Goal: Task Accomplishment & Management: Manage account settings

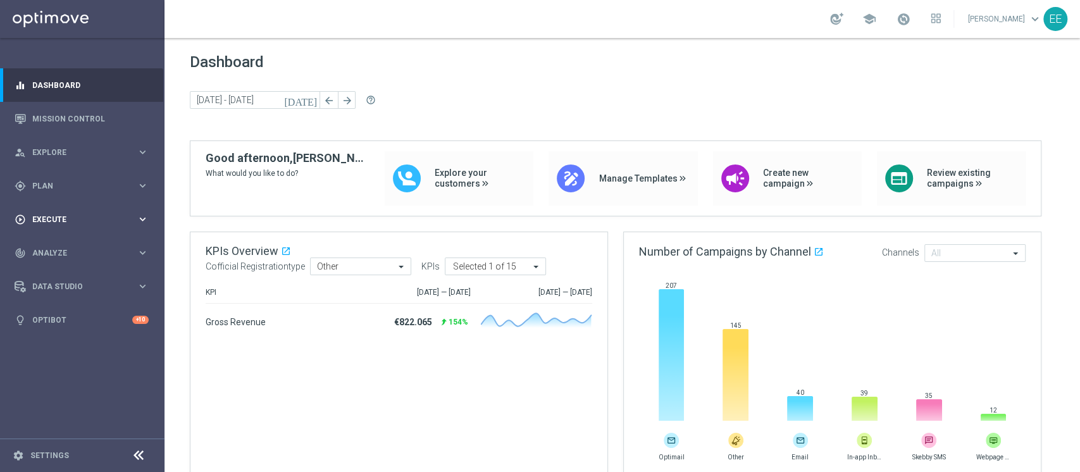
click at [36, 216] on span "Execute" at bounding box center [84, 220] width 104 height 8
click at [53, 242] on link "Campaign Builder" at bounding box center [82, 245] width 99 height 10
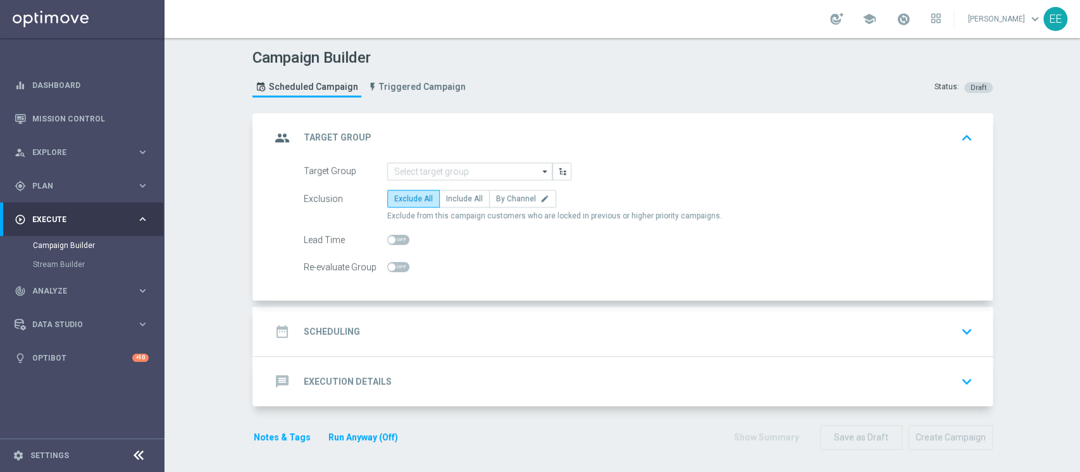
click at [452, 157] on div "group Target Group keyboard_arrow_up" at bounding box center [623, 137] width 737 height 49
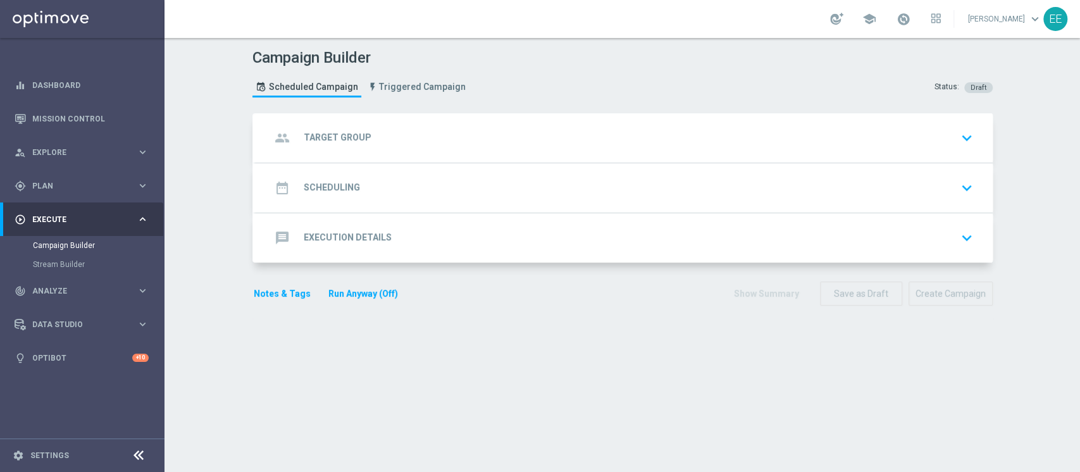
click at [448, 138] on div "group Target Group keyboard_arrow_down" at bounding box center [624, 138] width 706 height 24
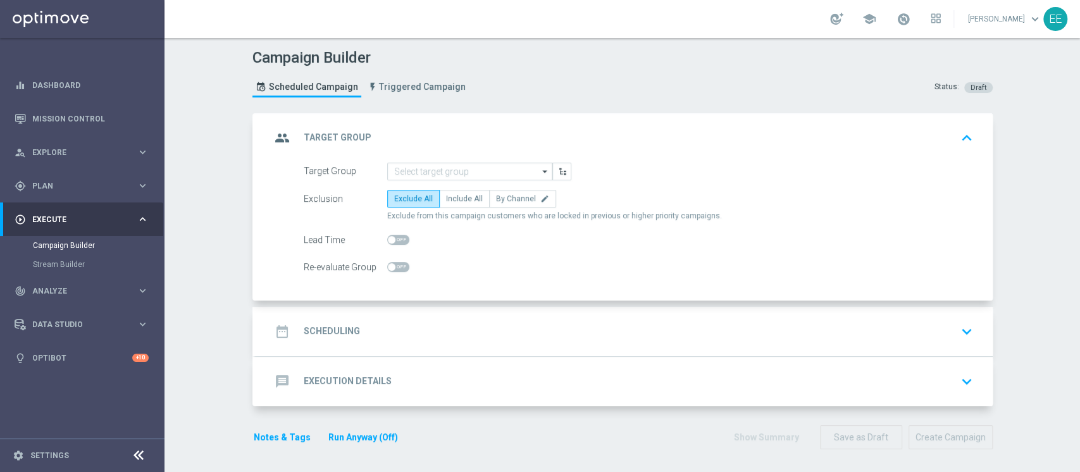
click at [498, 180] on form "Target Group arrow_drop_down Show Selected 0 of NaN RND = 1st day reg" at bounding box center [638, 220] width 669 height 114
click at [479, 172] on input at bounding box center [469, 172] width 165 height 18
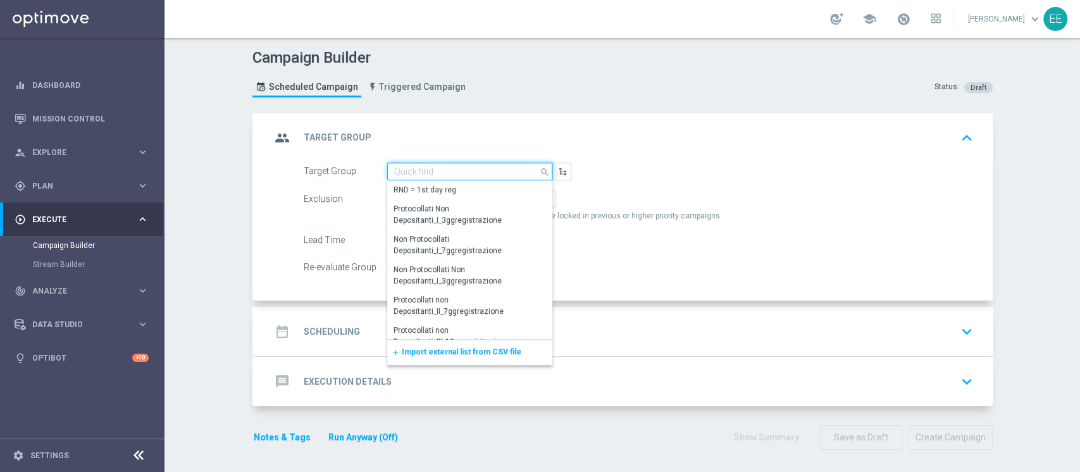
paste input "1^ PRODOTTO CASINO' - NO RICEVENTI PRIVATE M08 - GGR M08 CASINO' TRA 100 E 600 …"
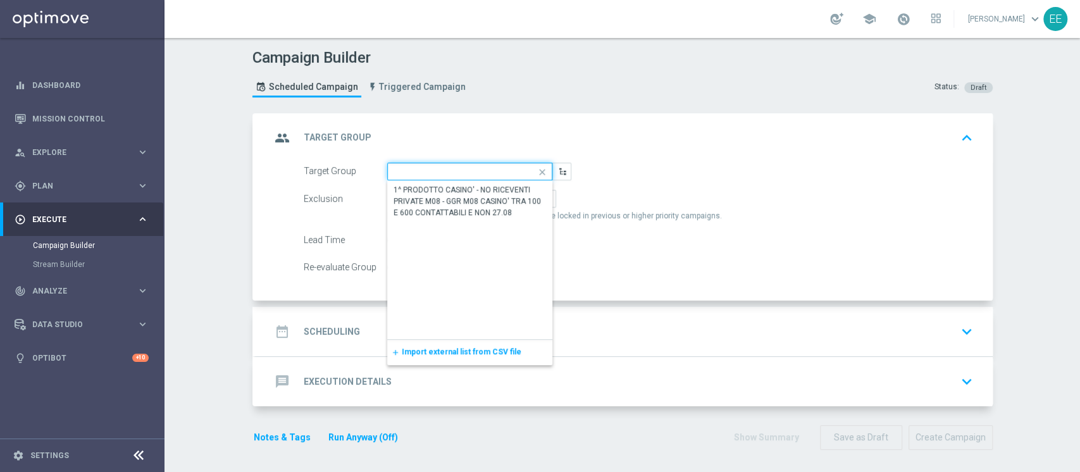
scroll to position [0, 286]
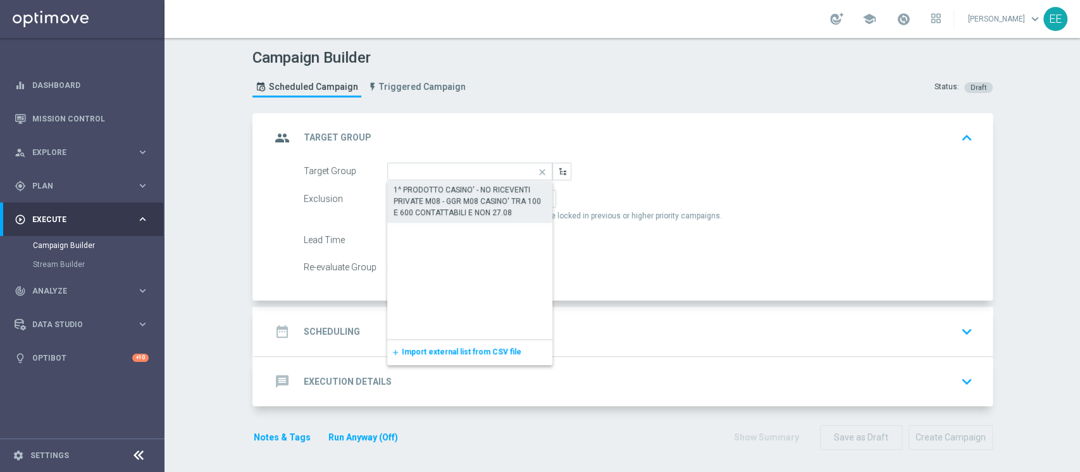
click at [459, 208] on div "1^ PRODOTTO CASINO' - NO RICEVENTI PRIVATE M08 - GGR M08 CASINO' TRA 100 E 600 …" at bounding box center [469, 201] width 153 height 34
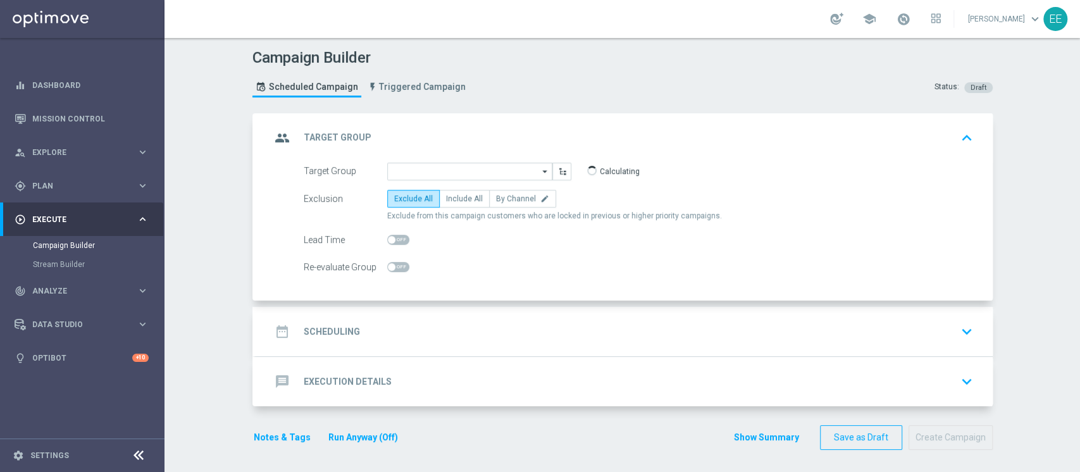
type input "1^ PRODOTTO CASINO' - NO RICEVENTI PRIVATE M08 - GGR M08 CASINO' TRA 100 E 600 …"
click at [452, 197] on span "Include All" at bounding box center [464, 198] width 37 height 9
click at [452, 197] on input "Include All" at bounding box center [450, 201] width 8 height 8
radio input "true"
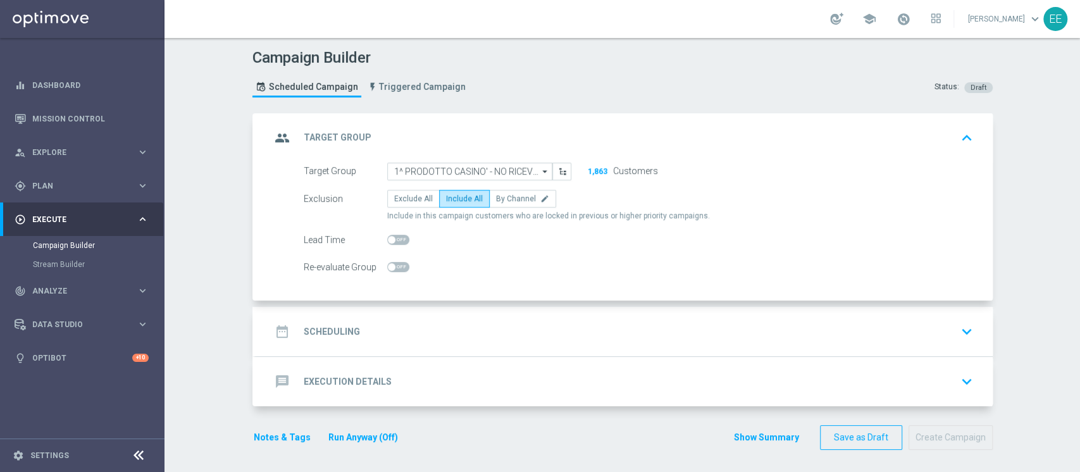
click at [436, 347] on div "date_range Scheduling keyboard_arrow_down" at bounding box center [623, 331] width 737 height 49
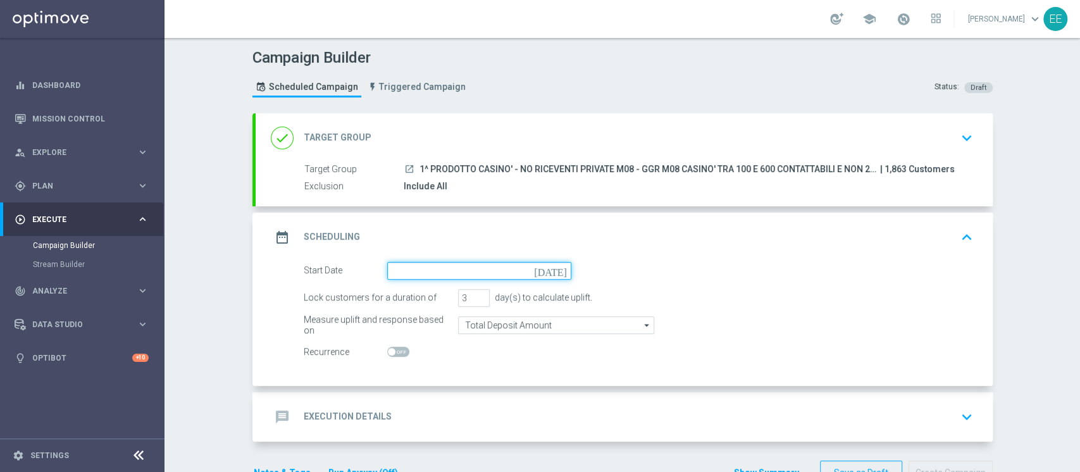
click at [431, 272] on input at bounding box center [479, 271] width 184 height 18
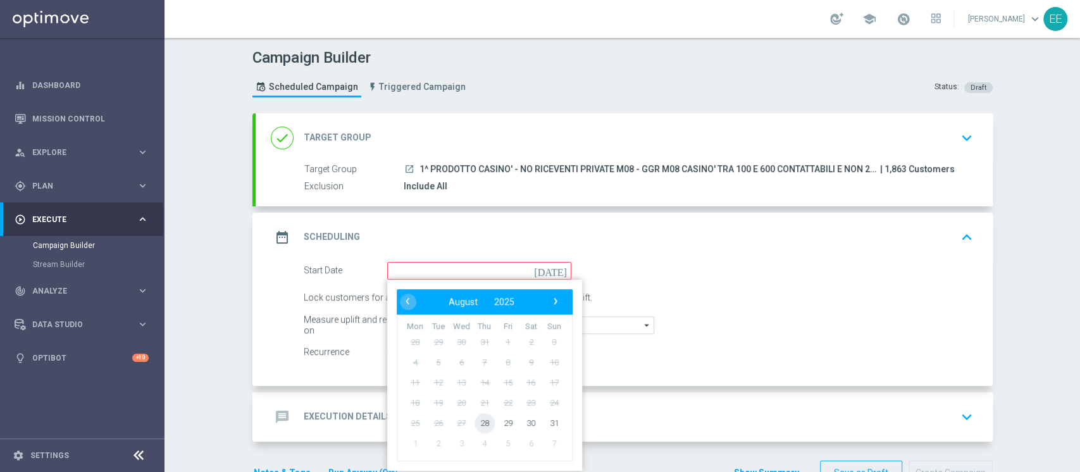
click at [479, 417] on span "28" at bounding box center [484, 422] width 20 height 20
type input "28 Aug 2025"
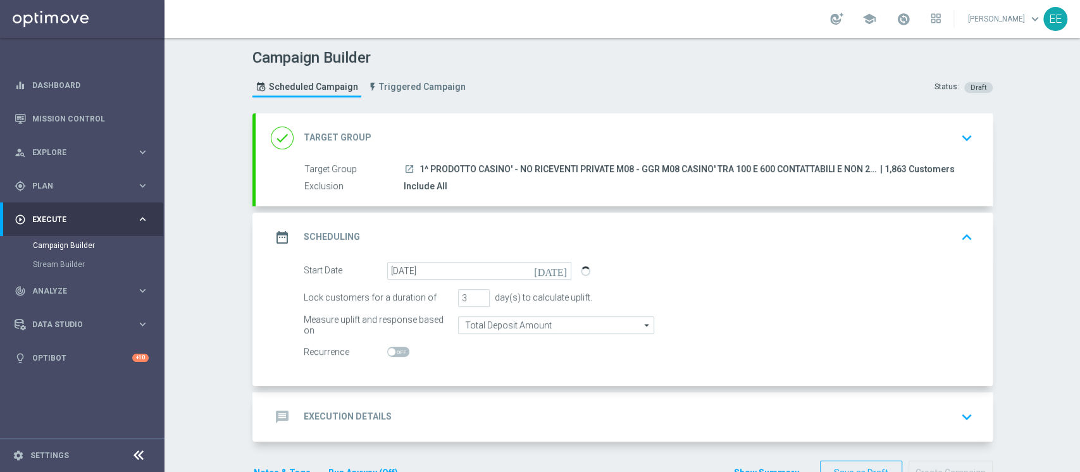
scroll to position [37, 0]
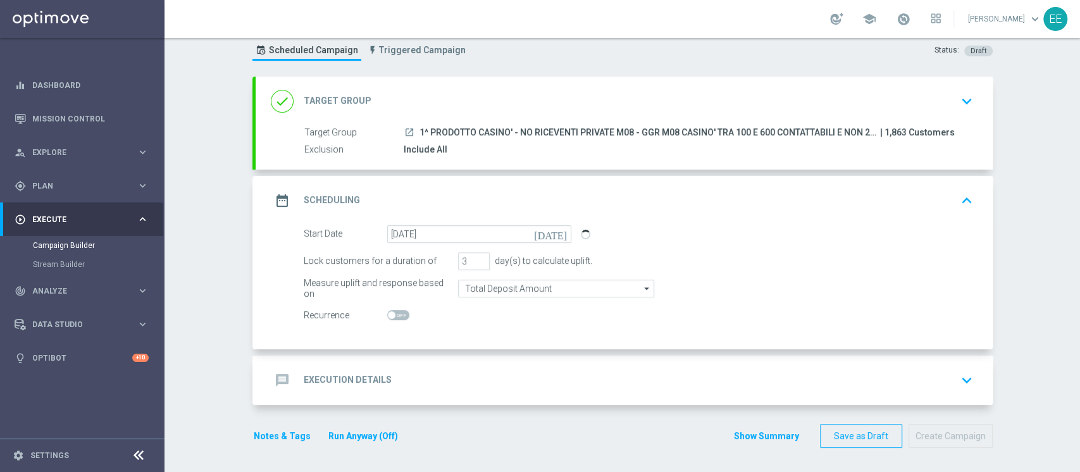
click at [452, 373] on div "message Execution Details keyboard_arrow_down" at bounding box center [624, 380] width 706 height 24
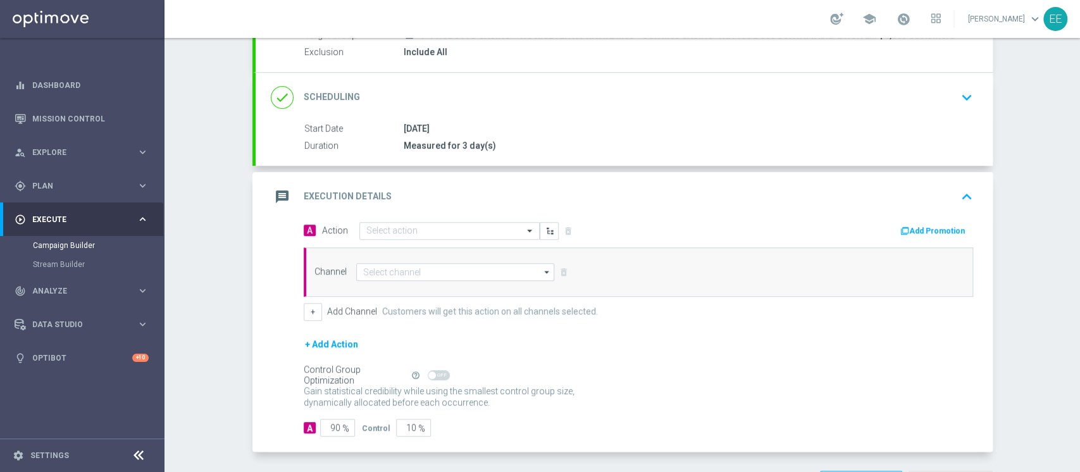
scroll to position [140, 0]
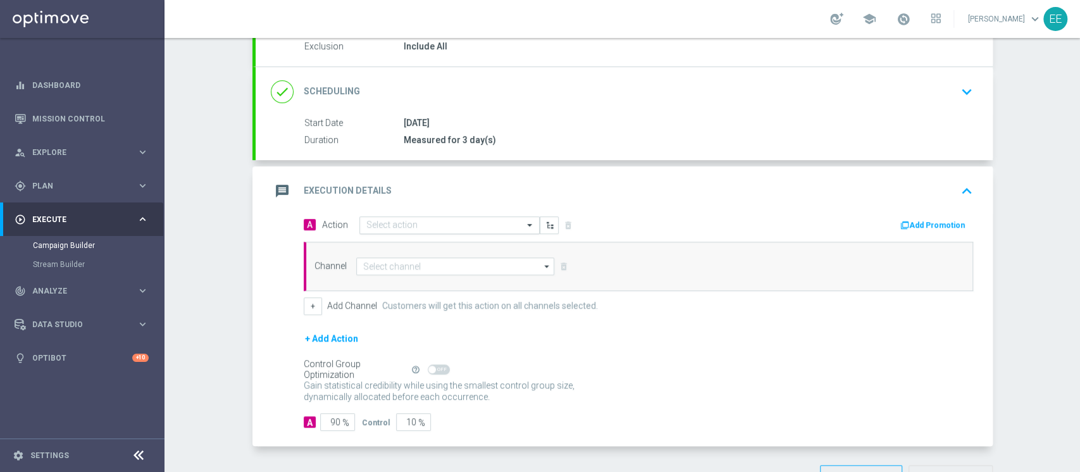
click at [391, 222] on input "text" at bounding box center [436, 225] width 141 height 11
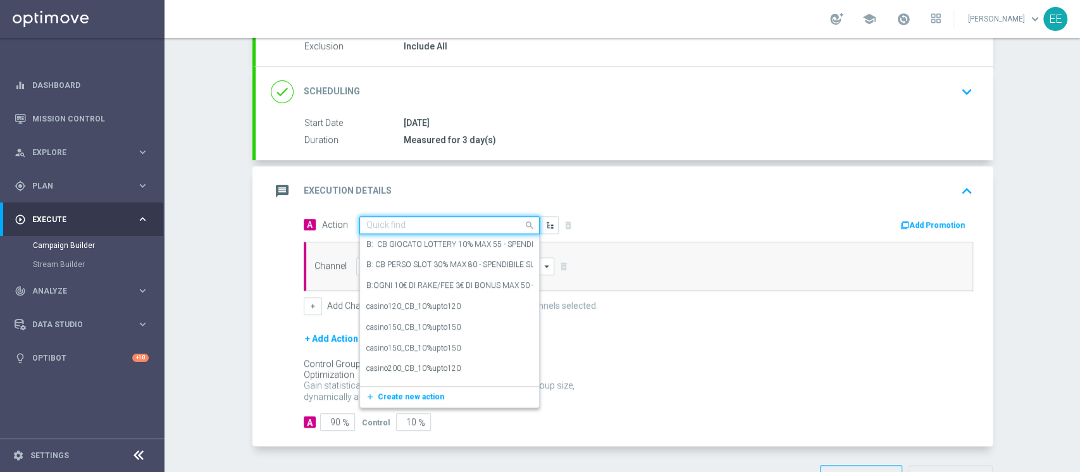
paste input "BONUS FREE 20 EURO - SPENDIBILE SLOT"
type input "BONUS FREE 20 EURO - SPENDIBILE SLOT"
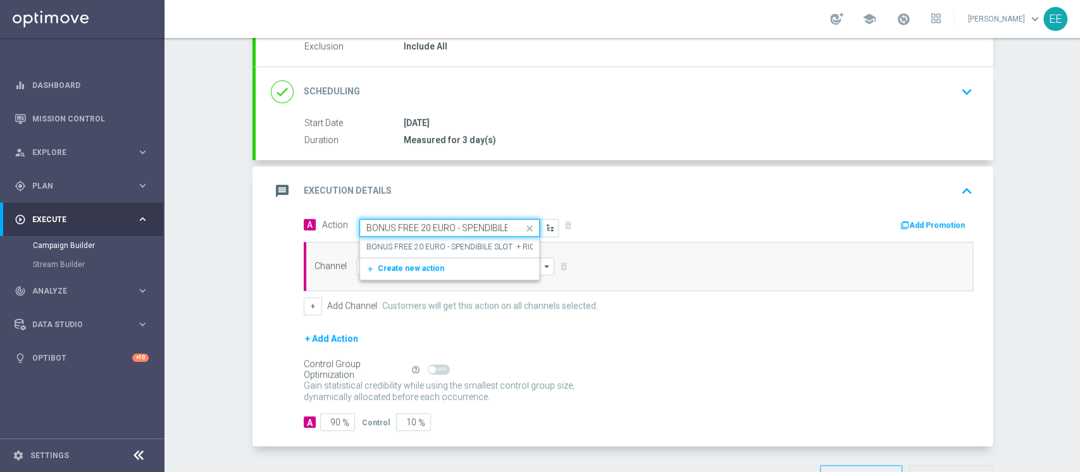
scroll to position [0, 25]
click at [398, 266] on span "Create new action" at bounding box center [411, 268] width 66 height 9
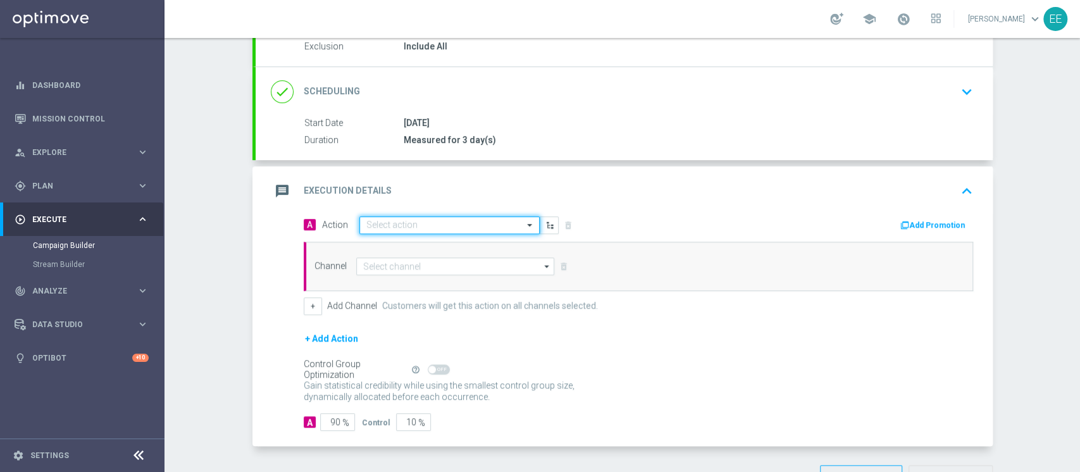
scroll to position [0, 0]
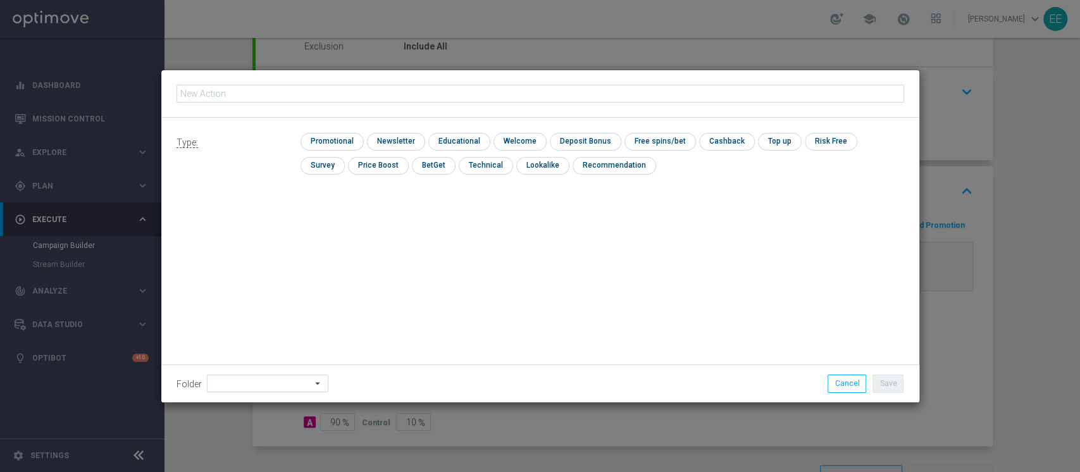
click at [378, 90] on input "text" at bounding box center [539, 94] width 727 height 18
type input "BONUS FREE 20 EURO - SPENDIBILE SLOT"
click at [334, 144] on input "checkbox" at bounding box center [330, 141] width 60 height 17
checkbox input "true"
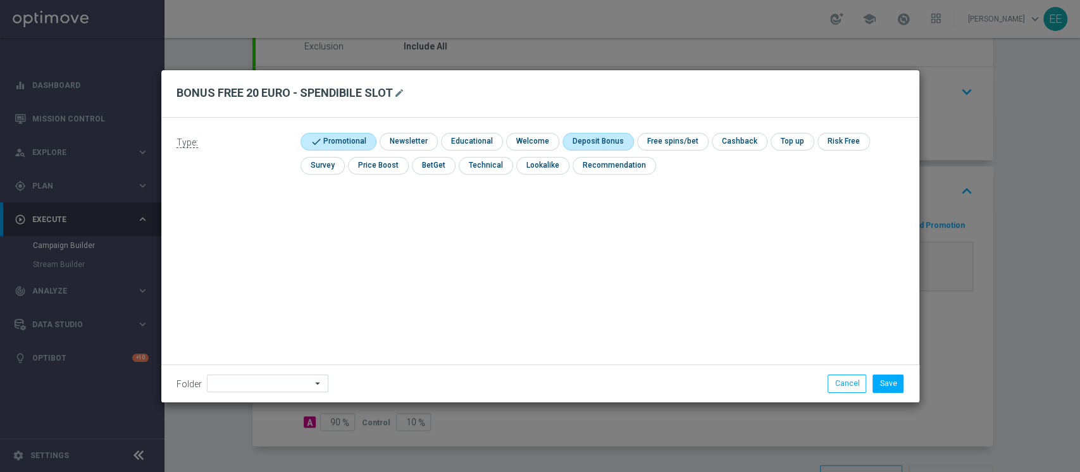
click at [596, 137] on input "checkbox" at bounding box center [596, 141] width 68 height 17
click at [596, 137] on input "checkbox" at bounding box center [602, 141] width 80 height 17
checkbox input "false"
click at [648, 138] on input "checkbox" at bounding box center [671, 141] width 68 height 17
checkbox input "true"
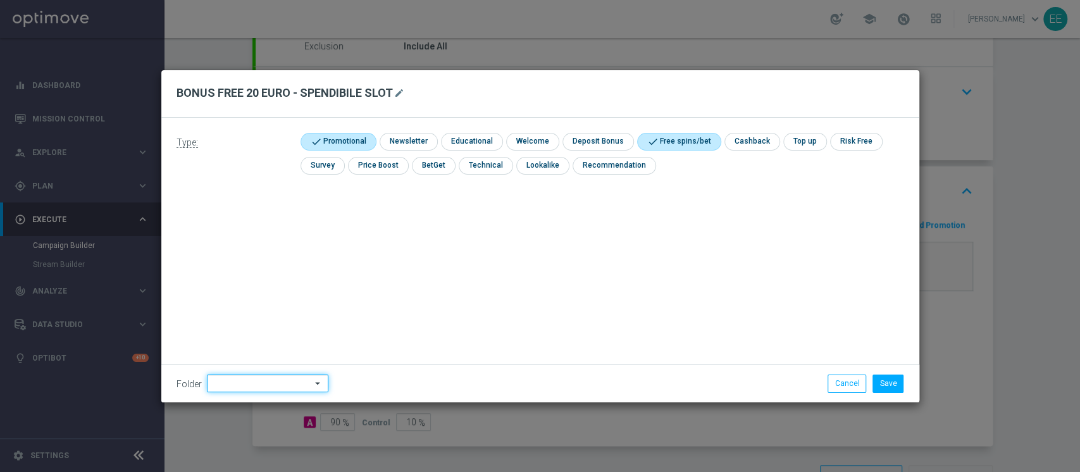
click at [238, 382] on input at bounding box center [267, 383] width 121 height 18
type input "OMNICHANNEL"
click at [886, 382] on button "Save" at bounding box center [887, 383] width 31 height 18
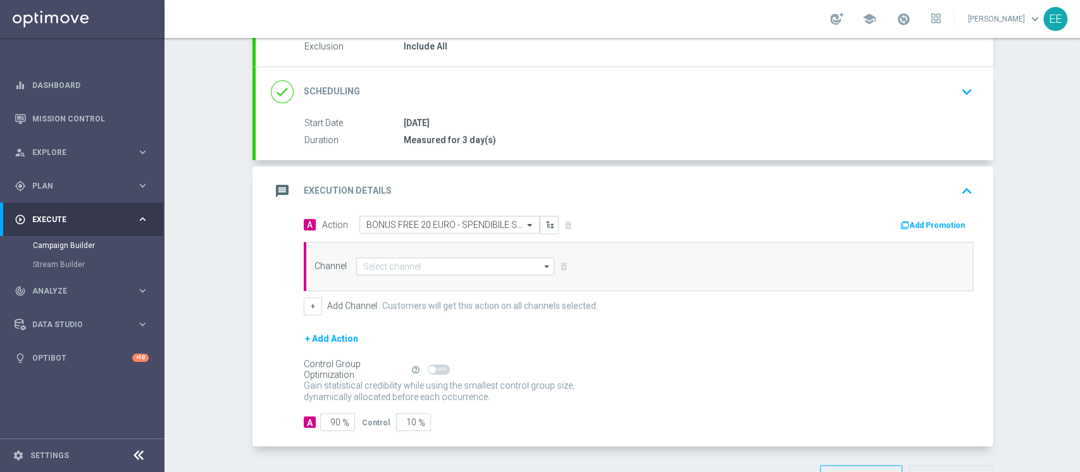
click at [921, 219] on button "Add Promotion" at bounding box center [934, 225] width 70 height 14
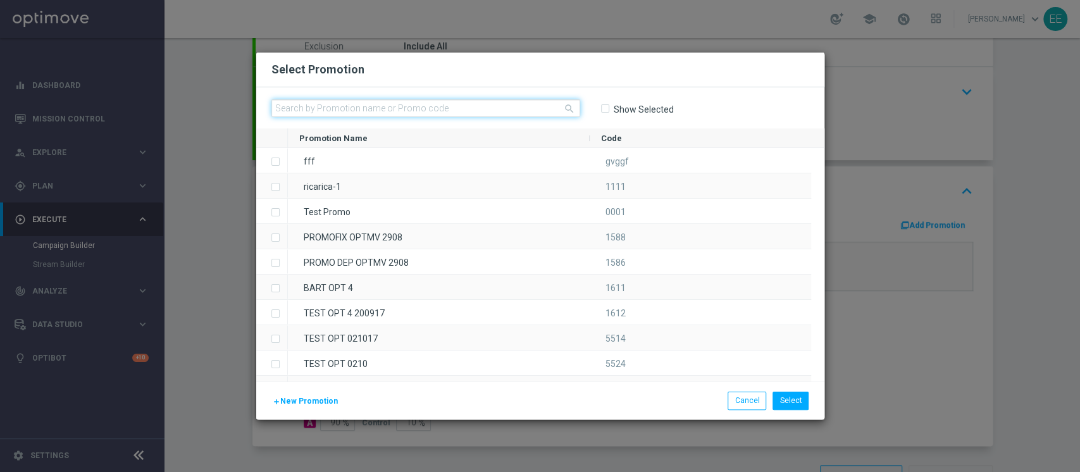
click at [477, 113] on input "text" at bounding box center [425, 108] width 309 height 18
paste input "231575"
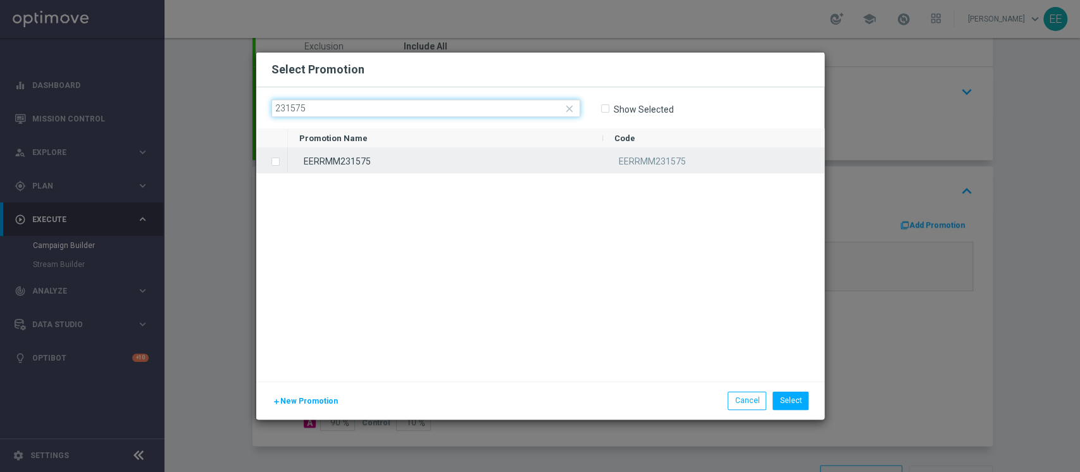
type input "231575"
click at [379, 167] on div "EERRMM231575" at bounding box center [445, 160] width 315 height 25
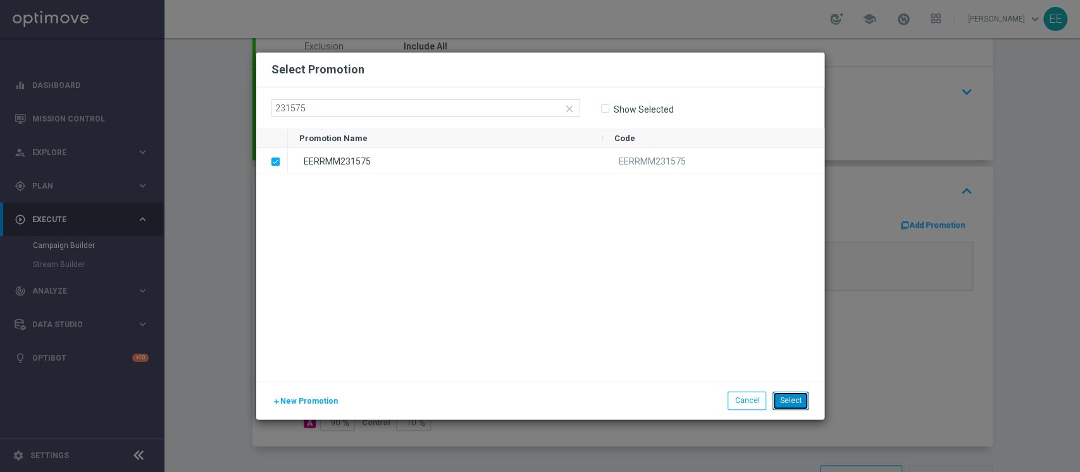
click at [799, 406] on button "Select" at bounding box center [790, 400] width 36 height 18
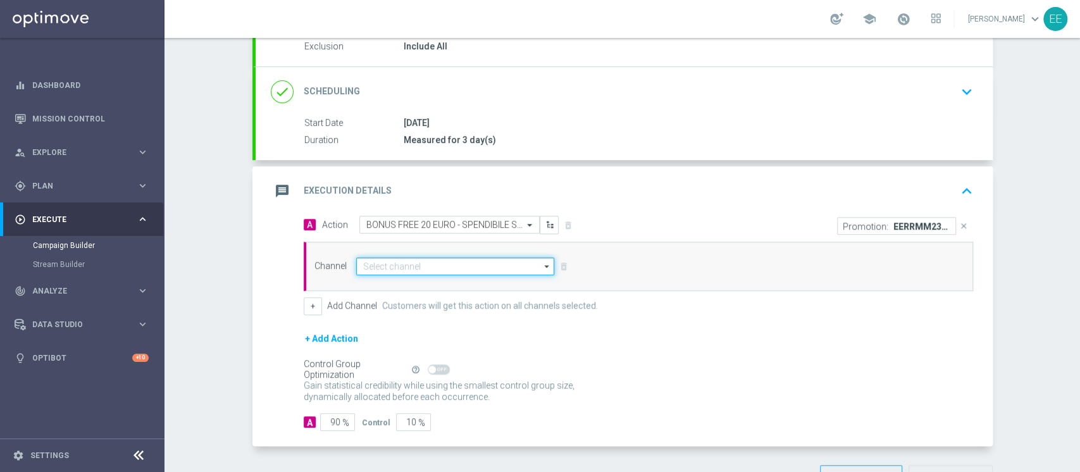
click at [432, 264] on input at bounding box center [455, 266] width 199 height 18
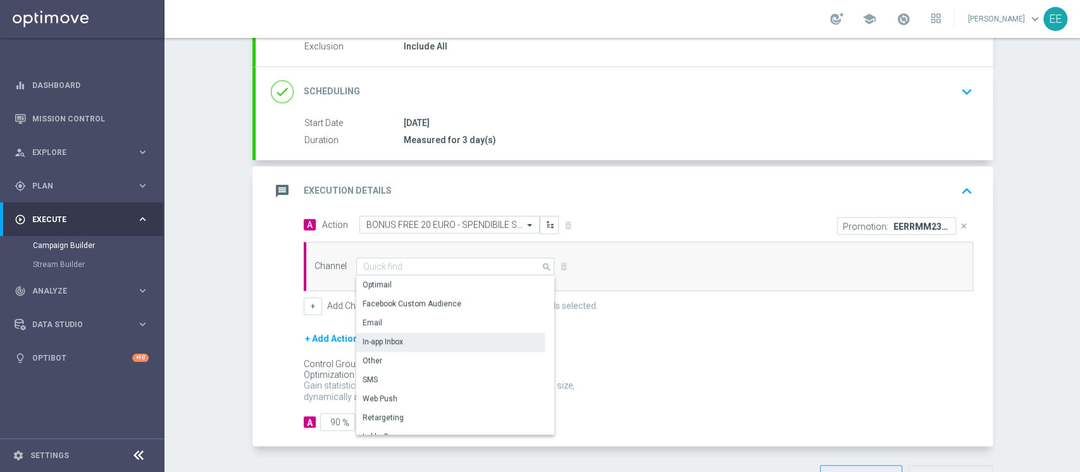
click at [389, 333] on div "In-app Inbox" at bounding box center [450, 342] width 188 height 18
type input "In-app Inbox"
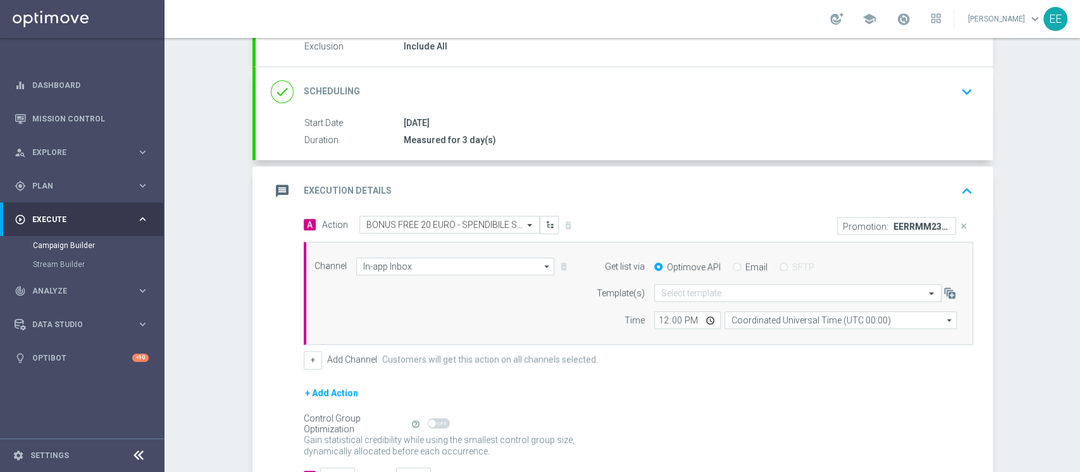
click at [732, 267] on input "Email" at bounding box center [736, 268] width 8 height 8
radio input "true"
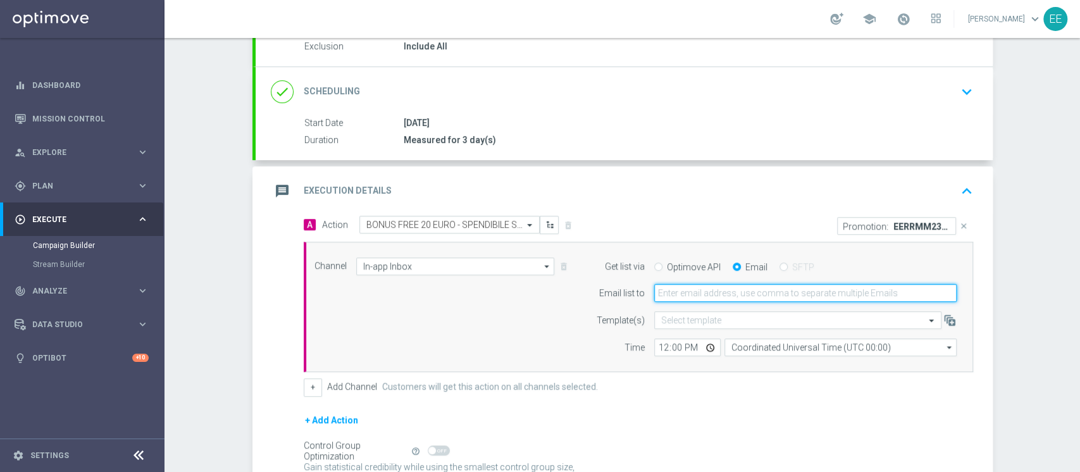
click at [716, 288] on input "email" at bounding box center [805, 293] width 302 height 18
type input "edoardo.ellena@sisal.it"
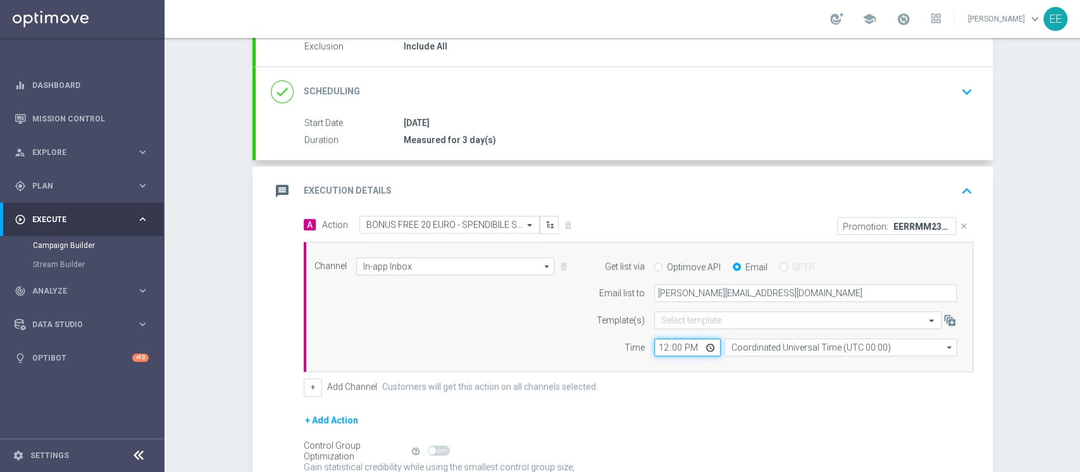
click at [655, 350] on input "12:00" at bounding box center [687, 347] width 66 height 18
type input "15:00"
click at [683, 392] on div "+ Add Channel Customers will get this action on all channels selected." at bounding box center [638, 387] width 669 height 18
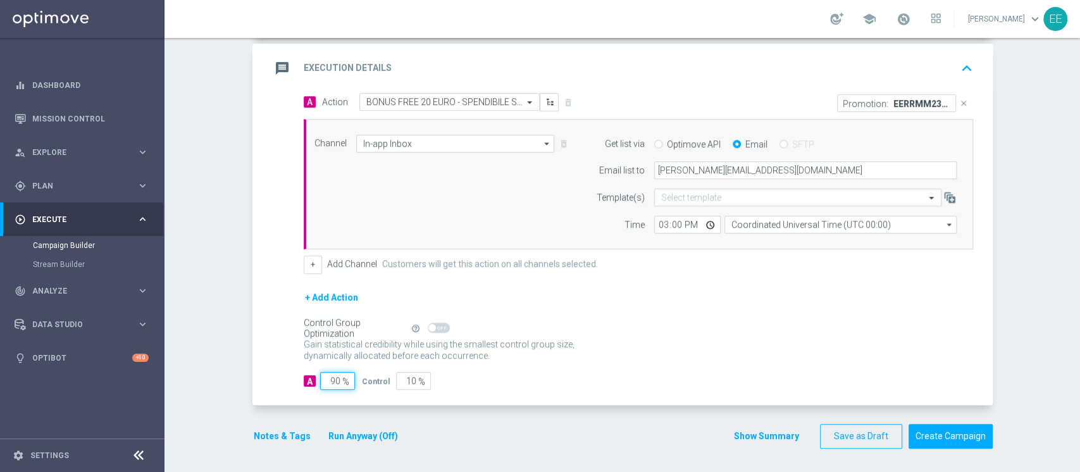
click at [329, 385] on input "90" at bounding box center [337, 381] width 35 height 18
type input "1"
type input "99"
type input "10"
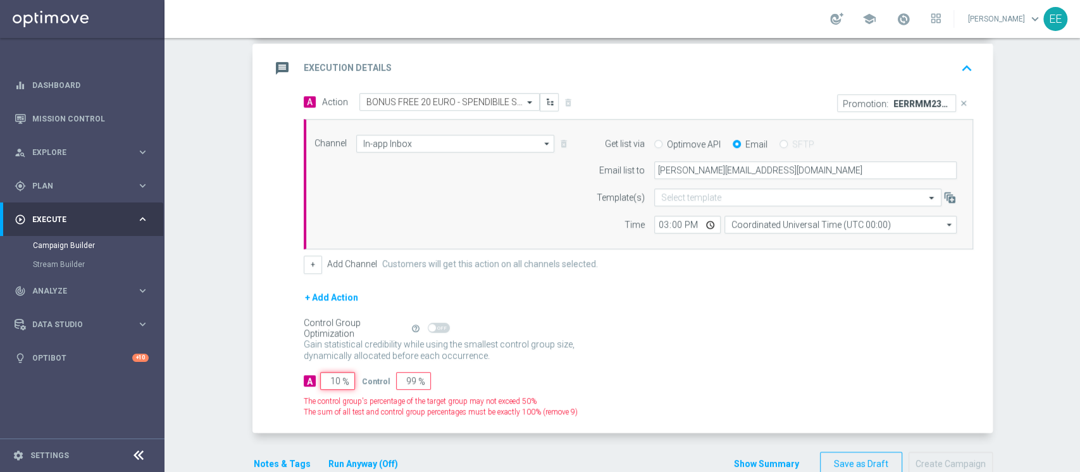
type input "90"
type input "100"
type input "0"
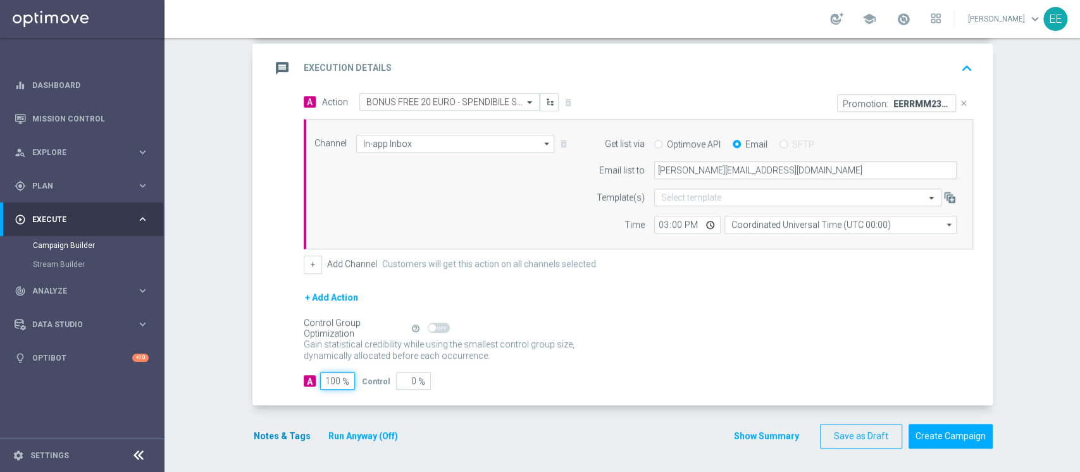
type input "100"
click at [280, 428] on button "Notes & Tags" at bounding box center [281, 436] width 59 height 16
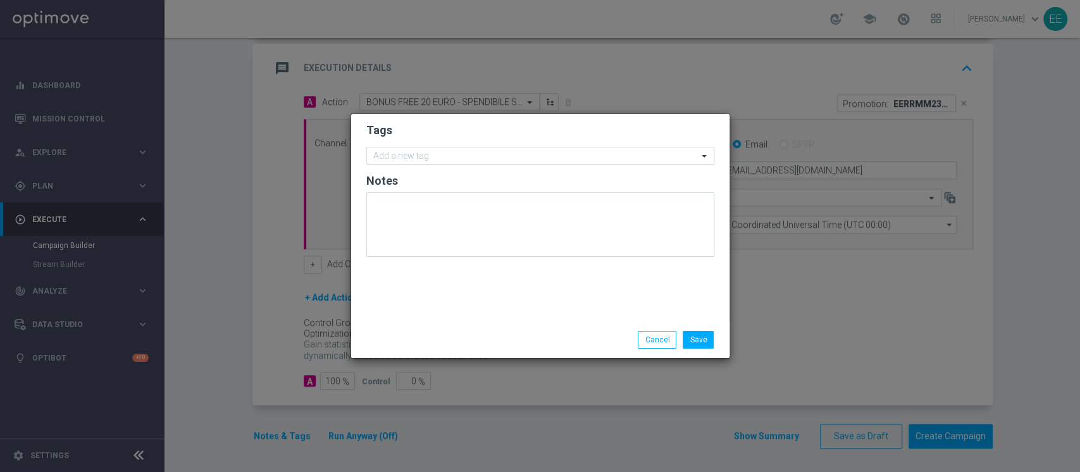
click at [436, 157] on input "text" at bounding box center [535, 156] width 324 height 11
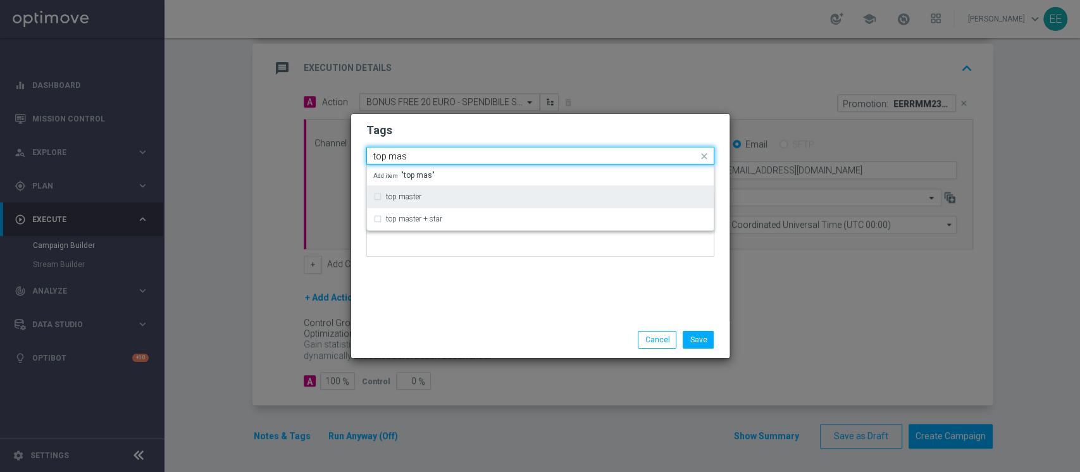
type input "top mas"
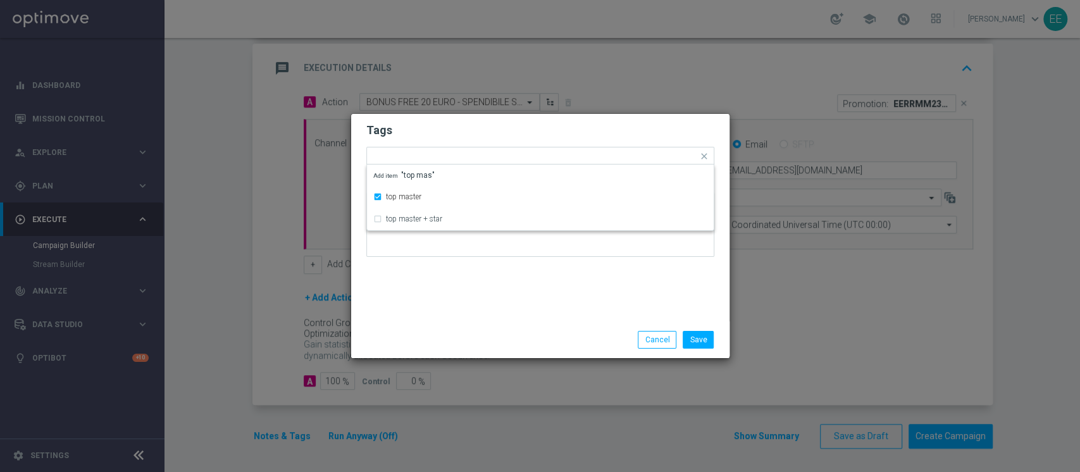
click at [443, 142] on form "Tags Quick find × top master top master top master + star Add item "top mas" No…" at bounding box center [540, 193] width 348 height 147
click at [465, 149] on div "Add a new tag × top master" at bounding box center [532, 156] width 331 height 18
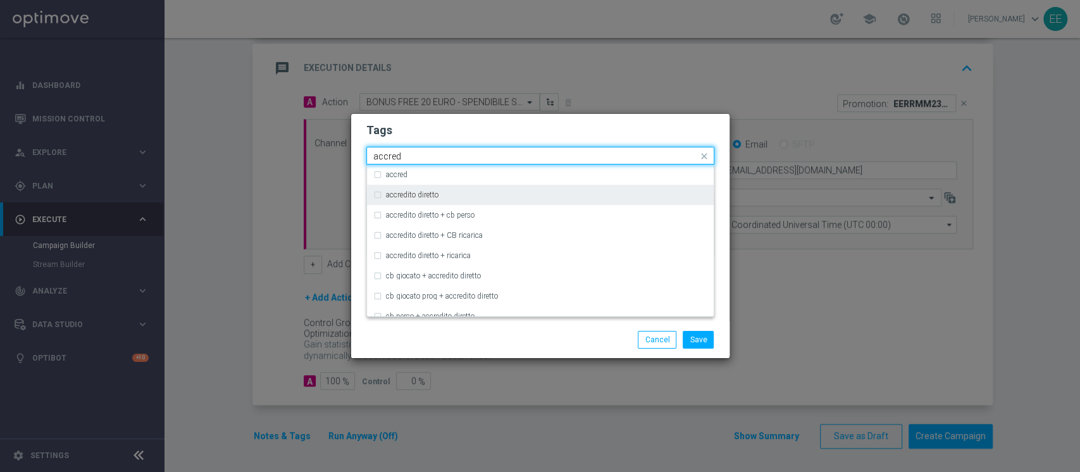
type input "accred"
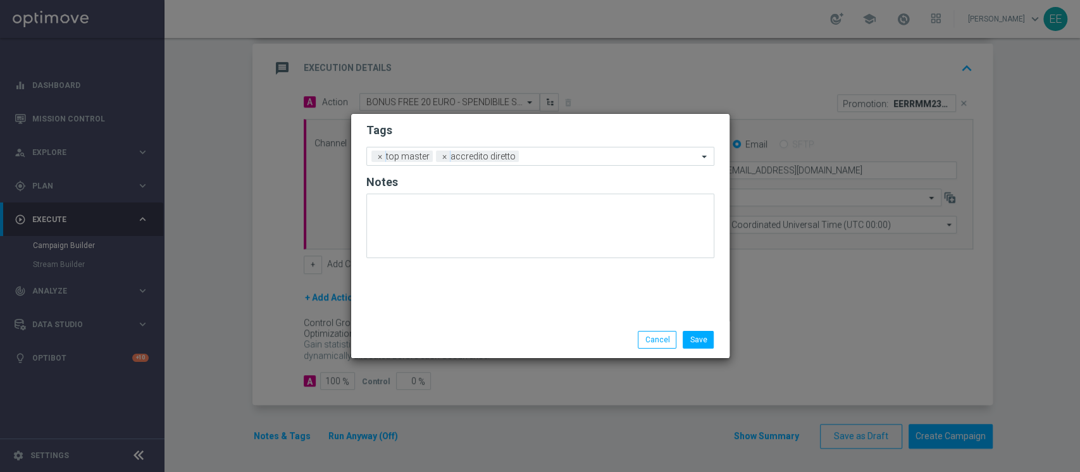
click at [517, 129] on h2 "Tags" at bounding box center [540, 130] width 348 height 15
click at [534, 157] on input "text" at bounding box center [611, 157] width 174 height 11
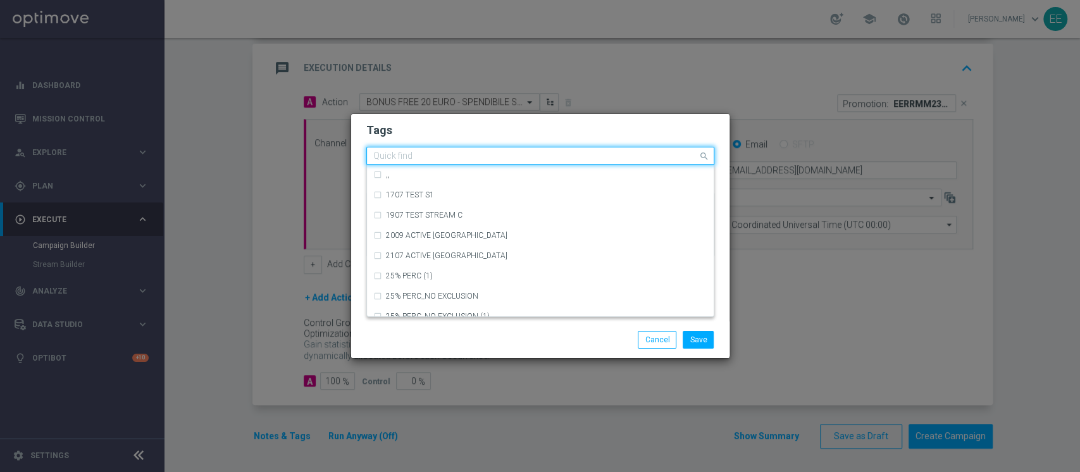
type input "a"
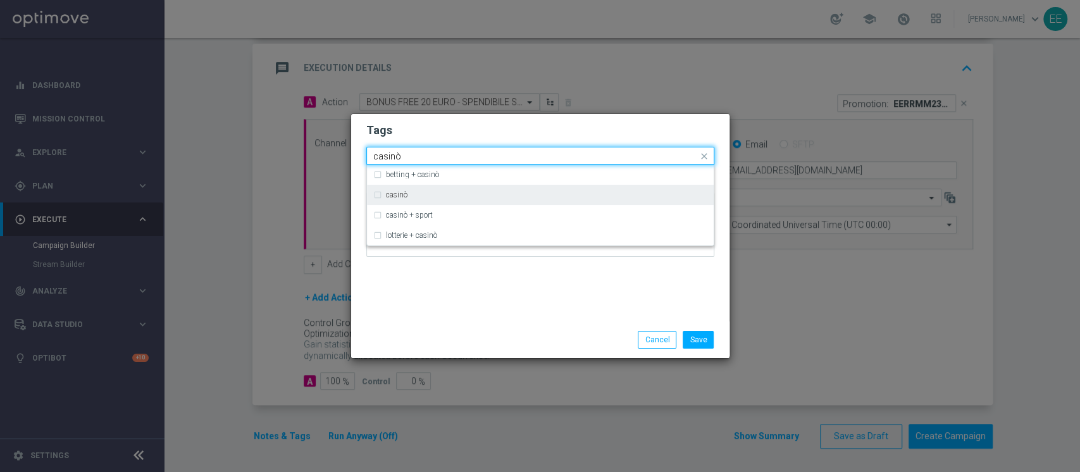
click at [445, 190] on div "casinò" at bounding box center [540, 195] width 334 height 20
type input "casinò"
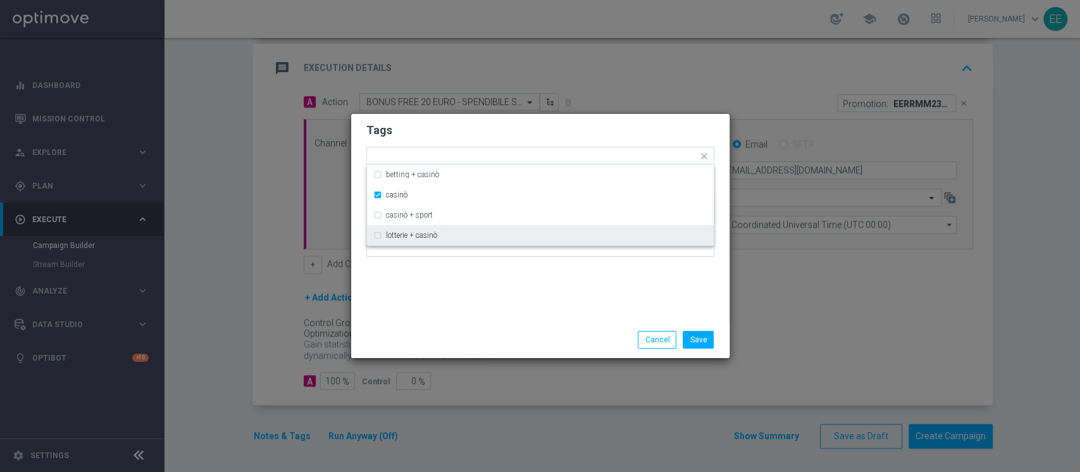
click at [512, 284] on div "Tags Quick find × top master × accredito diretto × casinò betting + casinò casi…" at bounding box center [540, 217] width 378 height 207
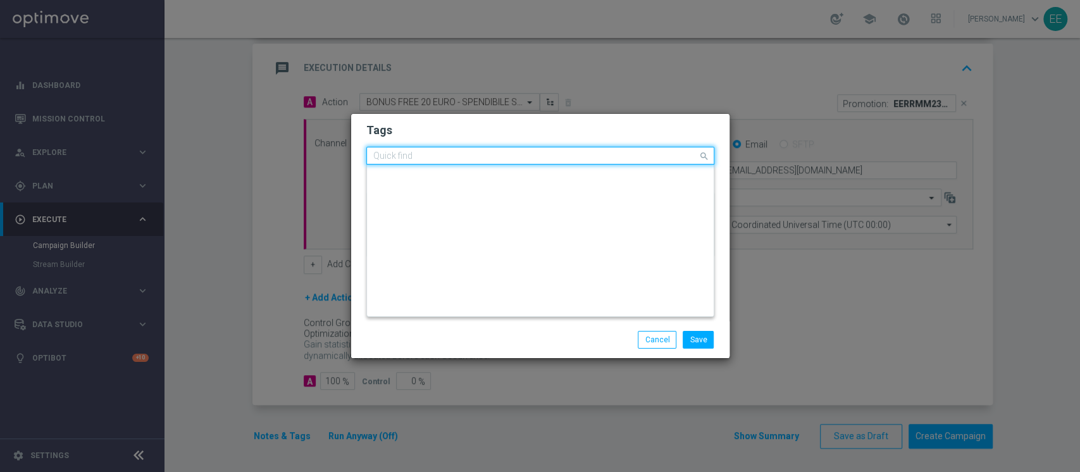
click at [608, 156] on input "text" at bounding box center [535, 156] width 324 height 11
type input "i"
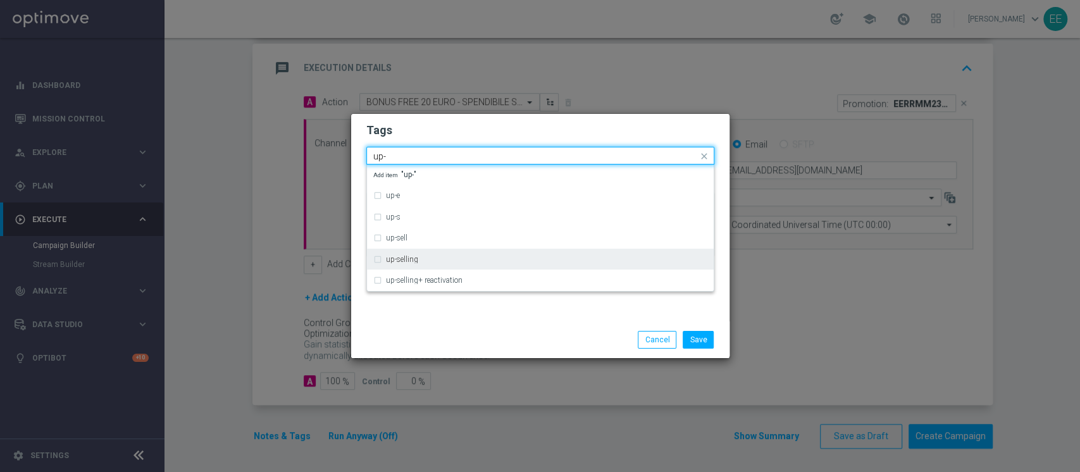
type input "up-"
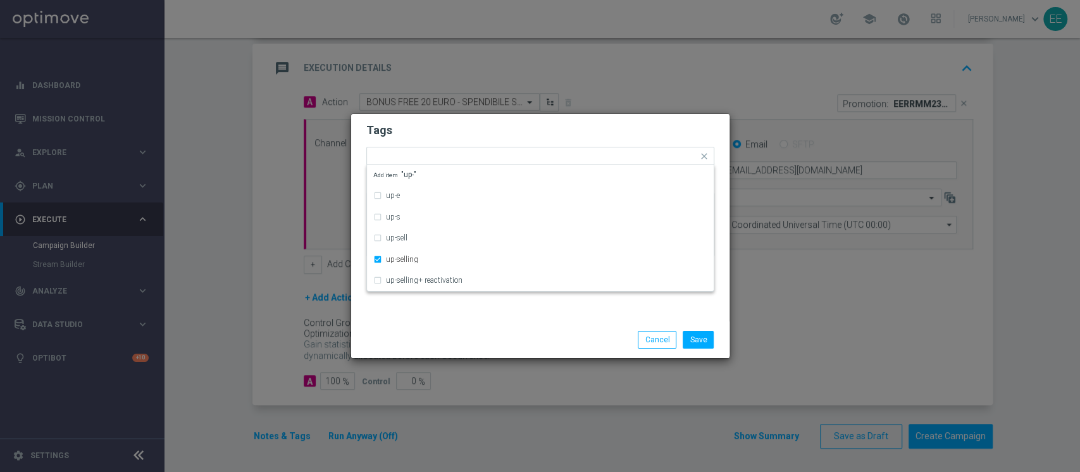
click at [581, 125] on h2 "Tags" at bounding box center [540, 130] width 348 height 15
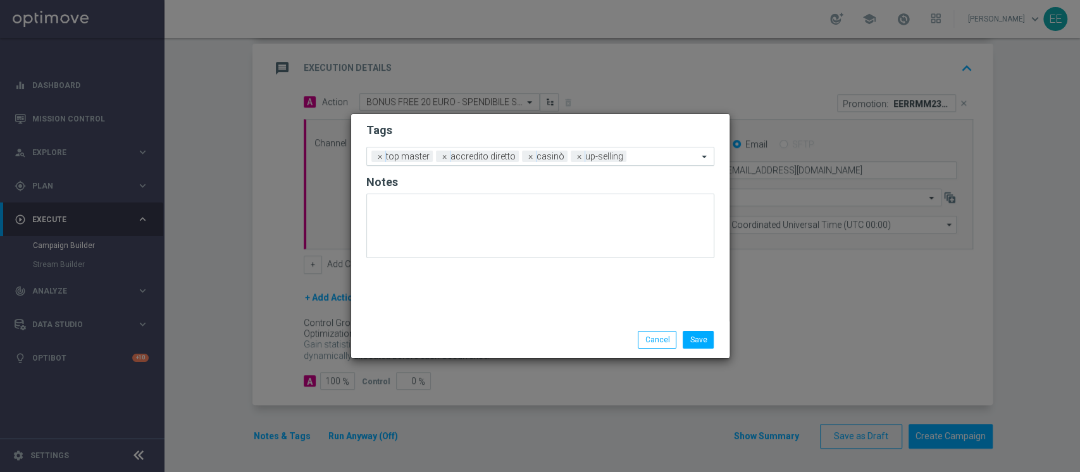
click at [646, 162] on div at bounding box center [663, 158] width 68 height 13
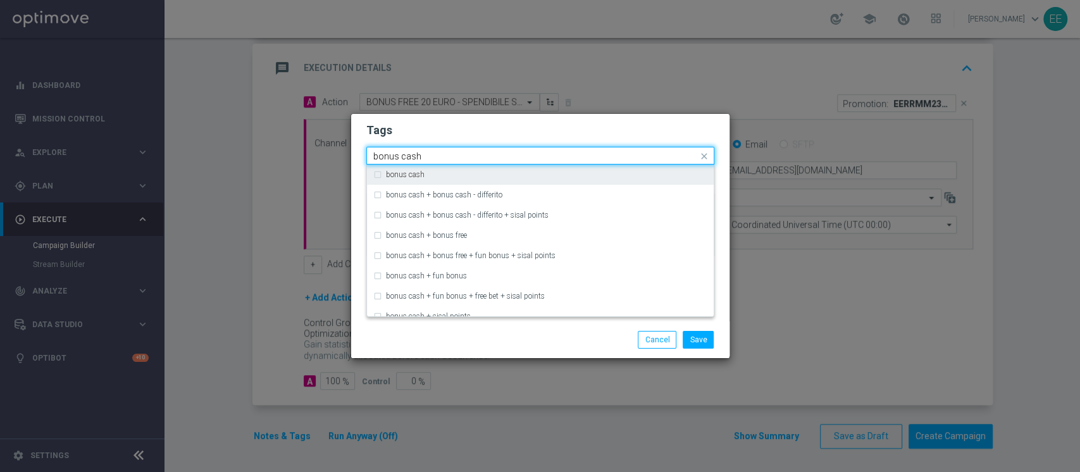
click at [604, 176] on div "bonus cash" at bounding box center [546, 175] width 321 height 8
type input "bonus cash"
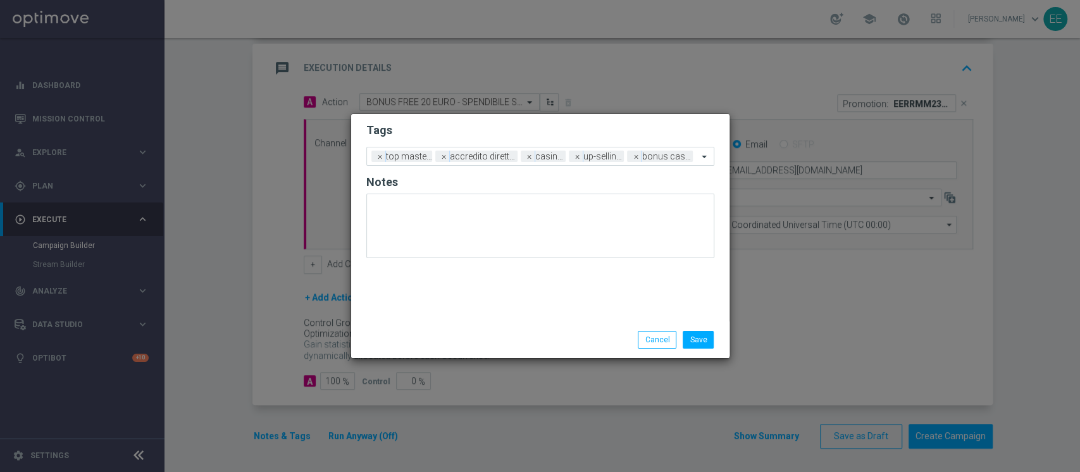
click at [663, 134] on h2 "Tags" at bounding box center [540, 130] width 348 height 15
click at [706, 343] on button "Save" at bounding box center [697, 340] width 31 height 18
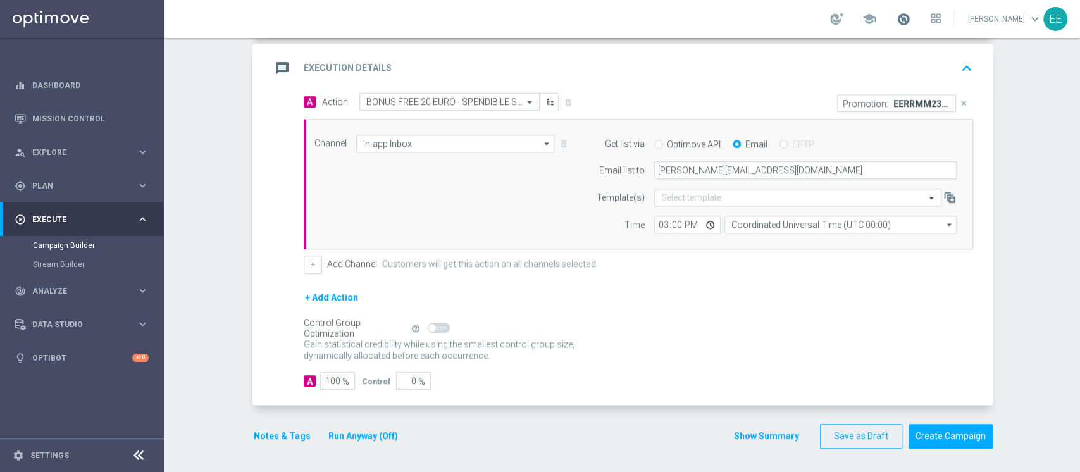
click at [906, 23] on span at bounding box center [903, 19] width 14 height 14
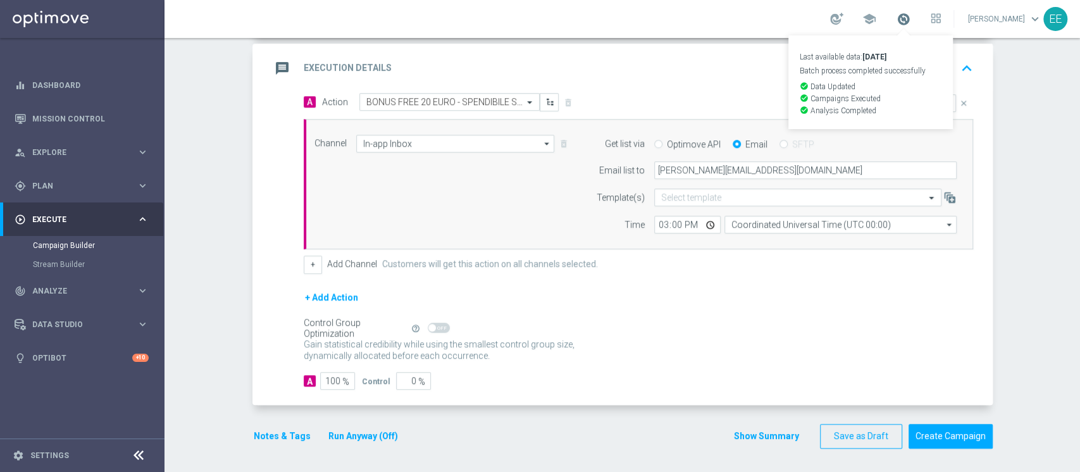
click at [906, 23] on span at bounding box center [903, 19] width 14 height 14
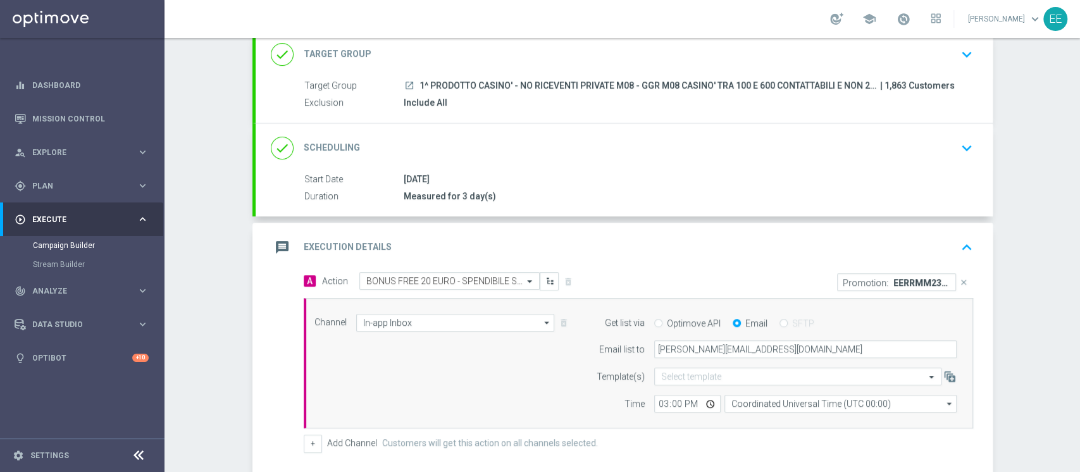
scroll to position [83, 0]
click at [957, 245] on icon "keyboard_arrow_up" at bounding box center [966, 247] width 19 height 19
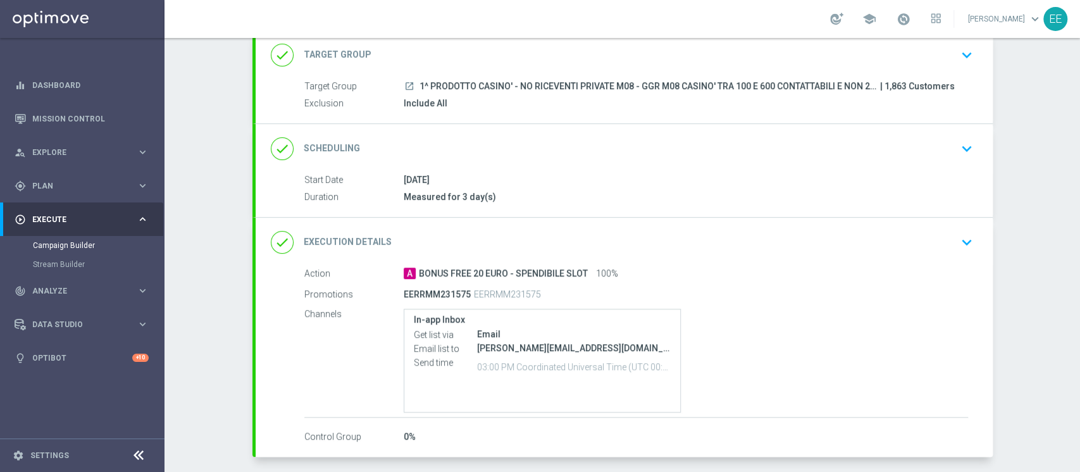
click at [722, 272] on div "A BONUS FREE 20 EURO - SPENDIBILE SLOT 100%" at bounding box center [685, 273] width 564 height 13
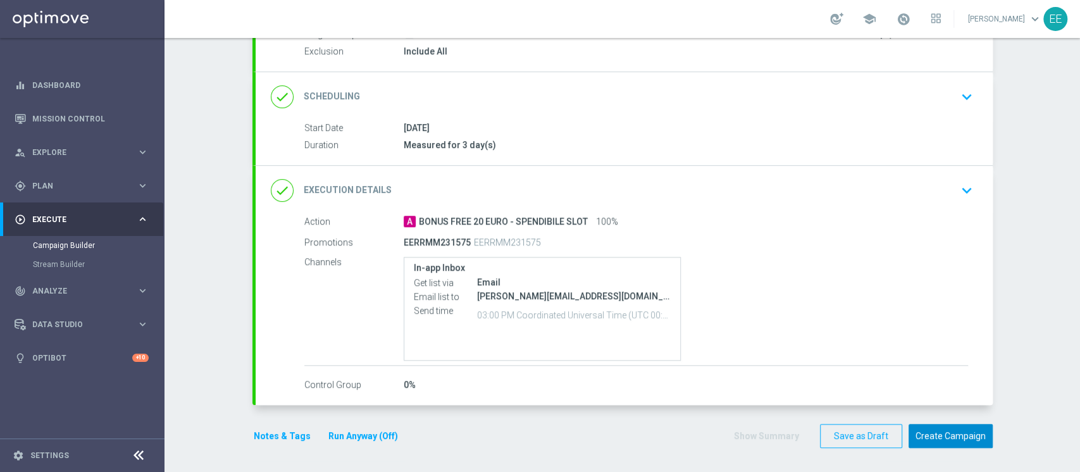
click at [932, 438] on button "Create Campaign" at bounding box center [950, 436] width 84 height 25
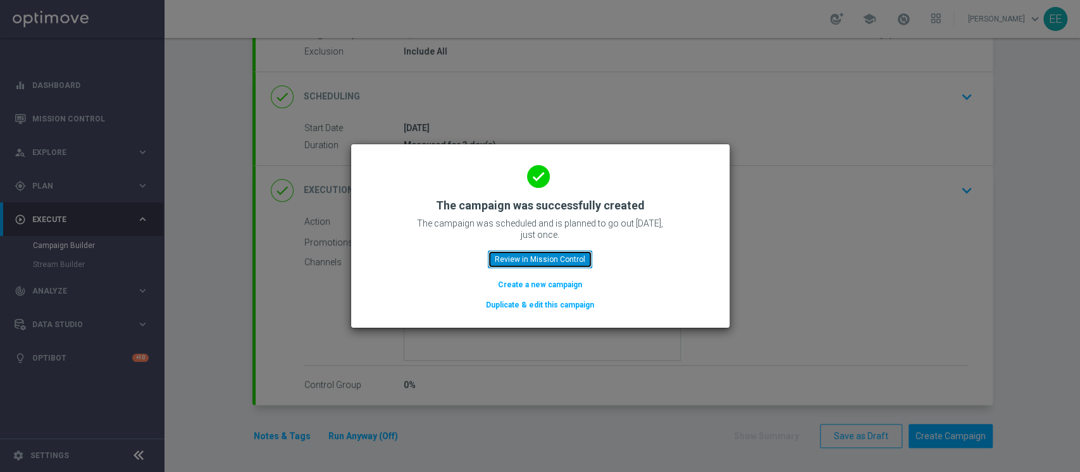
click at [578, 262] on button "Review in Mission Control" at bounding box center [540, 259] width 104 height 18
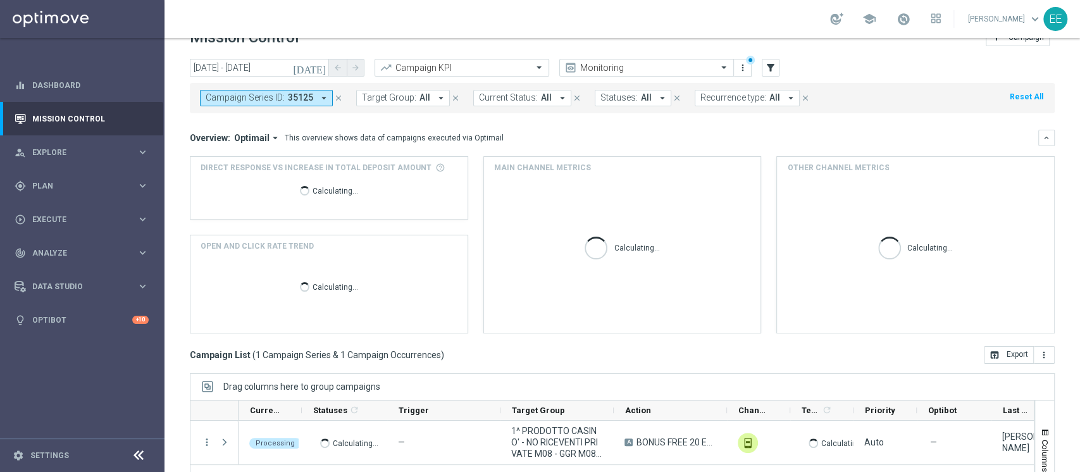
scroll to position [22, 0]
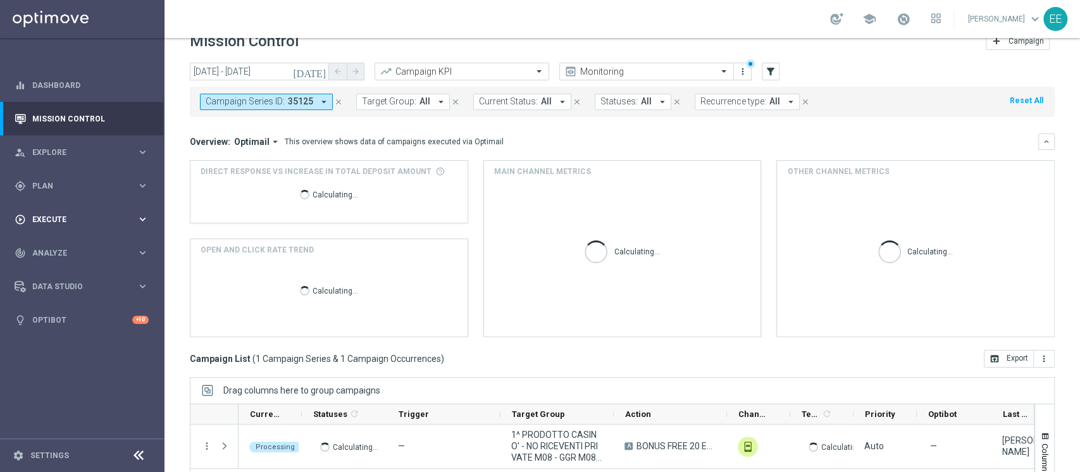
click at [62, 228] on div "play_circle_outline Execute keyboard_arrow_right" at bounding box center [81, 219] width 163 height 34
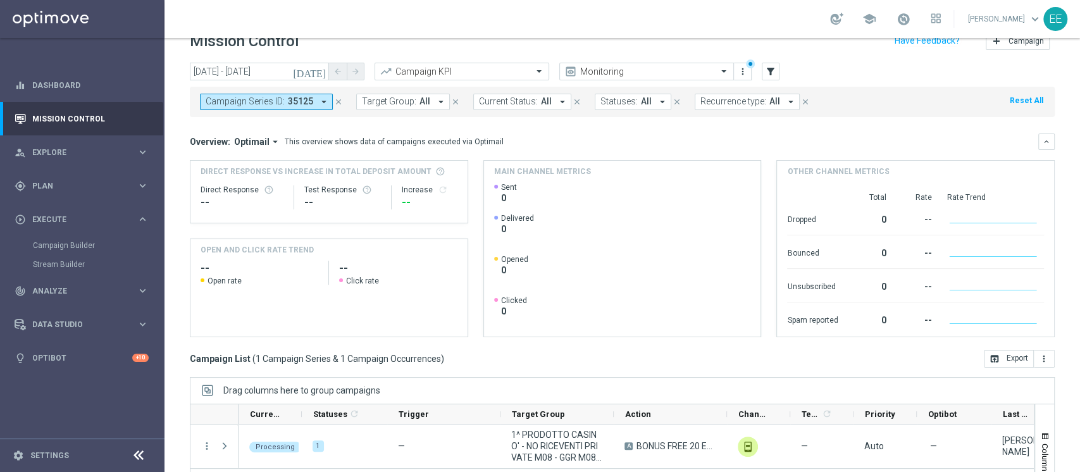
scroll to position [160, 0]
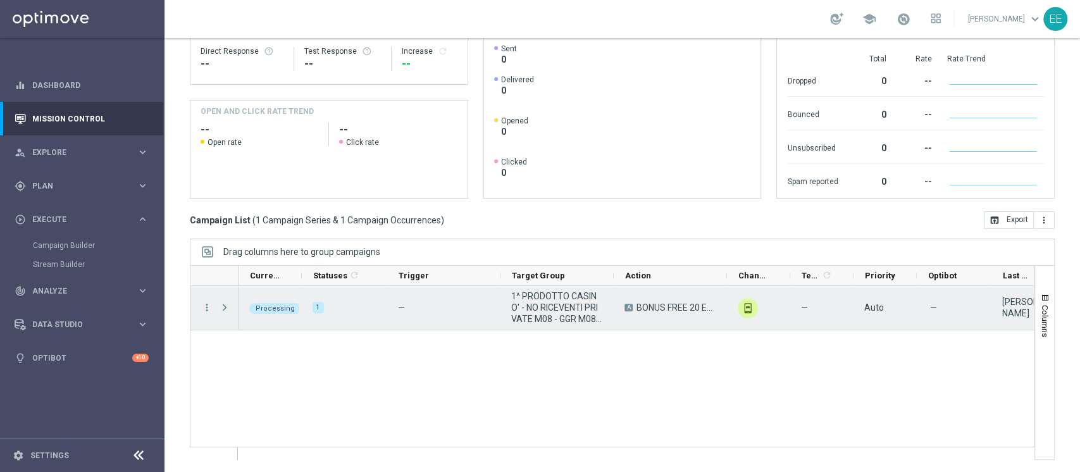
click at [228, 305] on span "Press SPACE to select this row." at bounding box center [224, 307] width 11 height 10
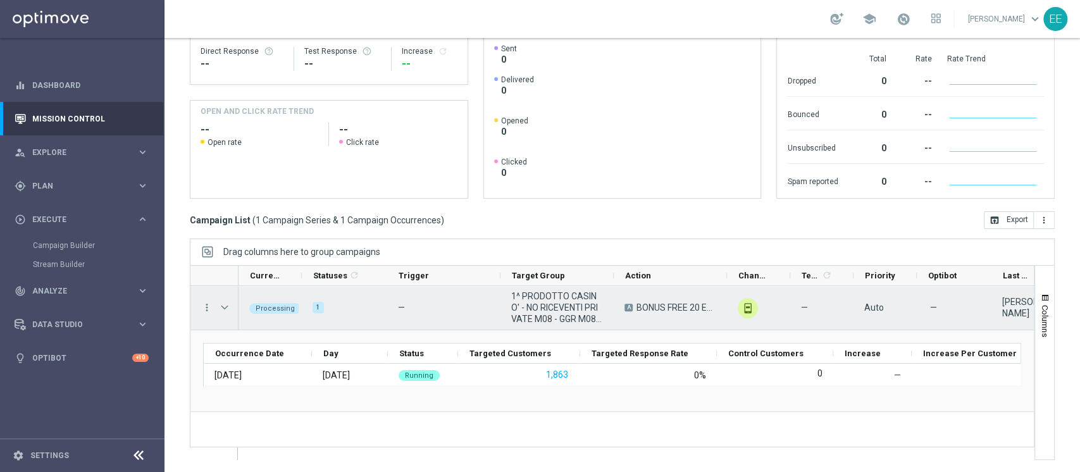
click at [550, 305] on span "1^ PRODOTTO CASINO' - NO RICEVENTI PRIVATE M08 - GGR M08 CASINO' TRA 100 E 600 …" at bounding box center [557, 307] width 92 height 34
click at [206, 312] on icon "more_vert" at bounding box center [206, 307] width 11 height 11
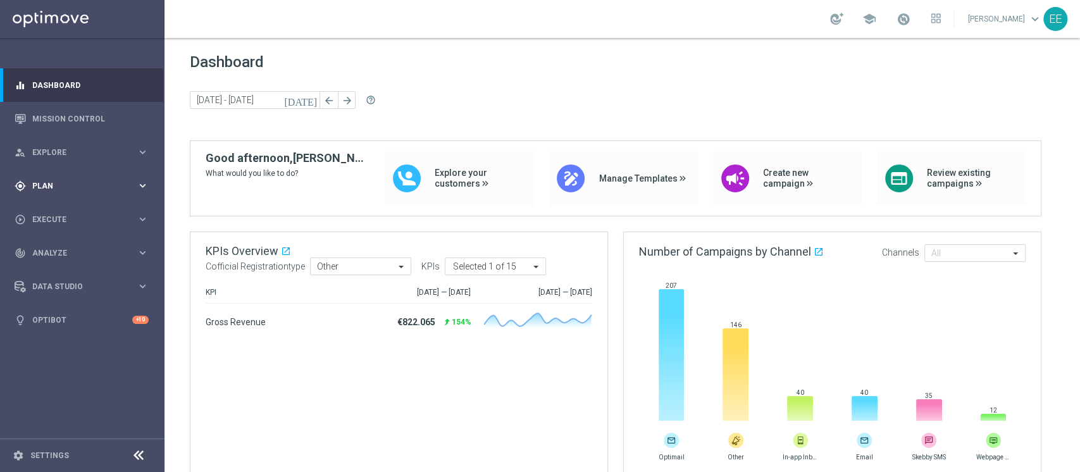
click at [54, 184] on span "Plan" at bounding box center [84, 186] width 104 height 8
click at [71, 205] on div "Target Groups" at bounding box center [98, 211] width 130 height 19
click at [56, 215] on link "Target Groups" at bounding box center [82, 212] width 99 height 10
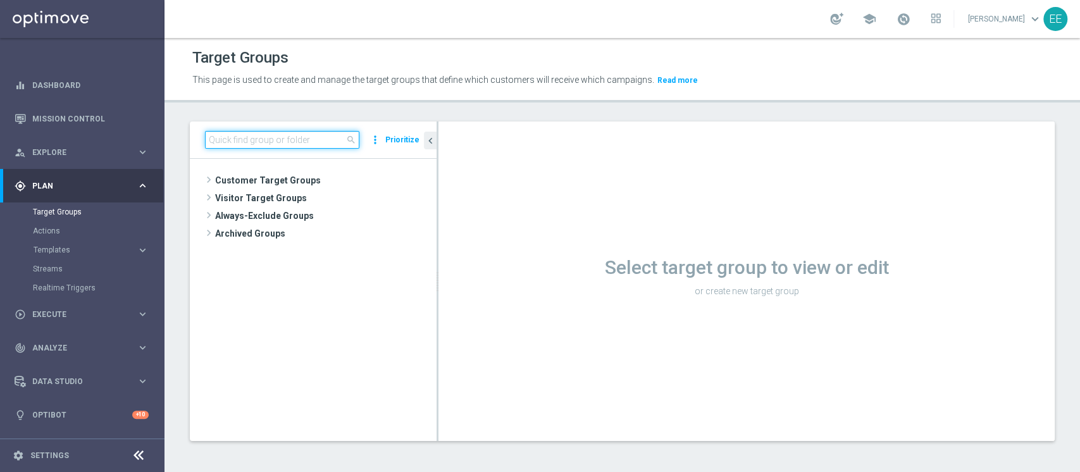
click at [281, 145] on input at bounding box center [282, 140] width 154 height 18
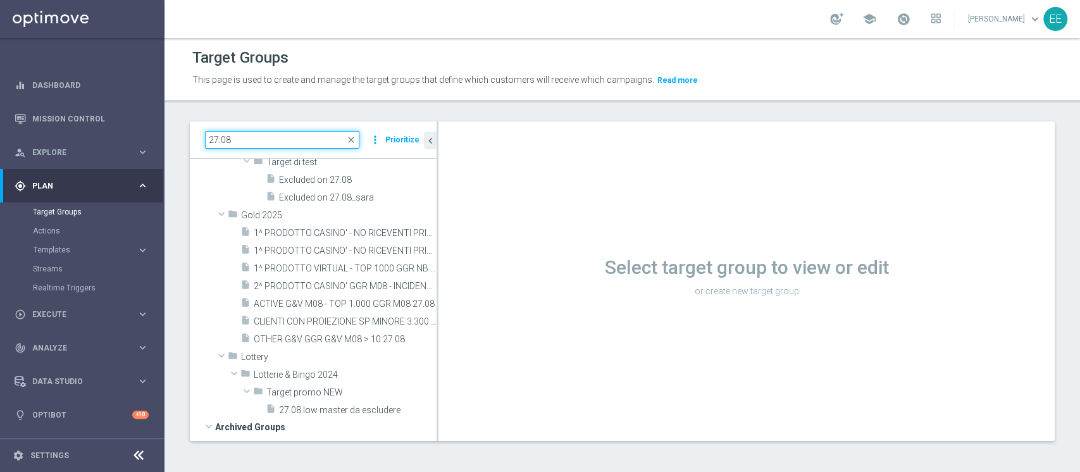
scroll to position [149, 0]
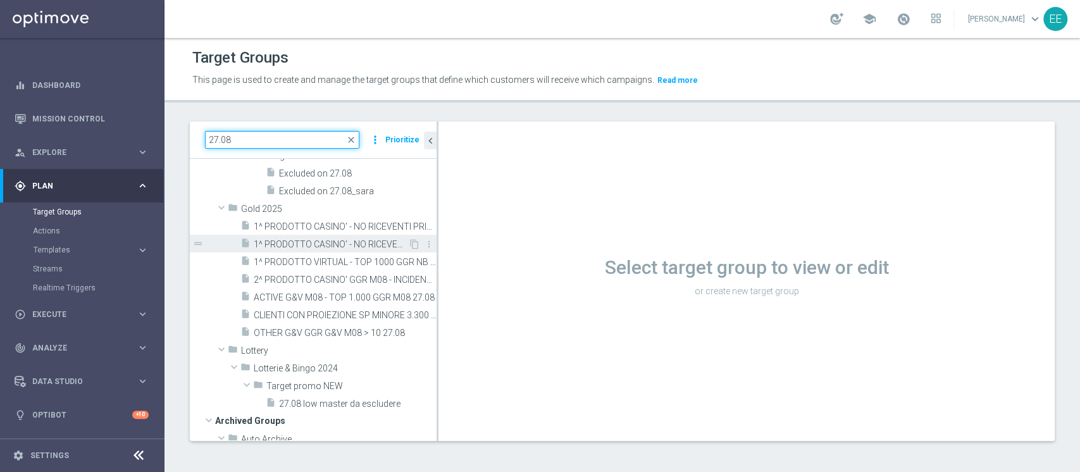
type input "27.08"
click at [328, 245] on span "1^ PRODOTTO CASINO' - NO RICEVENTI PRIVATE M08 - GGR M08 CASINO' TRA 100 E 600 …" at bounding box center [331, 244] width 154 height 11
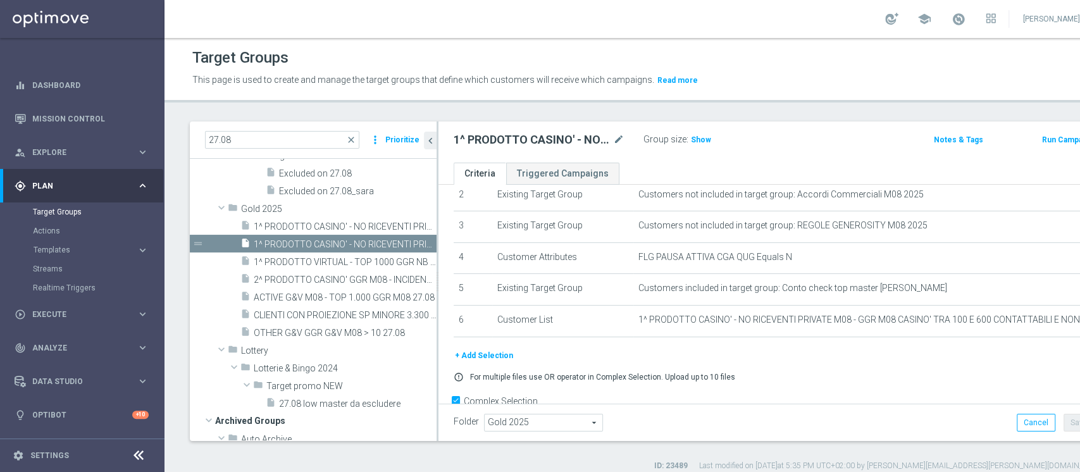
scroll to position [82, 0]
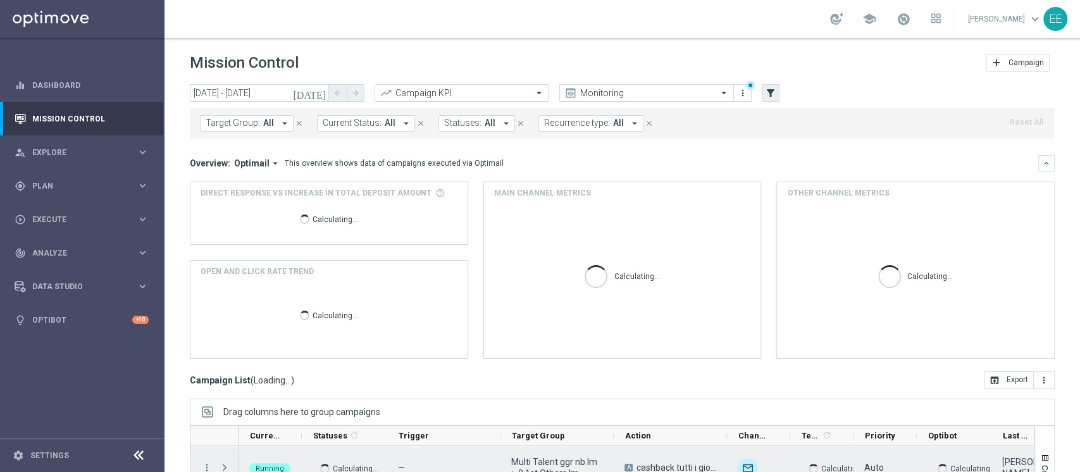
scroll to position [138, 0]
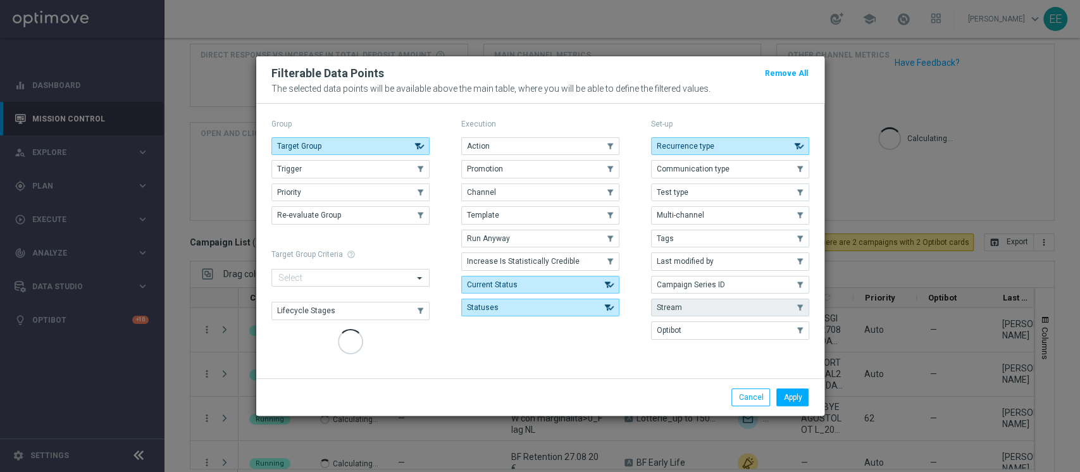
scroll to position [0, 0]
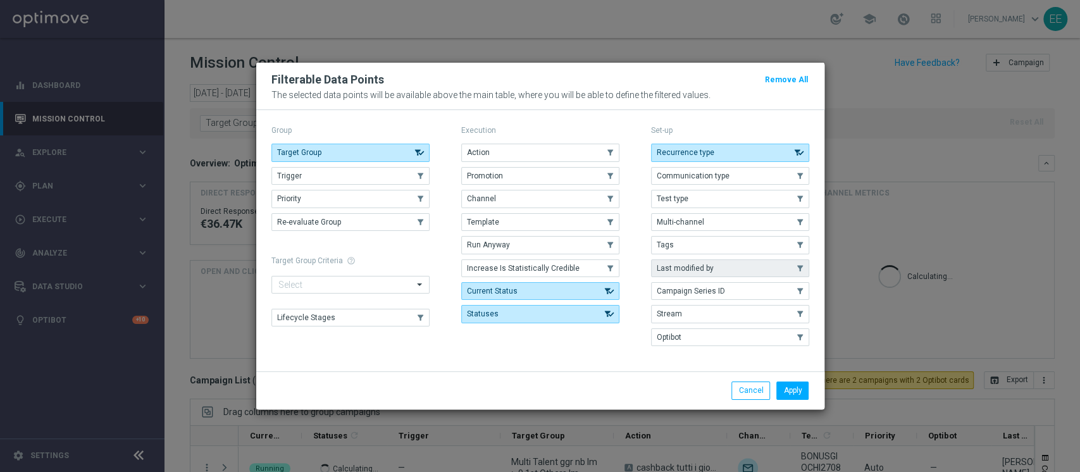
click at [734, 274] on button "Last modified by" at bounding box center [730, 268] width 158 height 18
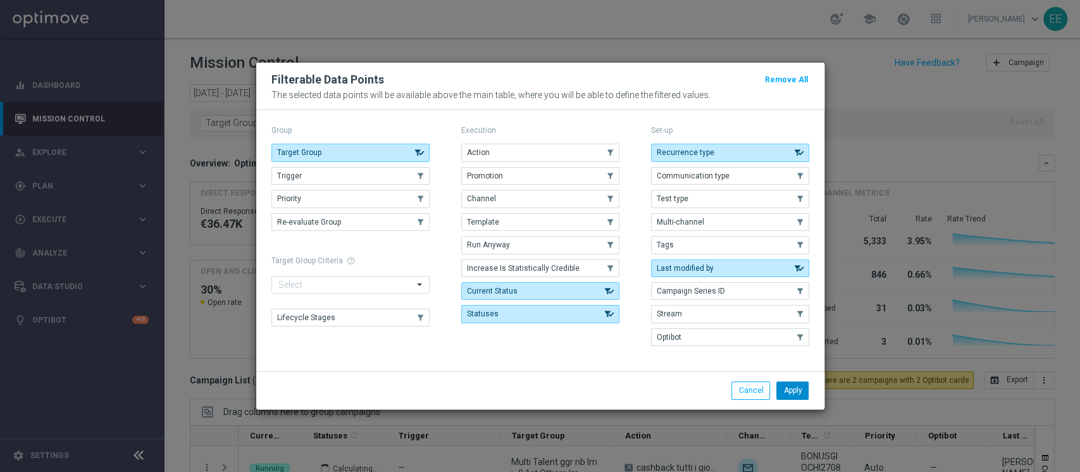
click at [804, 391] on button "Apply" at bounding box center [792, 390] width 32 height 18
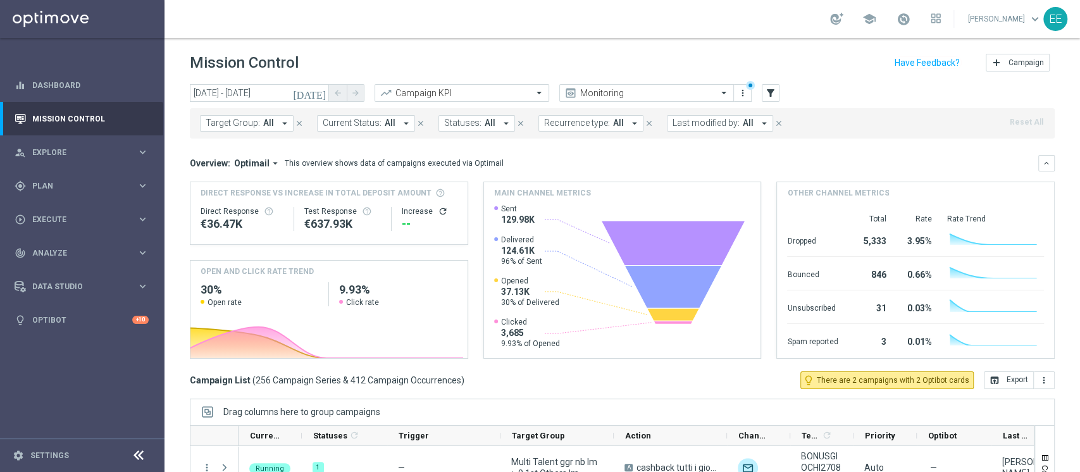
click at [724, 128] on button "Last modified by: All arrow_drop_down" at bounding box center [720, 123] width 106 height 16
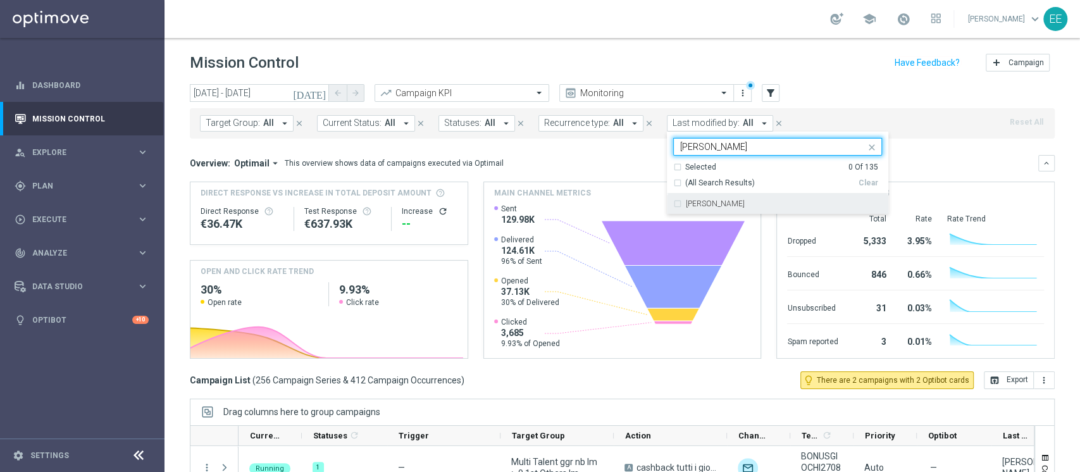
click at [753, 203] on div "[PERSON_NAME]" at bounding box center [784, 204] width 196 height 8
type input "ellen"
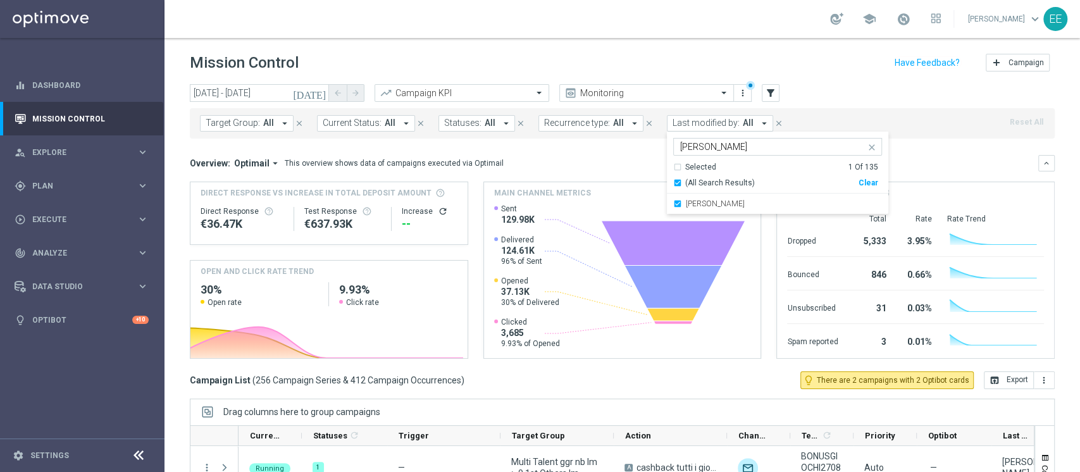
click at [926, 120] on div "Target Group: All arrow_drop_down close Current Status: All arrow_drop_down clo…" at bounding box center [622, 123] width 865 height 30
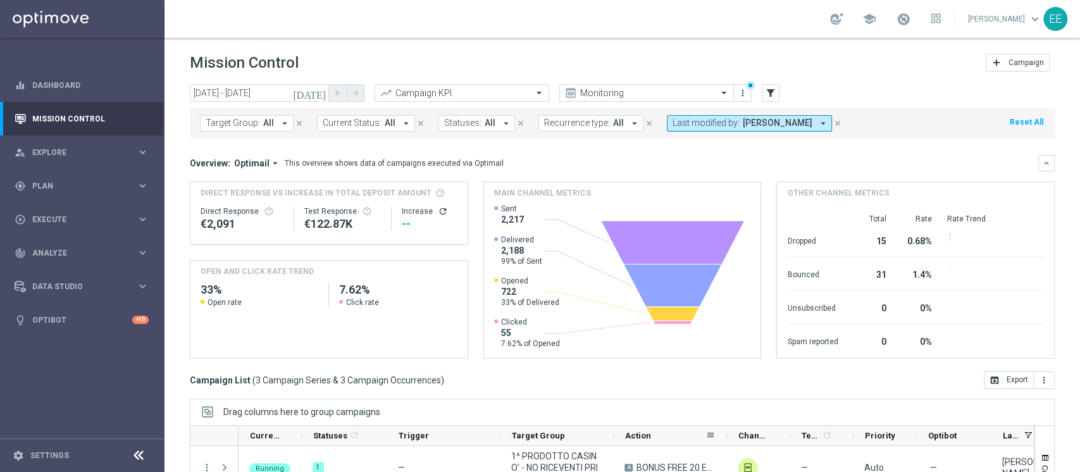
scroll to position [160, 0]
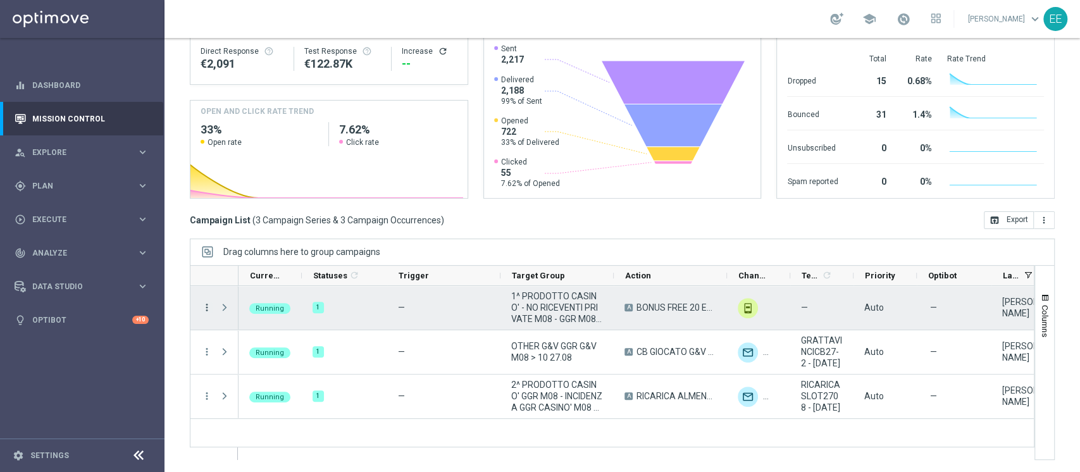
click at [207, 307] on icon "more_vert" at bounding box center [206, 307] width 11 height 11
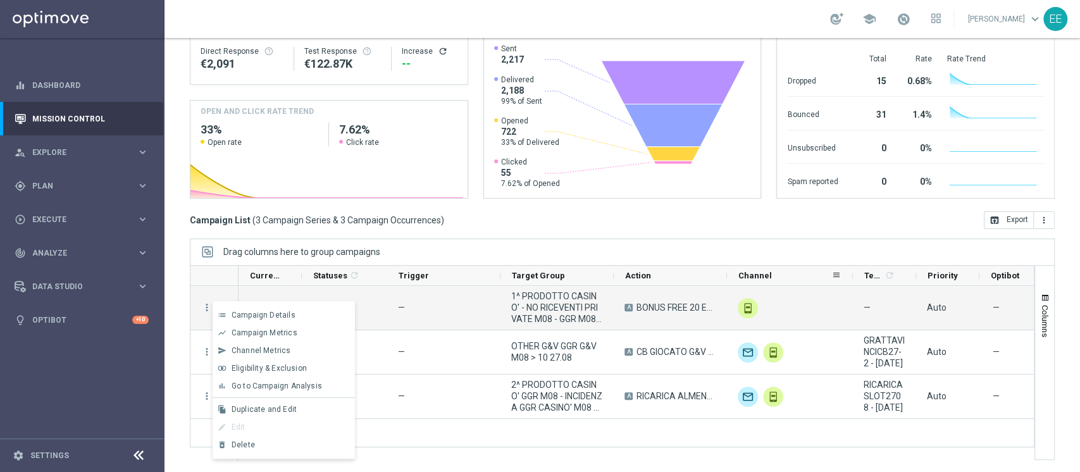
drag, startPoint x: 789, startPoint y: 274, endPoint x: 851, endPoint y: 265, distance: 63.3
click at [851, 266] on div at bounding box center [852, 276] width 5 height 20
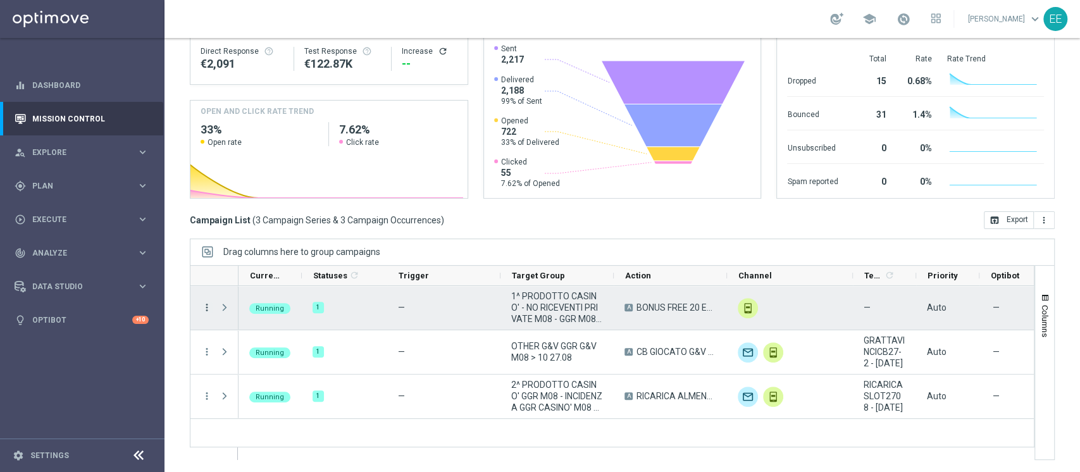
click at [206, 307] on icon "more_vert" at bounding box center [206, 307] width 11 height 11
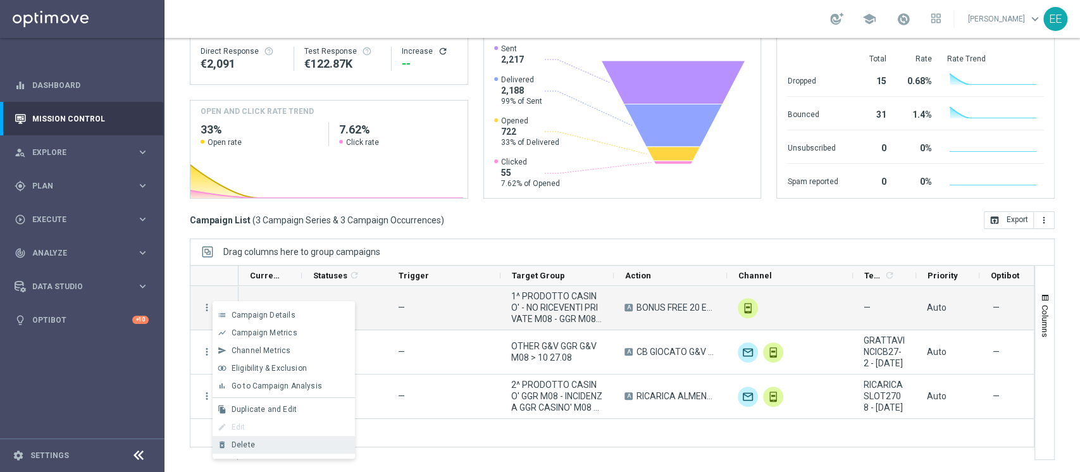
click at [251, 441] on span "Delete" at bounding box center [242, 444] width 23 height 9
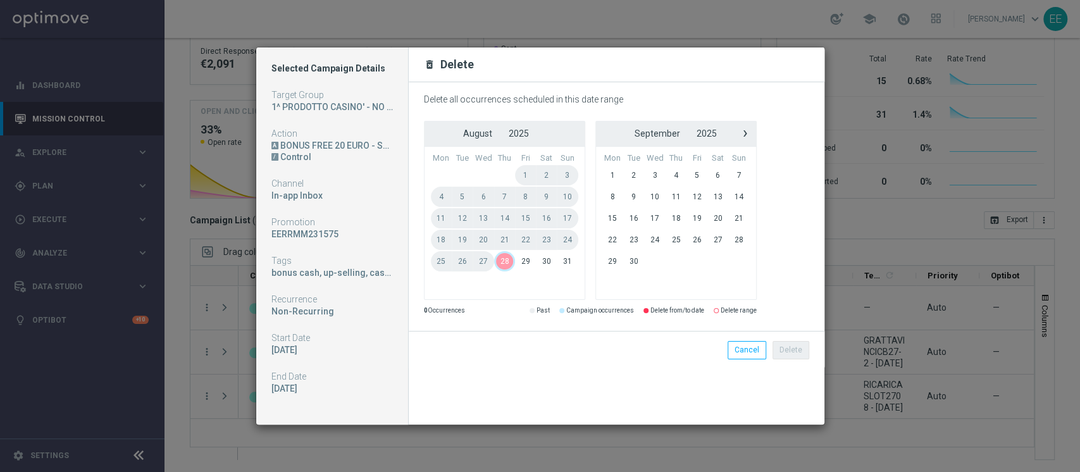
click at [498, 259] on span "28" at bounding box center [504, 261] width 21 height 20
click at [548, 261] on span "30" at bounding box center [546, 261] width 21 height 20
click at [798, 347] on button "Delete" at bounding box center [790, 350] width 37 height 18
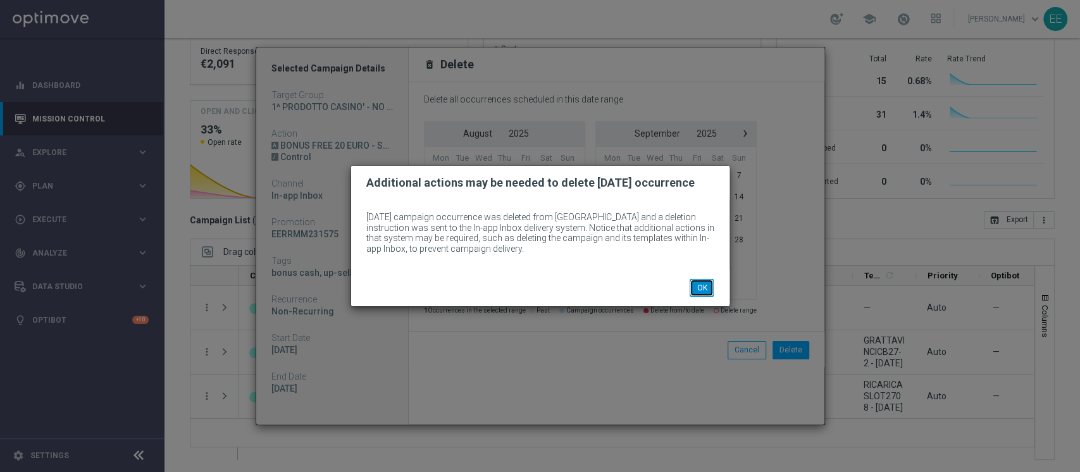
click at [711, 293] on button "OK" at bounding box center [701, 288] width 24 height 18
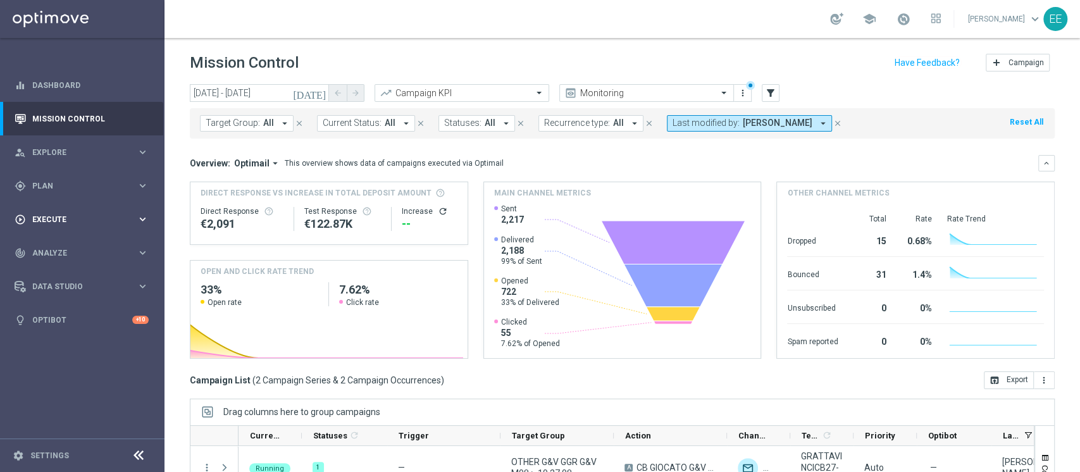
click at [71, 225] on div "play_circle_outline Execute keyboard_arrow_right" at bounding box center [81, 219] width 163 height 34
click at [73, 247] on link "Campaign Builder" at bounding box center [82, 245] width 99 height 10
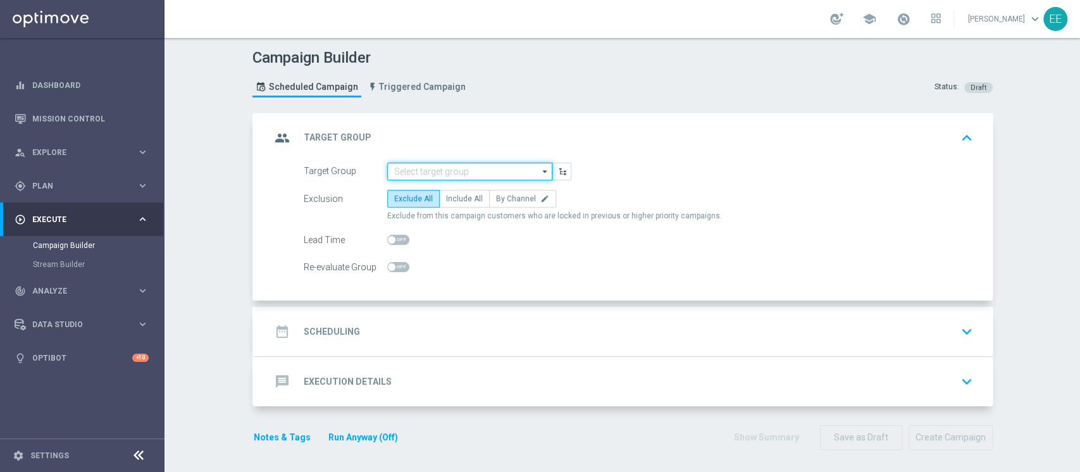
click at [387, 169] on input at bounding box center [469, 172] width 165 height 18
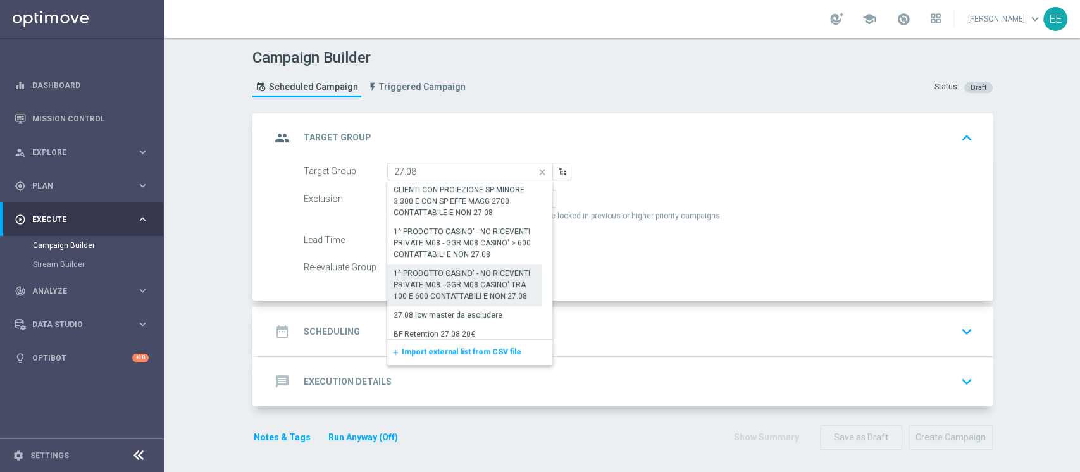
click at [489, 297] on div "1^ PRODOTTO CASINO' - NO RICEVENTI PRIVATE M08 - GGR M08 CASINO' TRA 100 E 600 …" at bounding box center [464, 285] width 142 height 34
type input "1^ PRODOTTO CASINO' - NO RICEVENTI PRIVATE M08 - GGR M08 CASINO' TRA 100 E 600 …"
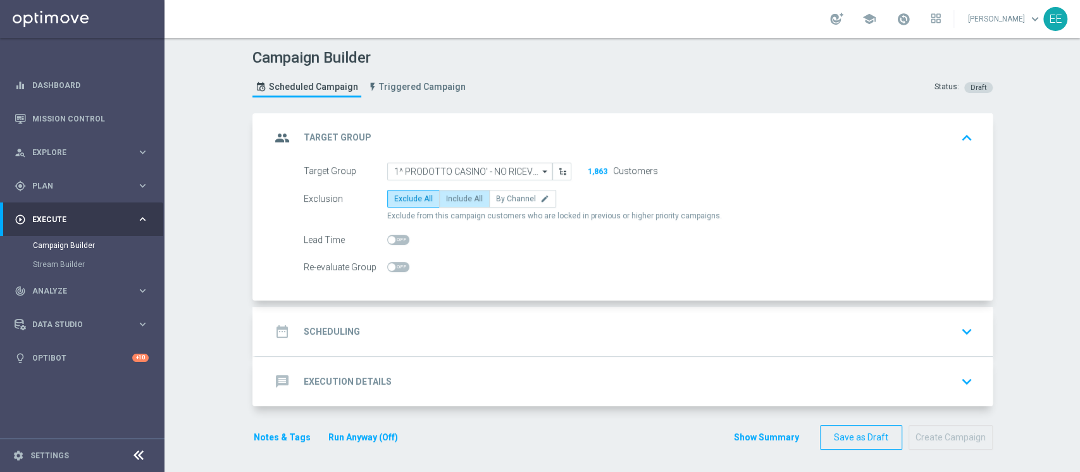
click at [464, 197] on span "Include All" at bounding box center [464, 198] width 37 height 9
click at [454, 197] on input "Include All" at bounding box center [450, 201] width 8 height 8
radio input "true"
click at [440, 325] on div "date_range Scheduling keyboard_arrow_down" at bounding box center [624, 331] width 706 height 24
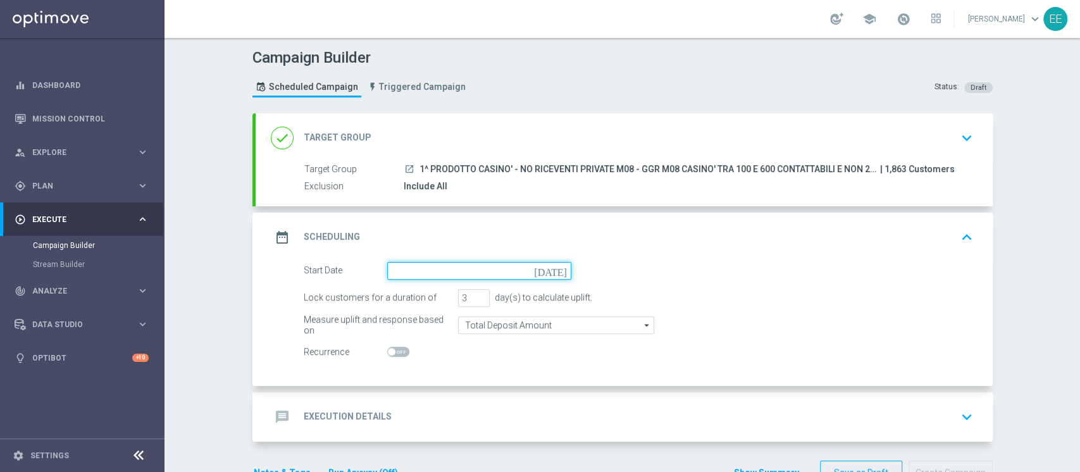
click at [436, 273] on input at bounding box center [479, 271] width 184 height 18
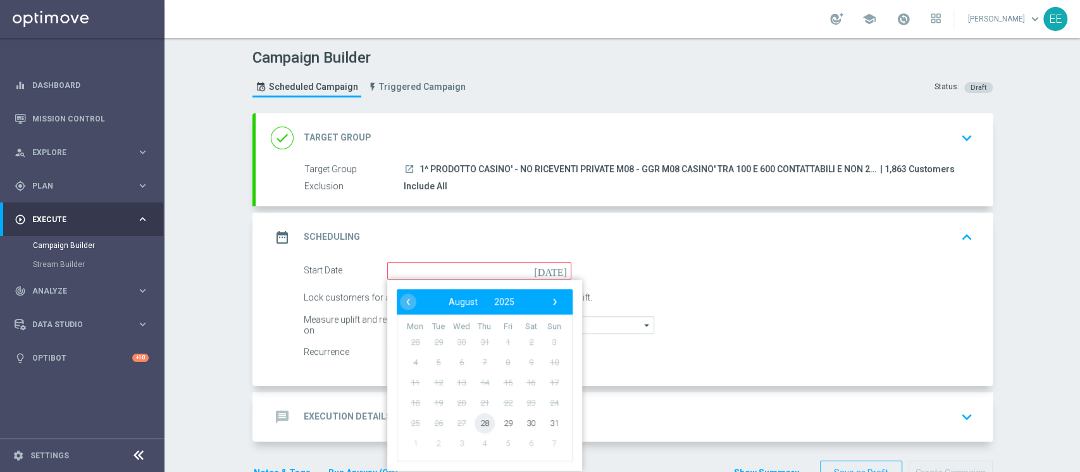
click at [474, 421] on span "28" at bounding box center [484, 422] width 20 height 20
type input "28 Aug 2025"
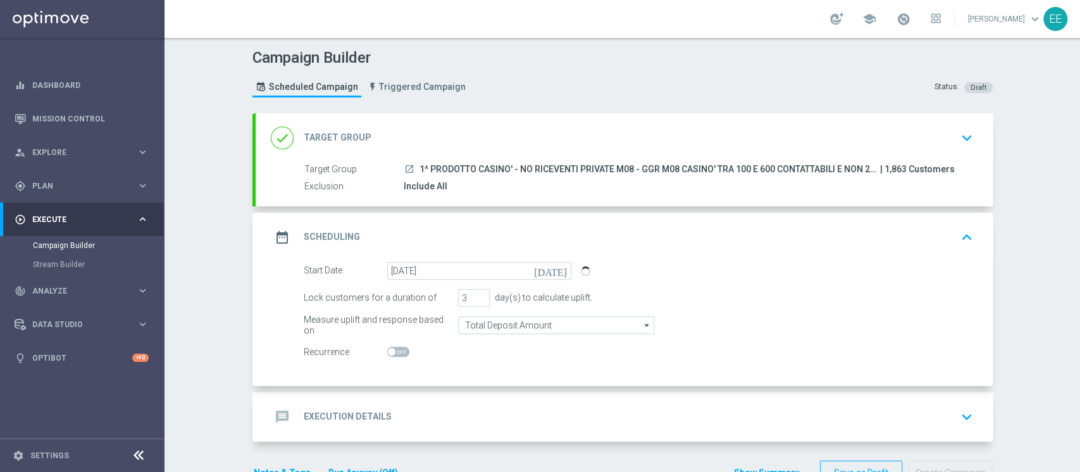
click at [500, 433] on div "message Execution Details keyboard_arrow_down" at bounding box center [623, 416] width 737 height 49
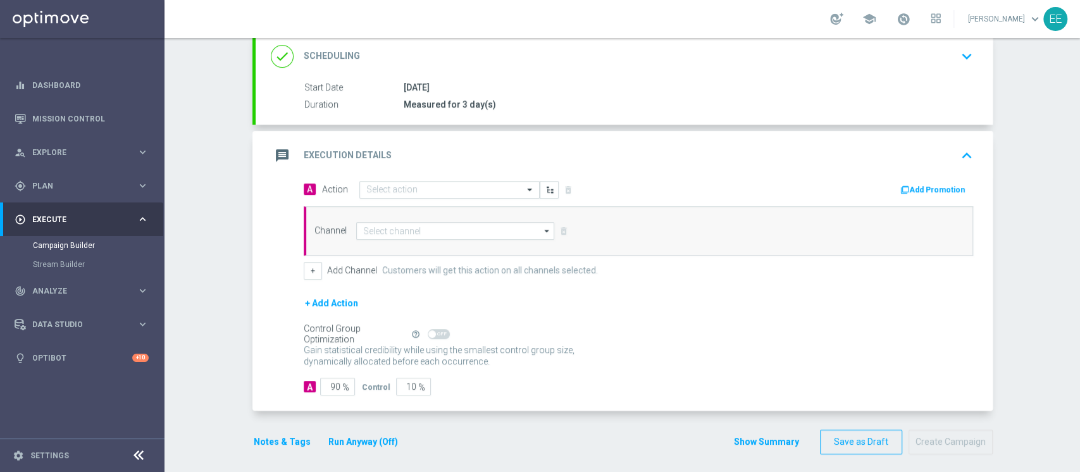
scroll to position [181, 0]
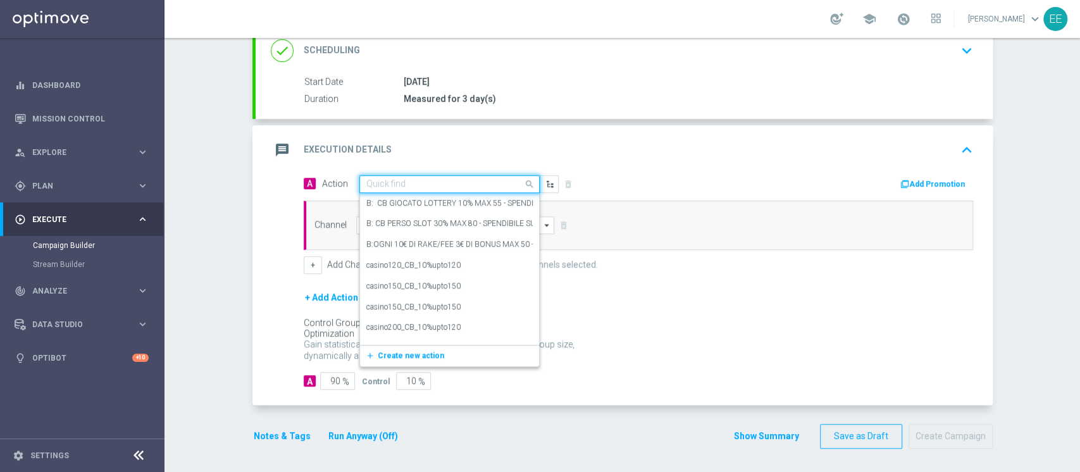
click at [398, 180] on input "text" at bounding box center [436, 184] width 141 height 11
paste input "BONUS FREE 20 EURO - SPENDIBILE SLOT"
type input "BONUS FREE 20 EURO - SPENDIBILE SLOT"
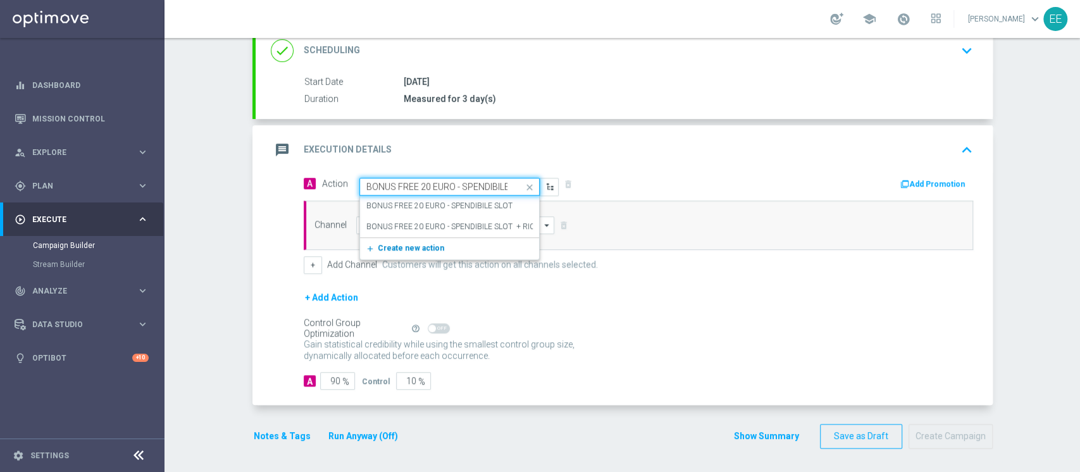
scroll to position [0, 25]
click at [483, 201] on label "BONUS FREE 20 EURO - SPENDIBILE SLOT" at bounding box center [439, 205] width 146 height 11
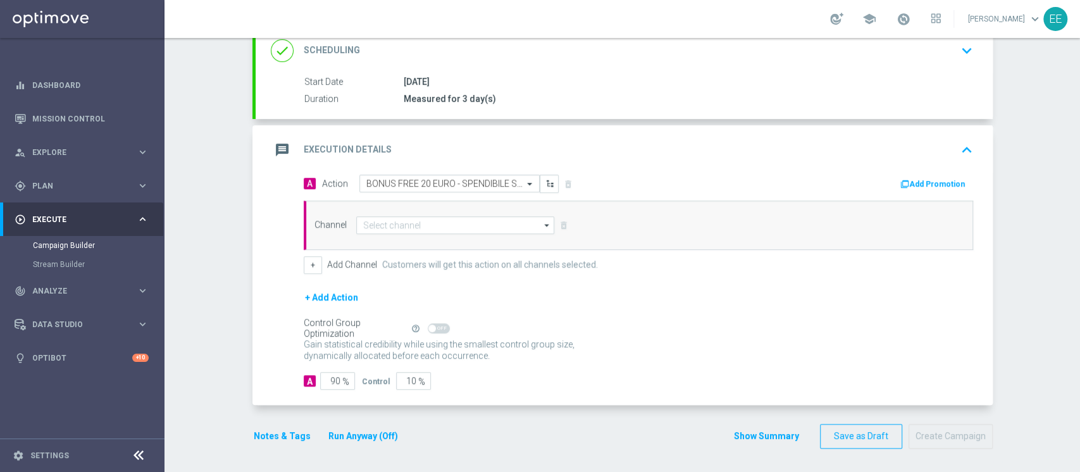
scroll to position [0, 0]
click at [941, 183] on button "Add Promotion" at bounding box center [934, 184] width 70 height 14
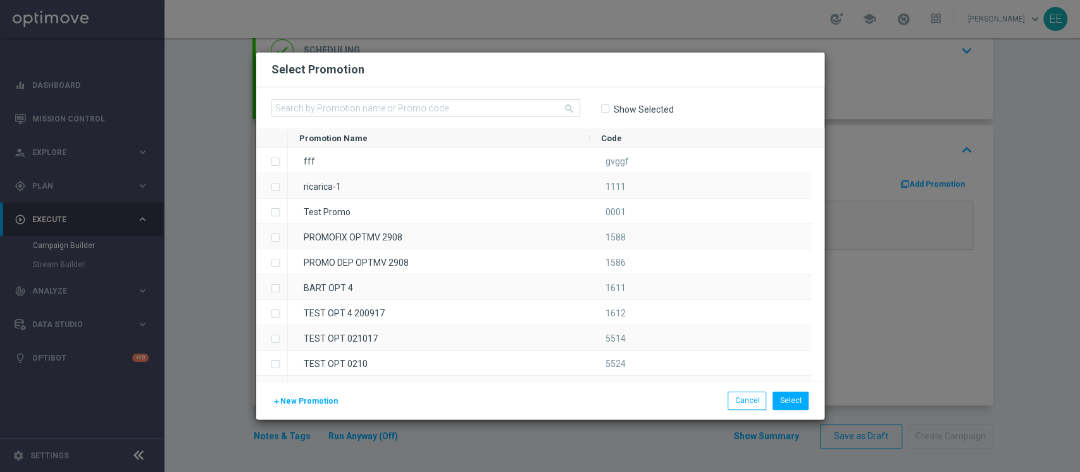
click at [514, 118] on input-search "search" at bounding box center [425, 108] width 309 height 19
click at [512, 117] on input-search "search" at bounding box center [425, 108] width 309 height 19
click at [495, 108] on input "text" at bounding box center [425, 108] width 309 height 18
paste input "231580"
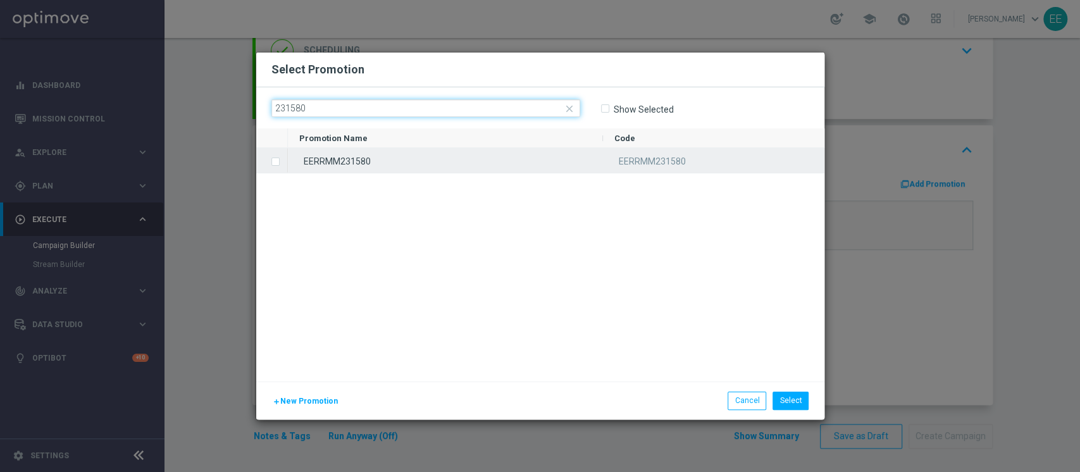
type input "231580"
click at [441, 154] on div "EERRMM231580" at bounding box center [445, 160] width 315 height 25
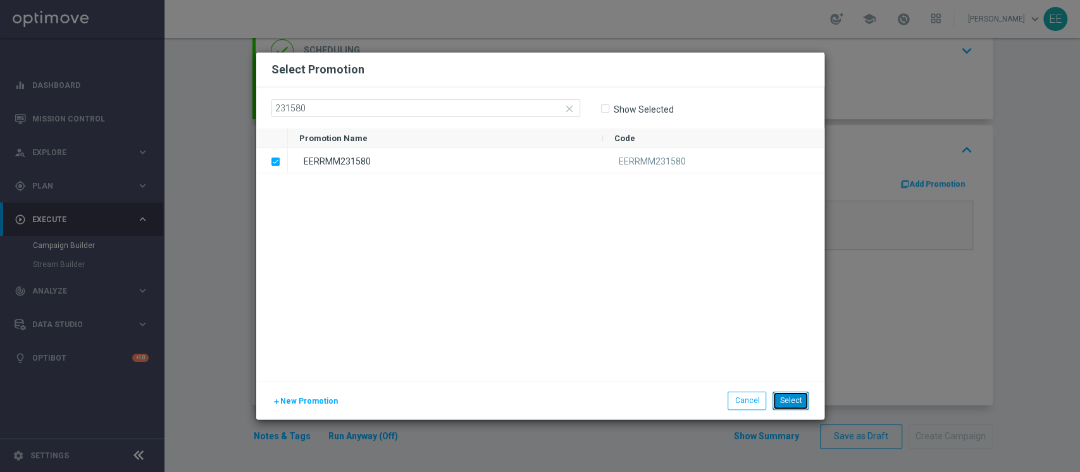
click at [805, 402] on button "Select" at bounding box center [790, 400] width 36 height 18
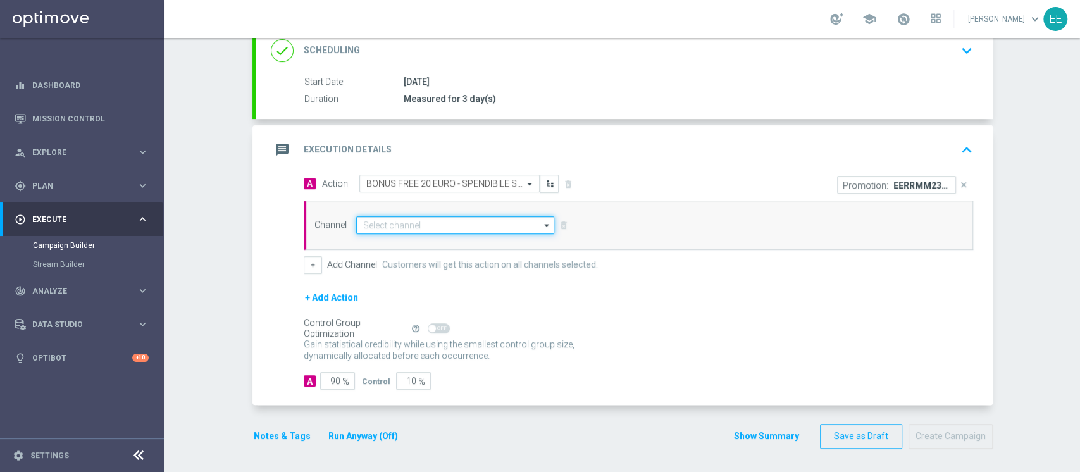
click at [412, 224] on input at bounding box center [455, 225] width 199 height 18
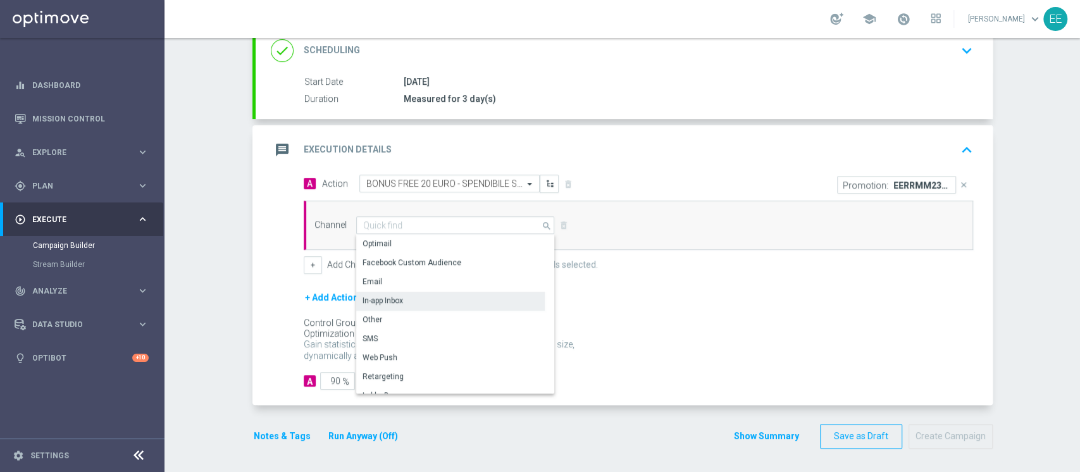
click at [406, 300] on div "In-app Inbox" at bounding box center [450, 301] width 188 height 18
type input "In-app Inbox"
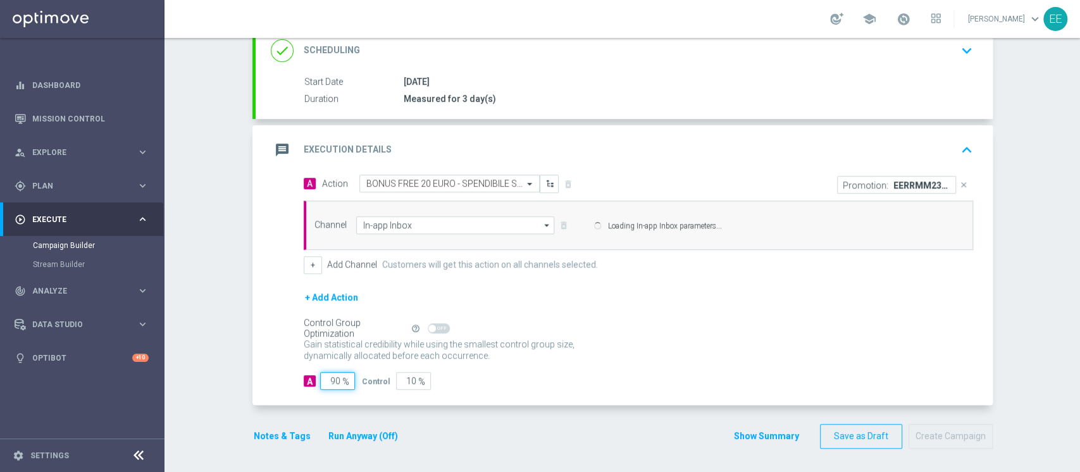
click at [326, 379] on input "90" at bounding box center [337, 381] width 35 height 18
type input "10"
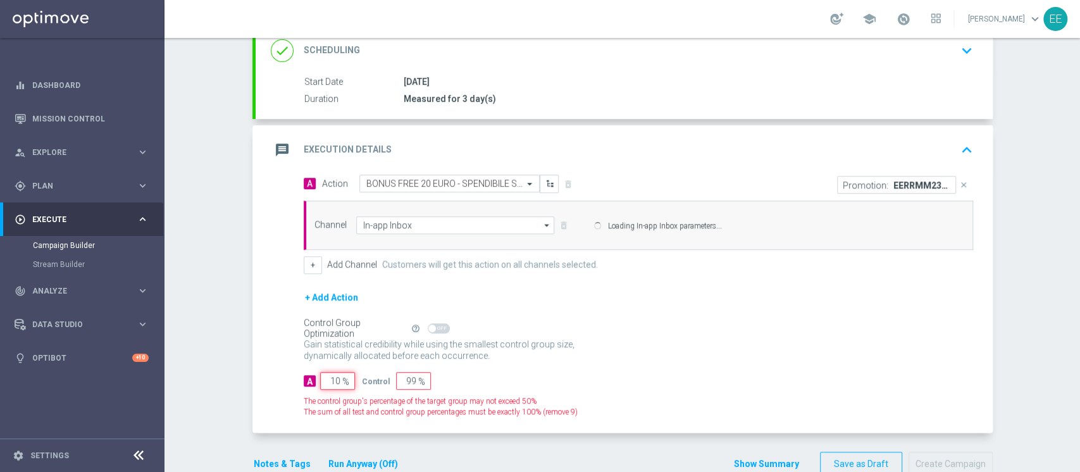
type input "90"
type input "100"
type input "0"
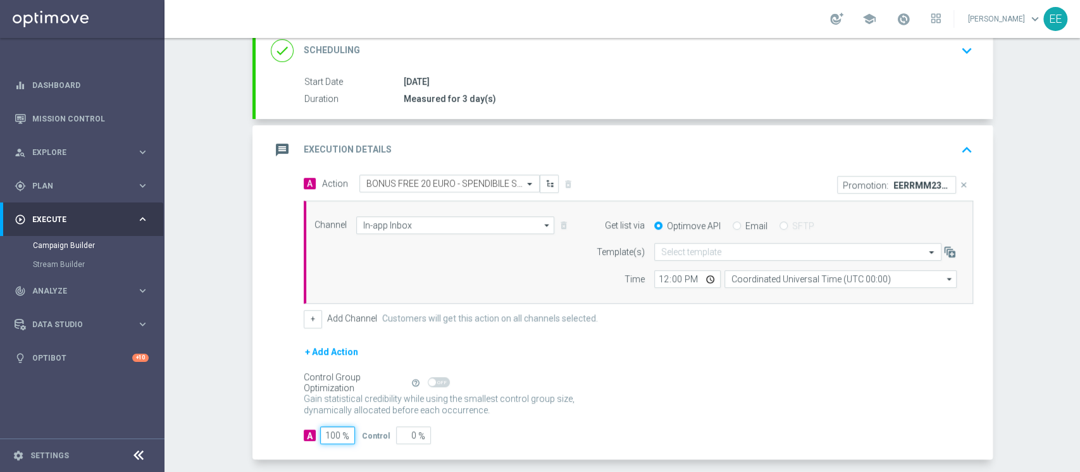
type input "100"
click at [722, 226] on div "Optimove API Email SFTP" at bounding box center [804, 225] width 321 height 11
click at [732, 223] on input "Email" at bounding box center [736, 227] width 8 height 8
radio input "true"
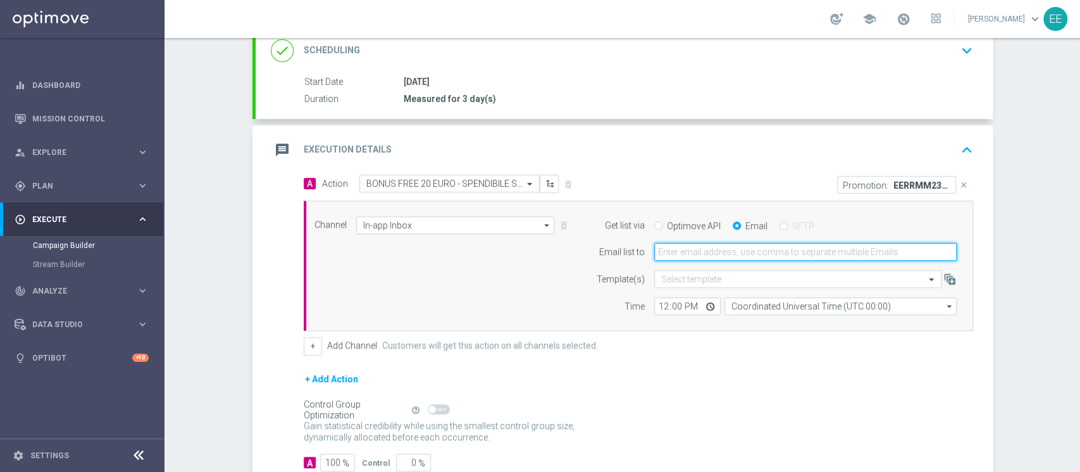
click at [722, 252] on input "email" at bounding box center [805, 252] width 302 height 18
type input "edoardo.ellena@sisal.it"
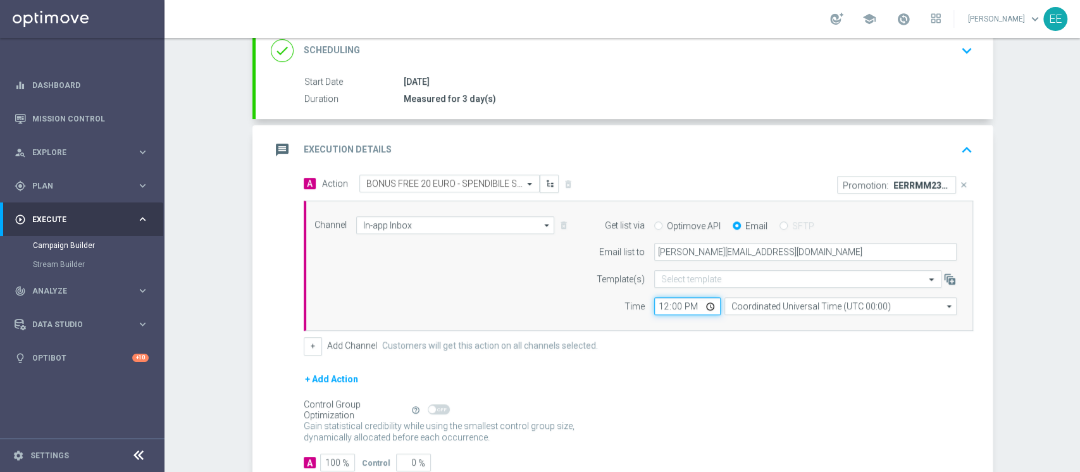
click at [656, 309] on input "12:00" at bounding box center [687, 306] width 66 height 18
type input "15:00"
click at [744, 363] on form "A Action Select action BONUS FREE 20 EURO - SPENDIBILE SLOT delete_forever Prom…" at bounding box center [638, 323] width 669 height 297
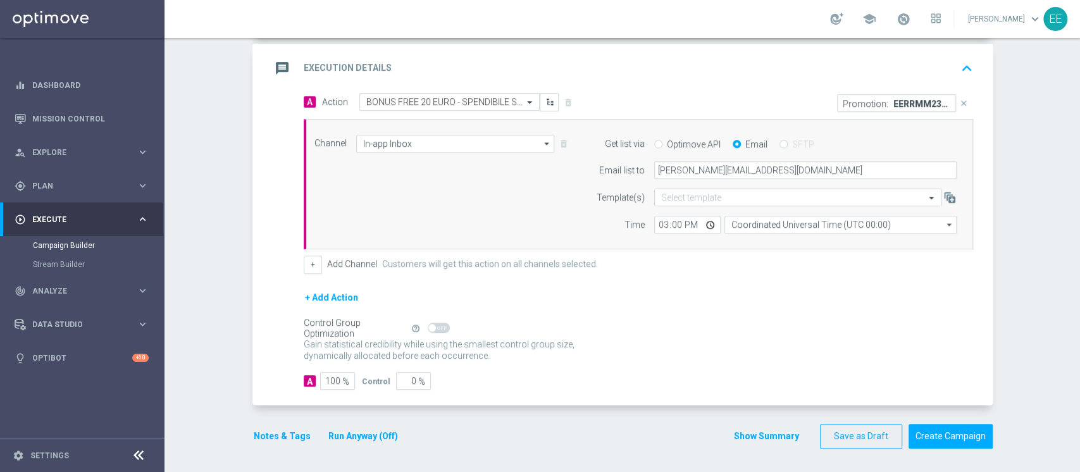
click at [276, 440] on button "Notes & Tags" at bounding box center [281, 436] width 59 height 16
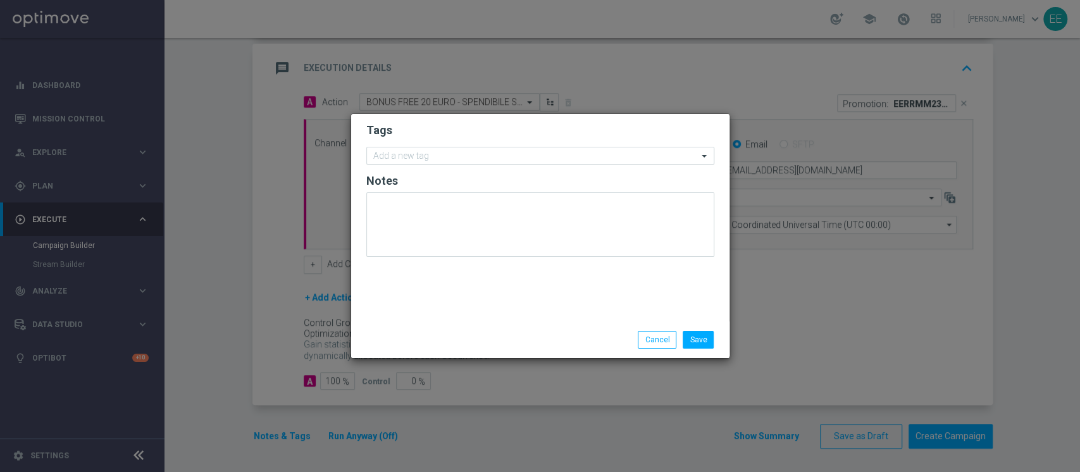
click at [439, 159] on input "text" at bounding box center [535, 156] width 324 height 11
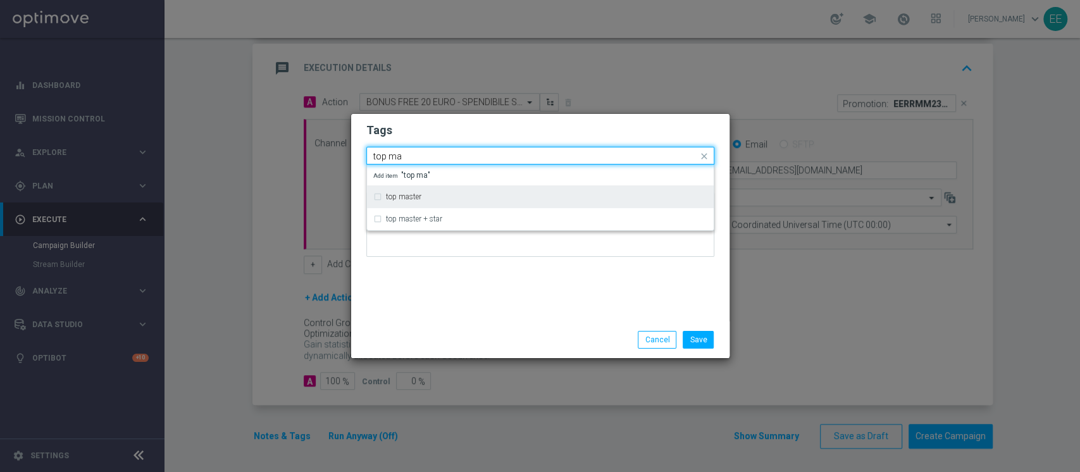
type input "top ma"
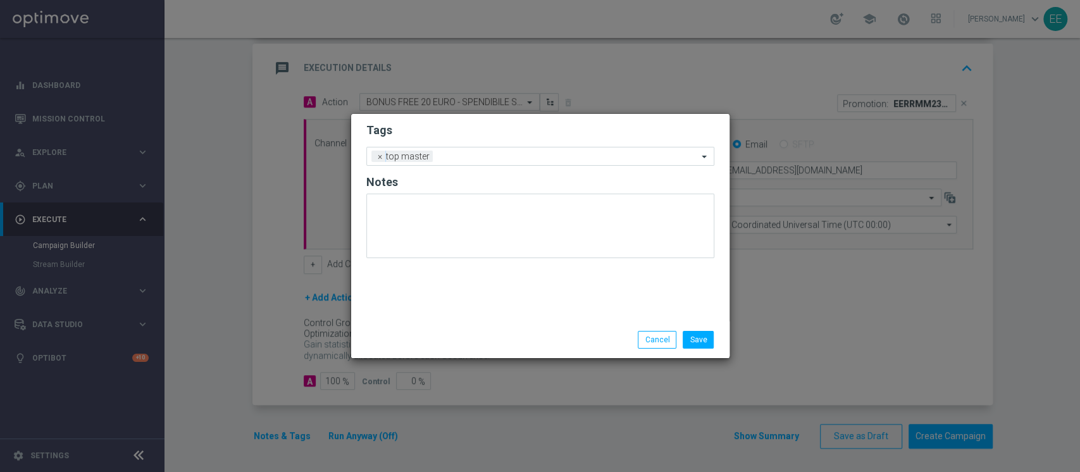
click at [445, 135] on h2 "Tags" at bounding box center [540, 130] width 348 height 15
click at [504, 159] on input "text" at bounding box center [568, 157] width 260 height 11
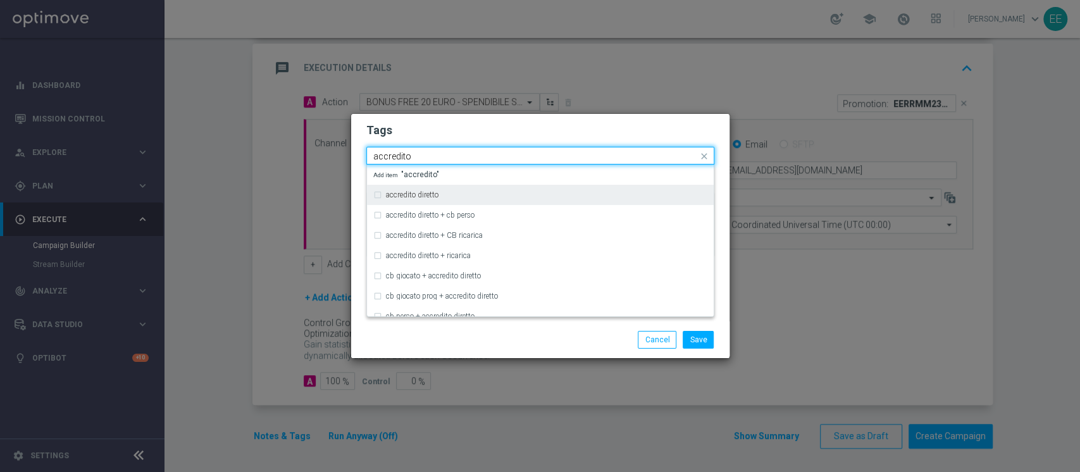
click at [453, 191] on div "accredito diretto" at bounding box center [546, 195] width 321 height 8
type input "accredito"
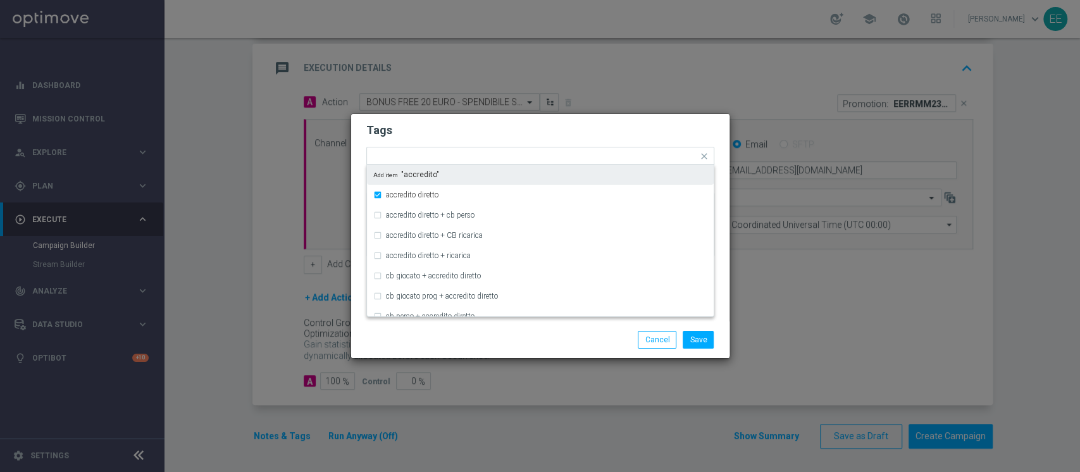
click at [521, 139] on form "Tags Quick find × top master × accredito diretto accredito diretto accredito di…" at bounding box center [540, 193] width 348 height 147
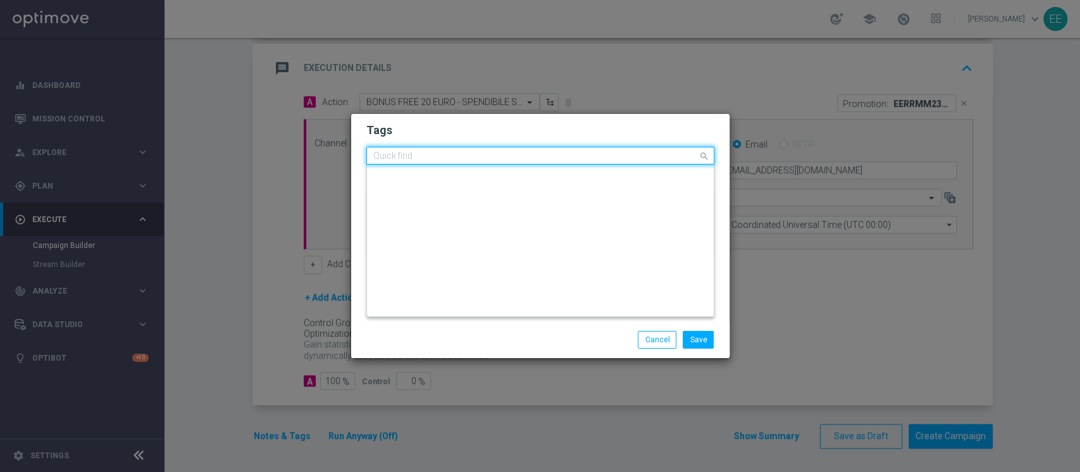
click at [543, 153] on input "text" at bounding box center [535, 156] width 324 height 11
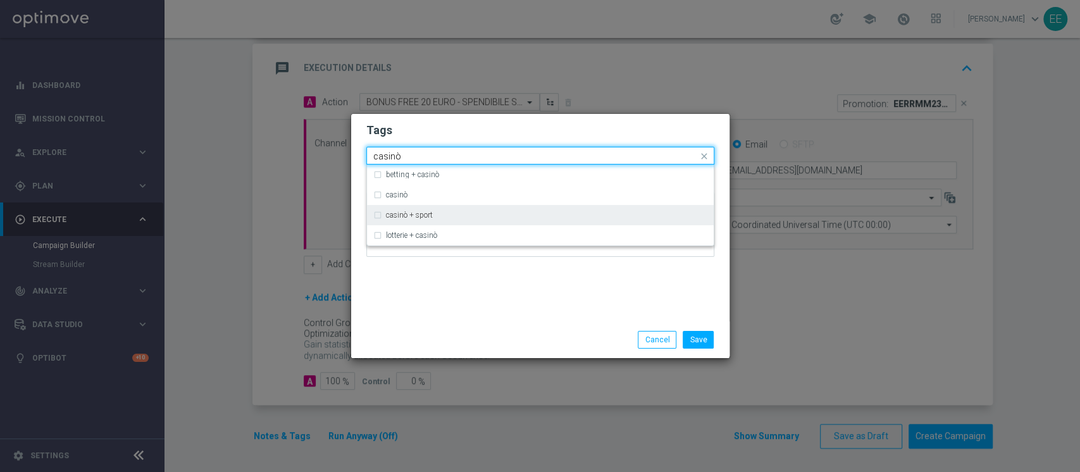
click at [445, 205] on div "casinò + sport" at bounding box center [540, 215] width 334 height 20
type input "casinò"
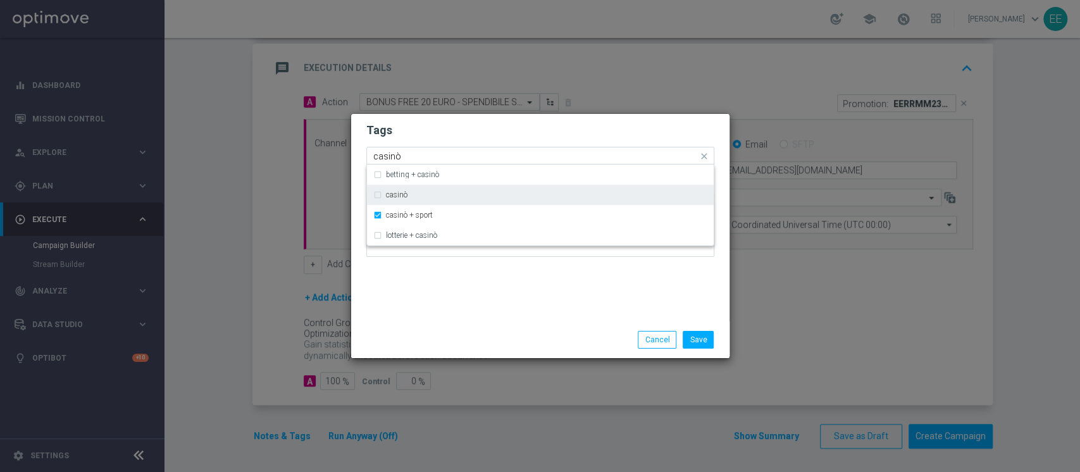
click at [453, 193] on div "casinò" at bounding box center [546, 195] width 321 height 8
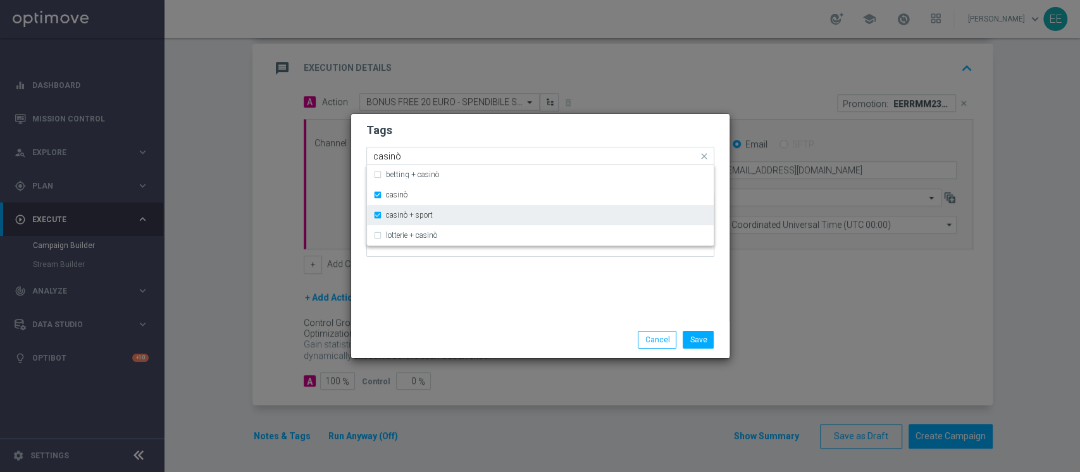
click at [448, 205] on div "casinò + sport" at bounding box center [540, 215] width 334 height 20
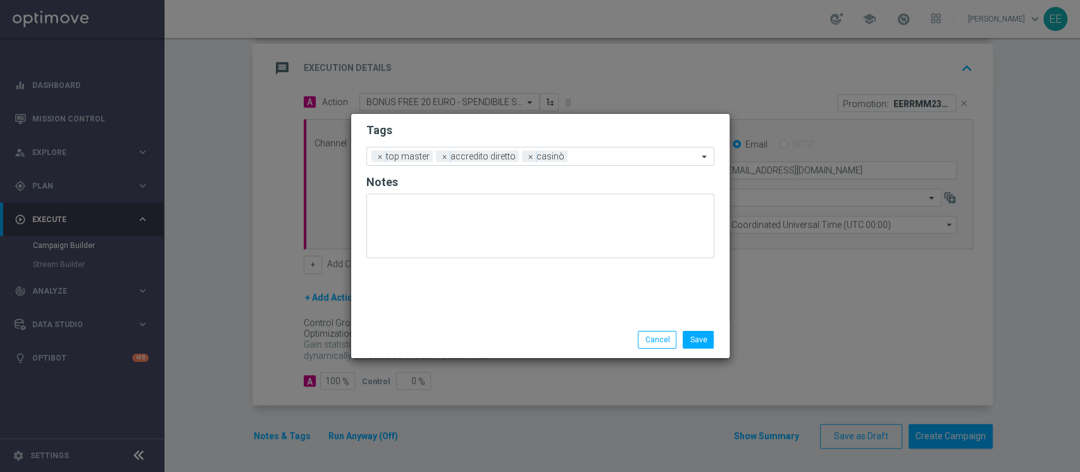
click at [506, 280] on div "Tags Add a new tag × top master × accredito diretto × casinò Notes" at bounding box center [540, 217] width 378 height 207
click at [581, 153] on input "text" at bounding box center [634, 157] width 125 height 11
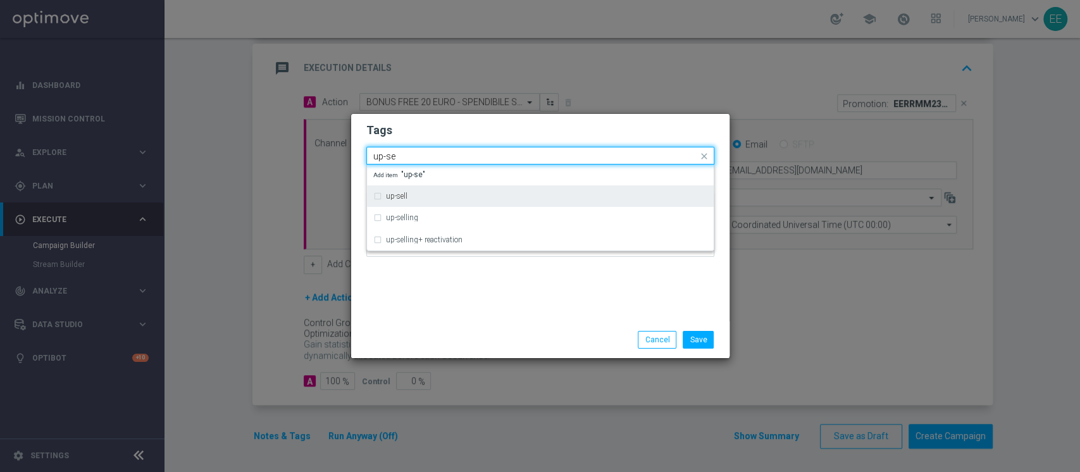
click at [458, 205] on div "up-sell" at bounding box center [540, 196] width 334 height 20
type input "up-se"
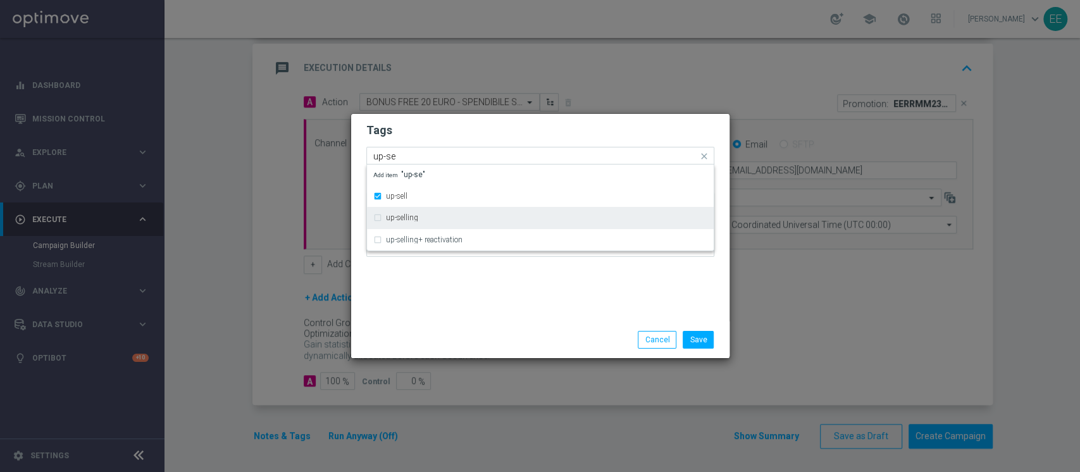
click at [431, 220] on div "up-selling" at bounding box center [546, 218] width 321 height 8
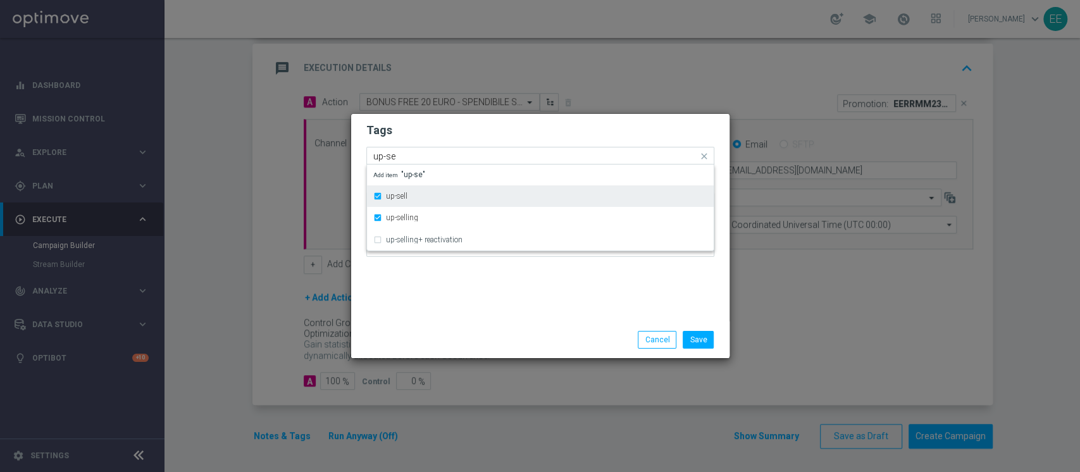
click at [457, 200] on div "up-sell" at bounding box center [540, 196] width 334 height 20
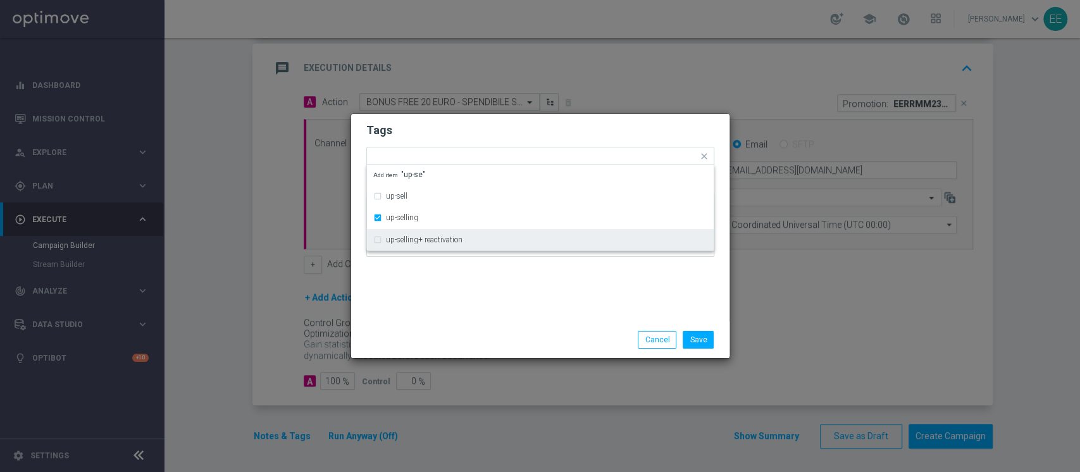
click at [470, 282] on div "Tags Quick find × top master × accredito diretto × casinò × up-selling up-sell …" at bounding box center [540, 217] width 378 height 207
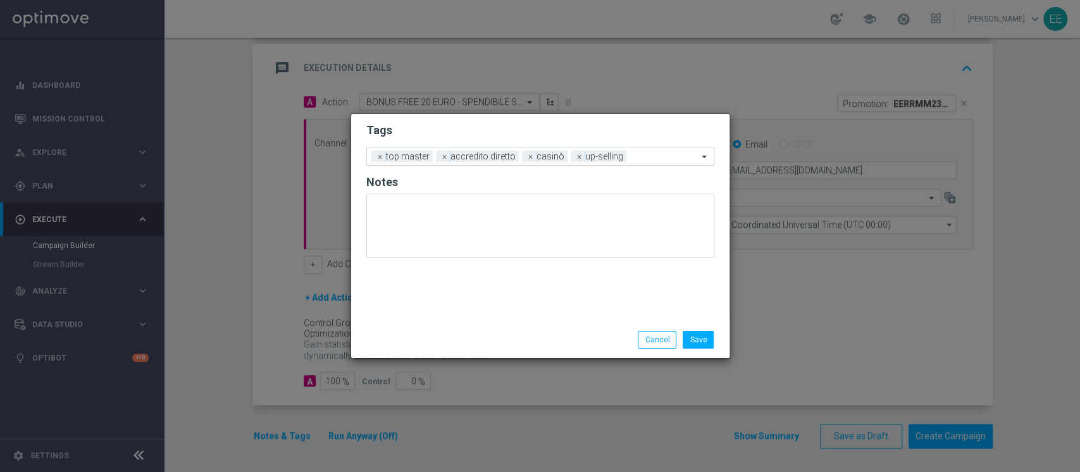
click at [645, 161] on input "text" at bounding box center [664, 157] width 66 height 11
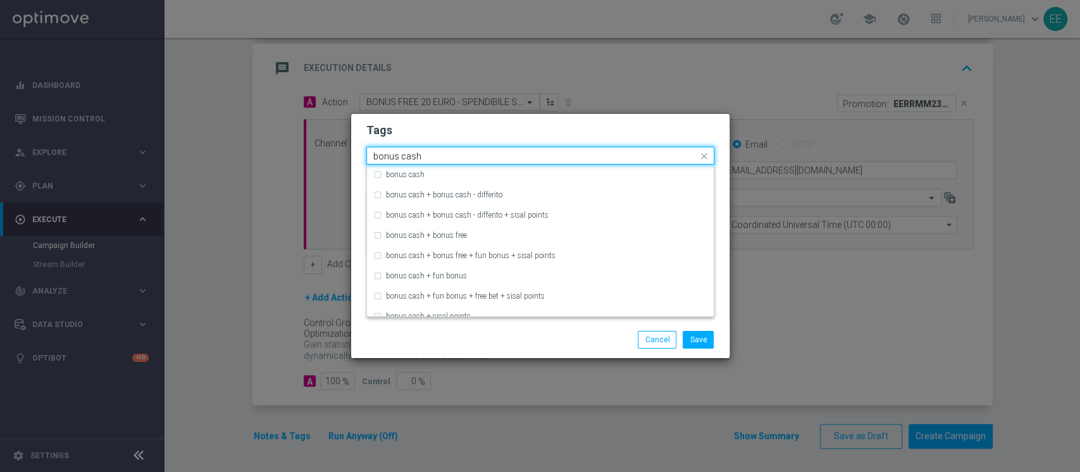
click at [553, 159] on input "bonus cash" at bounding box center [535, 156] width 324 height 11
click at [518, 174] on div "bonus cash" at bounding box center [546, 175] width 321 height 8
type input "bonus cash"
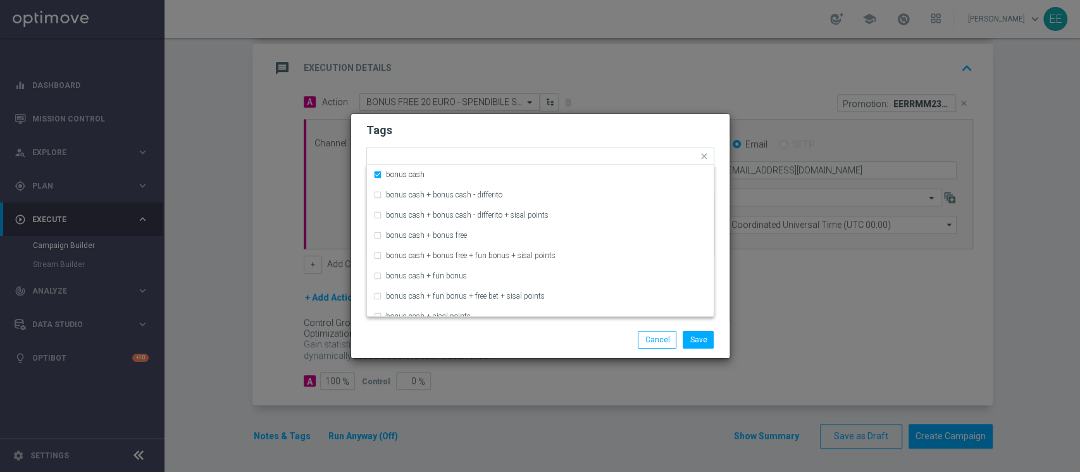
click at [591, 137] on h2 "Tags" at bounding box center [540, 130] width 348 height 15
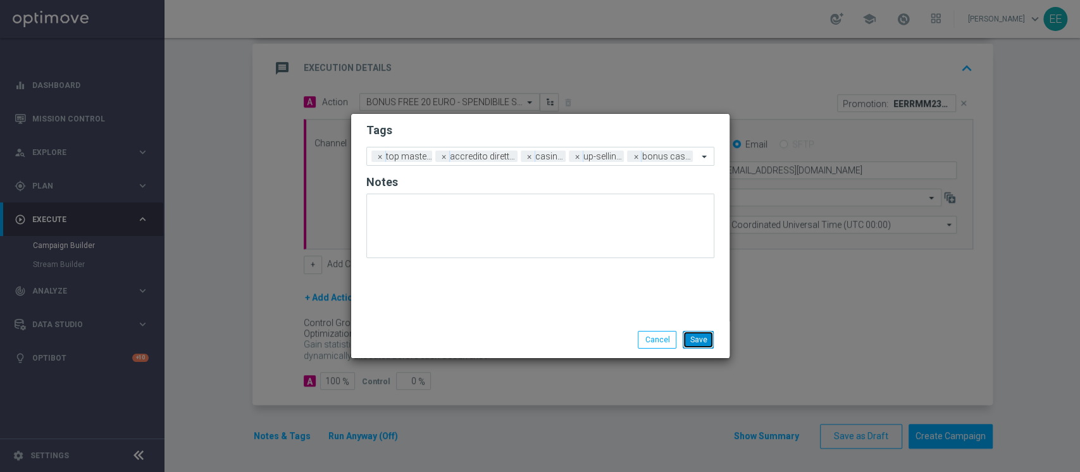
click at [698, 340] on button "Save" at bounding box center [697, 340] width 31 height 18
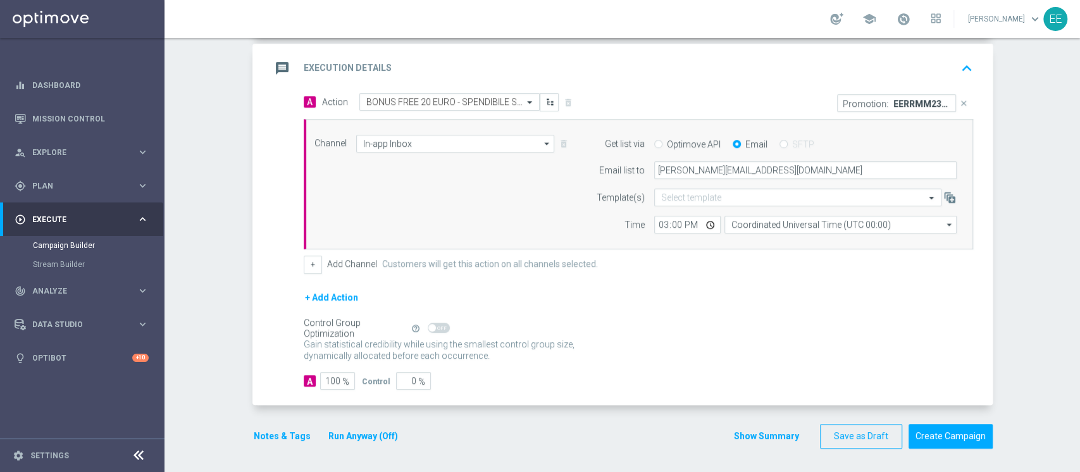
click at [957, 70] on icon "keyboard_arrow_up" at bounding box center [966, 68] width 19 height 19
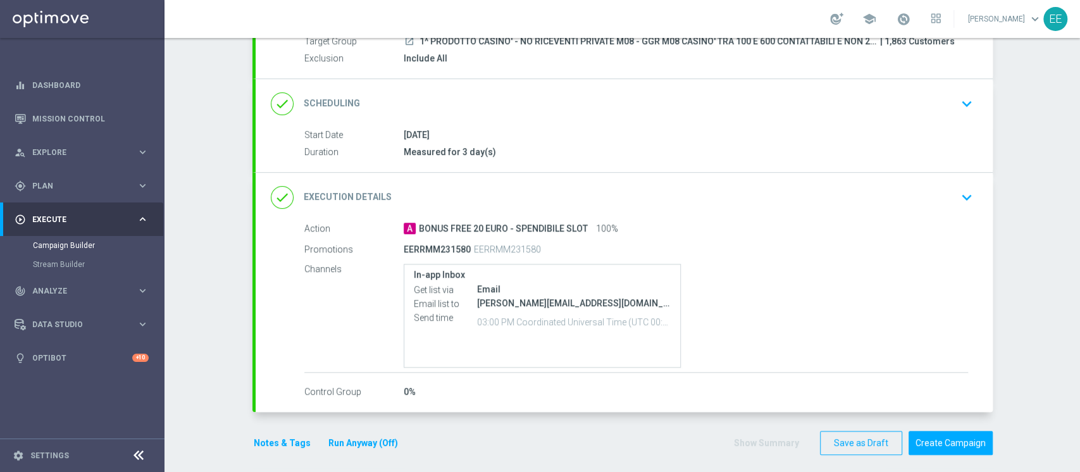
scroll to position [135, 0]
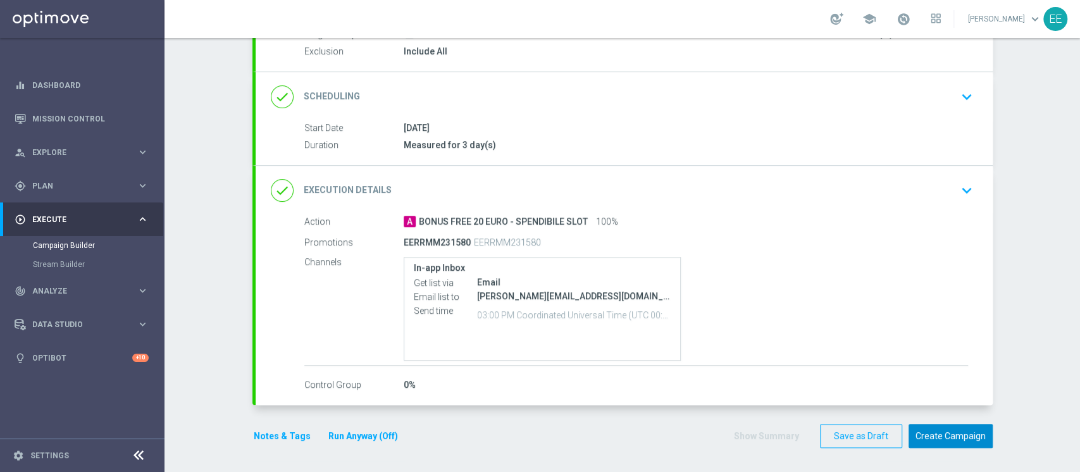
click at [974, 426] on button "Create Campaign" at bounding box center [950, 436] width 84 height 25
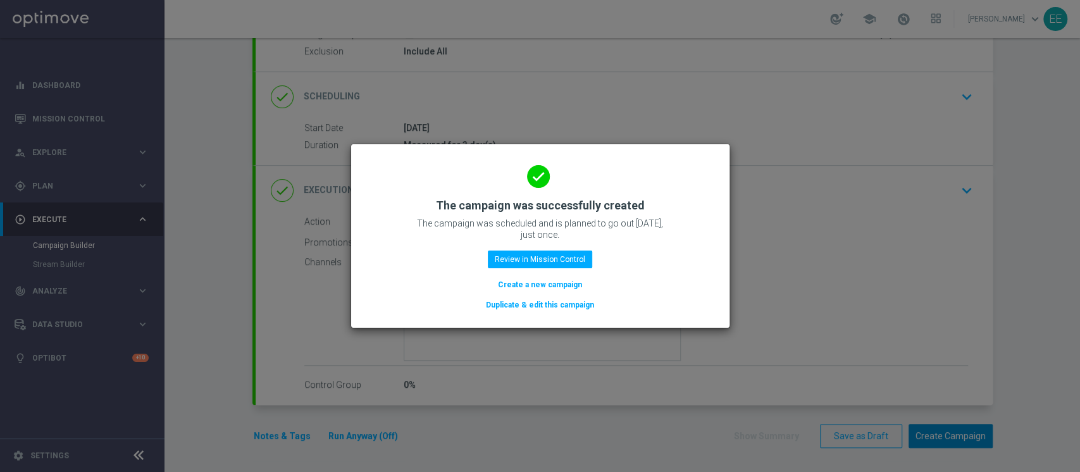
click at [937, 433] on modal-container "done The campaign was successfully created The campaign was scheduled and is pl…" at bounding box center [540, 236] width 1080 height 472
click at [573, 264] on button "Review in Mission Control" at bounding box center [540, 259] width 104 height 18
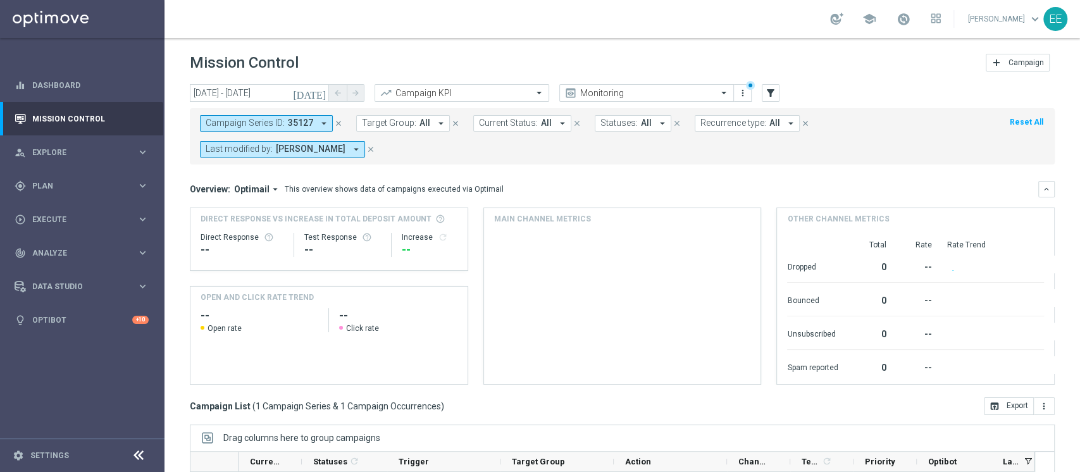
scroll to position [184, 0]
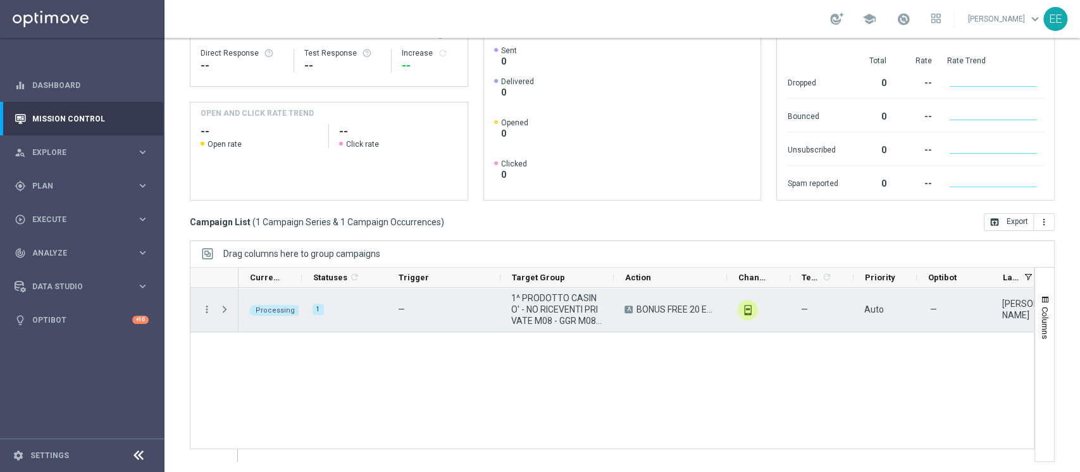
click at [223, 304] on span "Press SPACE to select this row." at bounding box center [224, 309] width 11 height 10
click at [0, 0] on span "Press SPACE to select this row." at bounding box center [0, 0] width 0 height 0
click at [223, 304] on span "Press SPACE to select this row." at bounding box center [224, 309] width 11 height 10
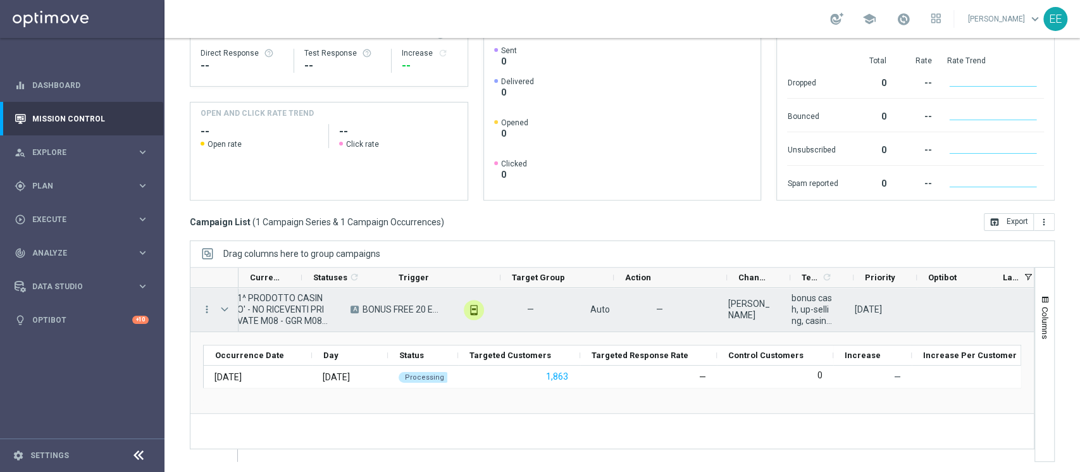
scroll to position [0, 0]
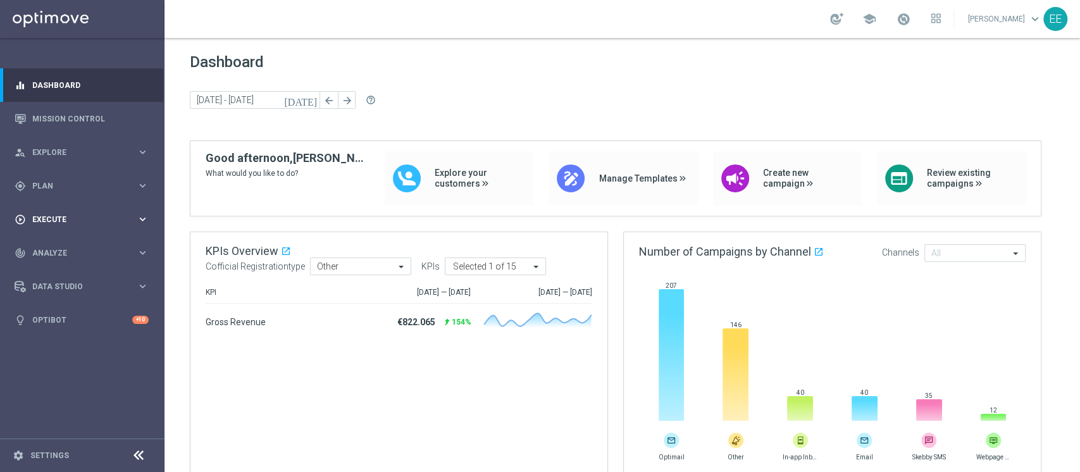
click at [47, 216] on span "Execute" at bounding box center [84, 220] width 104 height 8
click at [59, 189] on span "Plan" at bounding box center [84, 186] width 104 height 8
click at [59, 214] on link "Target Groups" at bounding box center [82, 212] width 99 height 10
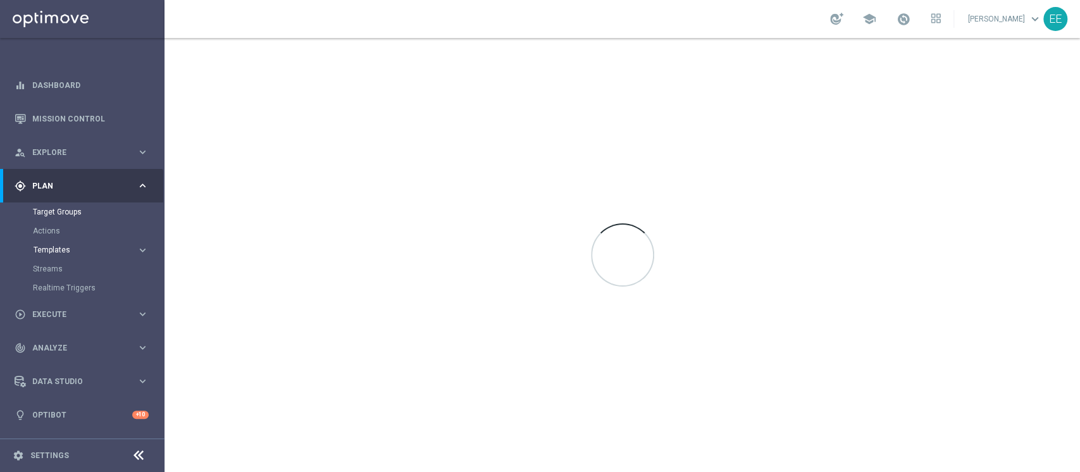
click at [56, 251] on span "Templates" at bounding box center [79, 250] width 90 height 8
click at [54, 280] on div "OptiMobile In-App" at bounding box center [101, 287] width 124 height 19
click at [56, 268] on link "Optimail" at bounding box center [85, 269] width 92 height 10
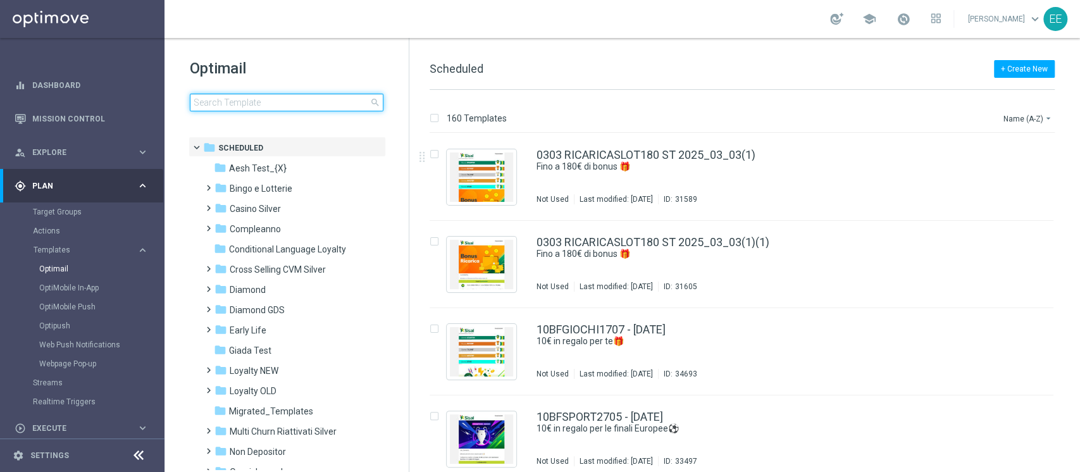
click at [292, 104] on input at bounding box center [287, 103] width 194 height 18
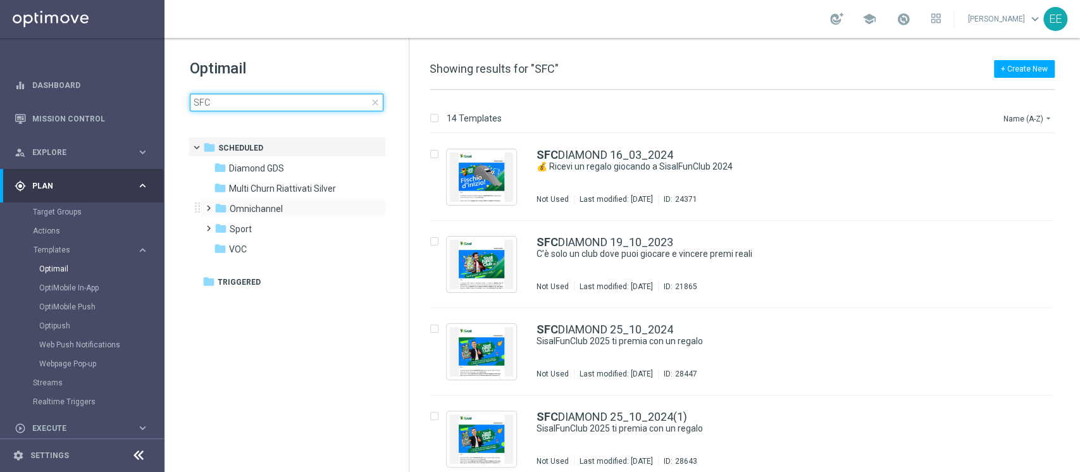
type input "SFC"
click at [267, 200] on div "folder [GEOGRAPHIC_DATA] more_vert" at bounding box center [293, 207] width 186 height 20
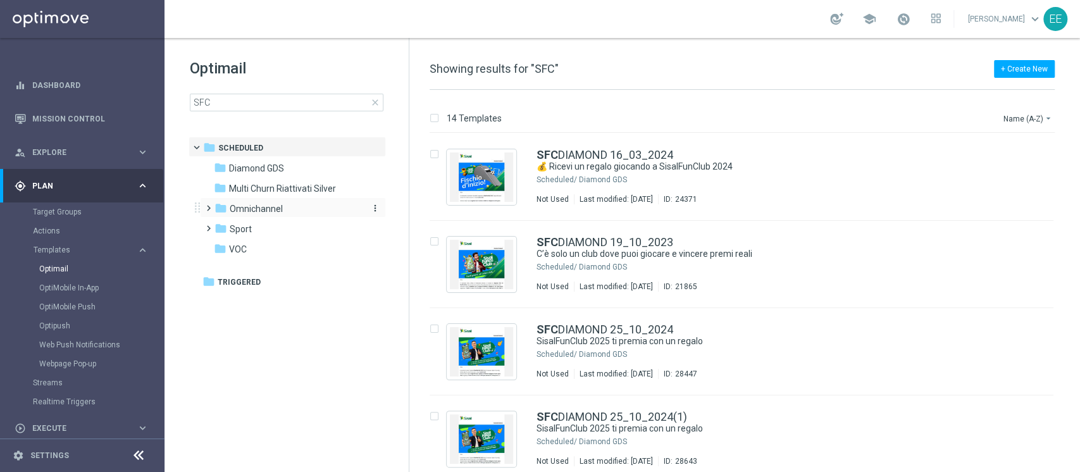
click at [268, 207] on span "Omnichannel" at bounding box center [256, 208] width 53 height 11
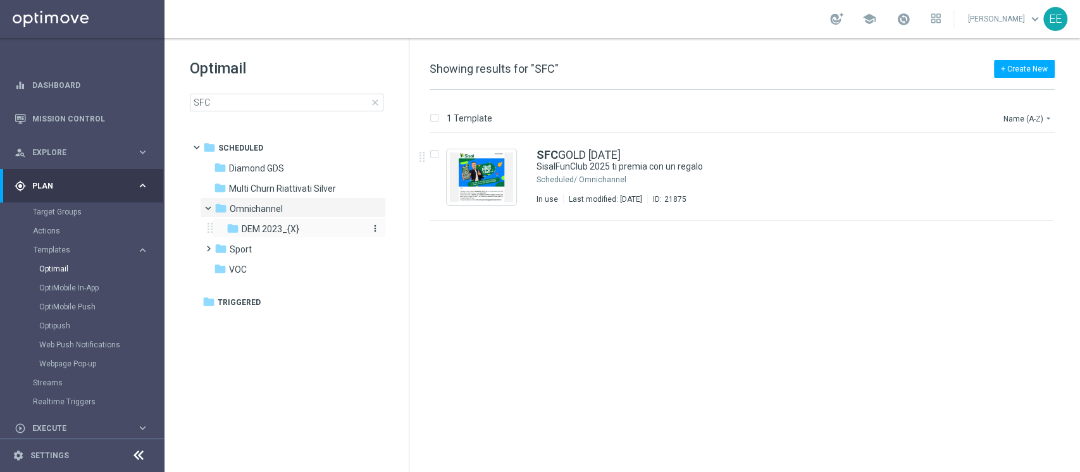
click at [273, 228] on span "DEM 2023_{X}" at bounding box center [271, 228] width 58 height 11
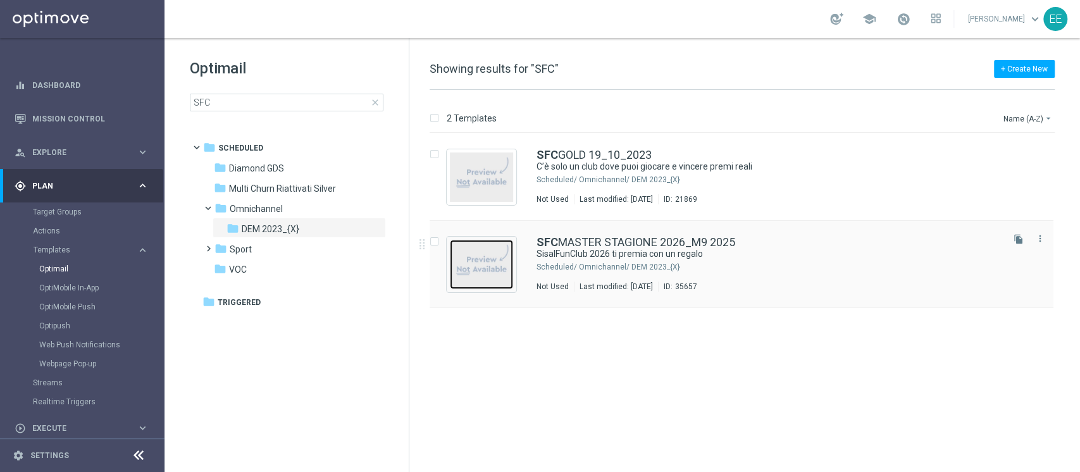
click at [483, 250] on img "Press SPACE to select this row." at bounding box center [481, 264] width 63 height 49
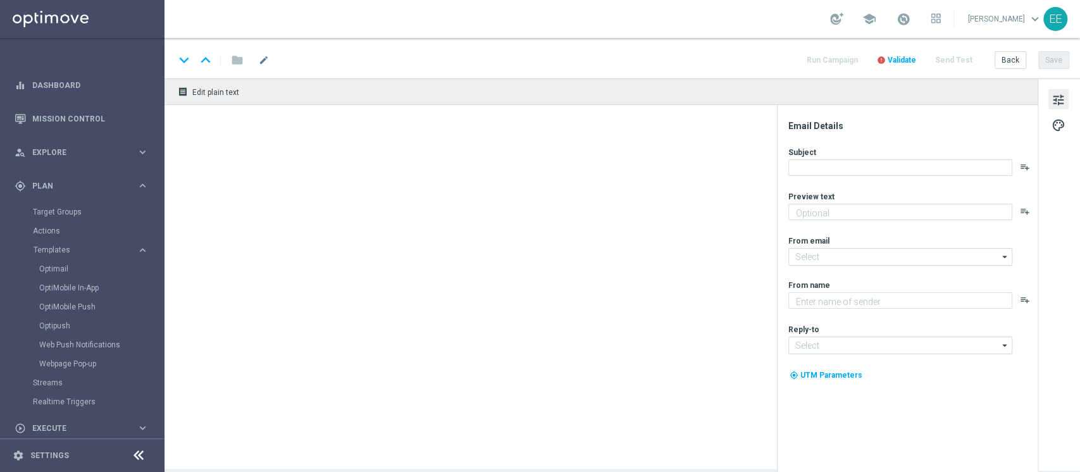
type textarea "La nuova stagione è iniziata!"
type input "newsletter@comunicazioni.sisal.it"
type textarea "Sisal"
type input "info@sisal.it"
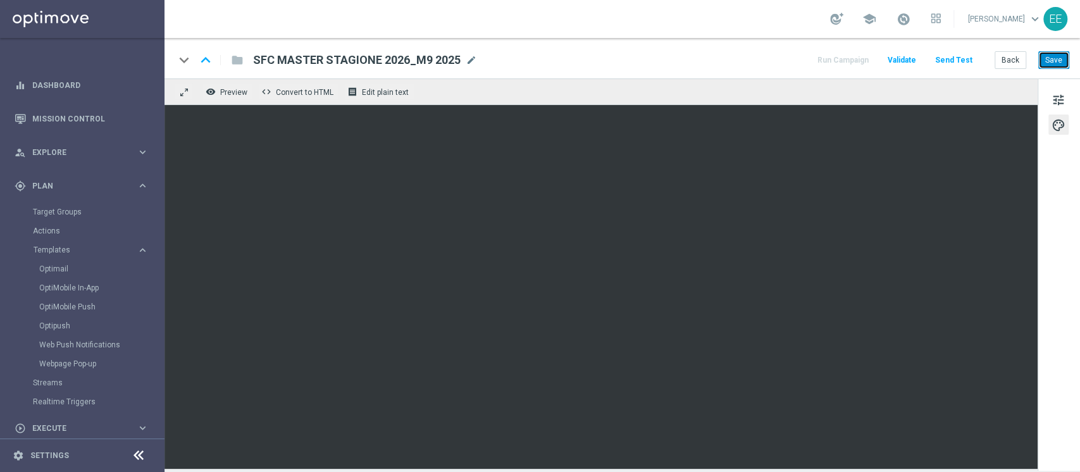
click at [1058, 61] on button "Save" at bounding box center [1053, 60] width 31 height 18
click at [1069, 63] on div "keyboard_arrow_down keyboard_arrow_up folder SFC MASTER STAGIONE 2026_M9 2025 S…" at bounding box center [621, 58] width 915 height 40
click at [1060, 63] on button "Save" at bounding box center [1053, 60] width 31 height 18
click at [951, 63] on button "Send Test" at bounding box center [953, 60] width 41 height 17
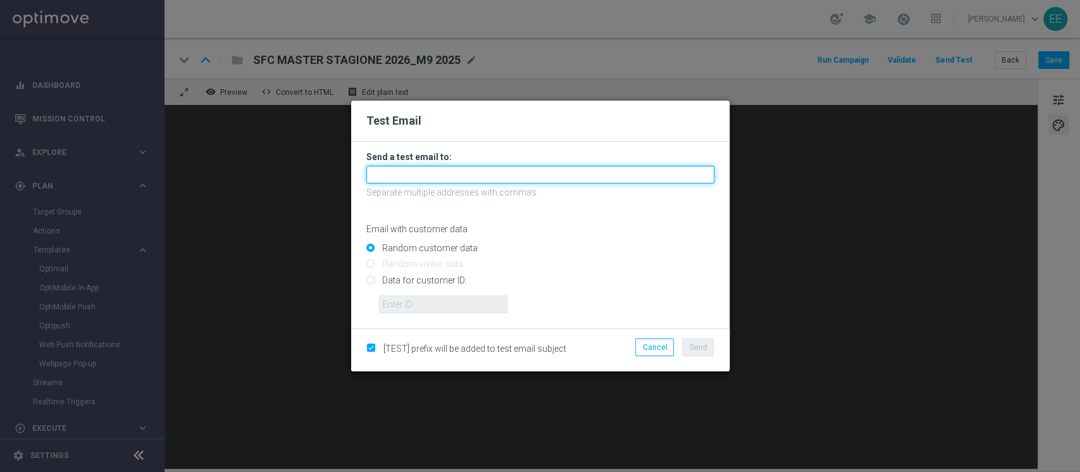
click at [441, 179] on input "text" at bounding box center [540, 175] width 348 height 18
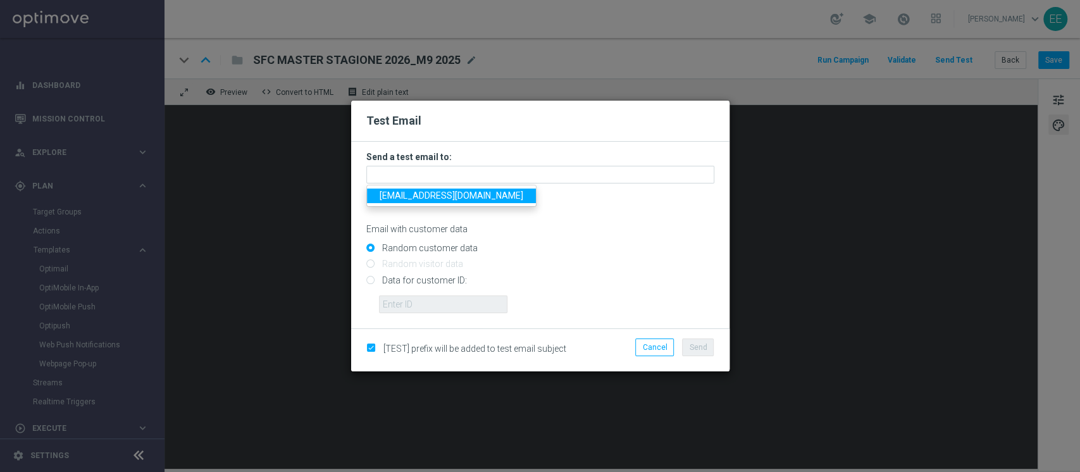
click at [411, 197] on span "federica.pronat@sisal.it" at bounding box center [451, 195] width 144 height 10
type input "federica.pronat@sisal.it"
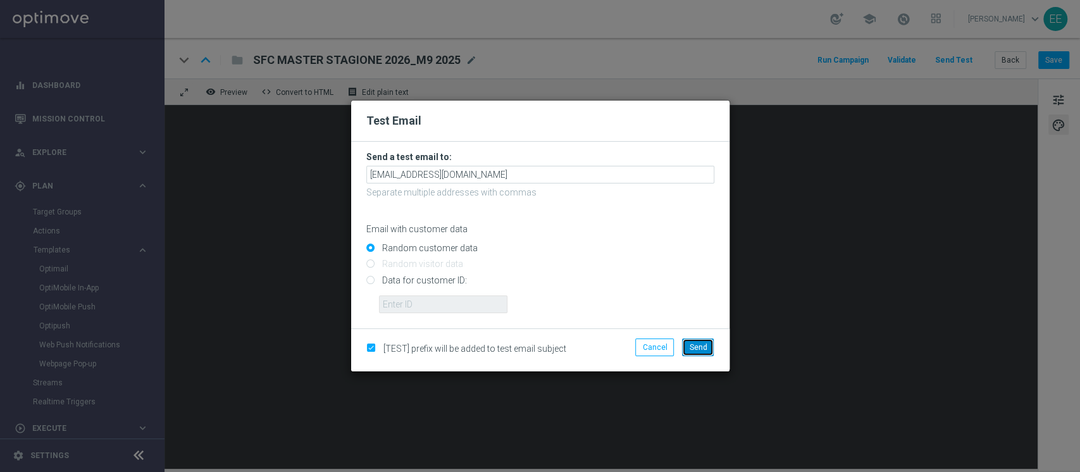
click at [701, 350] on span "Send" at bounding box center [698, 347] width 18 height 9
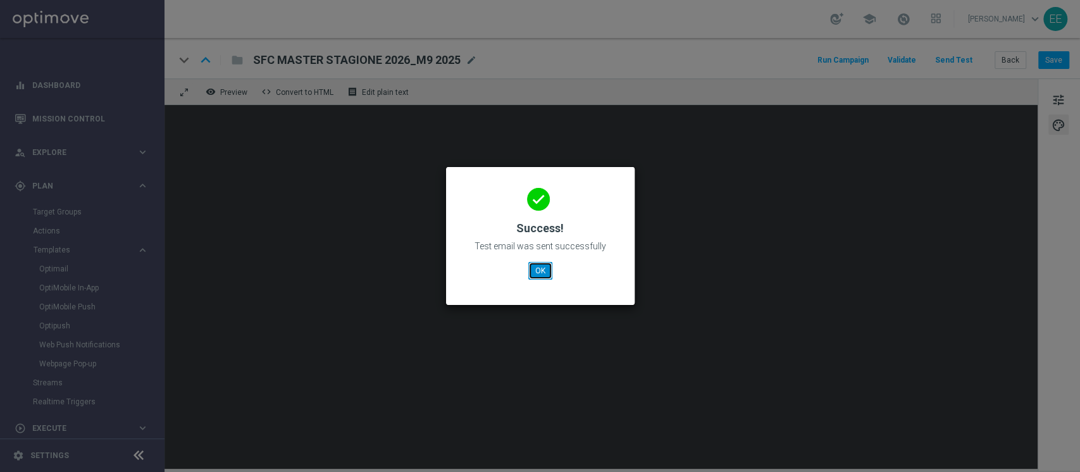
click at [538, 271] on button "OK" at bounding box center [540, 271] width 24 height 18
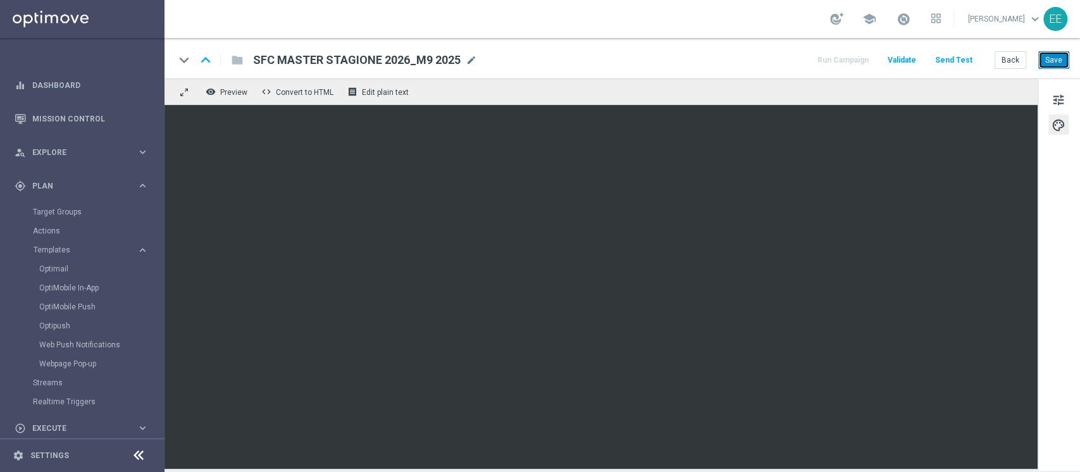
click at [1050, 59] on button "Save" at bounding box center [1053, 60] width 31 height 18
click at [1063, 63] on button "Save" at bounding box center [1053, 60] width 31 height 18
click at [1008, 64] on button "Back" at bounding box center [1010, 60] width 32 height 18
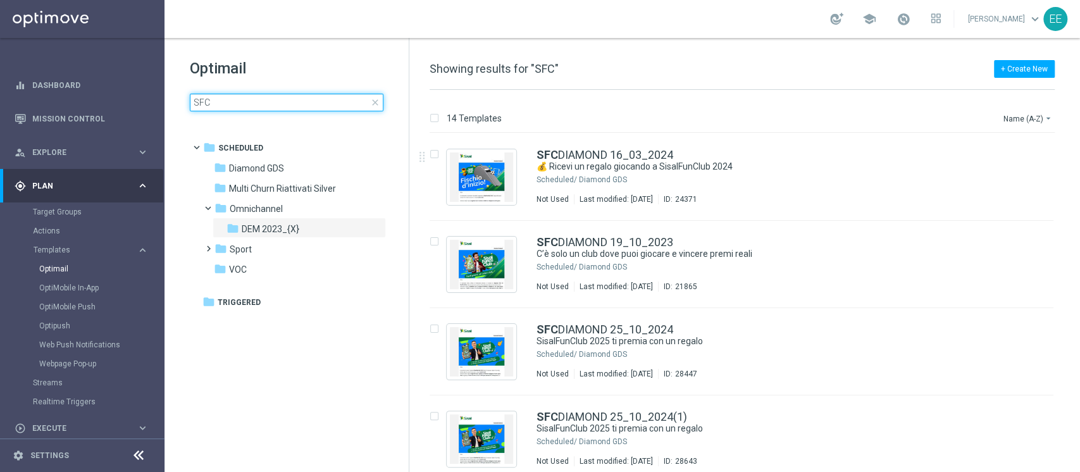
click at [259, 97] on input "SFC" at bounding box center [287, 103] width 194 height 18
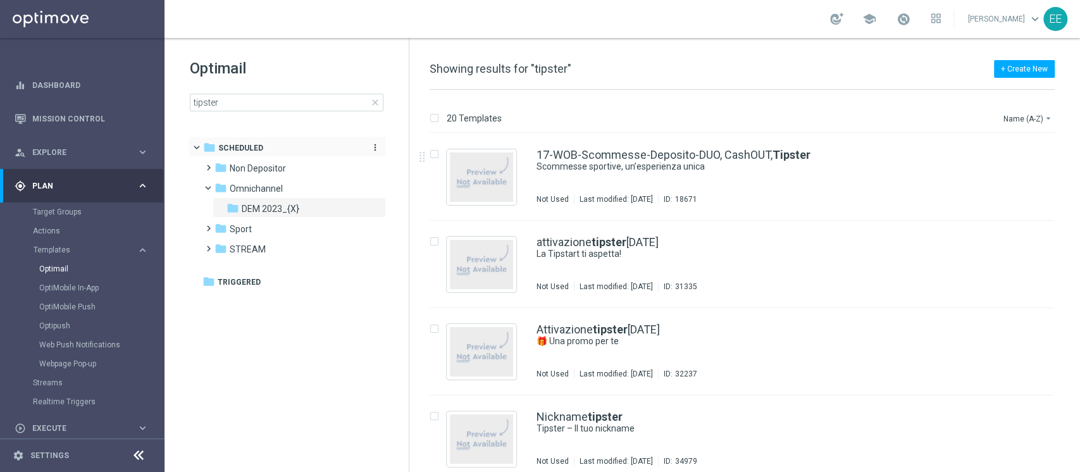
click at [248, 151] on span "Scheduled" at bounding box center [240, 147] width 45 height 11
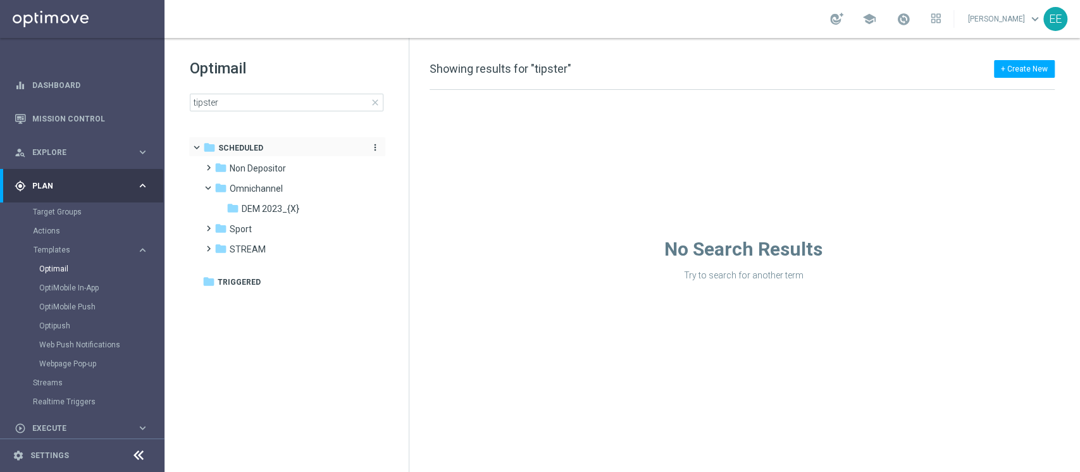
click at [250, 151] on span "Scheduled" at bounding box center [240, 147] width 45 height 11
click at [293, 104] on input "tipster" at bounding box center [287, 103] width 194 height 18
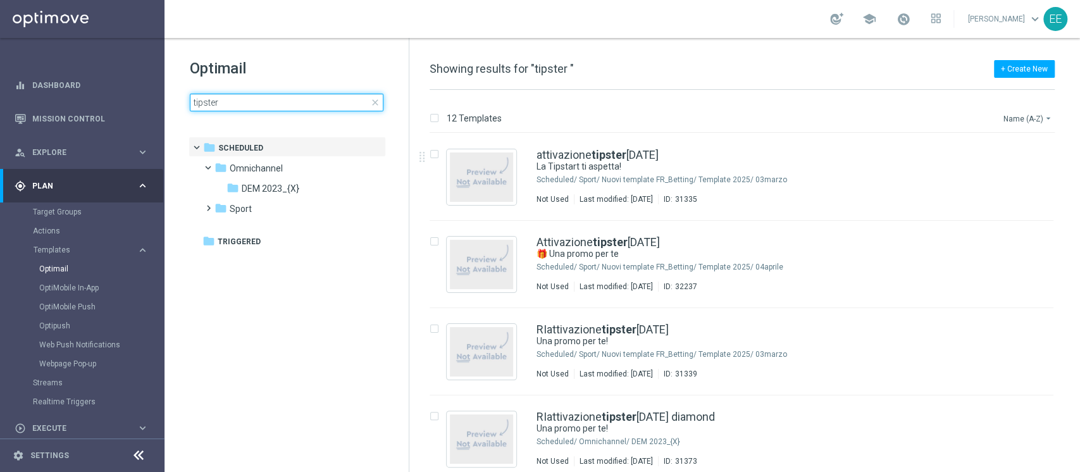
type input "tipster"
click at [1023, 123] on button "Name (A-Z) arrow_drop_down" at bounding box center [1028, 118] width 52 height 15
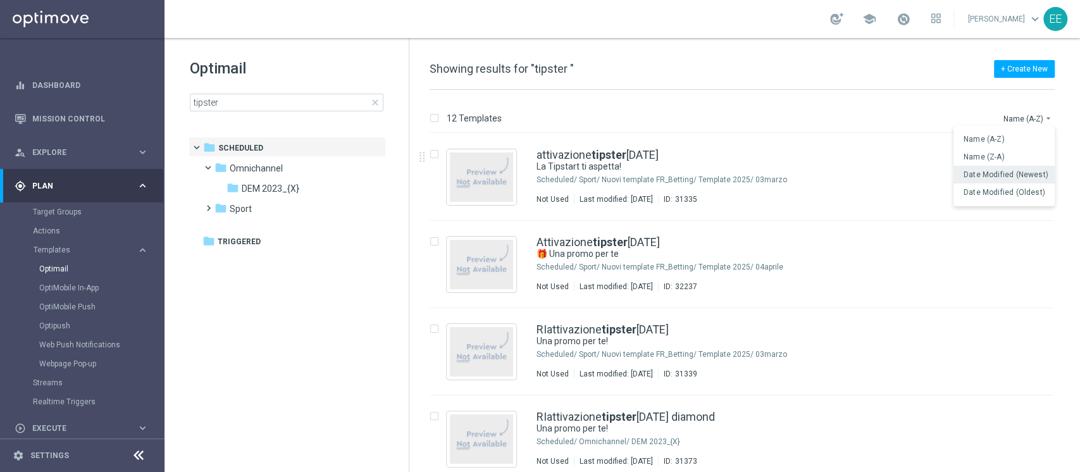
click at [990, 171] on span "Date Modified (Newest)" at bounding box center [1005, 174] width 85 height 9
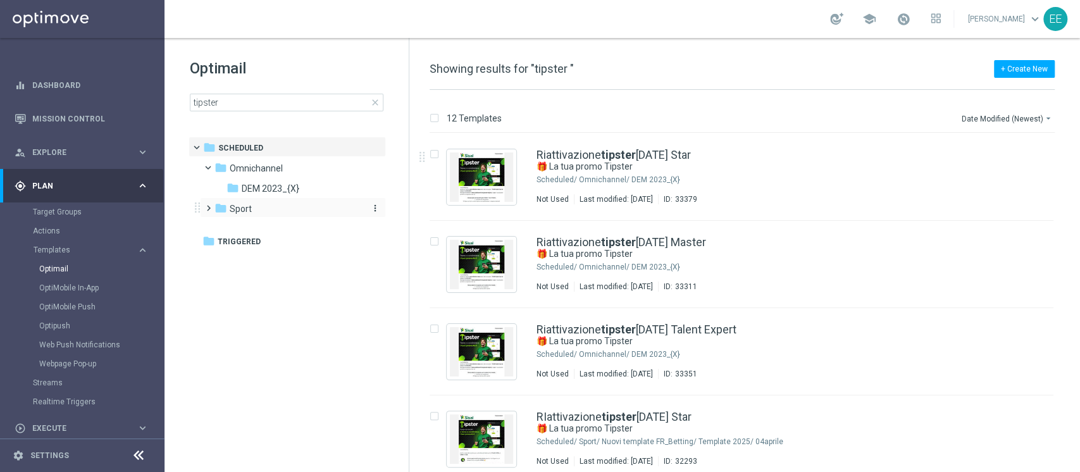
click at [237, 204] on span "Sport" at bounding box center [241, 208] width 22 height 11
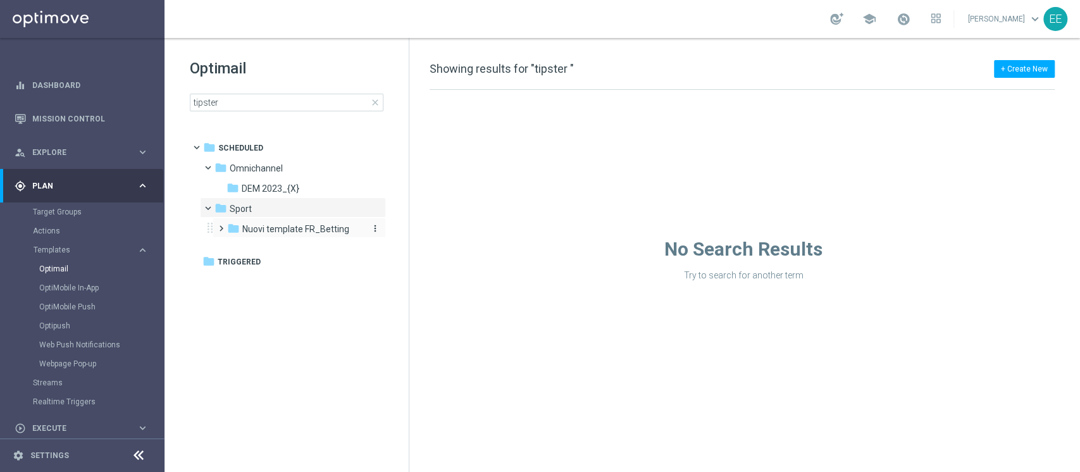
click at [278, 230] on span "Nuovi template FR_Betting" at bounding box center [295, 228] width 107 height 11
click at [285, 254] on span "Template 2025" at bounding box center [285, 248] width 61 height 11
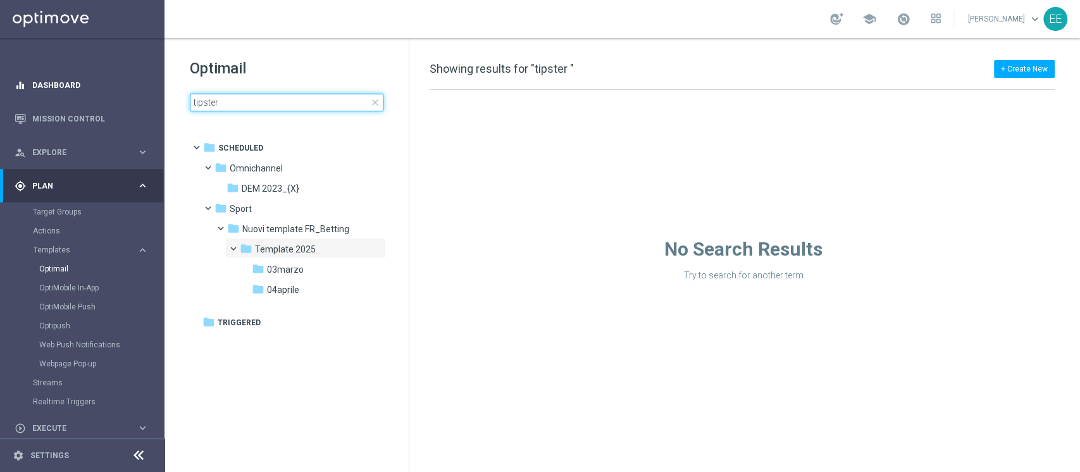
drag, startPoint x: 230, startPoint y: 105, endPoint x: 142, endPoint y: 82, distance: 91.4
click at [142, 82] on main "equalizer Dashboard Mission Control" at bounding box center [540, 236] width 1080 height 472
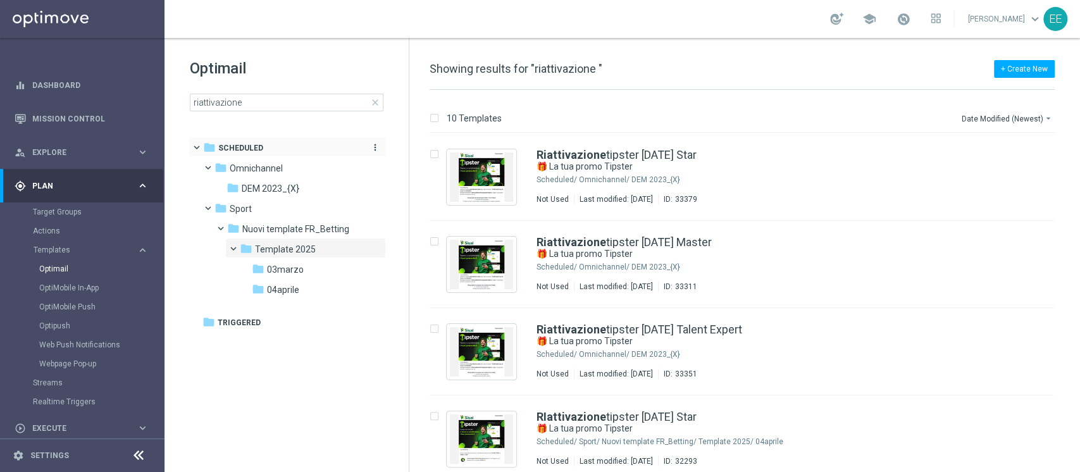
click at [229, 146] on span "Scheduled" at bounding box center [240, 147] width 45 height 11
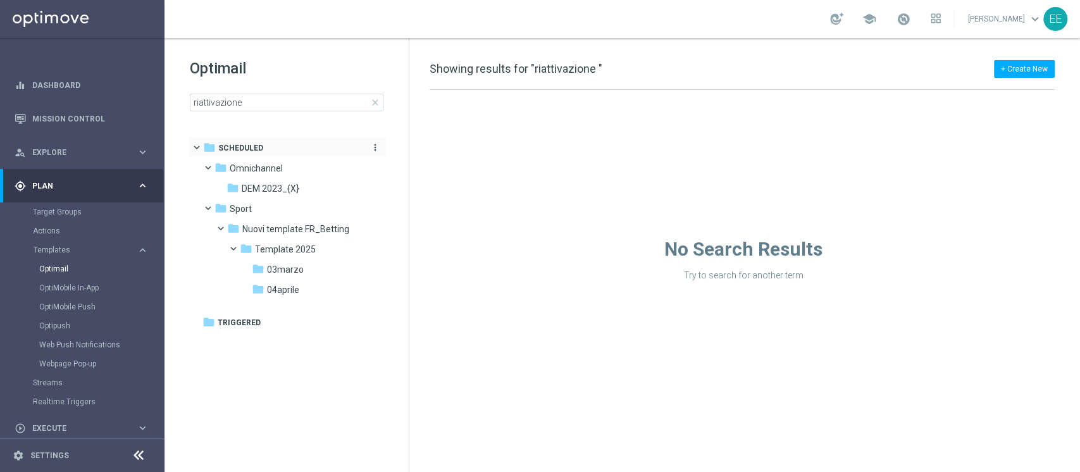
click at [229, 146] on span "Scheduled" at bounding box center [240, 147] width 45 height 11
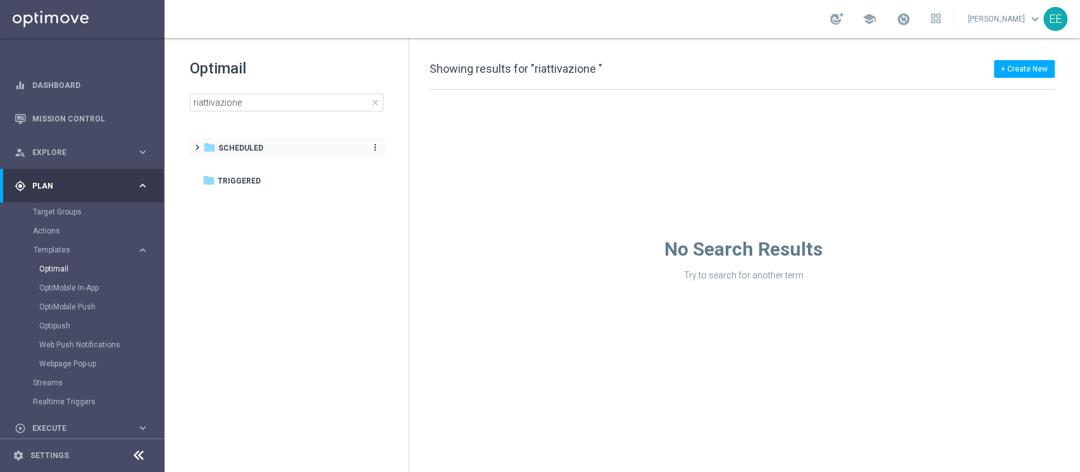
click at [229, 146] on span "Scheduled" at bounding box center [240, 147] width 45 height 11
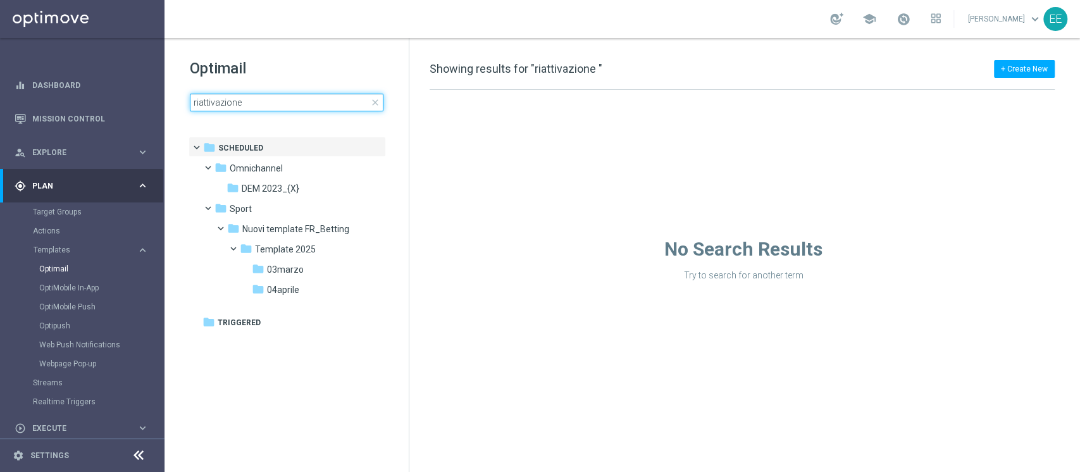
click at [255, 97] on input "riattivazione" at bounding box center [287, 103] width 194 height 18
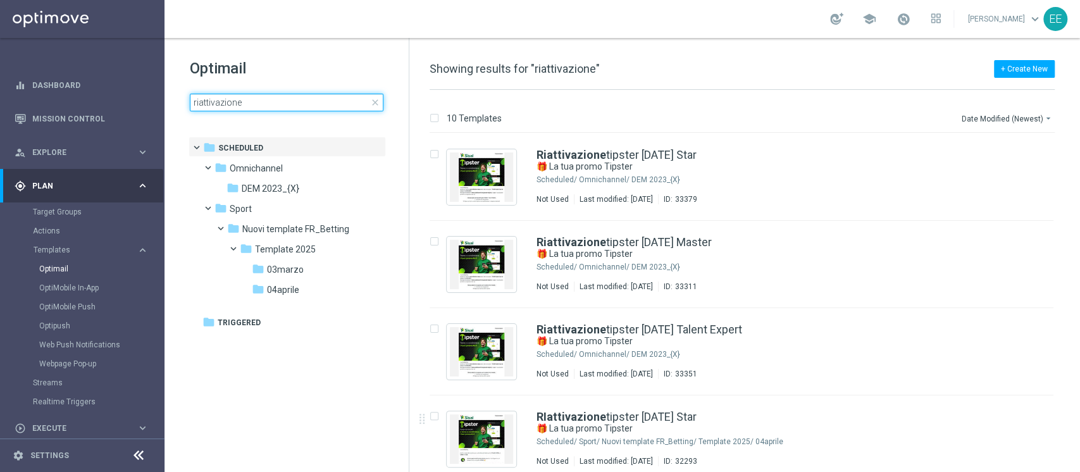
type input "riattivazione"
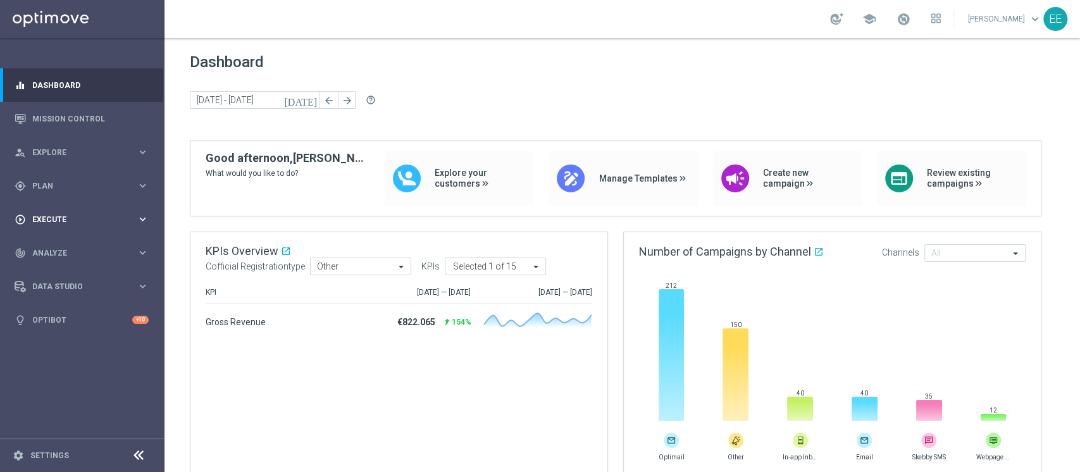
click at [56, 219] on span "Execute" at bounding box center [84, 220] width 104 height 8
click at [78, 245] on link "Campaign Builder" at bounding box center [82, 245] width 99 height 10
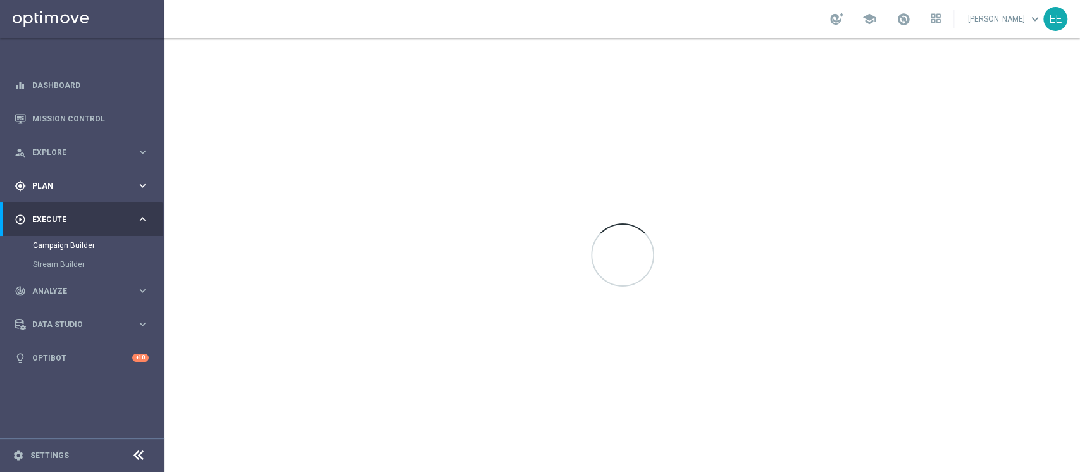
click at [44, 183] on span "Plan" at bounding box center [84, 186] width 104 height 8
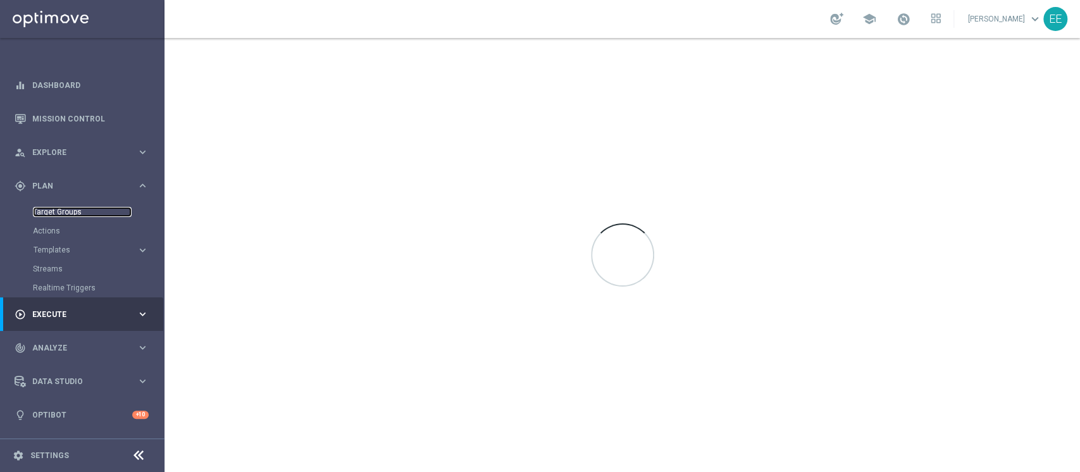
click at [70, 211] on link "Target Groups" at bounding box center [82, 212] width 99 height 10
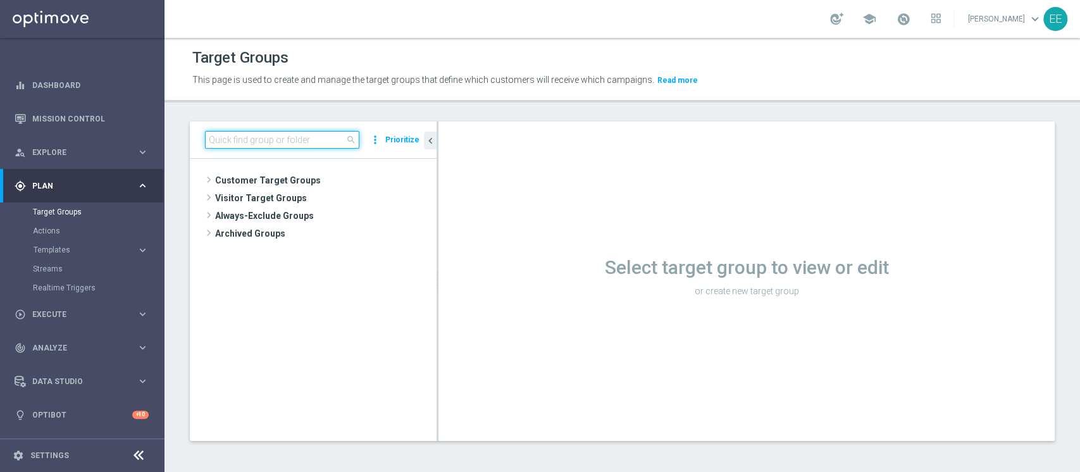
click at [243, 147] on input at bounding box center [282, 140] width 154 height 18
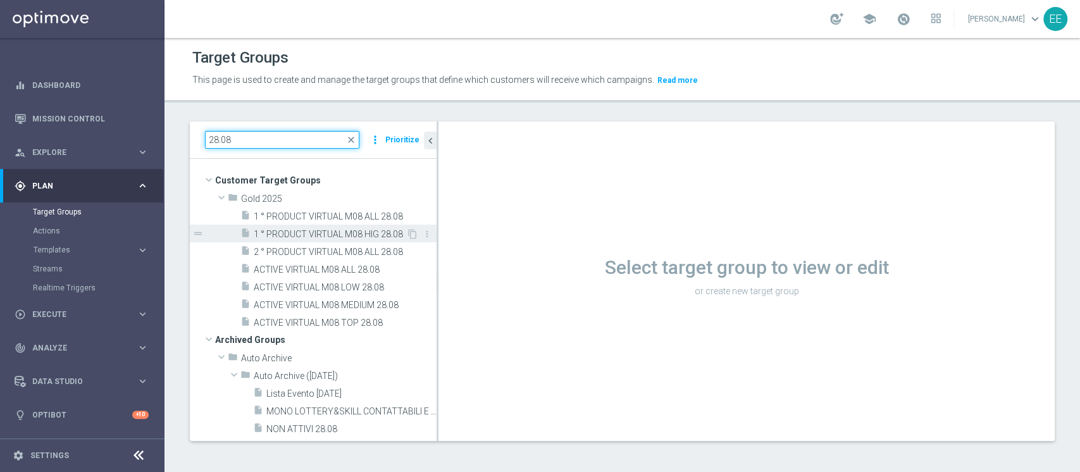
type input "28.08"
click at [316, 226] on div "insert_drive_file 1 ° PRODUCT VIRTUAL M08 HIG 28.08" at bounding box center [323, 234] width 166 height 18
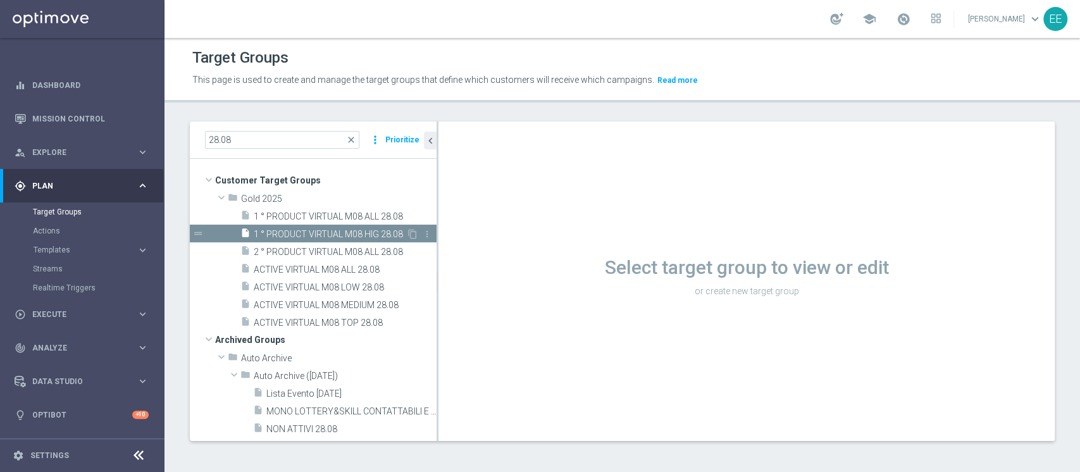
click at [316, 226] on div "insert_drive_file 1 ° PRODUCT VIRTUAL M08 HIG 28.08" at bounding box center [323, 234] width 166 height 18
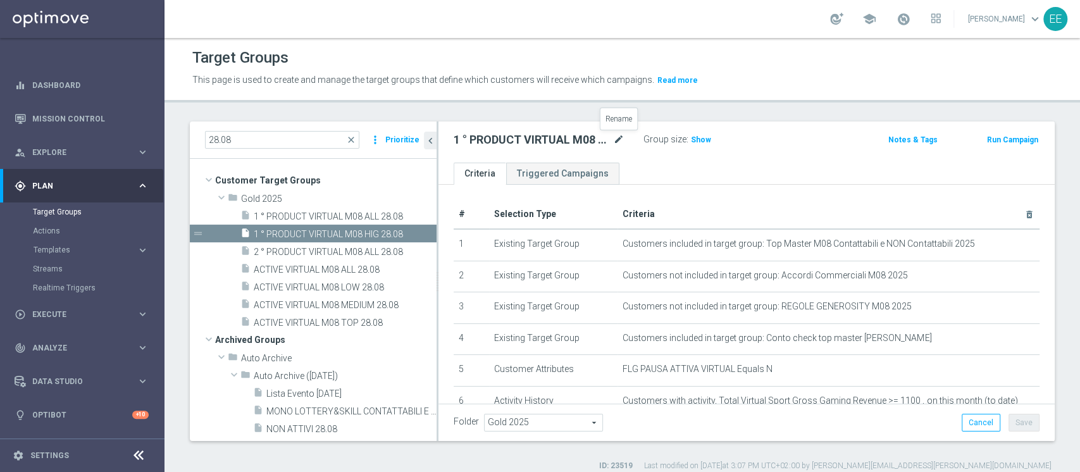
click at [619, 140] on icon "mode_edit" at bounding box center [618, 139] width 11 height 15
click at [582, 135] on input "1 ° PRODUCT VIRTUAL M08 HIG 28.08" at bounding box center [538, 141] width 171 height 18
type input "1 ° PRODUCT VIRTUAL M08 HIGH 28.08"
click at [796, 138] on div "1 ° PRODUCT VIRTUAL M08 HIGH 28.08 Group size : Show" at bounding box center [645, 140] width 403 height 19
click at [1011, 419] on button "Save" at bounding box center [1023, 423] width 31 height 18
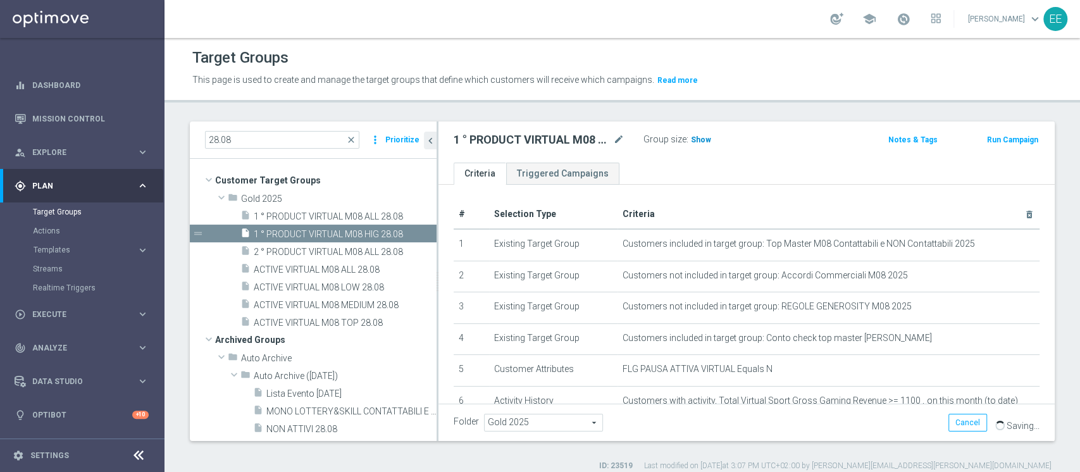
click at [702, 139] on span "Show" at bounding box center [701, 139] width 20 height 9
click at [698, 143] on span "213" at bounding box center [699, 141] width 16 height 12
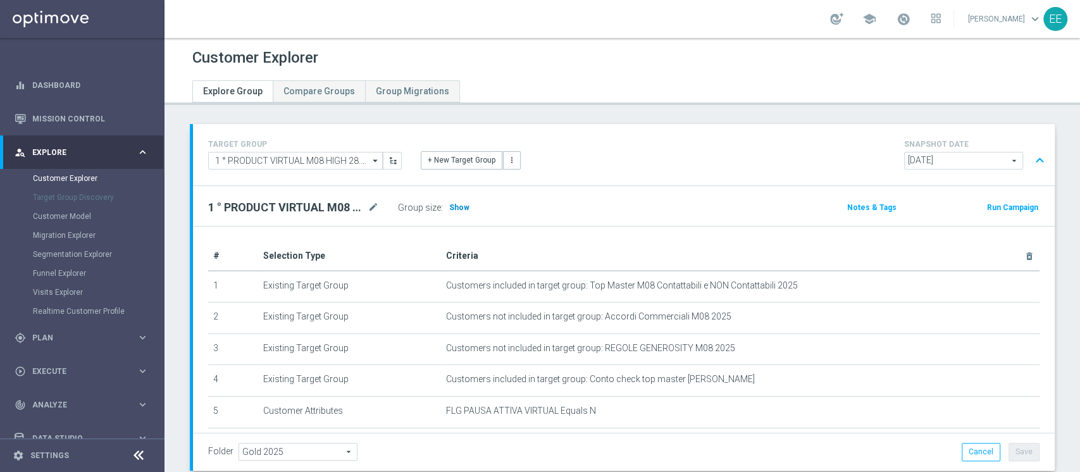
click at [455, 204] on span "Show" at bounding box center [459, 207] width 20 height 9
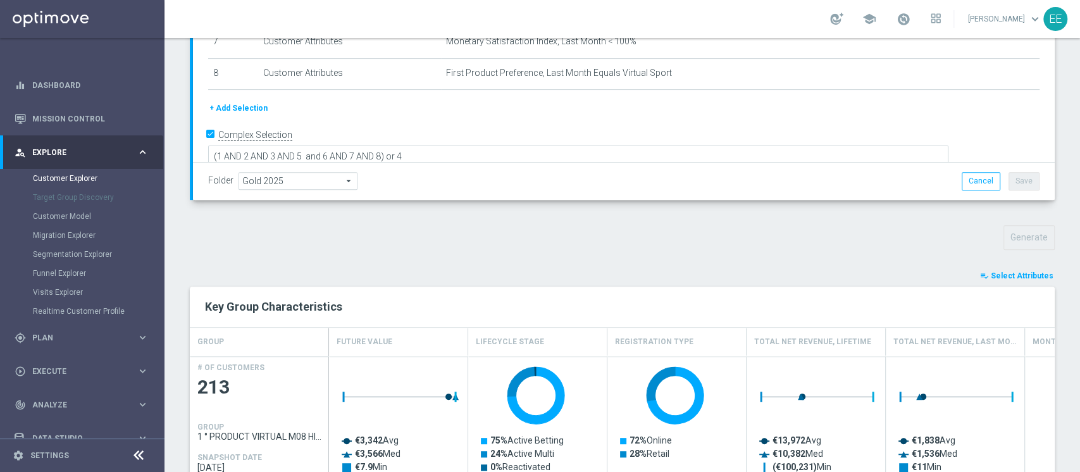
scroll to position [410, 0]
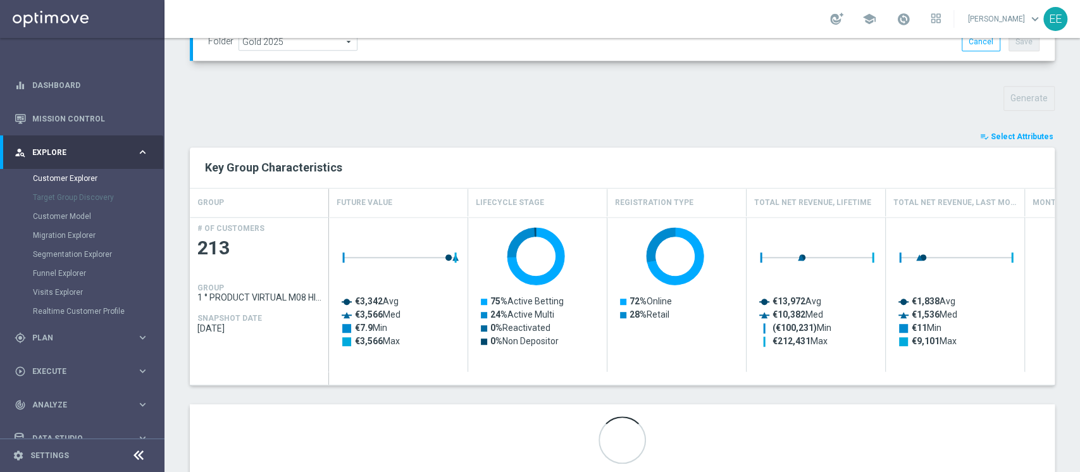
click at [1017, 130] on button "playlist_add_check Select Attributes" at bounding box center [1016, 137] width 76 height 14
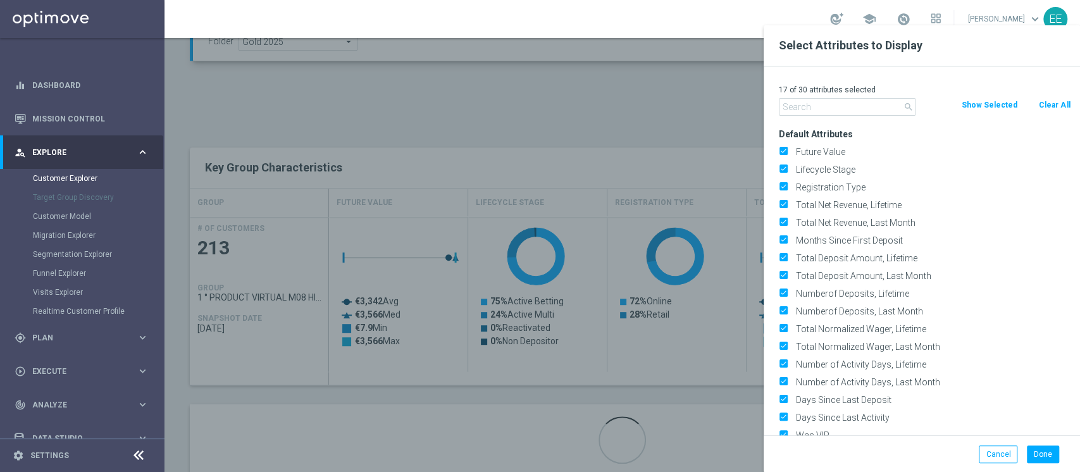
click at [1044, 106] on button "Clear All" at bounding box center [1054, 105] width 34 height 14
checkbox input "false"
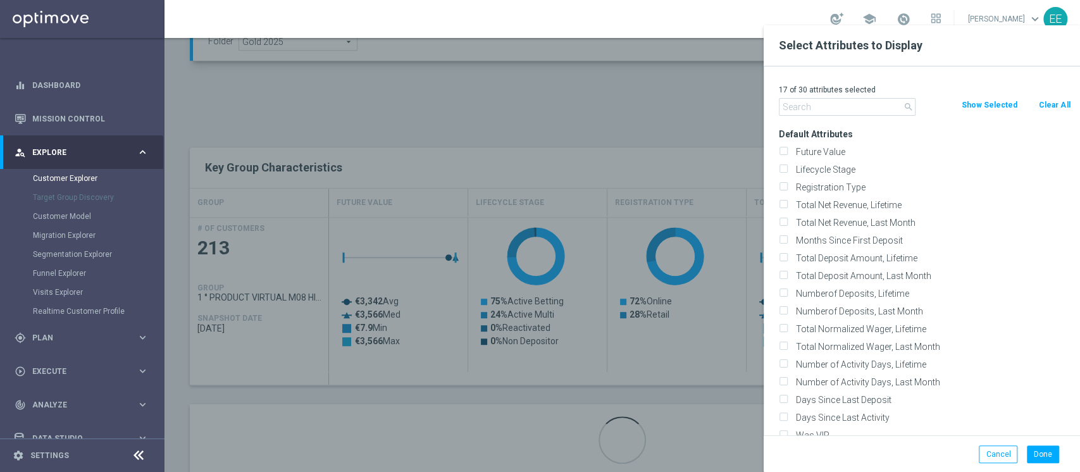
checkbox input "false"
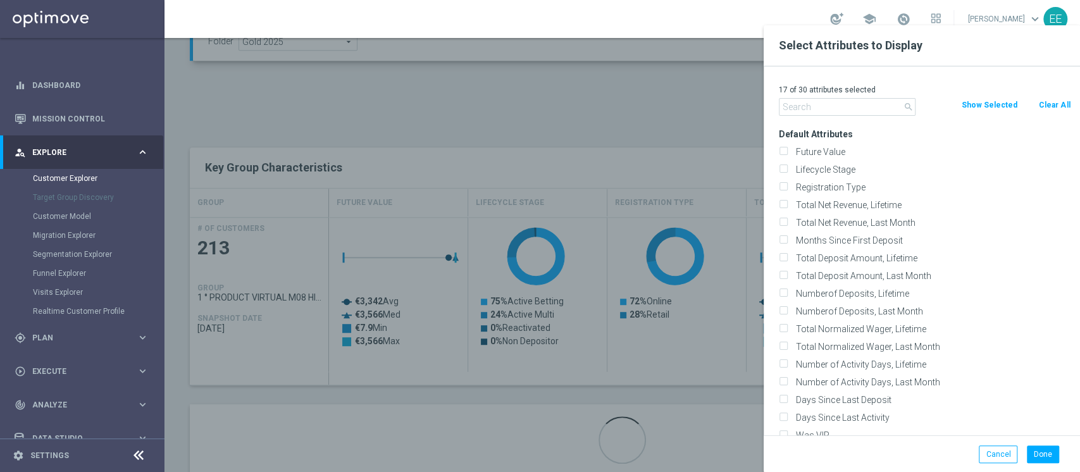
checkbox input "false"
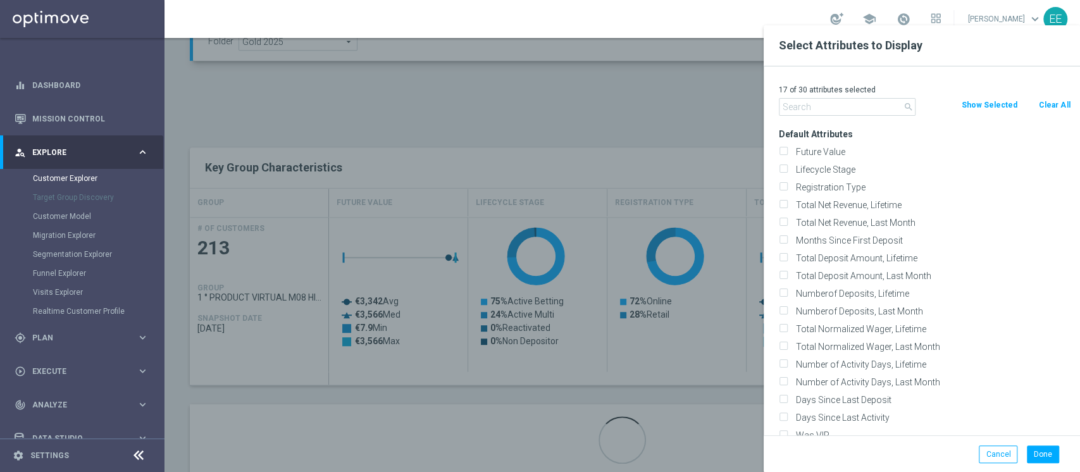
checkbox input "false"
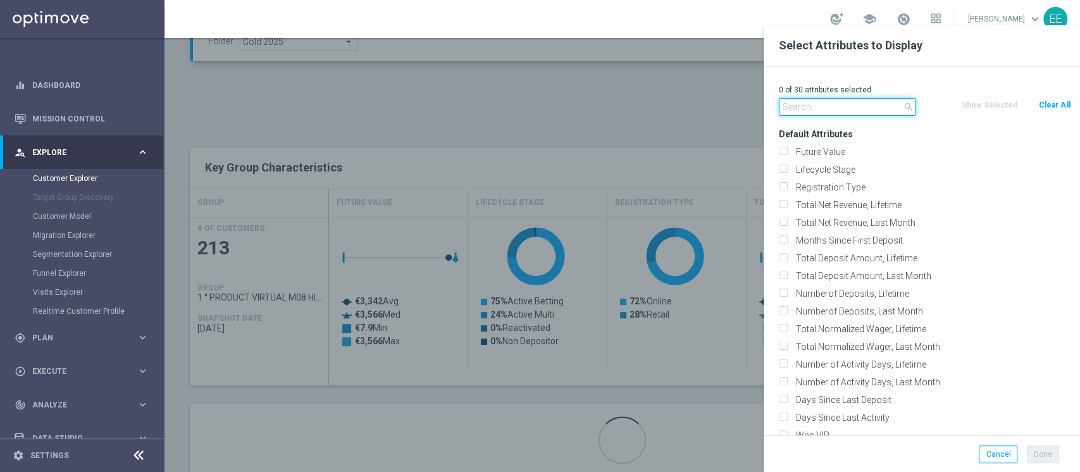
click at [809, 106] on input "text" at bounding box center [846, 107] width 137 height 18
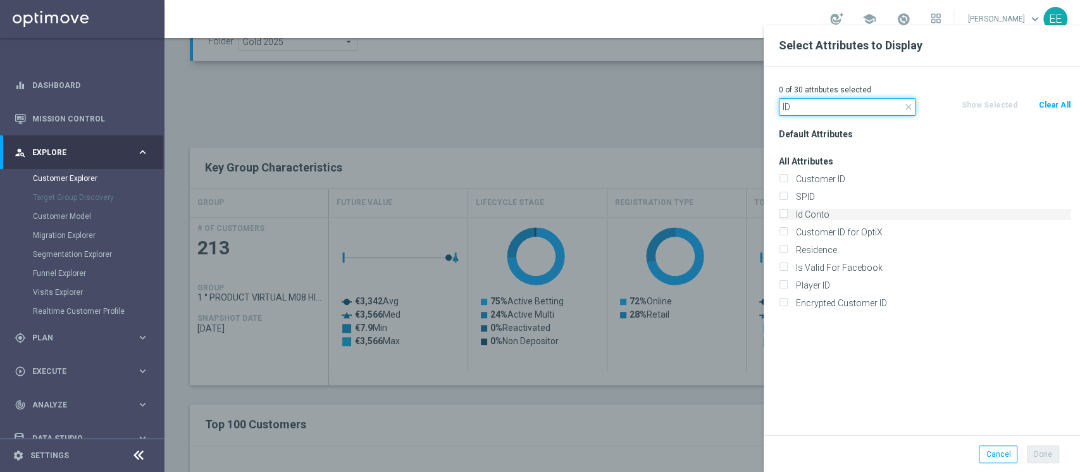
type input "ID"
click at [833, 212] on label "Id Conto" at bounding box center [930, 214] width 279 height 11
click at [787, 212] on input "Id Conto" at bounding box center [782, 216] width 8 height 8
checkbox input "true"
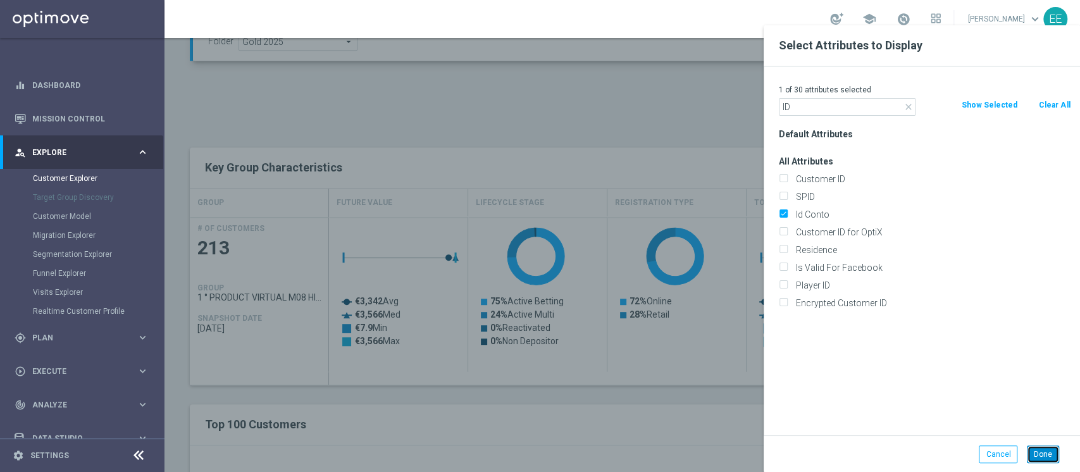
click at [1038, 457] on button "Done" at bounding box center [1042, 454] width 32 height 18
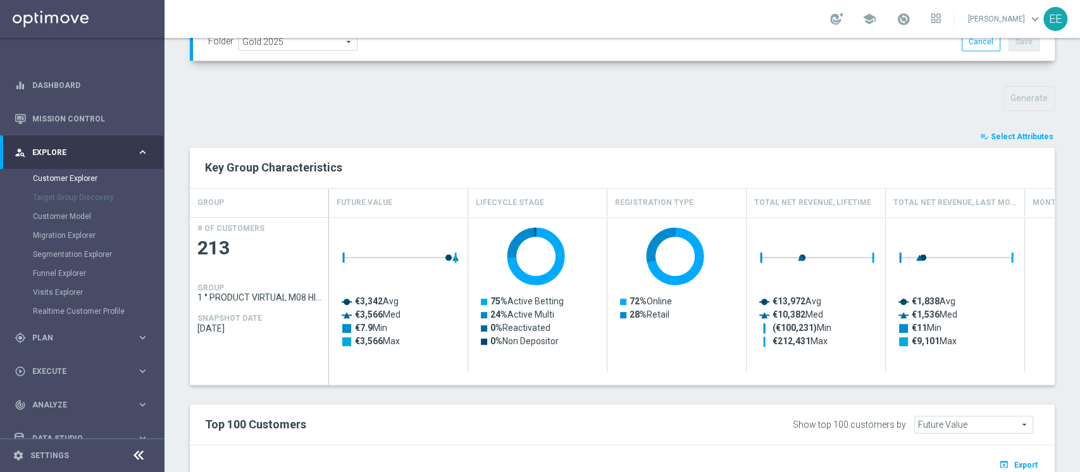
type input "Search"
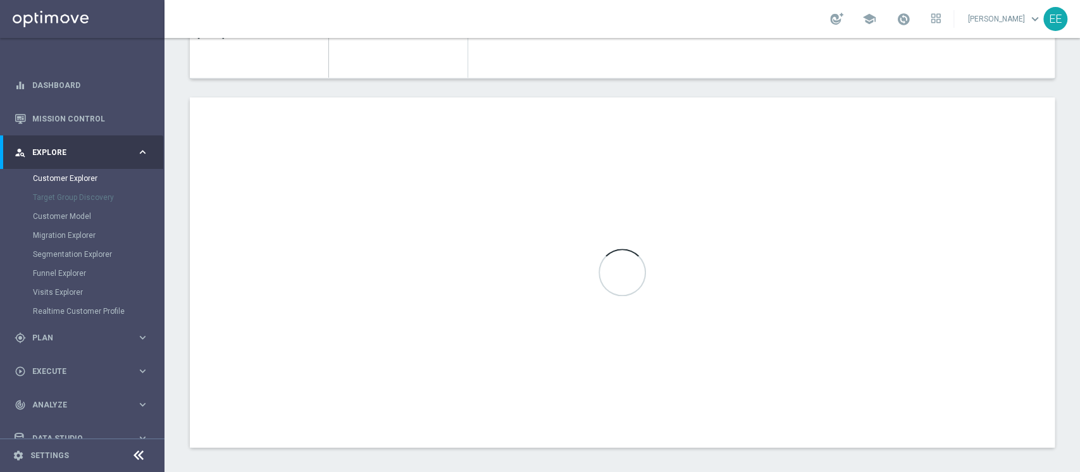
scroll to position [710, 0]
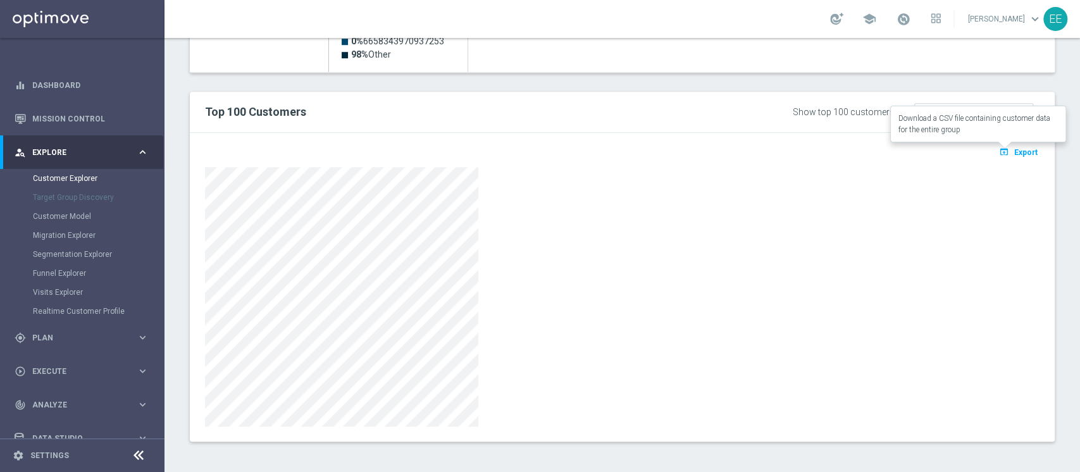
click at [1009, 156] on button "open_in_browser Export" at bounding box center [1018, 152] width 42 height 16
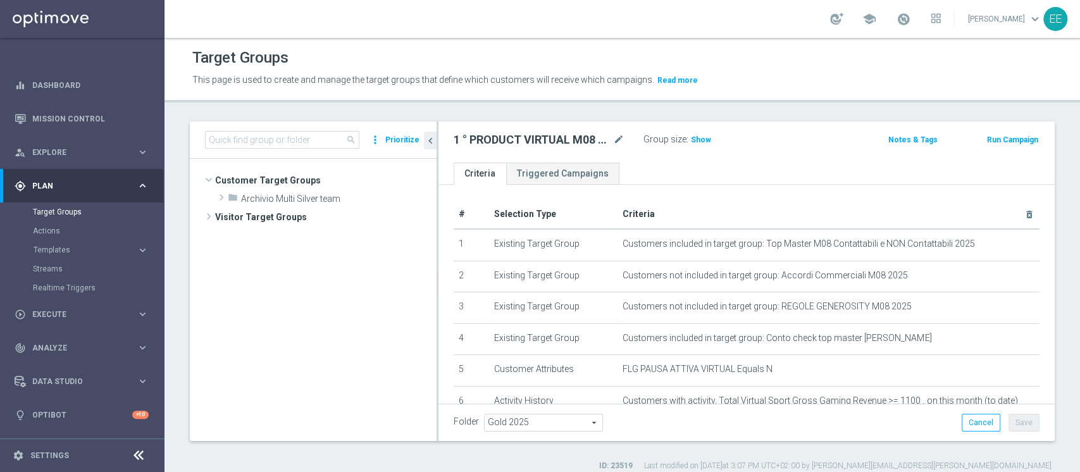
scroll to position [138, 0]
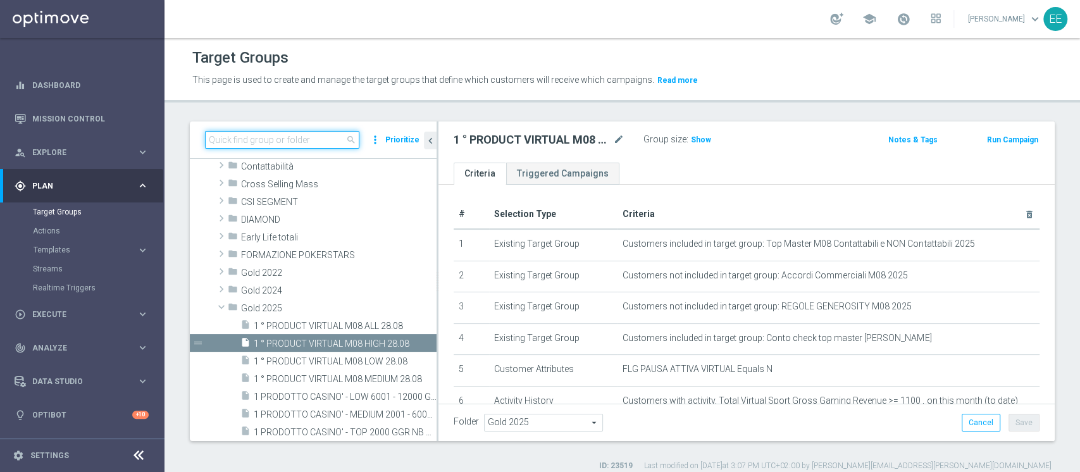
click at [266, 140] on input at bounding box center [282, 140] width 154 height 18
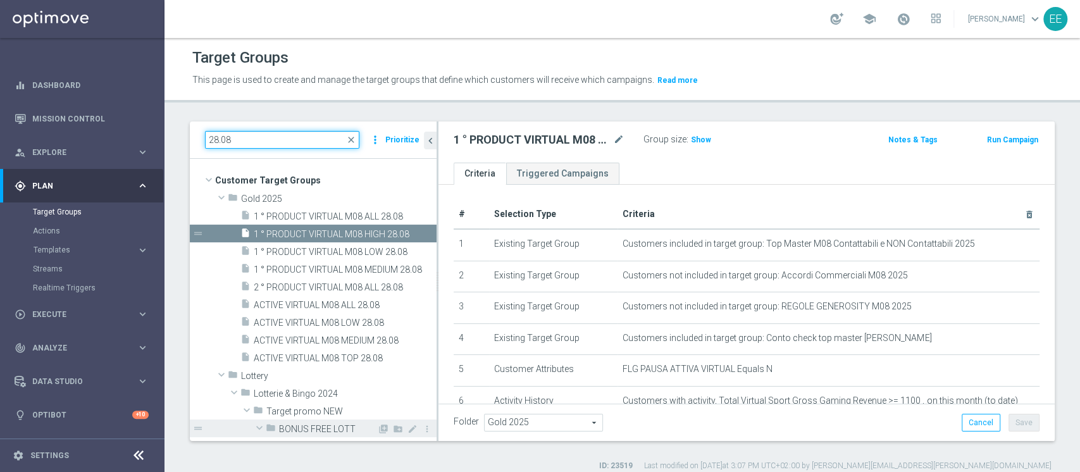
scroll to position [0, 0]
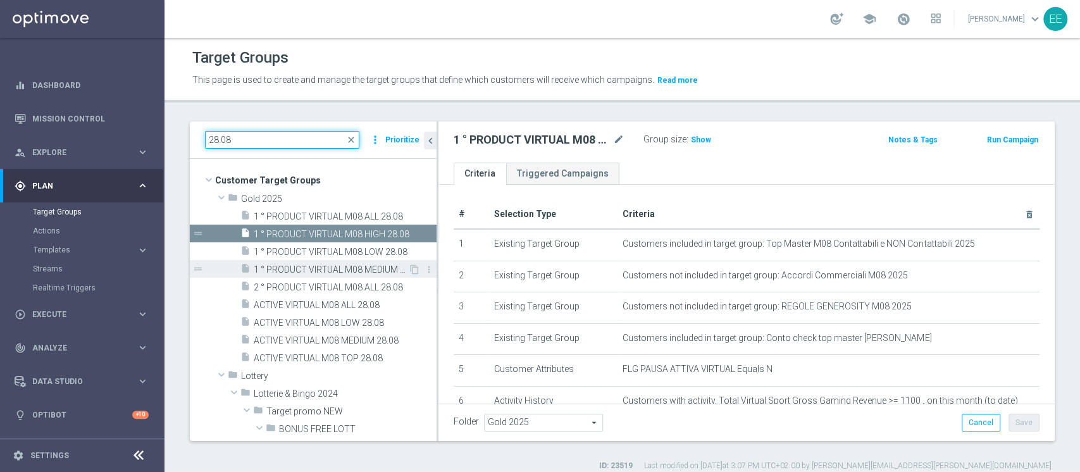
type input "28.08"
click at [333, 266] on span "1 ° PRODUCT VIRTUAL M08 MEDIUM 28.08" at bounding box center [331, 269] width 154 height 11
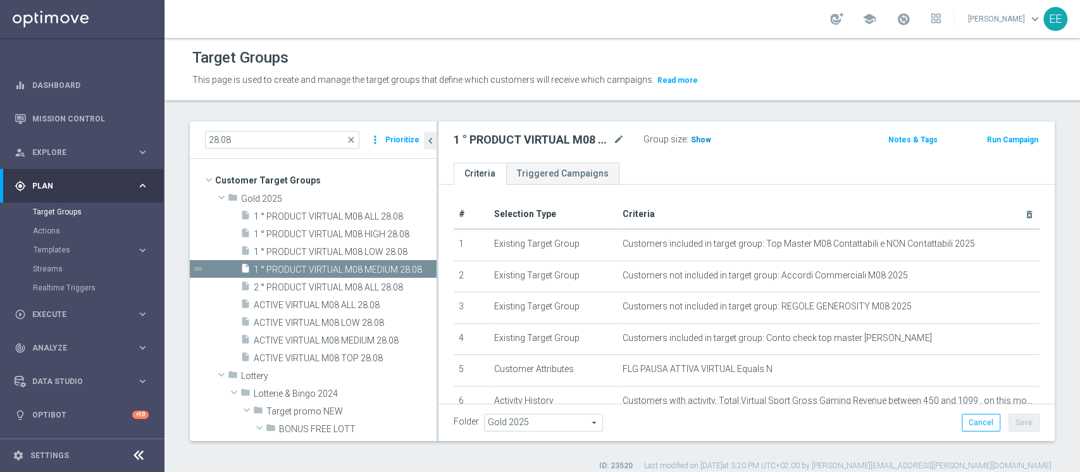
click at [700, 139] on span "Show" at bounding box center [701, 139] width 20 height 9
click at [691, 135] on span "390" at bounding box center [699, 141] width 16 height 12
click at [326, 256] on span "1 ° PRODUCT VIRTUAL M08 LOW 28.08" at bounding box center [331, 252] width 154 height 11
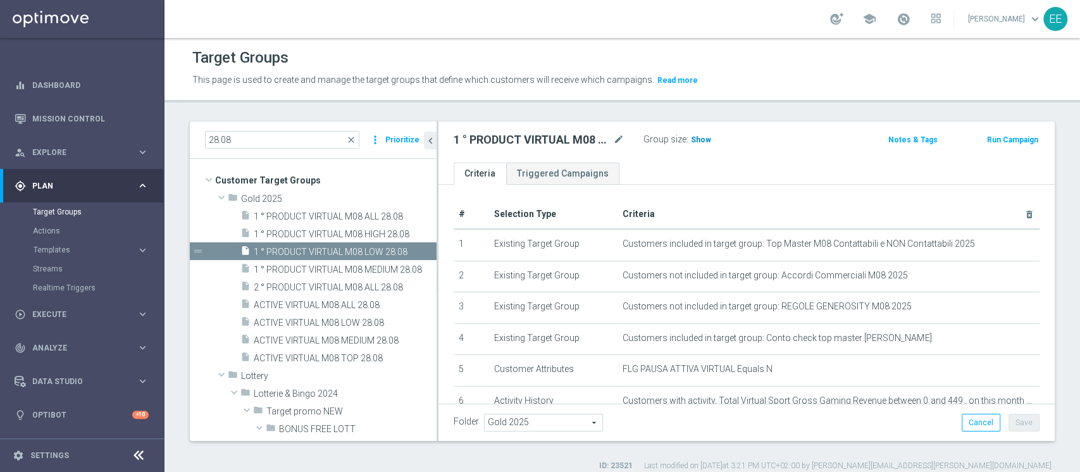
click at [701, 139] on span "Show" at bounding box center [701, 139] width 20 height 9
click at [701, 139] on span "621" at bounding box center [699, 141] width 16 height 12
click at [51, 251] on span "Templates" at bounding box center [79, 250] width 90 height 8
click at [50, 268] on link "Optimail" at bounding box center [85, 269] width 92 height 10
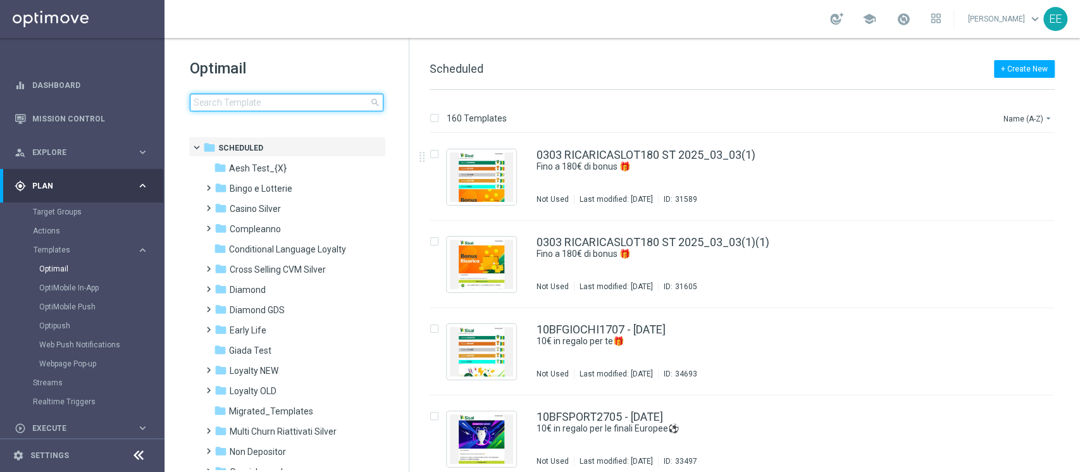
click at [297, 104] on input at bounding box center [287, 103] width 194 height 18
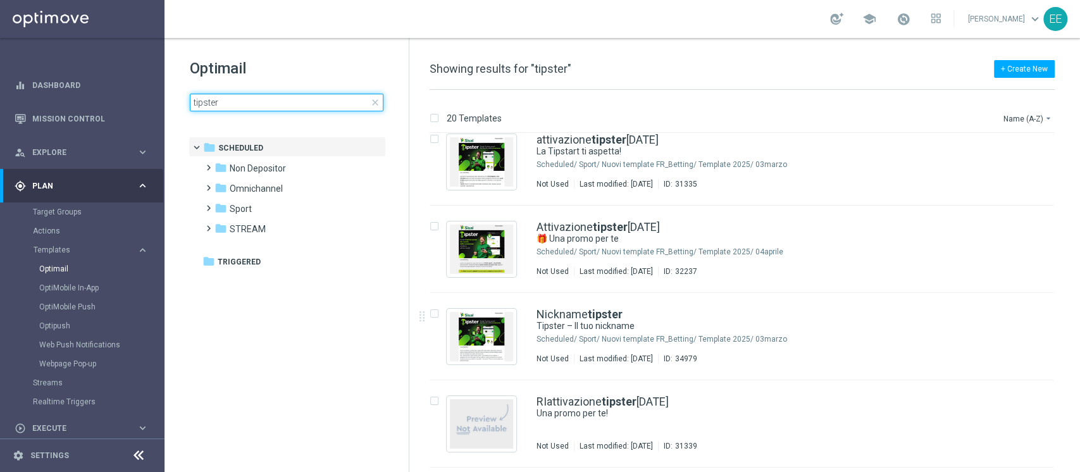
scroll to position [102, 0]
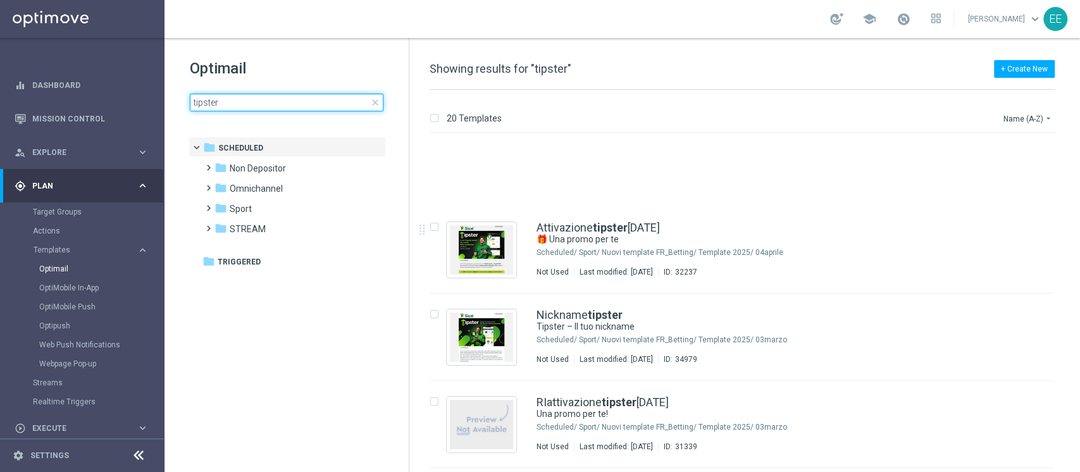
click at [284, 101] on input "tipster" at bounding box center [287, 103] width 194 height 18
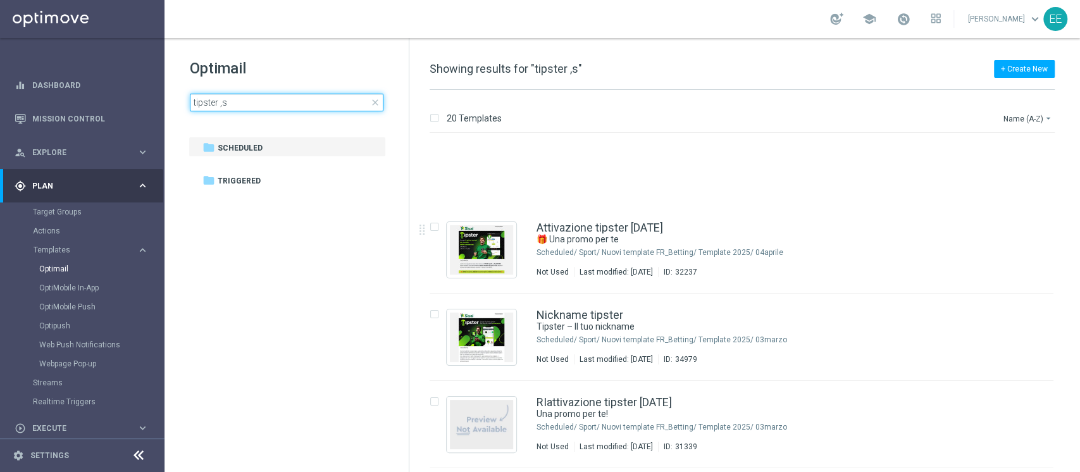
scroll to position [188, 0]
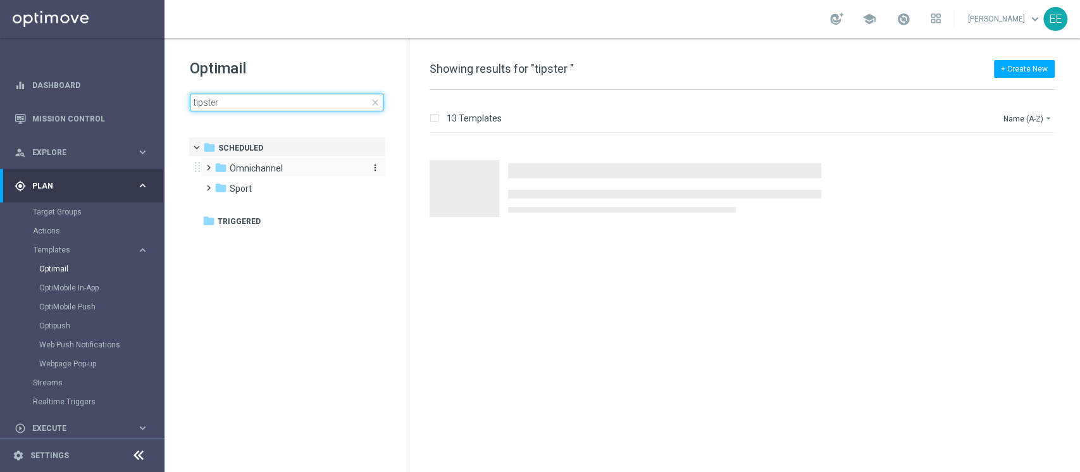
type input "tipster"
click at [257, 166] on span "Omnichannel" at bounding box center [256, 168] width 53 height 11
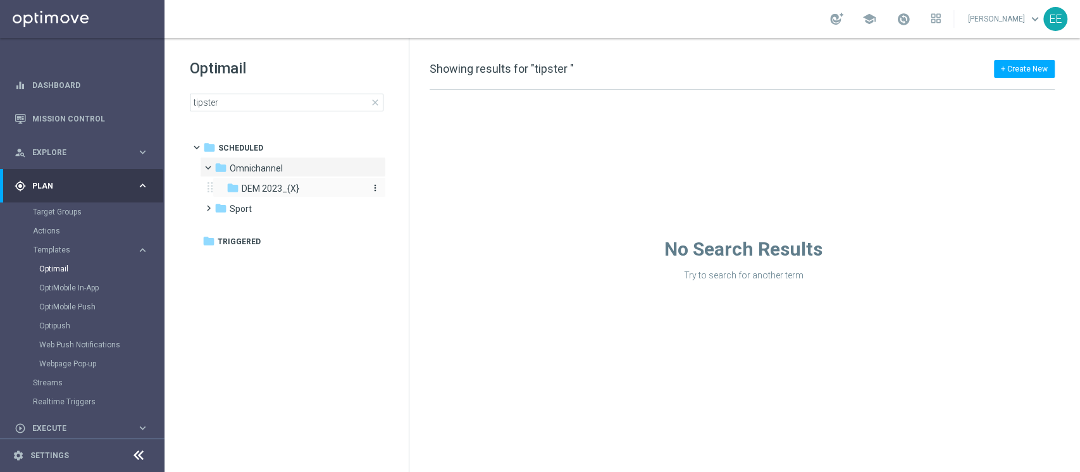
click at [271, 182] on div "folder DEM 2023_{X}" at bounding box center [293, 189] width 135 height 15
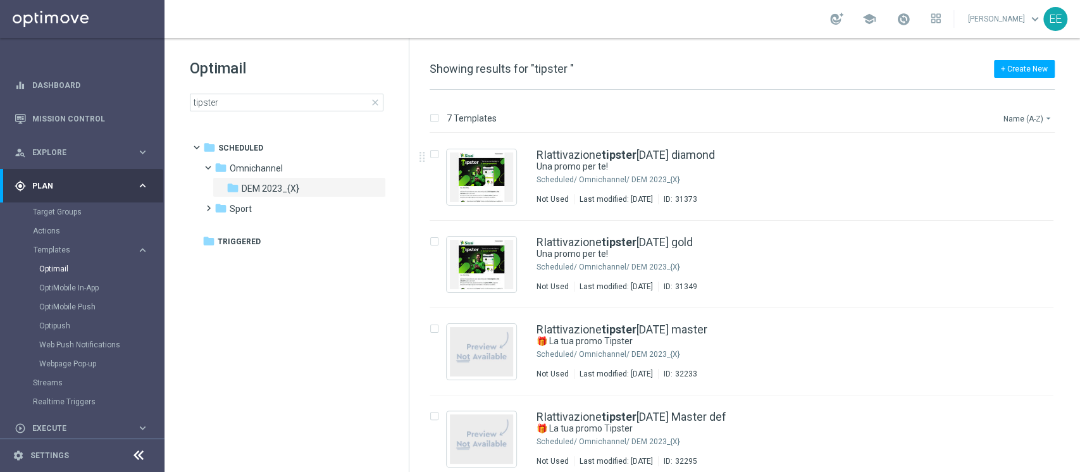
click at [1033, 112] on button "Name (A-Z) arrow_drop_down" at bounding box center [1028, 118] width 52 height 15
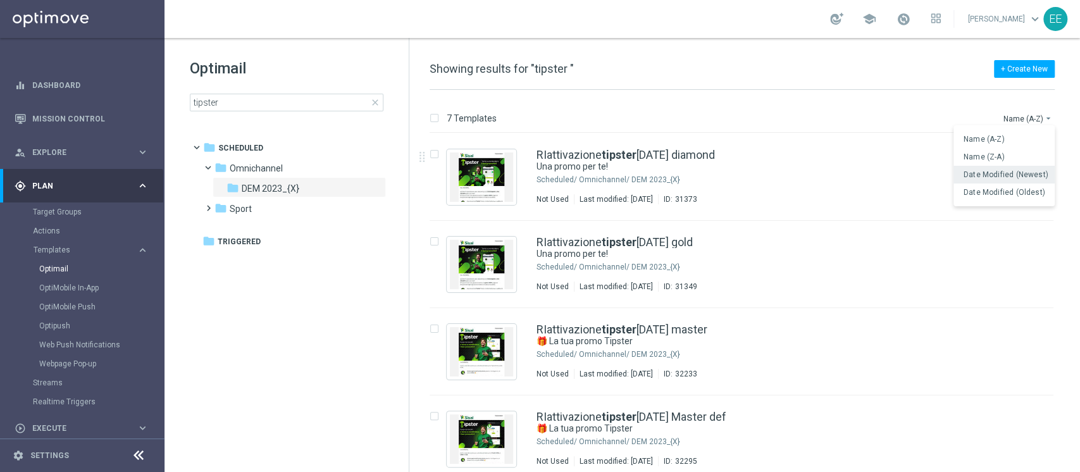
click at [983, 176] on span "Date Modified (Newest)" at bounding box center [1005, 174] width 85 height 9
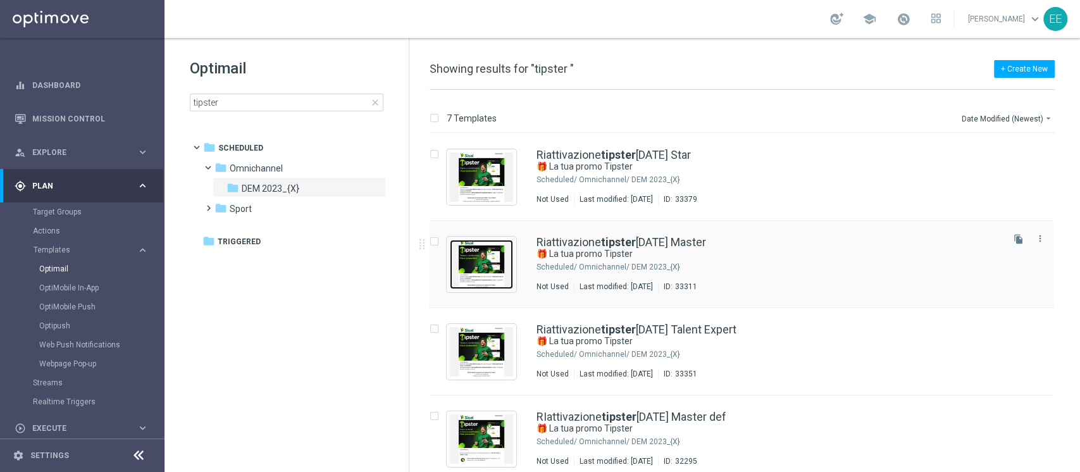
click at [486, 260] on img "Press SPACE to select this row." at bounding box center [481, 264] width 63 height 49
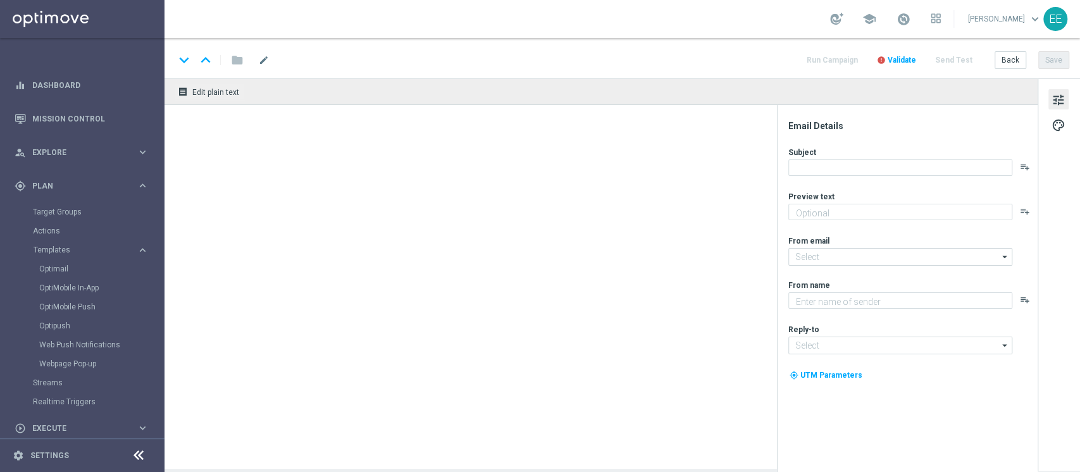
type textarea "Torna su Tipster e sblocca la tua Freebet!"
type textarea "Sisal"
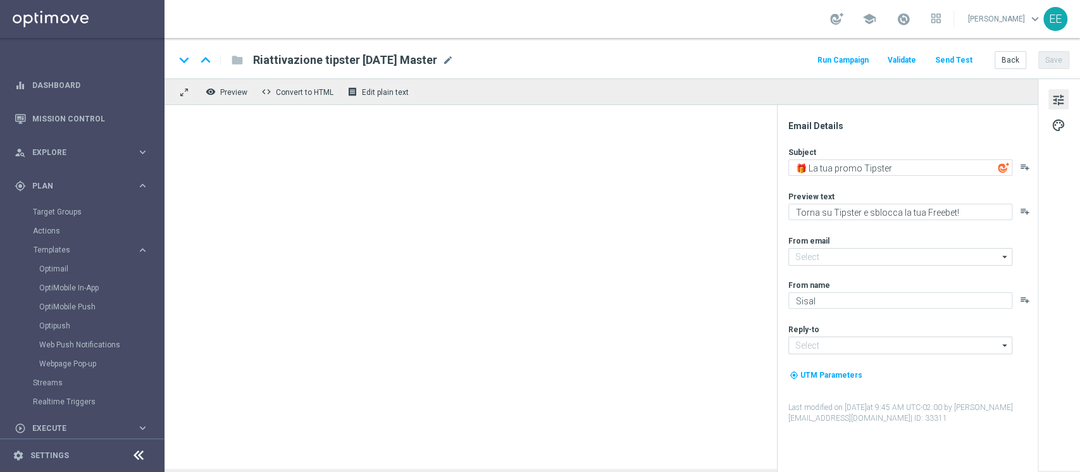
type input "newsletter@comunicazioni.sisal.it"
type input "info@sisal.it"
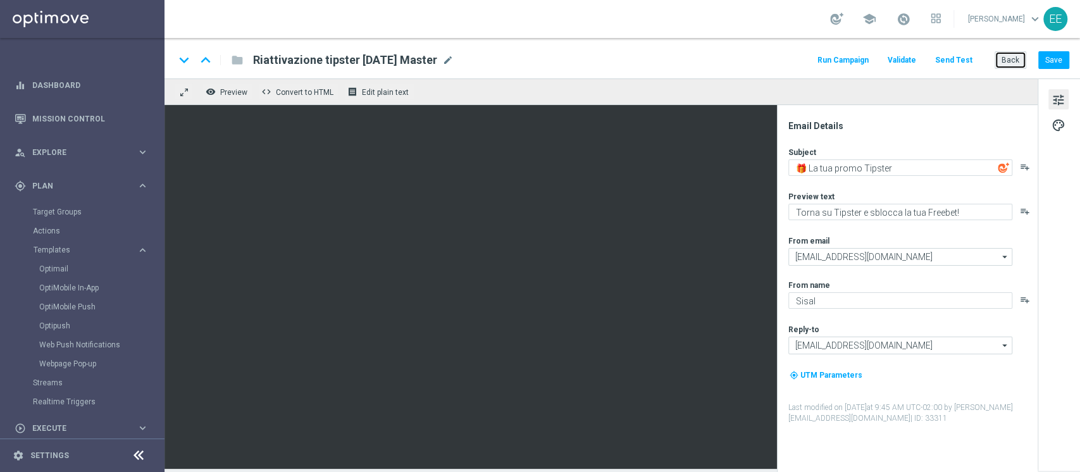
click at [1010, 60] on button "Back" at bounding box center [1010, 60] width 32 height 18
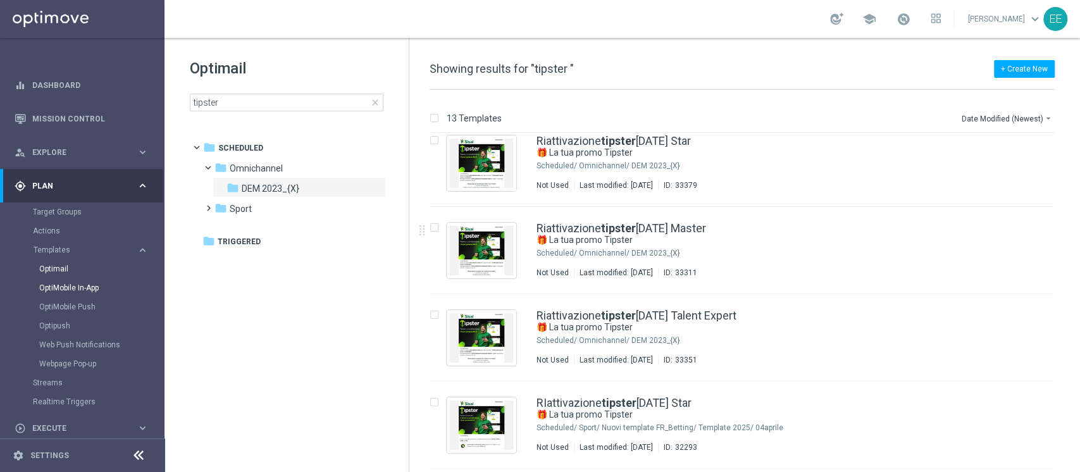
scroll to position [47, 0]
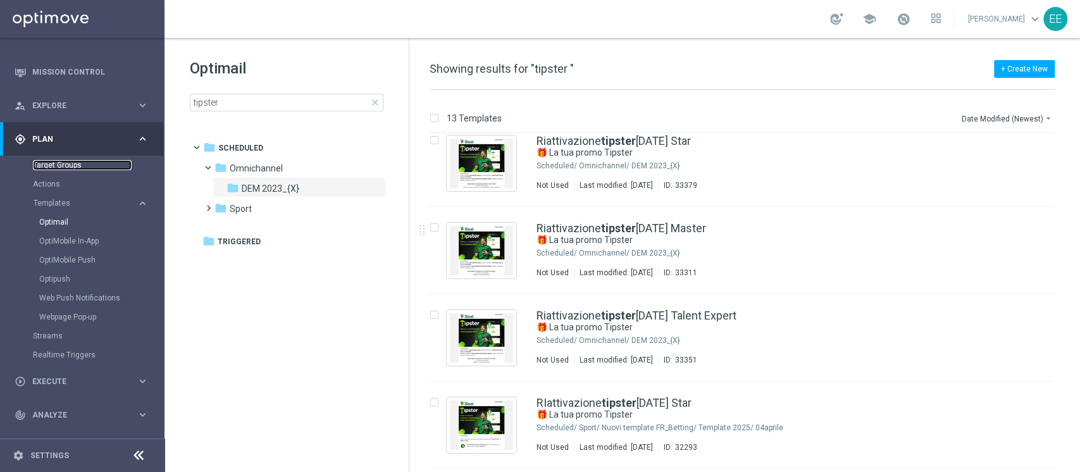
click at [57, 165] on link "Target Groups" at bounding box center [82, 165] width 99 height 10
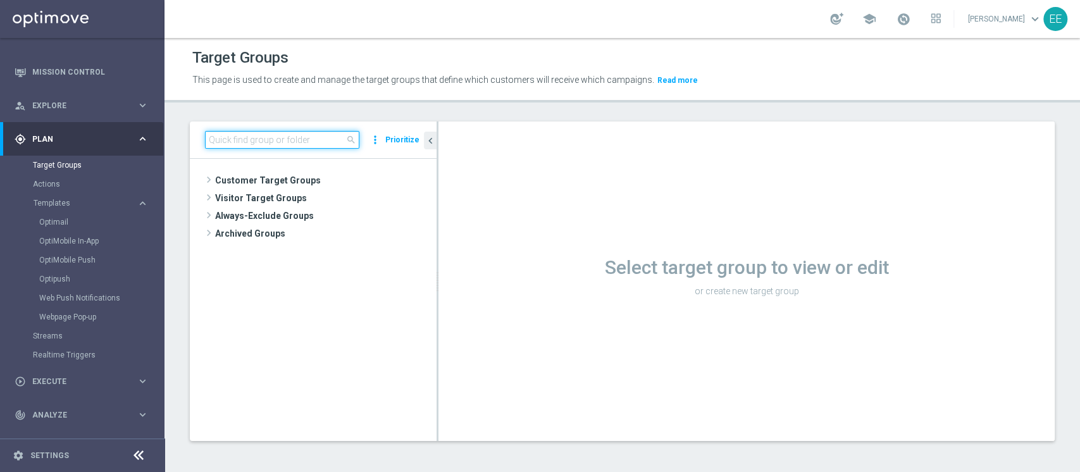
click at [283, 142] on input at bounding box center [282, 140] width 154 height 18
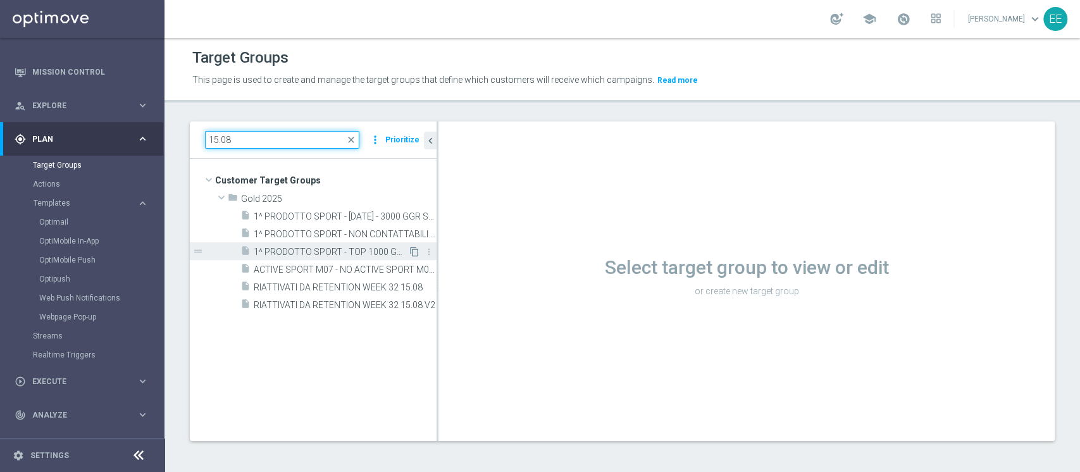
type input "15.08"
click at [414, 249] on icon "content_copy" at bounding box center [414, 252] width 10 height 10
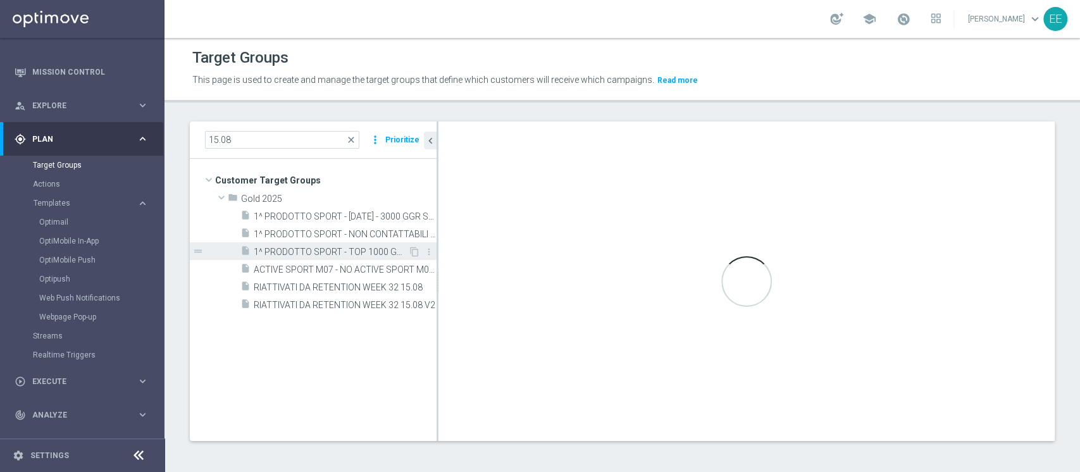
click at [326, 243] on div "insert_drive_file 1^ PRODOTTO SPORT - TOP 1000 GGR SPORT M08 15.08" at bounding box center [324, 251] width 168 height 18
click at [333, 247] on span "1^ PRODOTTO SPORT - TOP 1000 GGR SPORT M08 15.08" at bounding box center [331, 252] width 154 height 11
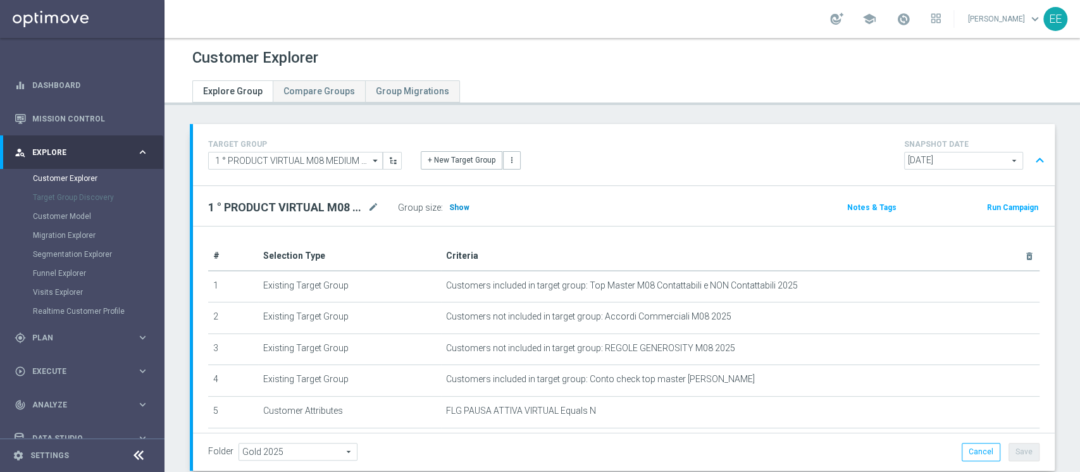
click at [452, 213] on h3 "Show" at bounding box center [459, 207] width 23 height 14
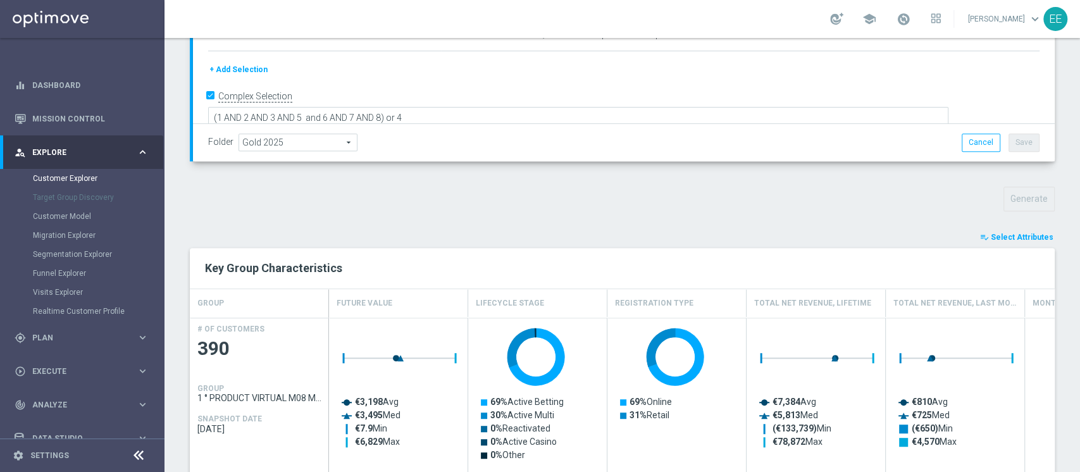
scroll to position [359, 0]
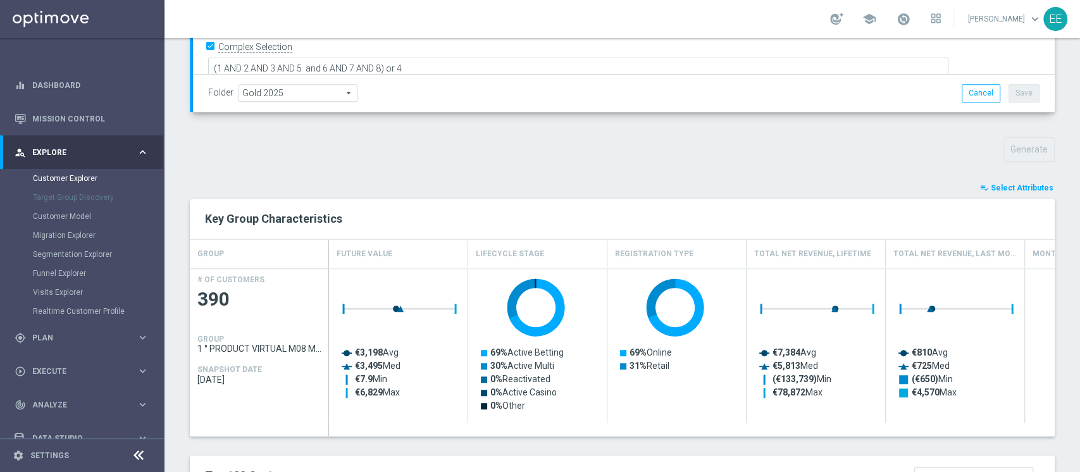
click at [994, 181] on button "playlist_add_check Select Attributes" at bounding box center [1016, 188] width 76 height 14
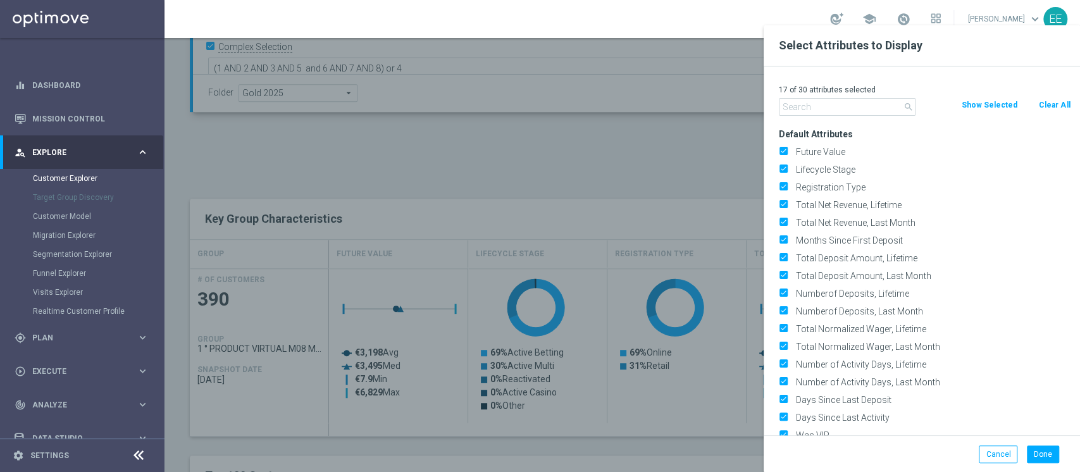
click at [1046, 105] on button "Clear All" at bounding box center [1054, 105] width 34 height 14
checkbox input "false"
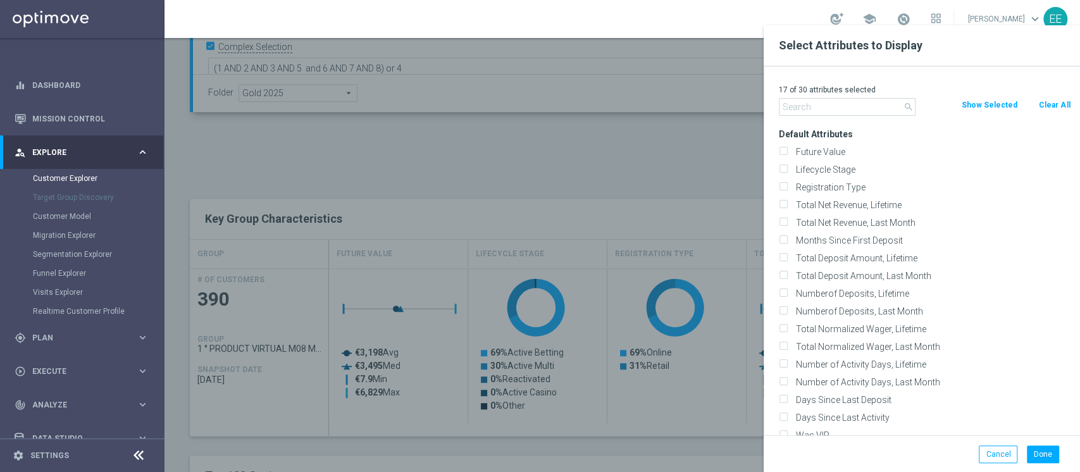
checkbox input "false"
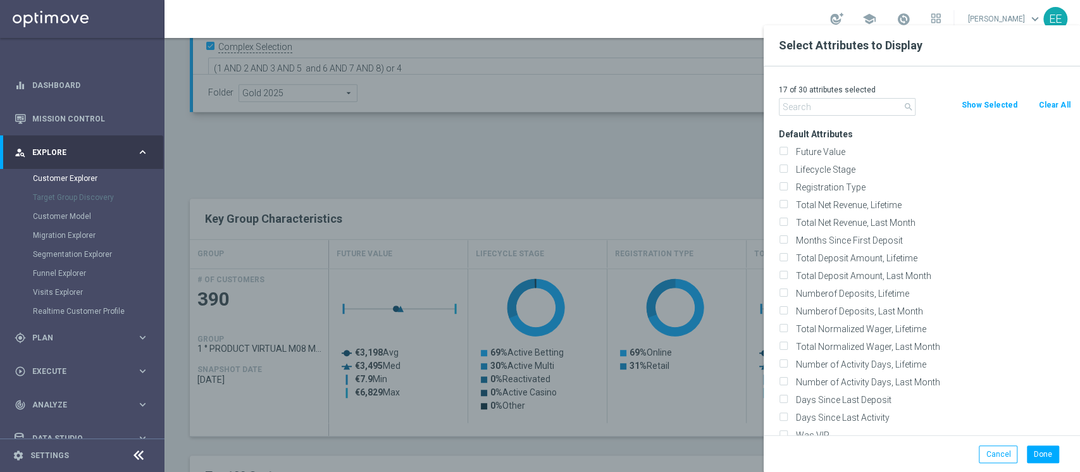
checkbox input "false"
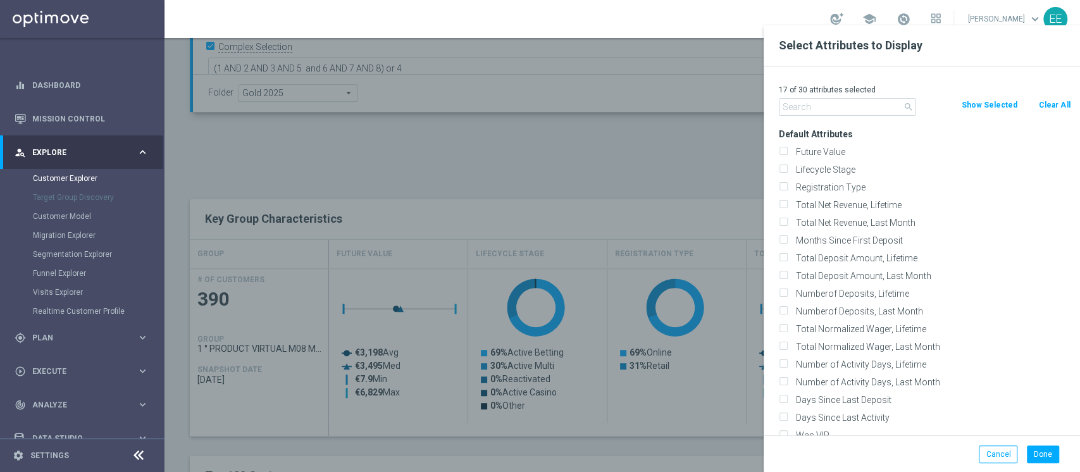
checkbox input "false"
click at [815, 116] on div "0 of 30 attributes selected search Clear All Show Selected Default Attributes F…" at bounding box center [921, 250] width 316 height 369
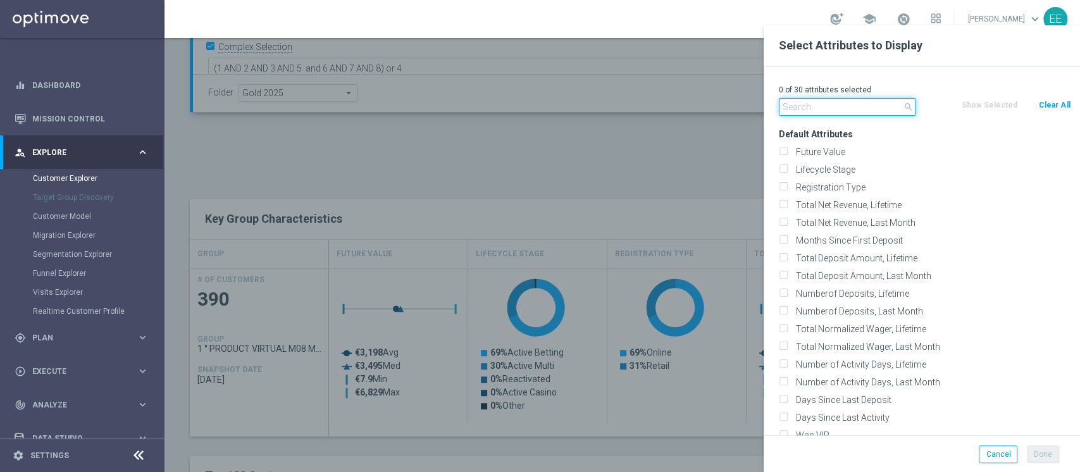
click at [821, 113] on input "text" at bounding box center [846, 107] width 137 height 18
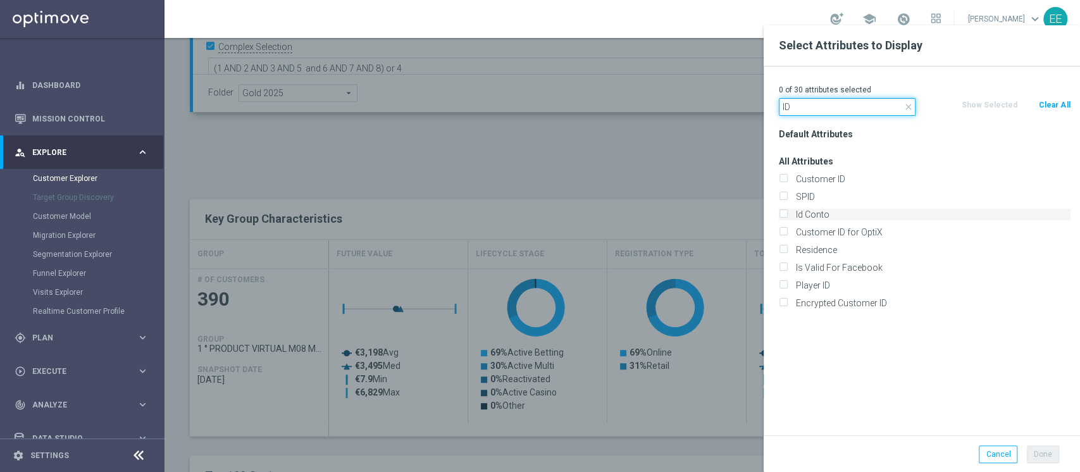
type input "ID"
click at [839, 216] on label "Id Conto" at bounding box center [930, 214] width 279 height 11
click at [787, 216] on input "Id Conto" at bounding box center [782, 216] width 8 height 8
checkbox input "true"
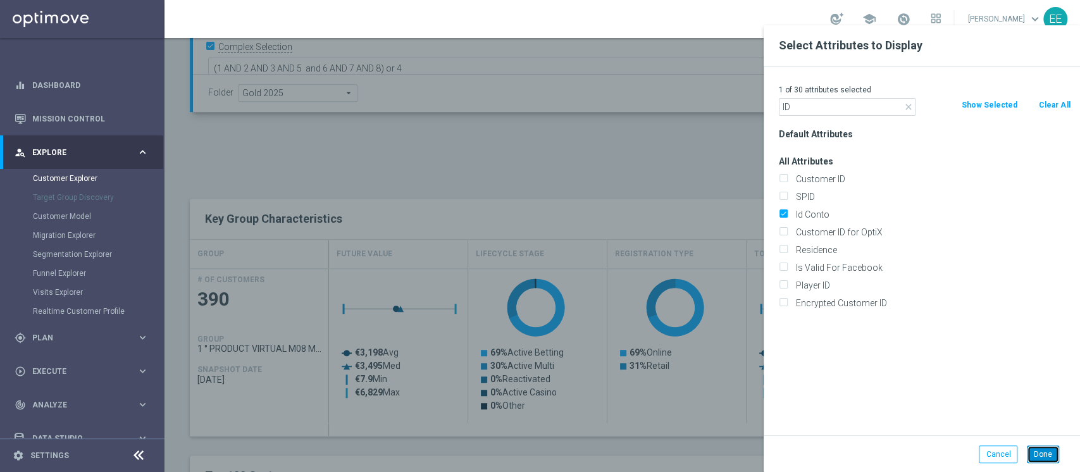
click at [1056, 457] on button "Done" at bounding box center [1042, 454] width 32 height 18
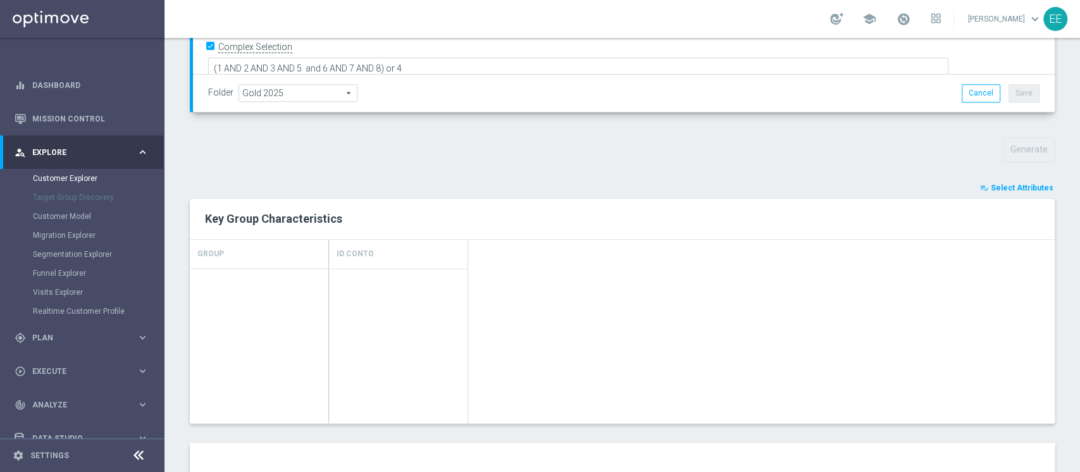
type input "Search"
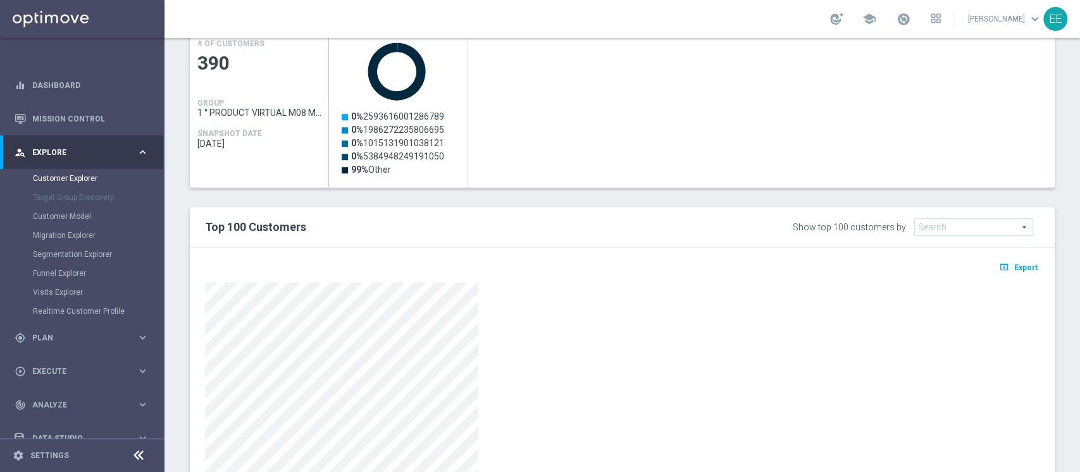
scroll to position [691, 0]
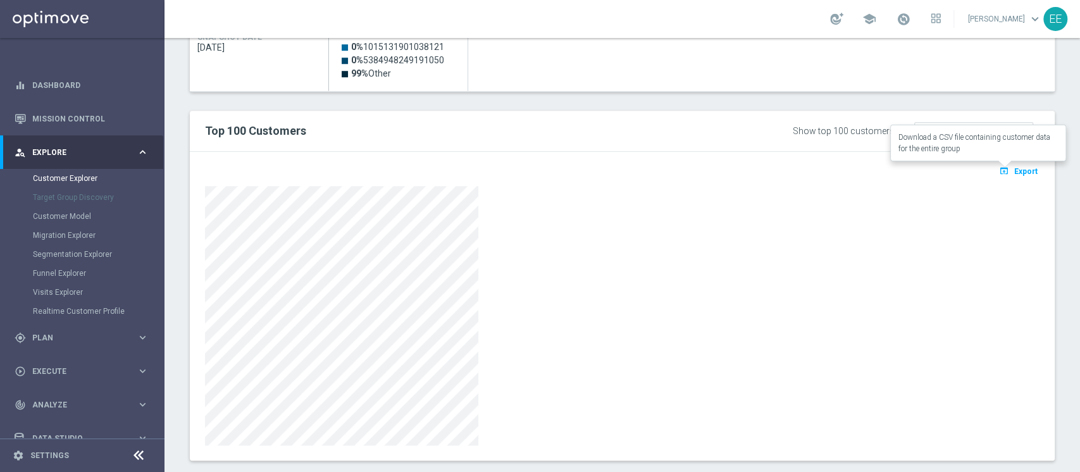
click at [1014, 168] on span "Export" at bounding box center [1025, 171] width 23 height 9
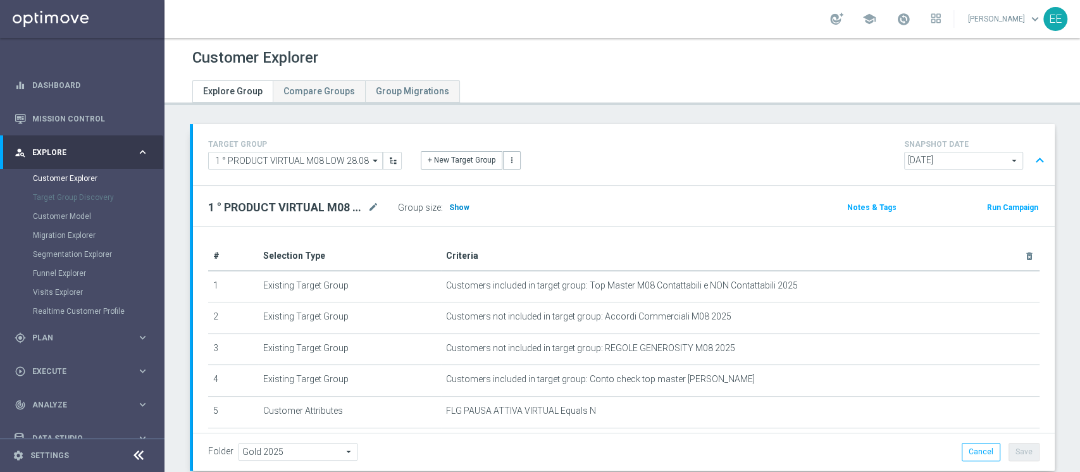
click at [456, 206] on span "Show" at bounding box center [459, 207] width 20 height 9
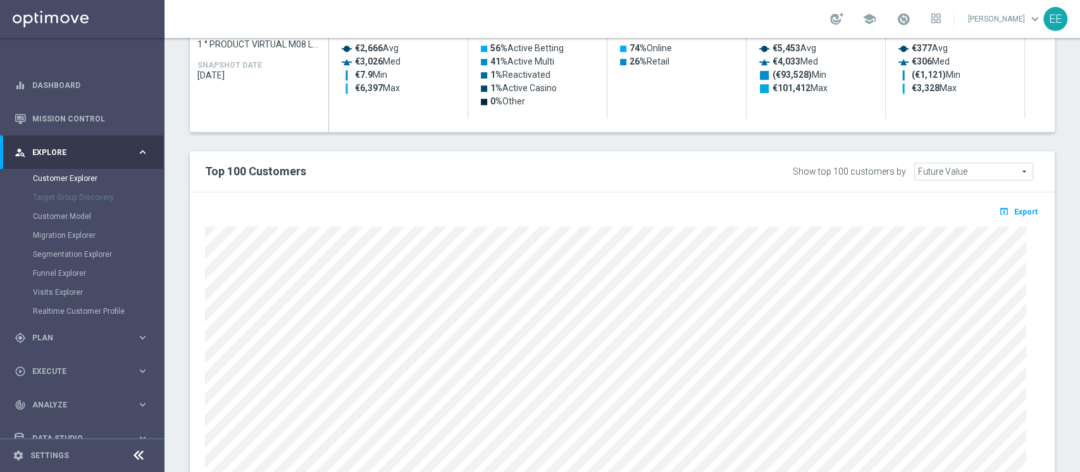
scroll to position [457, 0]
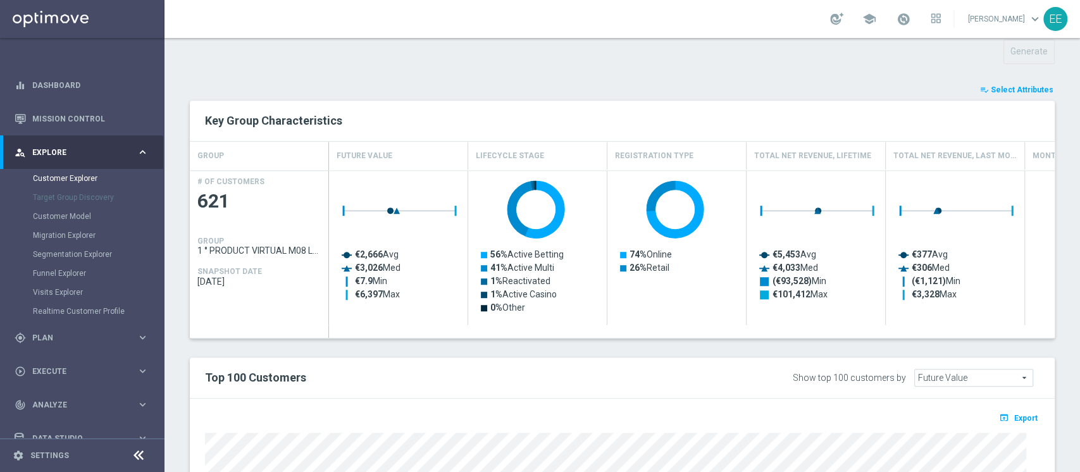
click at [1036, 83] on button "playlist_add_check Select Attributes" at bounding box center [1016, 90] width 76 height 14
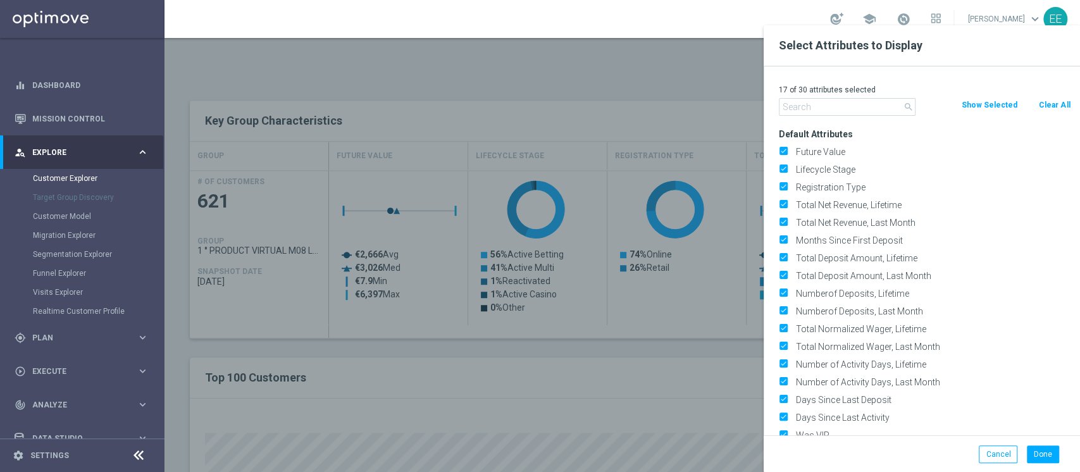
click at [1047, 107] on button "Clear All" at bounding box center [1054, 105] width 34 height 14
checkbox input "false"
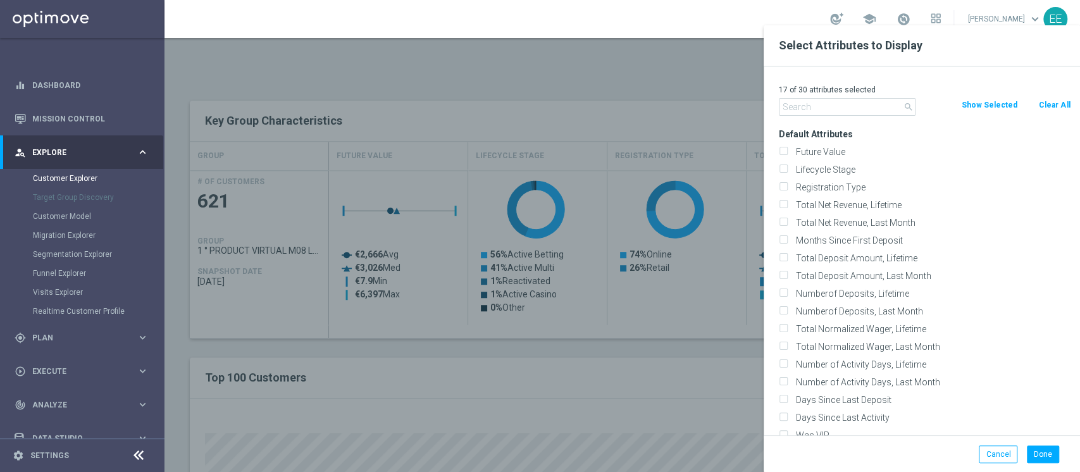
checkbox input "false"
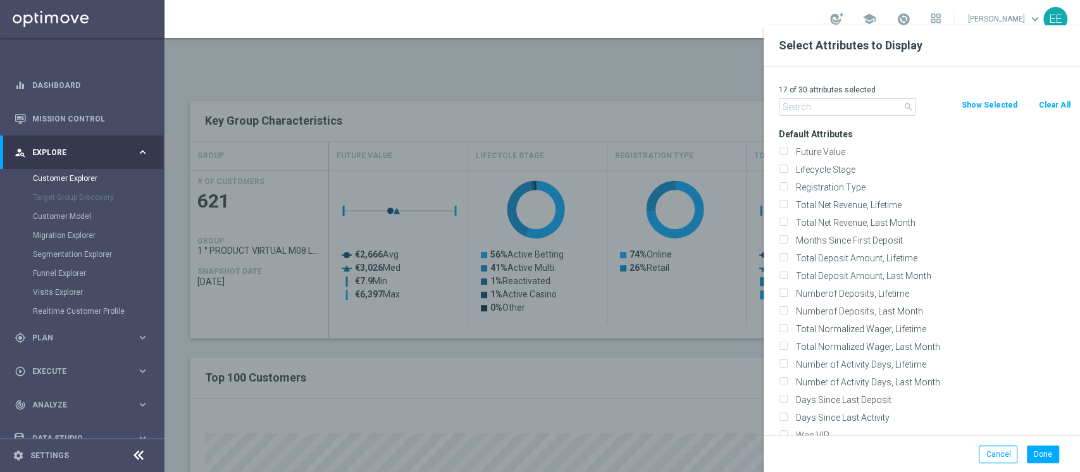
checkbox input "false"
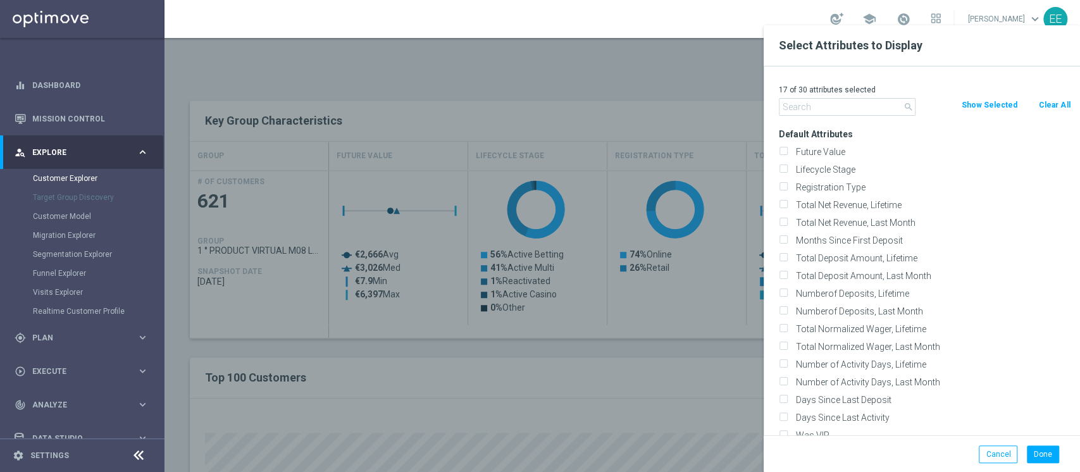
checkbox input "false"
click at [823, 85] on p "0 of 30 attributes selected" at bounding box center [924, 90] width 292 height 10
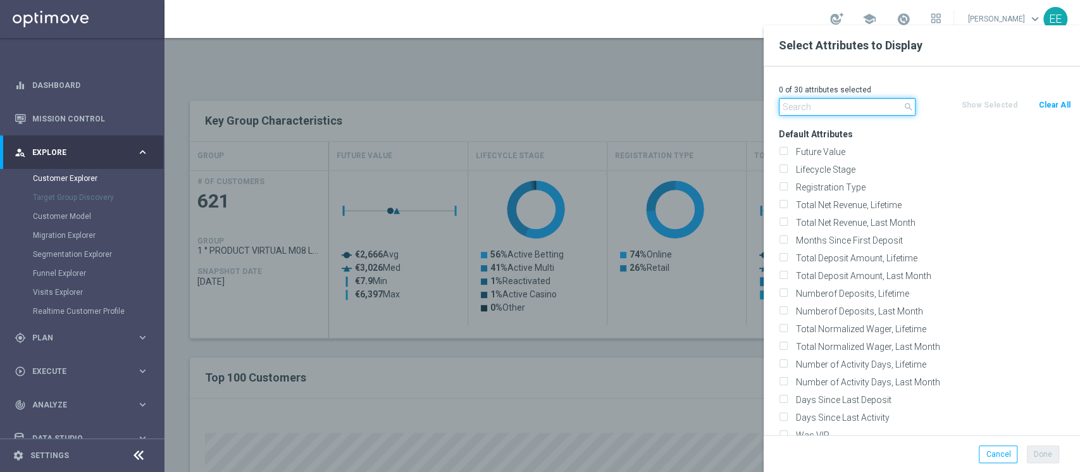
click at [825, 102] on input "text" at bounding box center [846, 107] width 137 height 18
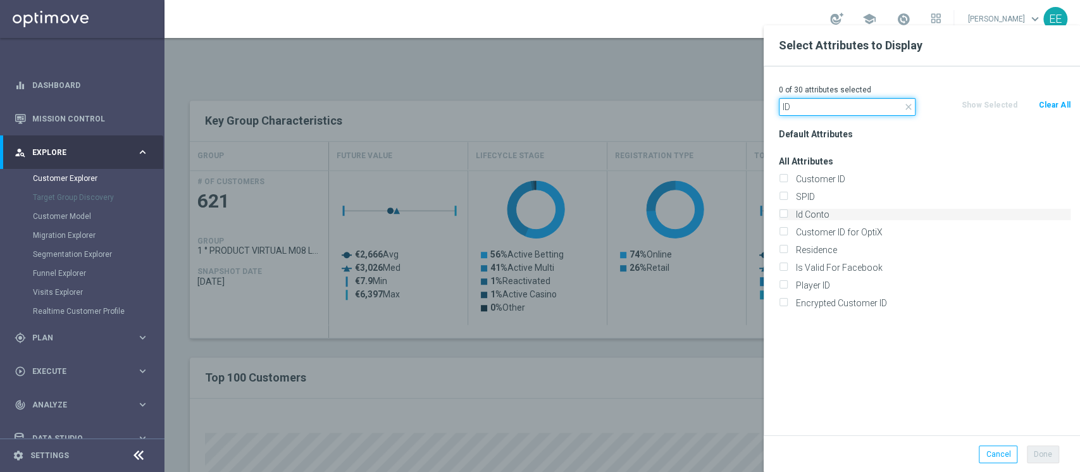
type input "ID"
click at [840, 214] on label "Id Conto" at bounding box center [930, 214] width 279 height 11
click at [787, 214] on input "Id Conto" at bounding box center [782, 216] width 8 height 8
checkbox input "true"
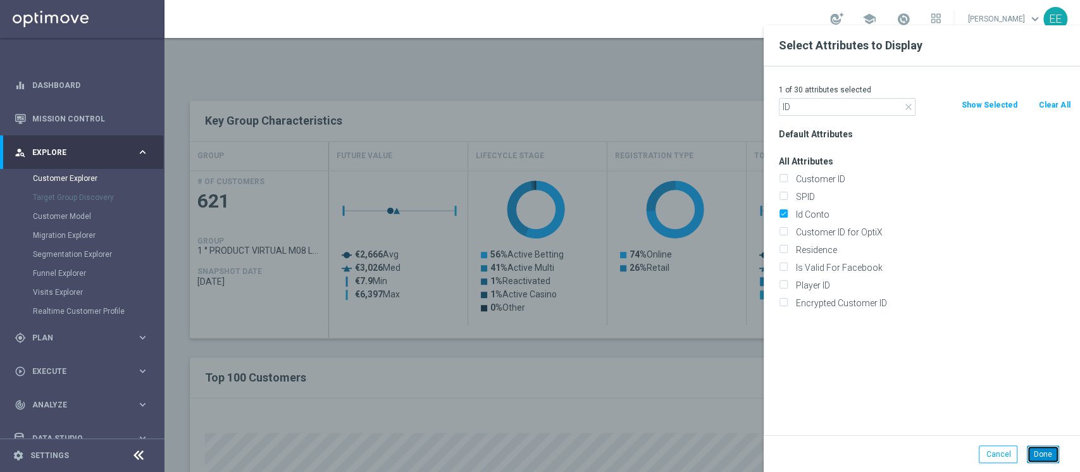
click at [1054, 453] on button "Done" at bounding box center [1042, 454] width 32 height 18
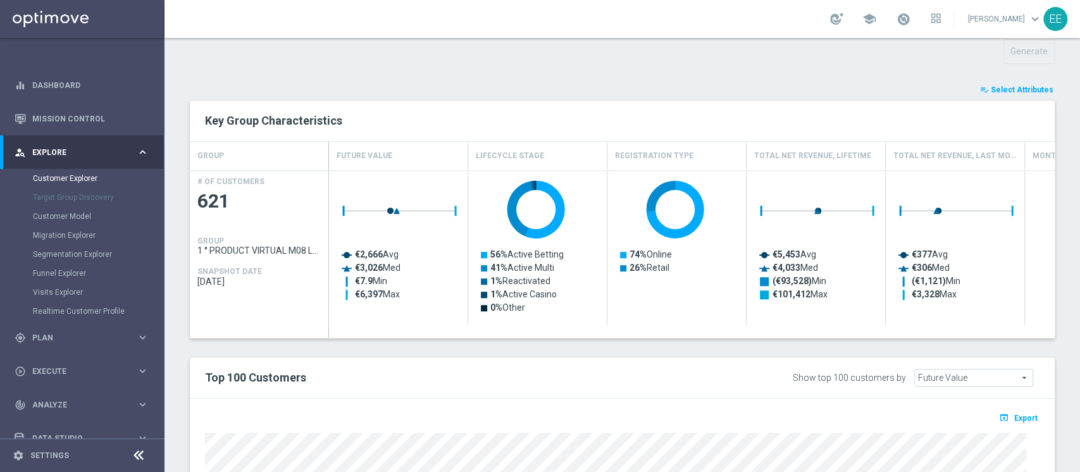
type input "Search"
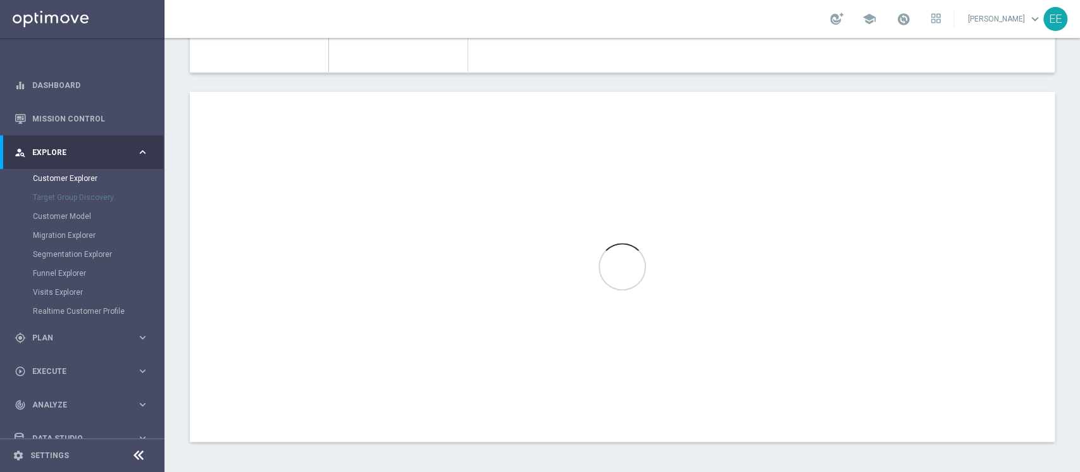
scroll to position [709, 0]
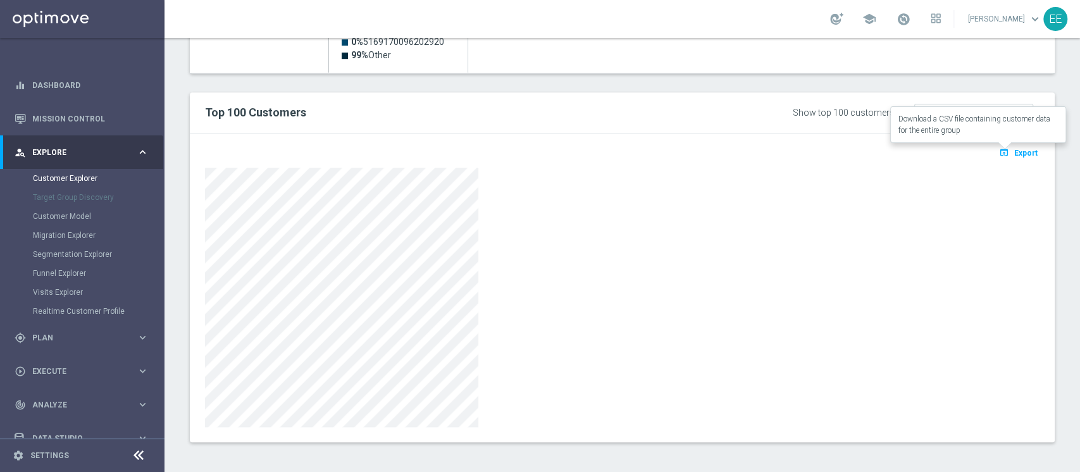
click at [1018, 149] on span "Export" at bounding box center [1025, 153] width 23 height 9
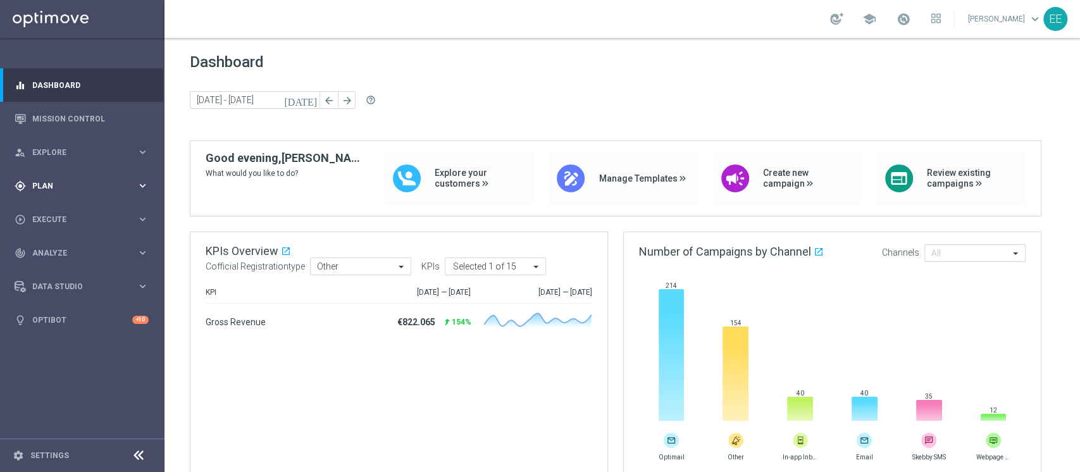
click at [52, 178] on div "gps_fixed Plan keyboard_arrow_right" at bounding box center [81, 186] width 163 height 34
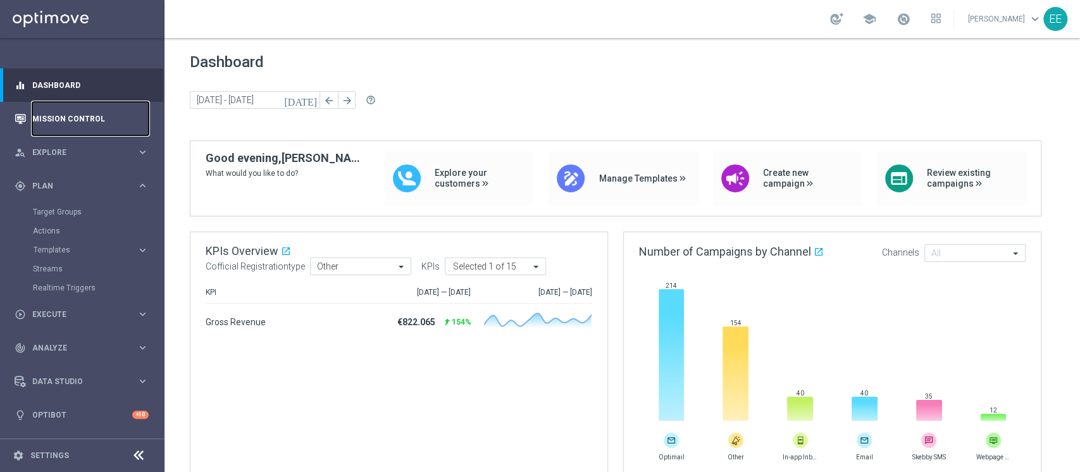
click at [99, 119] on link "Mission Control" at bounding box center [90, 119] width 116 height 34
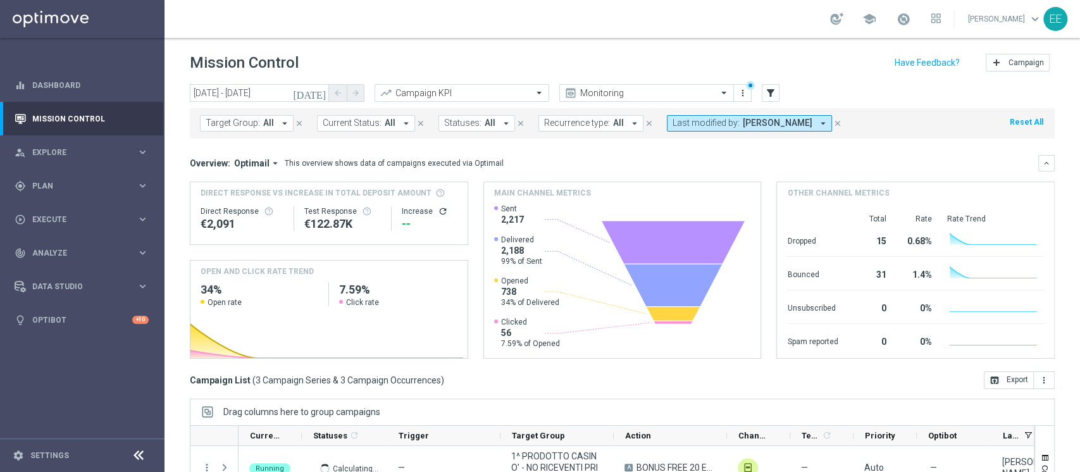
click at [317, 90] on icon "[DATE]" at bounding box center [310, 92] width 34 height 11
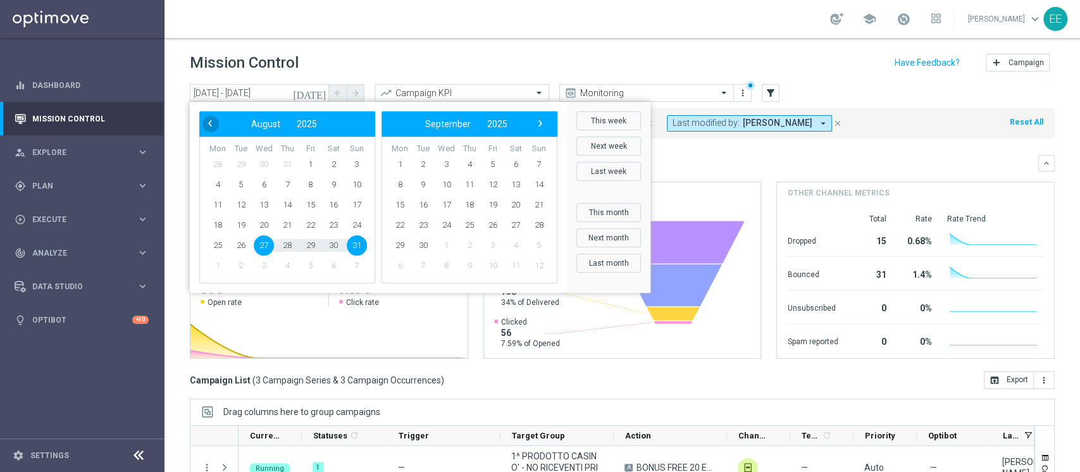
click at [207, 122] on span "‹" at bounding box center [210, 123] width 16 height 16
click at [309, 225] on span "23" at bounding box center [310, 225] width 20 height 20
type input "23 May 2025 - 23 May 2025"
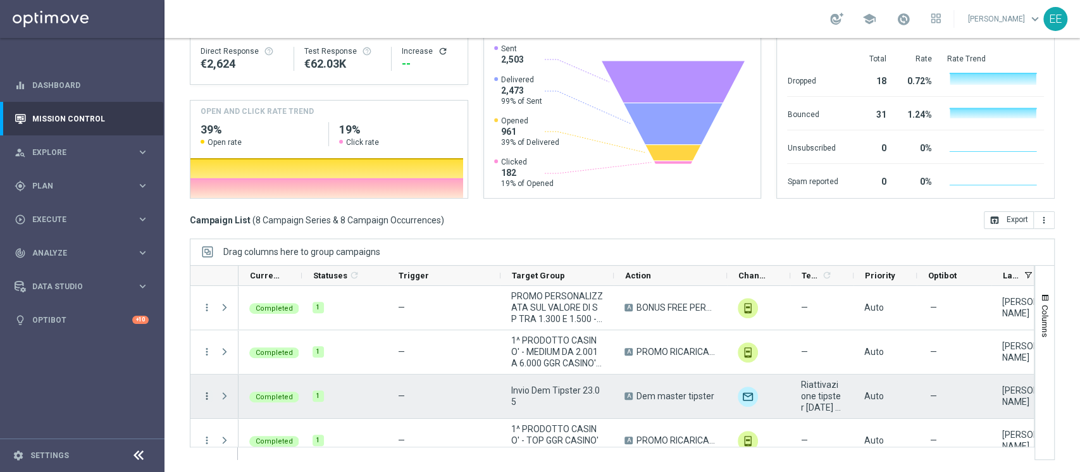
click at [207, 392] on icon "more_vert" at bounding box center [206, 395] width 11 height 11
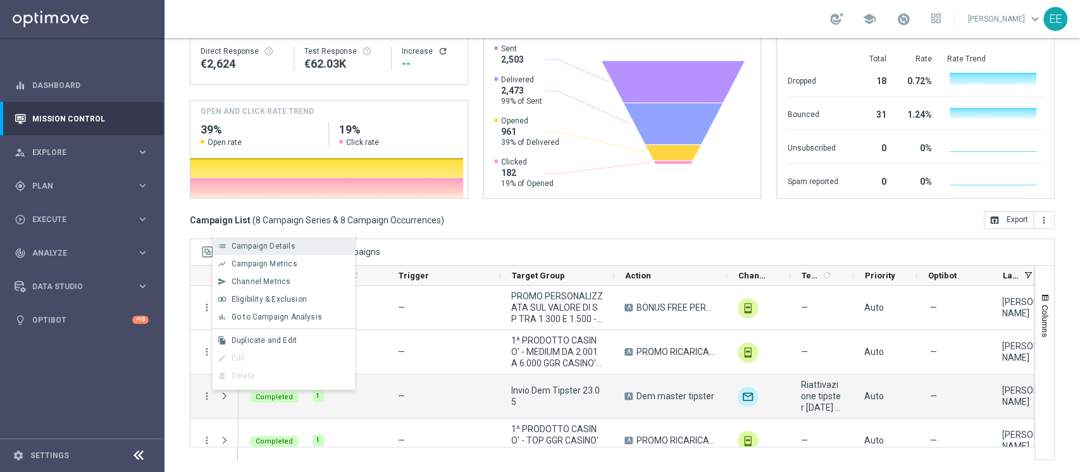
click at [274, 242] on span "Campaign Details" at bounding box center [263, 246] width 64 height 9
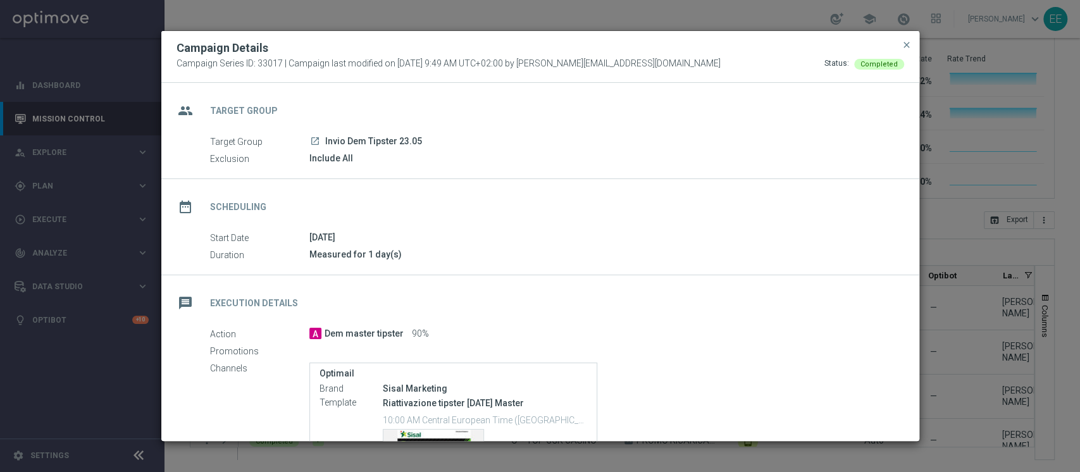
scroll to position [199, 0]
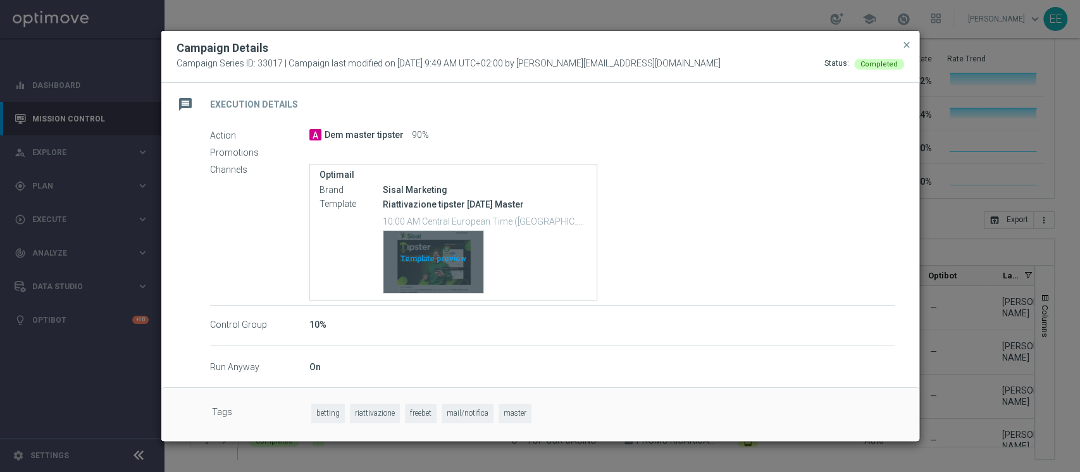
click at [438, 254] on div "Template preview" at bounding box center [433, 262] width 100 height 62
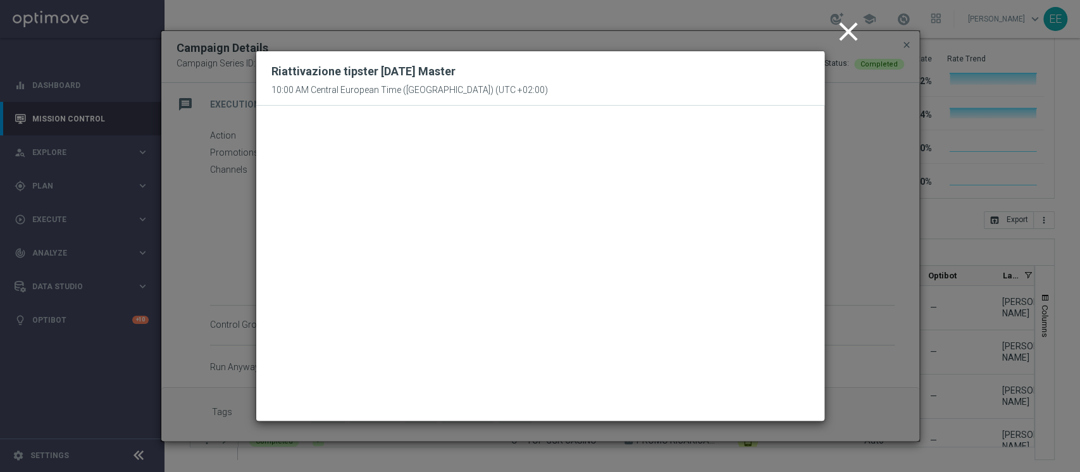
click at [852, 30] on icon "close" at bounding box center [848, 32] width 32 height 32
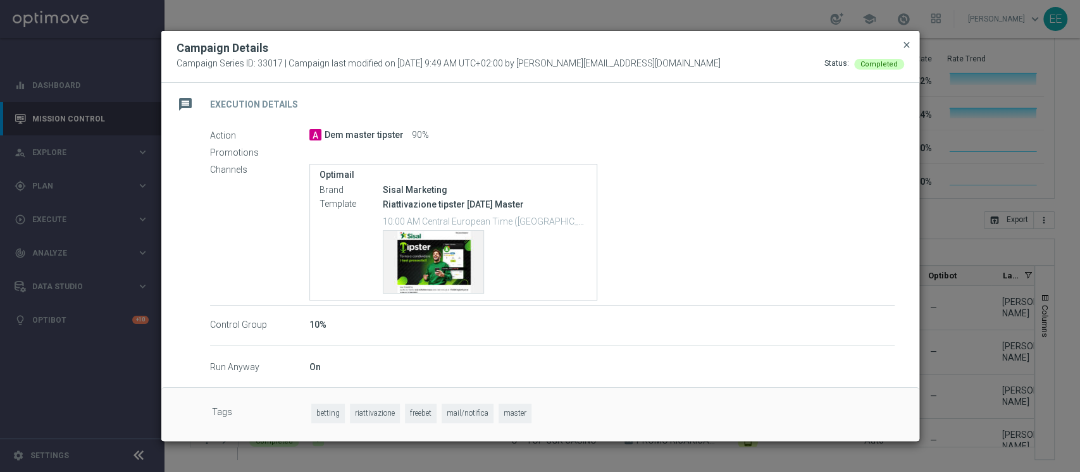
click at [907, 46] on span "close" at bounding box center [906, 45] width 10 height 10
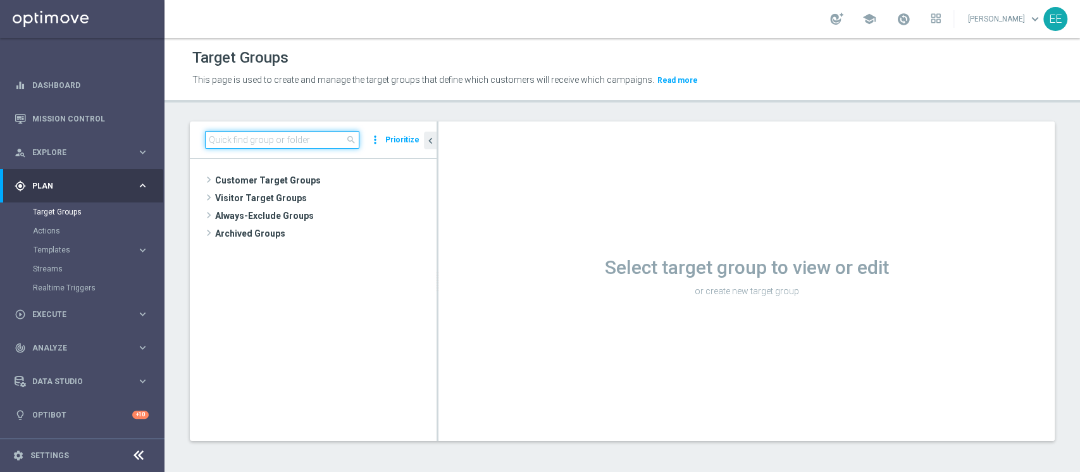
click at [276, 131] on input at bounding box center [282, 140] width 154 height 18
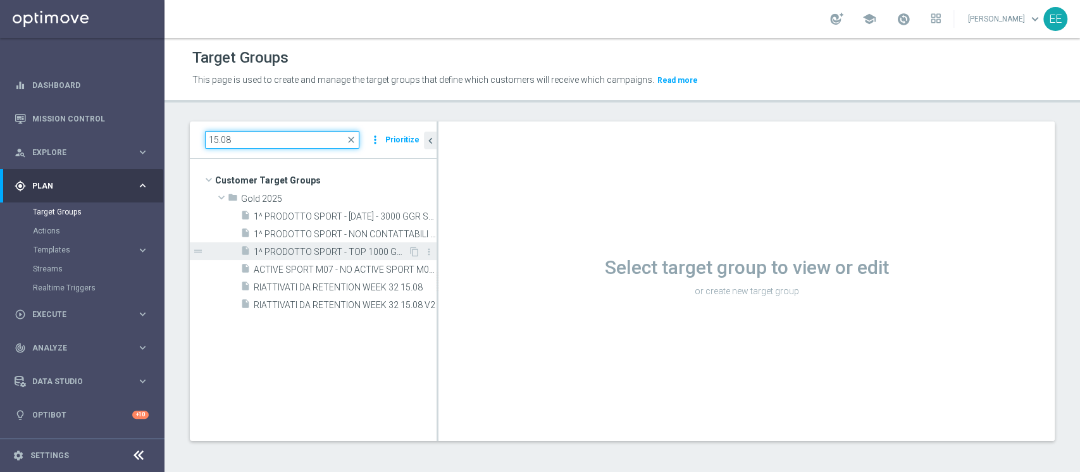
type input "15.08"
click at [343, 245] on div "insert_drive_file 1^ PRODOTTO SPORT - TOP 1000 GGR SPORT M08 15.08" at bounding box center [324, 251] width 168 height 18
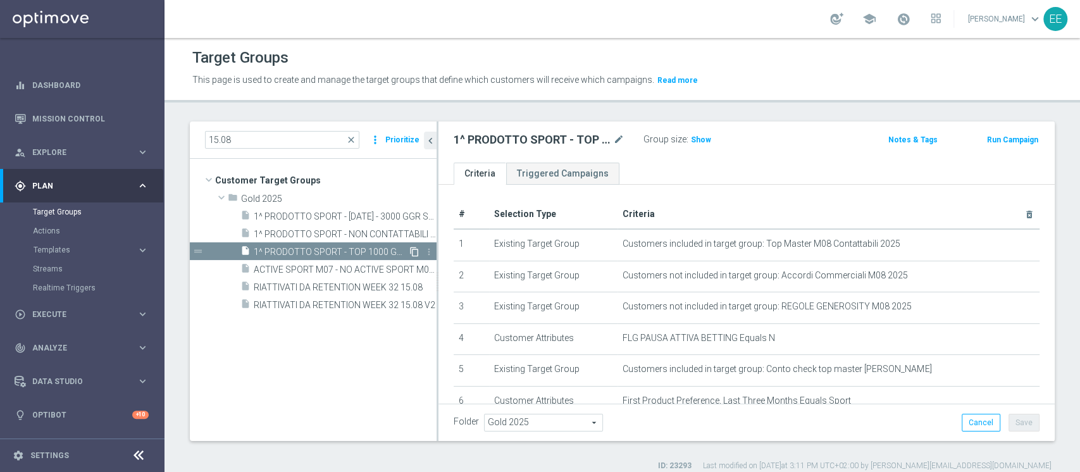
click at [413, 250] on icon "content_copy" at bounding box center [414, 252] width 10 height 10
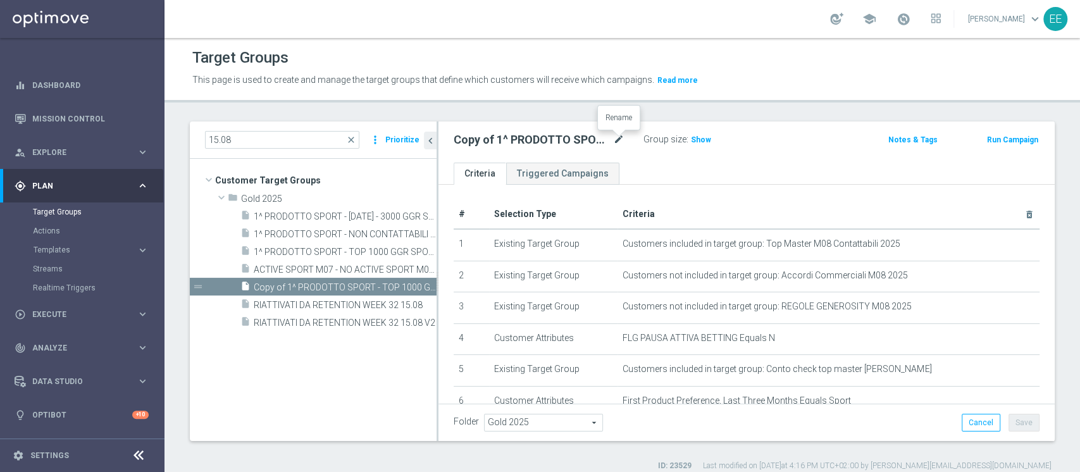
click at [617, 141] on icon "mode_edit" at bounding box center [618, 139] width 11 height 15
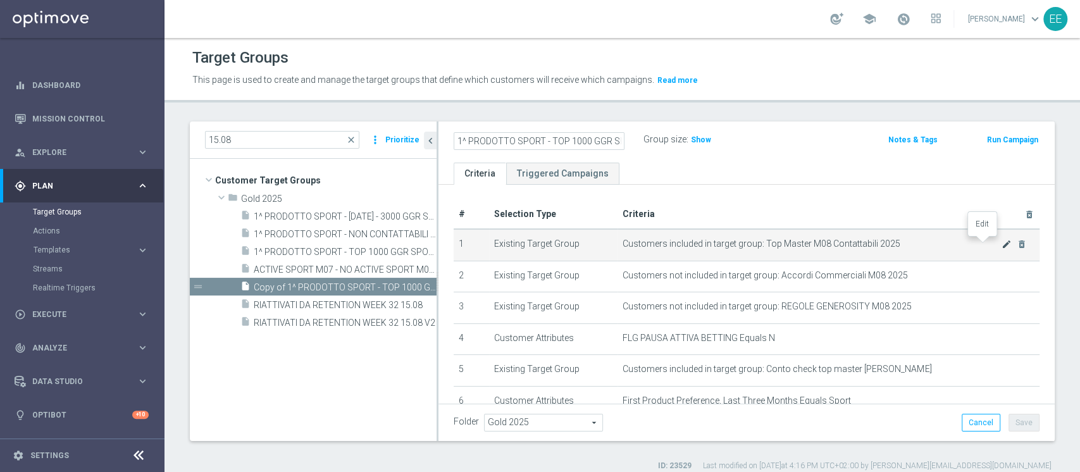
type input "1^ PRODOTTO SPORT - TOP 1000 GGR SPORT M07 - CONTATTABILI E NON 28.08"
click at [1001, 244] on icon "mode_edit" at bounding box center [1006, 244] width 10 height 10
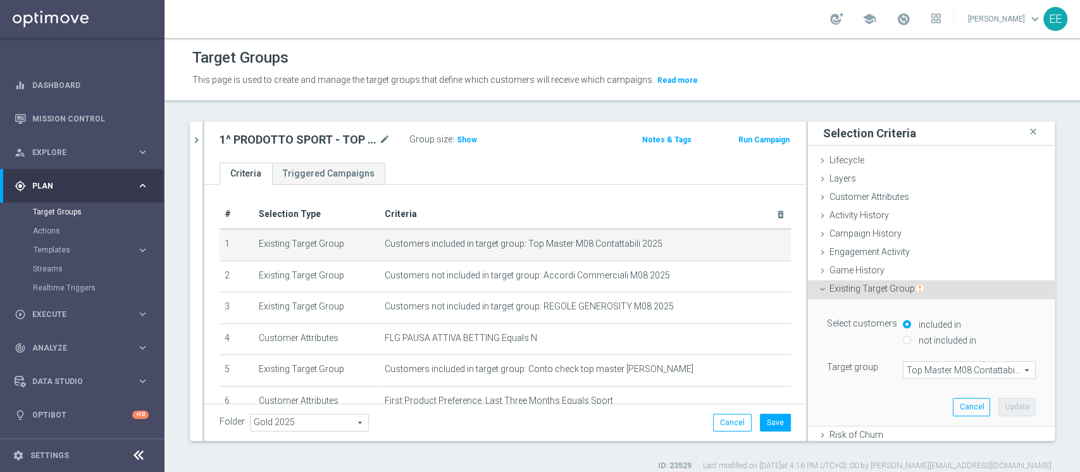
click at [932, 366] on span "Top Master M08 Contattabili 2025" at bounding box center [969, 370] width 132 height 16
click at [0, 0] on input "search" at bounding box center [0, 0] width 0 height 0
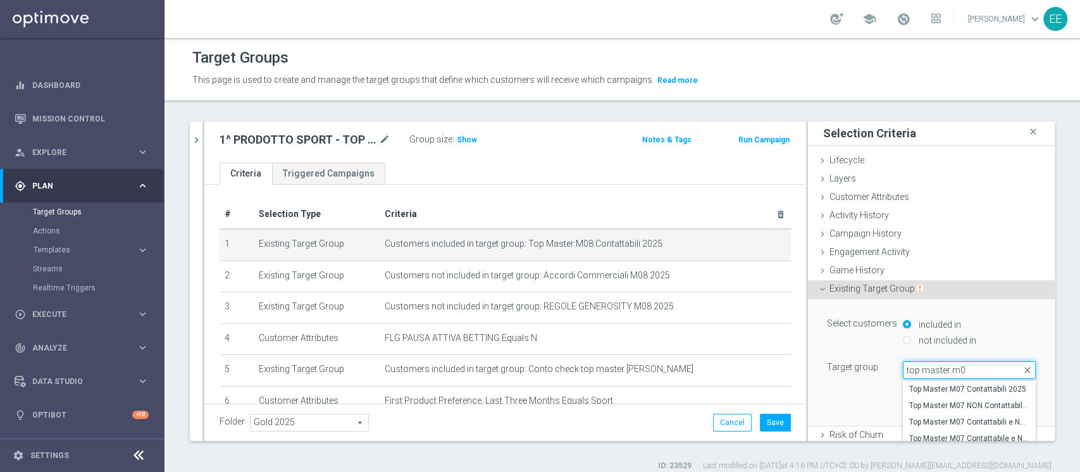
type input "top master m08"
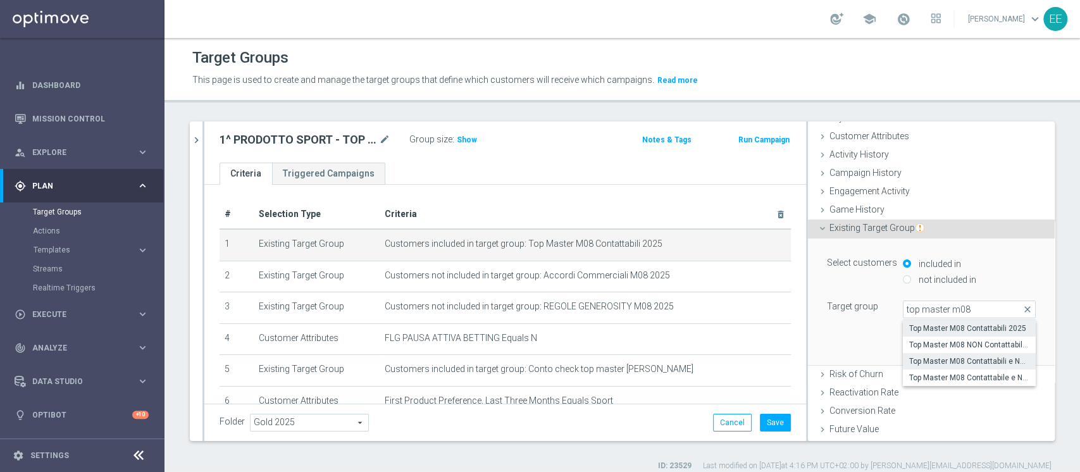
click at [976, 361] on span "Top Master M08 Contattabili e NON Contattabili 2025" at bounding box center [969, 361] width 120 height 10
type input "Top Master M08 Contattabili e NON Contattabili 2025"
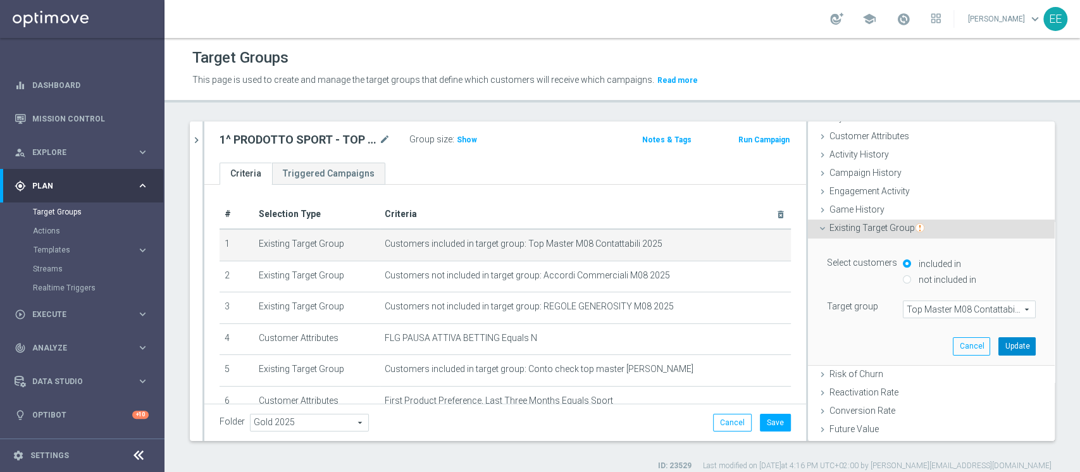
click at [1000, 350] on button "Update" at bounding box center [1016, 346] width 37 height 18
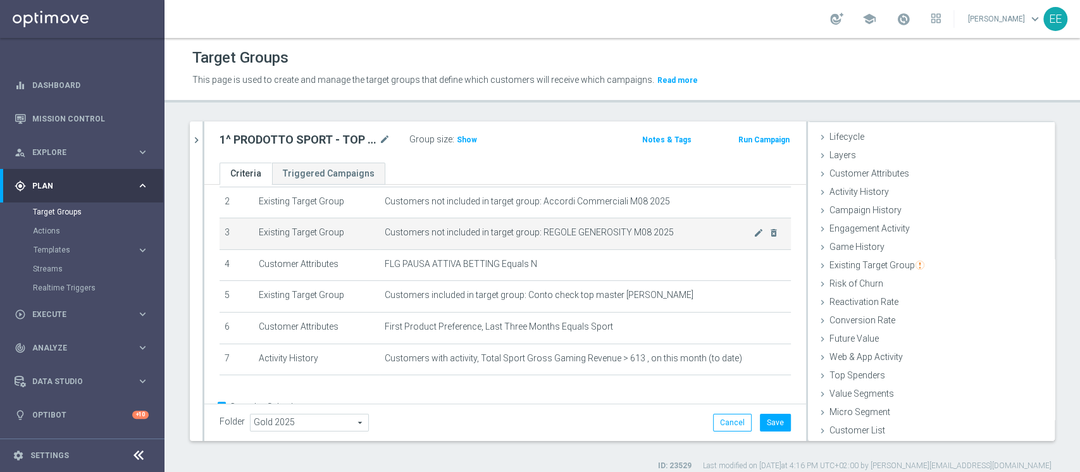
scroll to position [95, 0]
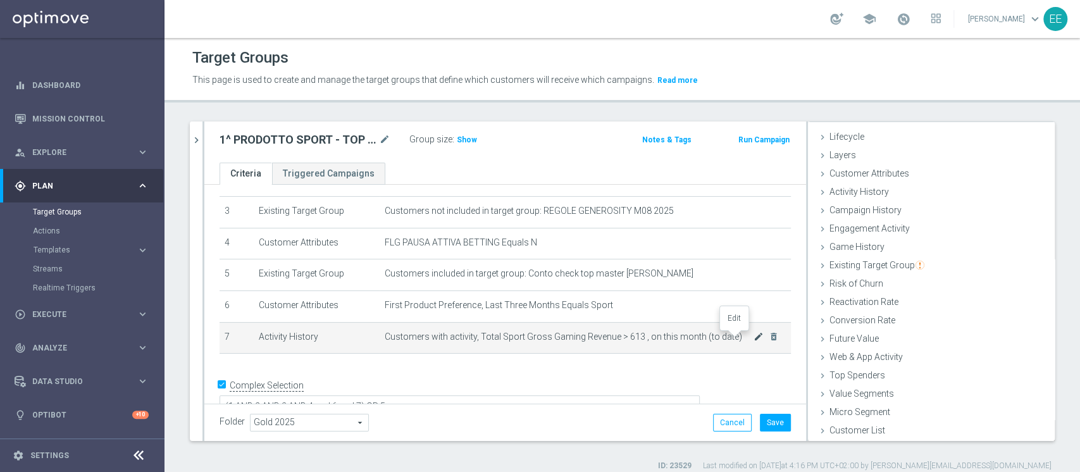
click at [753, 339] on icon "mode_edit" at bounding box center [758, 336] width 10 height 10
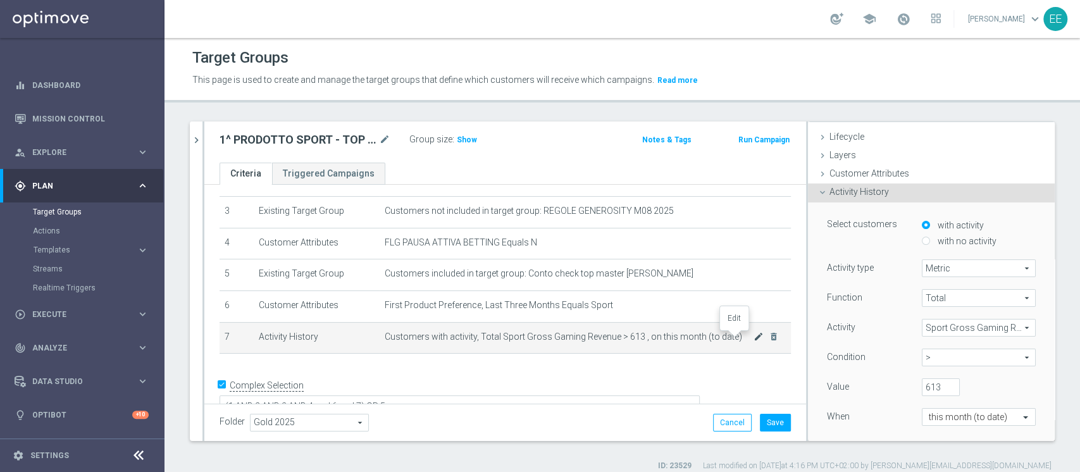
scroll to position [61, 0]
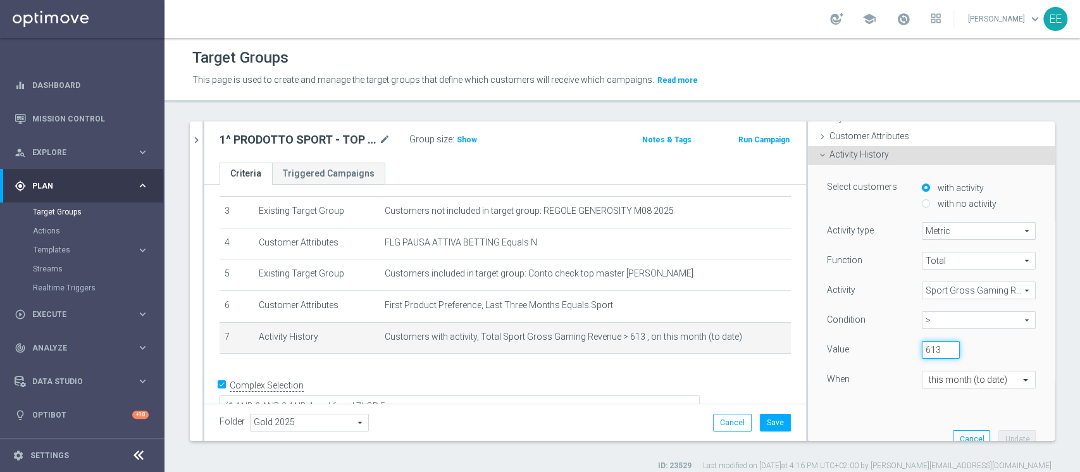
click at [921, 345] on input "613" at bounding box center [940, 350] width 38 height 18
type input "1000"
click at [998, 431] on button "Update" at bounding box center [1016, 439] width 37 height 18
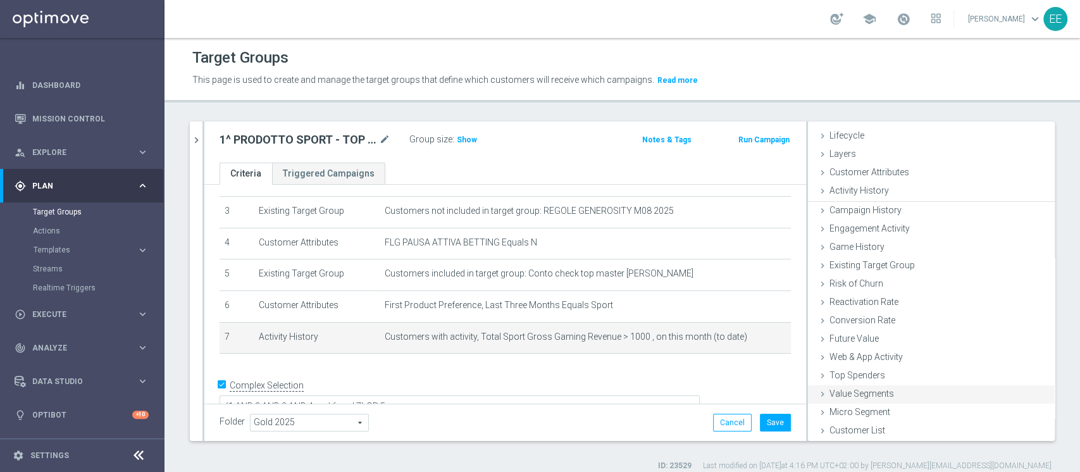
scroll to position [23, 0]
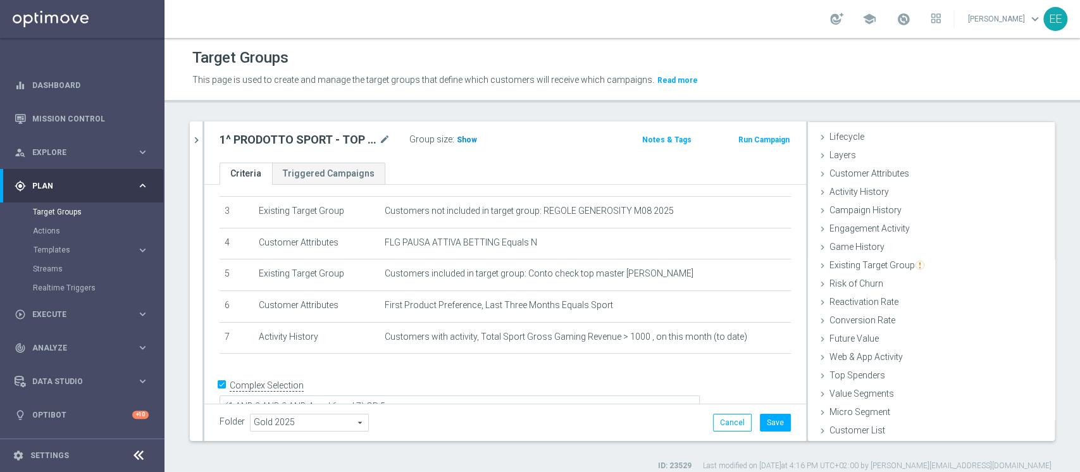
click at [469, 144] on h3 "Show" at bounding box center [466, 140] width 23 height 14
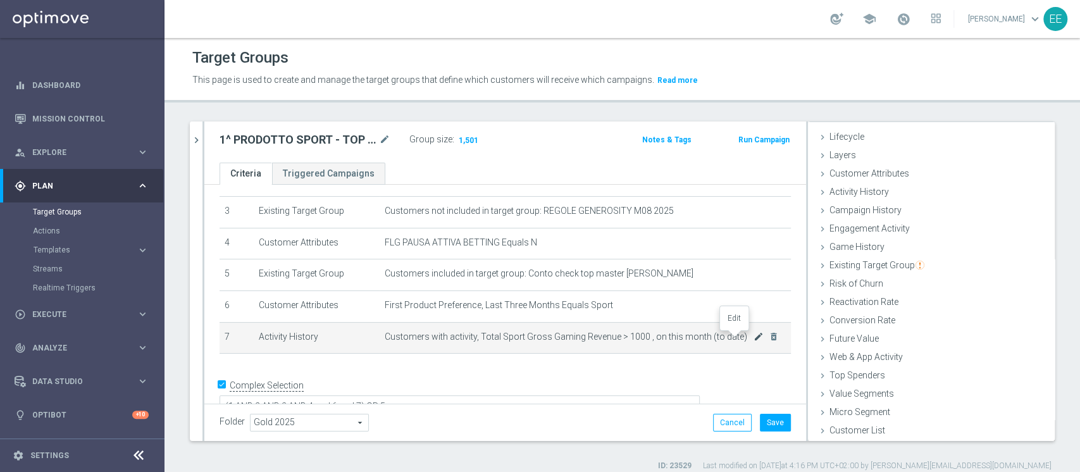
click at [753, 338] on icon "mode_edit" at bounding box center [758, 336] width 10 height 10
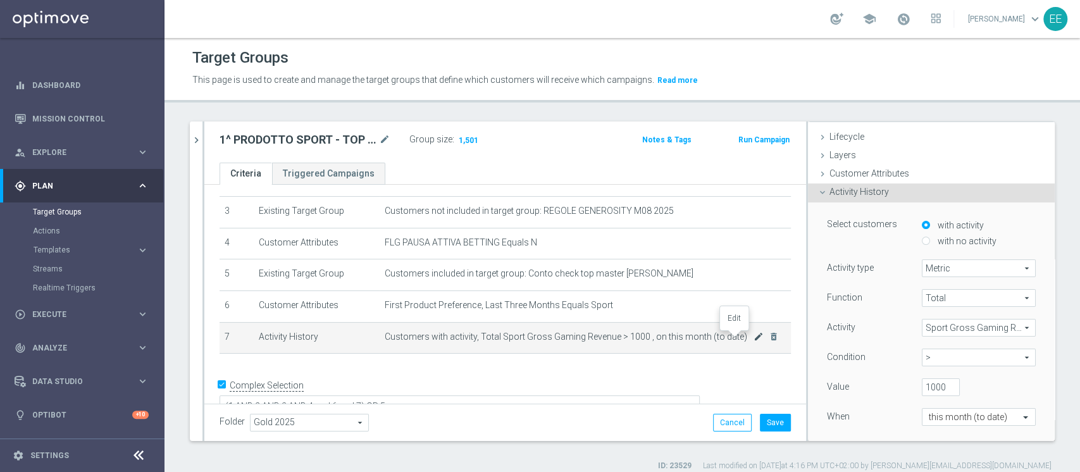
scroll to position [61, 0]
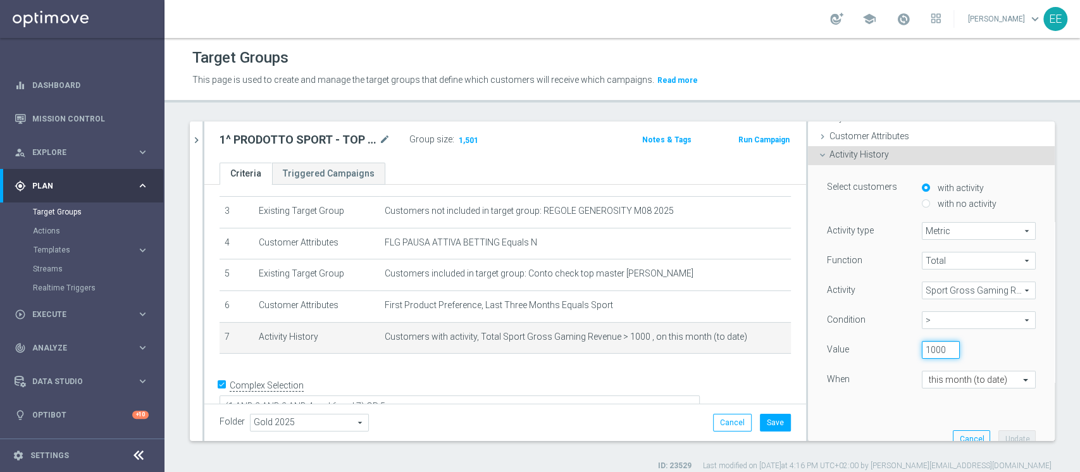
click at [921, 345] on input "1000" at bounding box center [940, 350] width 38 height 18
type input "1300"
click at [998, 433] on button "Update" at bounding box center [1016, 439] width 37 height 18
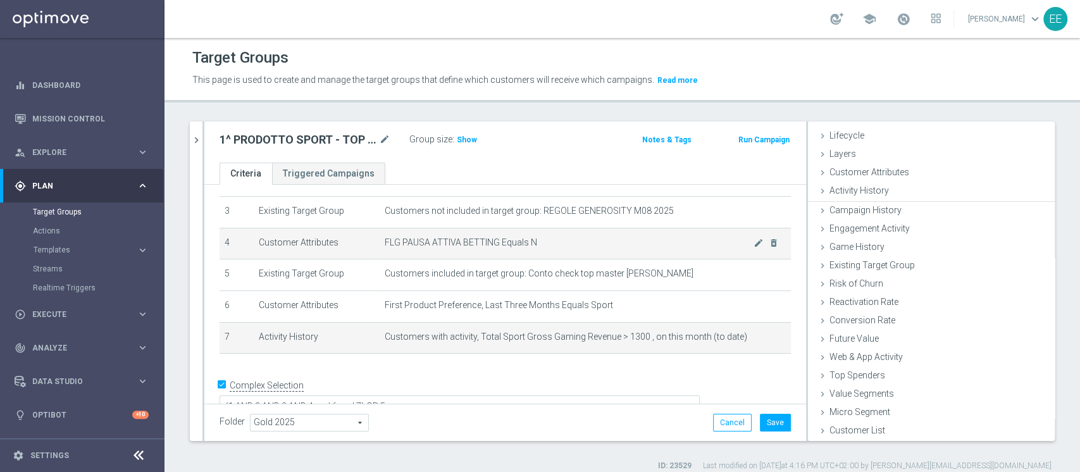
scroll to position [23, 0]
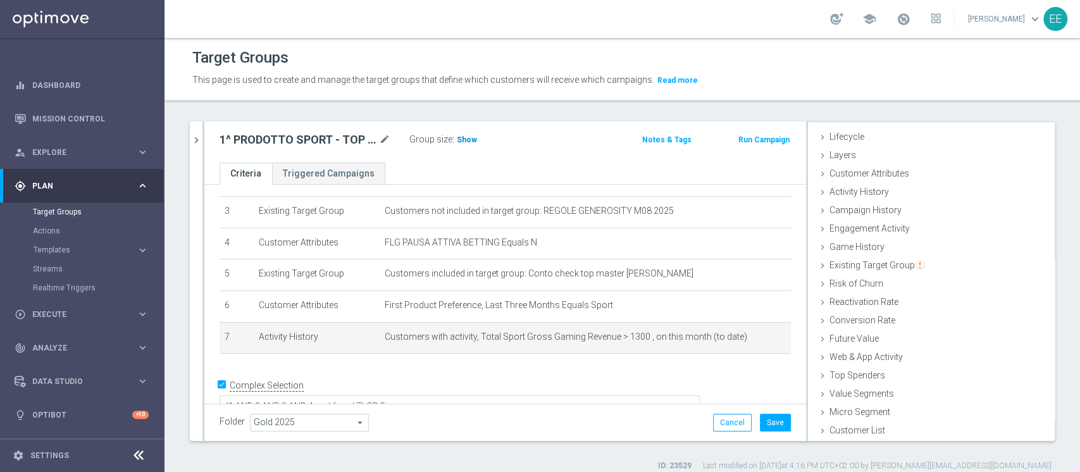
click at [463, 136] on span "Show" at bounding box center [467, 139] width 20 height 9
click at [753, 336] on icon "mode_edit" at bounding box center [758, 336] width 10 height 10
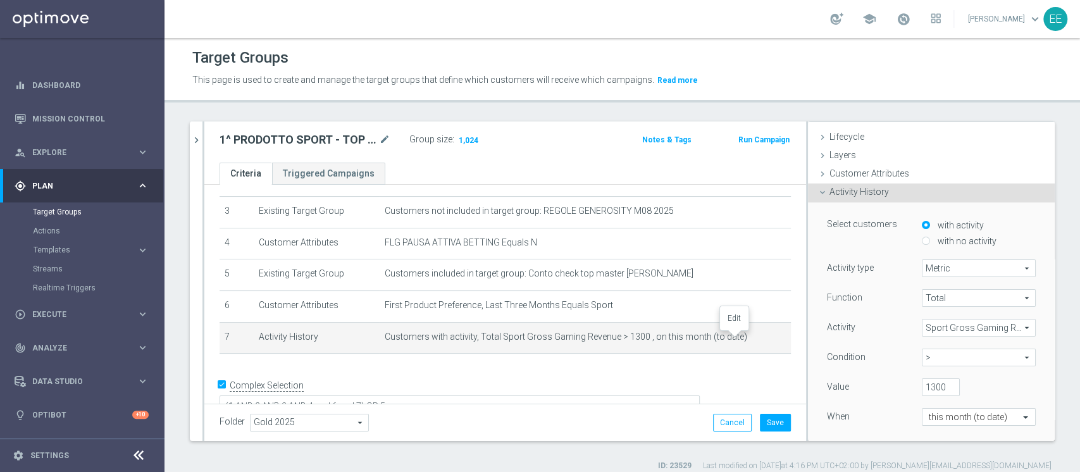
scroll to position [61, 0]
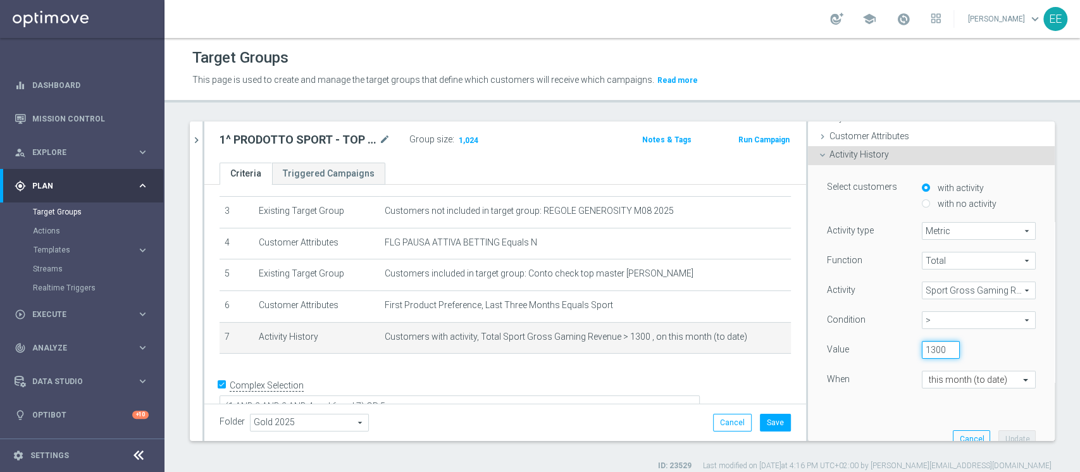
click at [921, 352] on input "1300" at bounding box center [940, 350] width 38 height 18
type input "1320"
click at [998, 433] on button "Update" at bounding box center [1016, 439] width 37 height 18
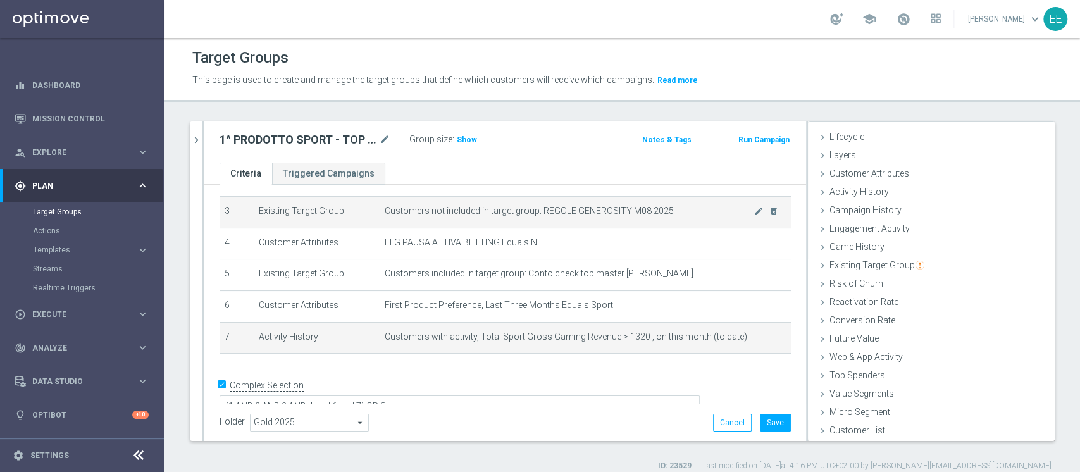
scroll to position [23, 0]
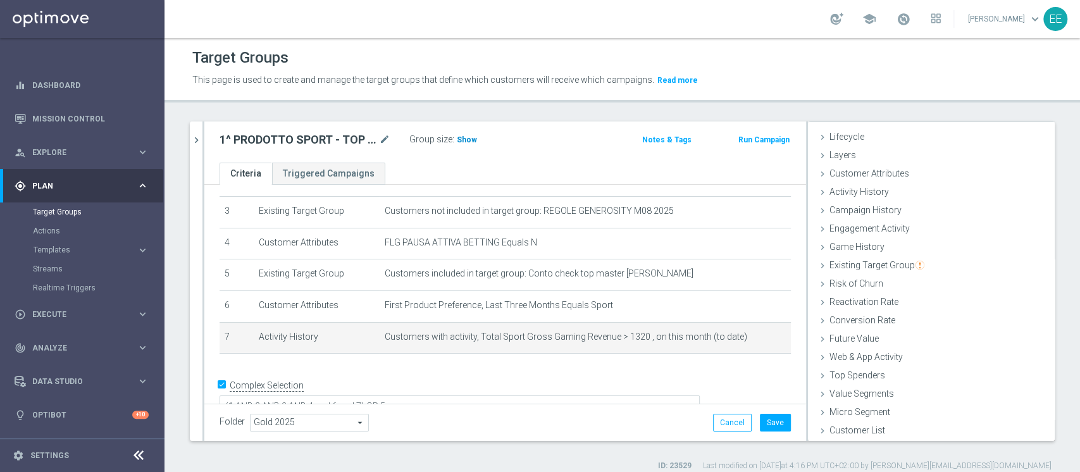
click at [460, 139] on span "Show" at bounding box center [467, 139] width 20 height 9
click at [753, 335] on icon "mode_edit" at bounding box center [758, 336] width 10 height 10
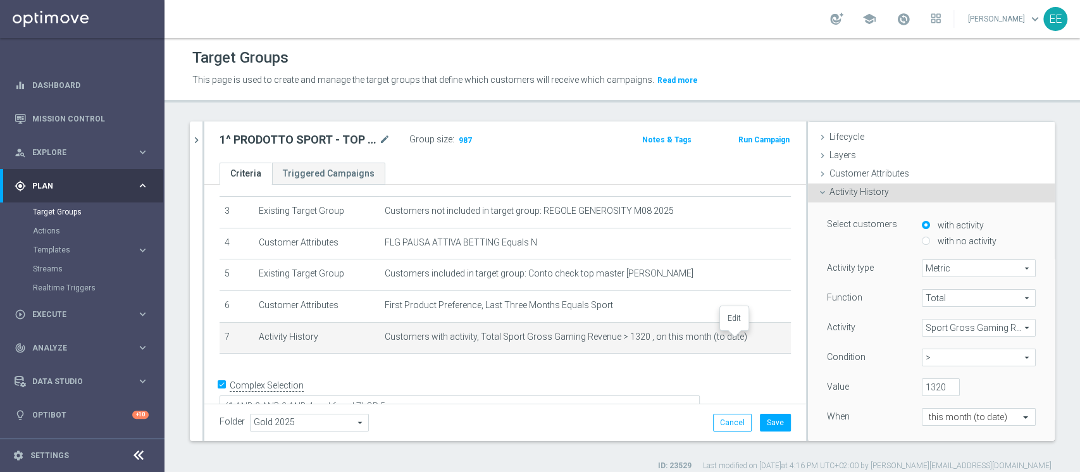
scroll to position [61, 0]
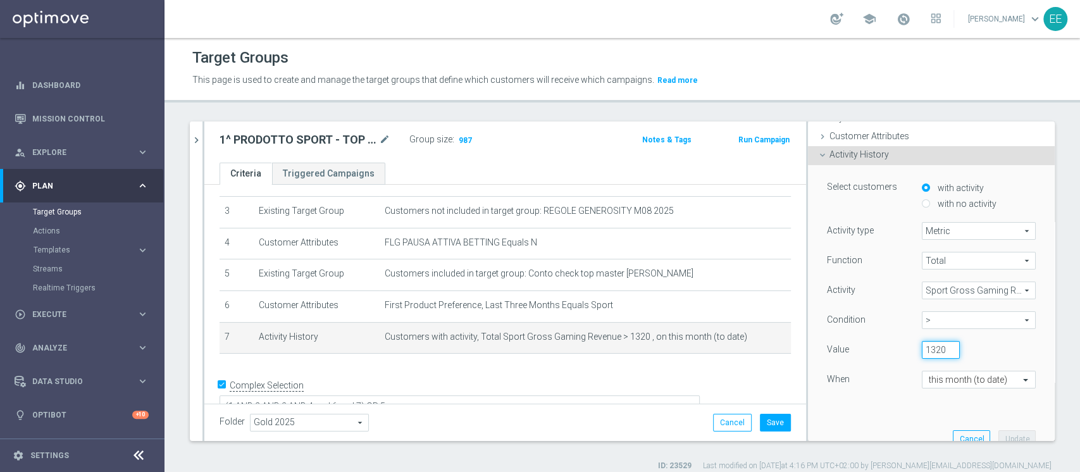
click at [921, 350] on input "1320" at bounding box center [940, 350] width 38 height 18
type input "1310"
click at [1002, 433] on button "Update" at bounding box center [1016, 439] width 37 height 18
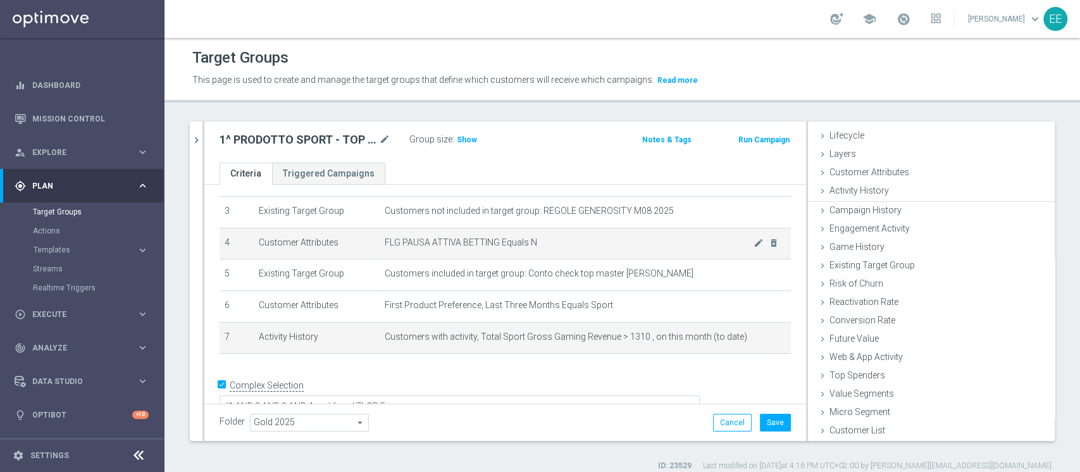
scroll to position [23, 0]
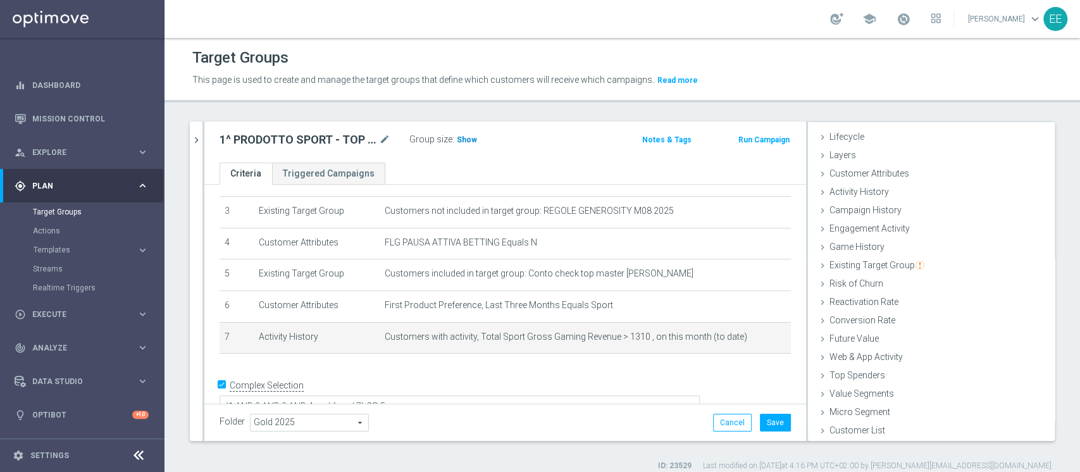
click at [465, 133] on h3 "Show" at bounding box center [466, 140] width 23 height 14
click at [753, 337] on icon "mode_edit" at bounding box center [758, 336] width 10 height 10
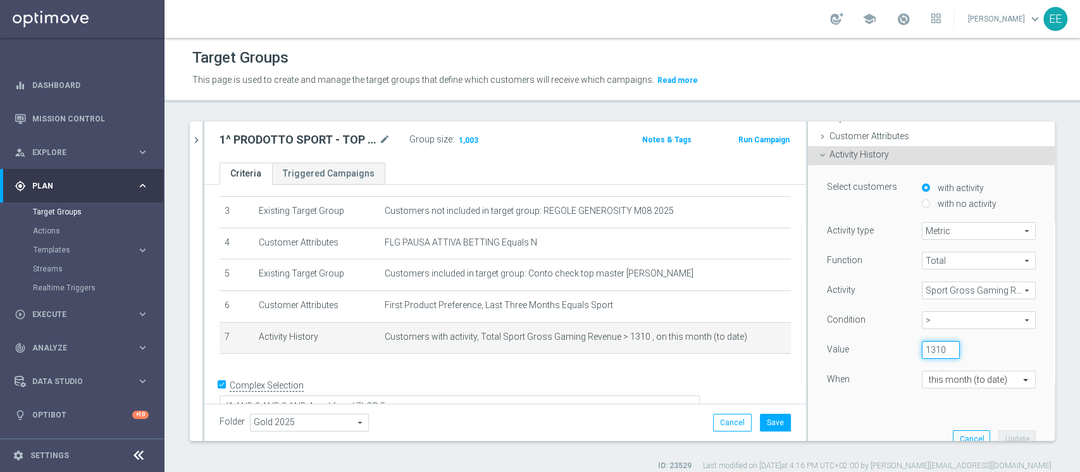
scroll to position [0, 1]
click at [927, 345] on input "1310" at bounding box center [940, 350] width 38 height 18
click at [921, 347] on input "1310" at bounding box center [940, 350] width 38 height 18
type input "1311"
click at [998, 434] on button "Update" at bounding box center [1016, 439] width 37 height 18
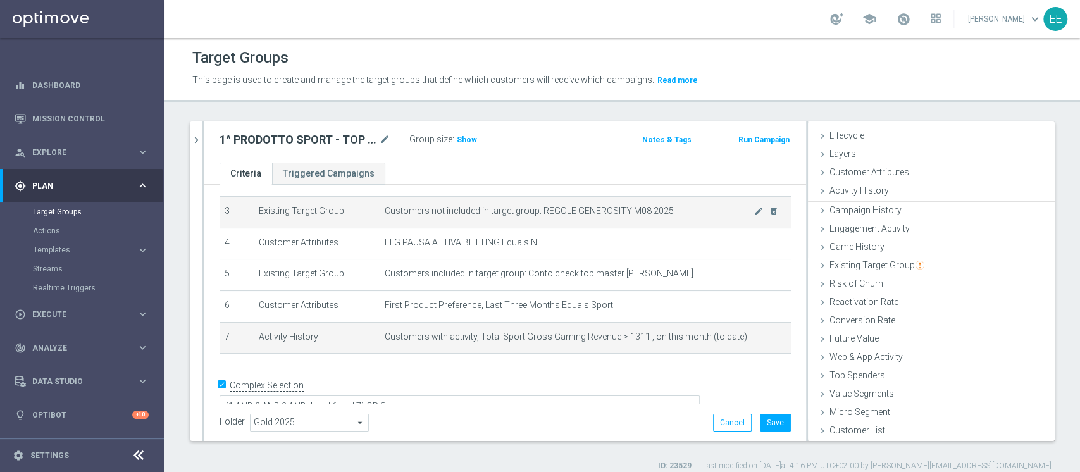
scroll to position [23, 0]
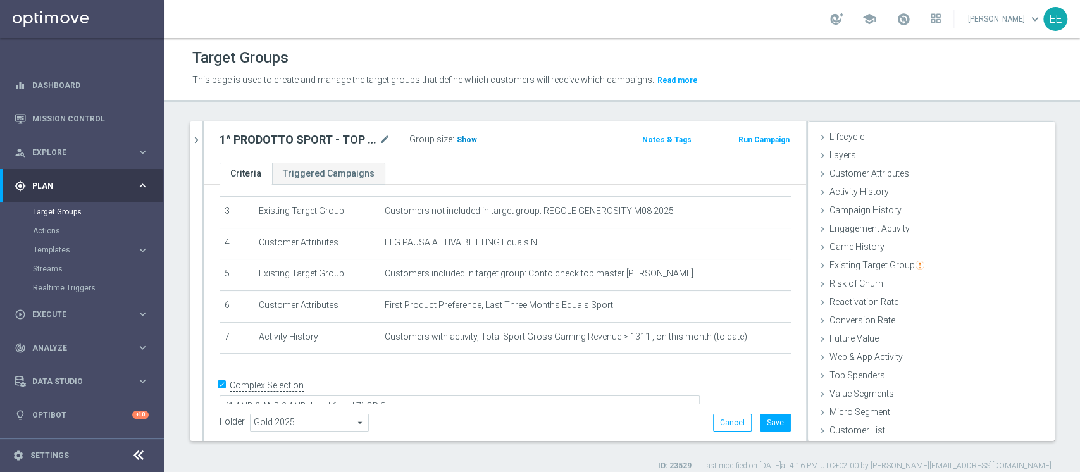
click at [460, 137] on span "Show" at bounding box center [467, 139] width 20 height 9
click at [768, 417] on button "Save" at bounding box center [775, 423] width 31 height 18
click at [195, 139] on icon "chevron_right" at bounding box center [196, 140] width 12 height 12
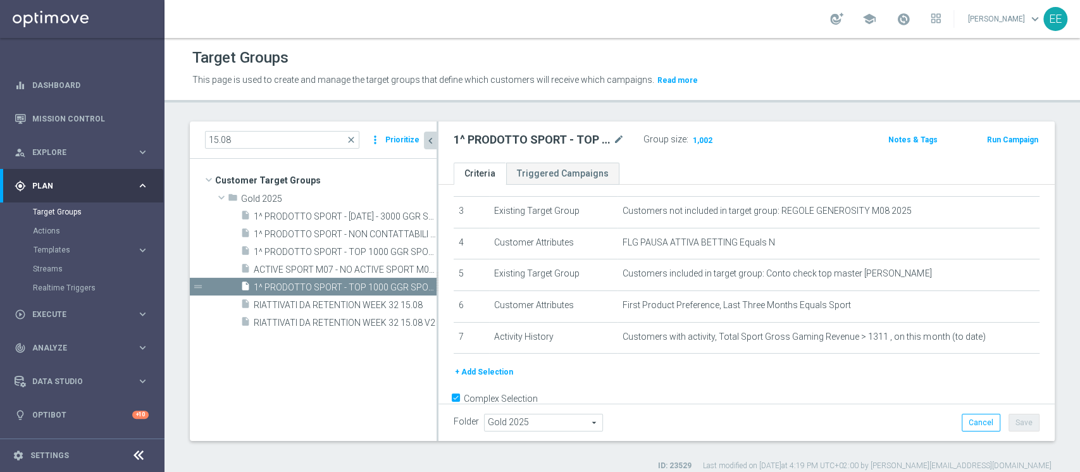
scroll to position [47, 0]
click at [295, 133] on input "15.08" at bounding box center [282, 140] width 154 height 18
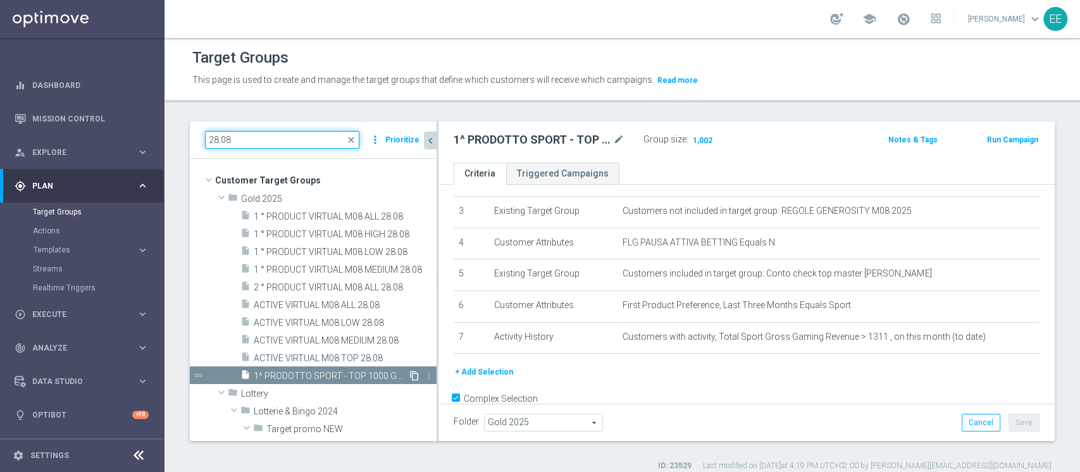
type input "28.08"
click at [409, 374] on icon "content_copy" at bounding box center [414, 376] width 10 height 10
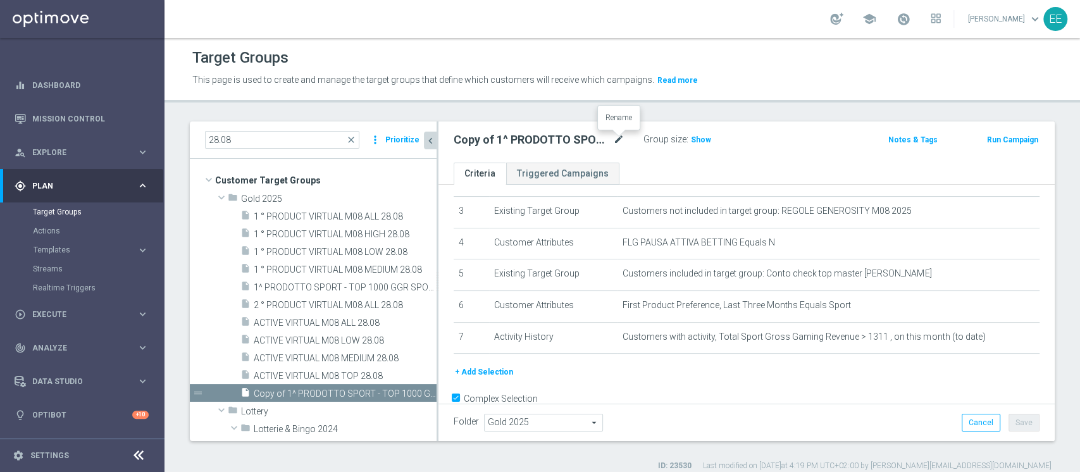
click at [617, 144] on icon "mode_edit" at bounding box center [618, 139] width 11 height 15
type input "1^ PRODOTTO SPORT - MEDIUM 1001 - 3000 GGR SPORT M07 - CONTATTABILI E NON 28.08"
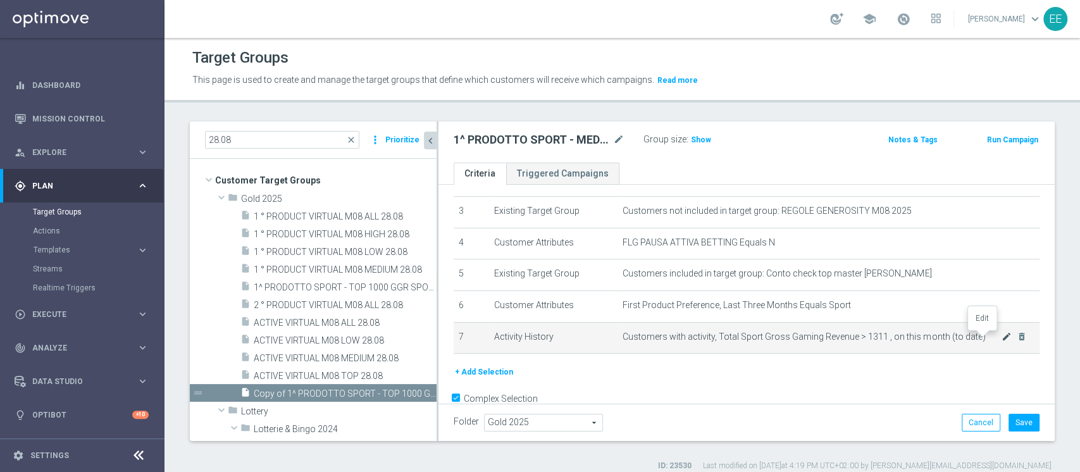
click at [1001, 338] on icon "mode_edit" at bounding box center [1006, 336] width 10 height 10
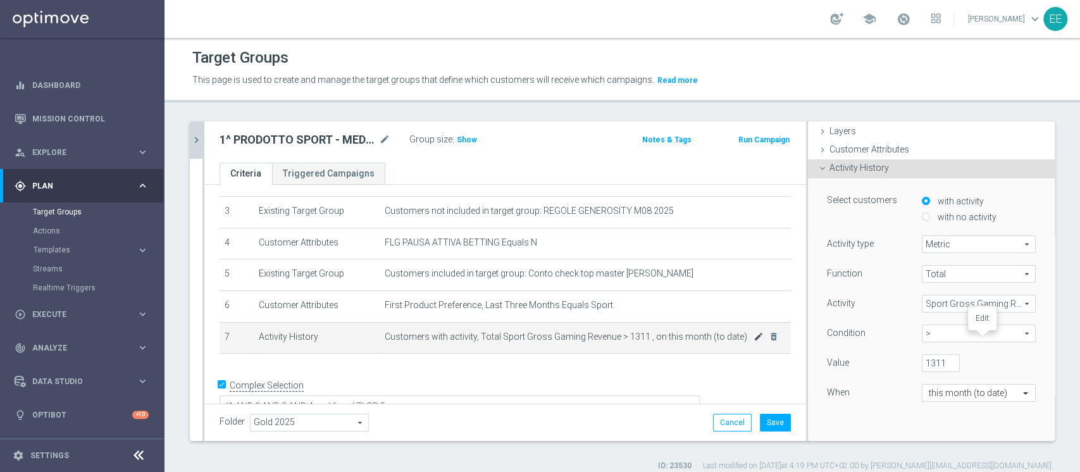
scroll to position [61, 0]
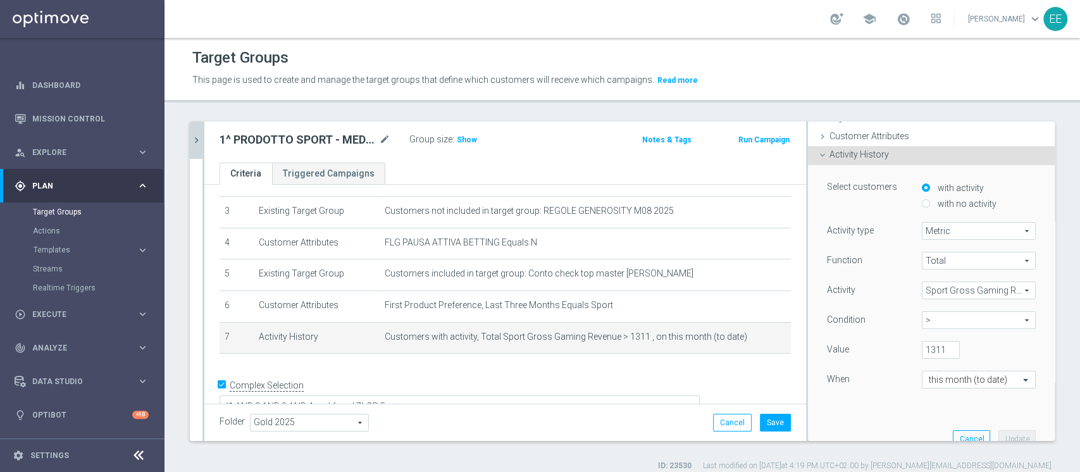
click at [924, 324] on span ">" at bounding box center [978, 320] width 113 height 16
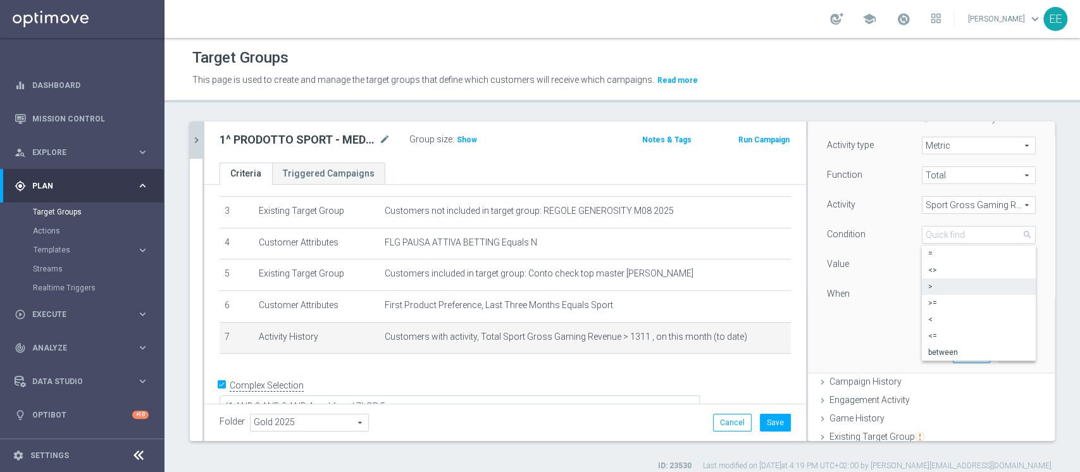
scroll to position [147, 0]
click at [959, 359] on label "between" at bounding box center [978, 351] width 114 height 16
type input "between"
click at [921, 262] on input "1311" at bounding box center [940, 264] width 38 height 18
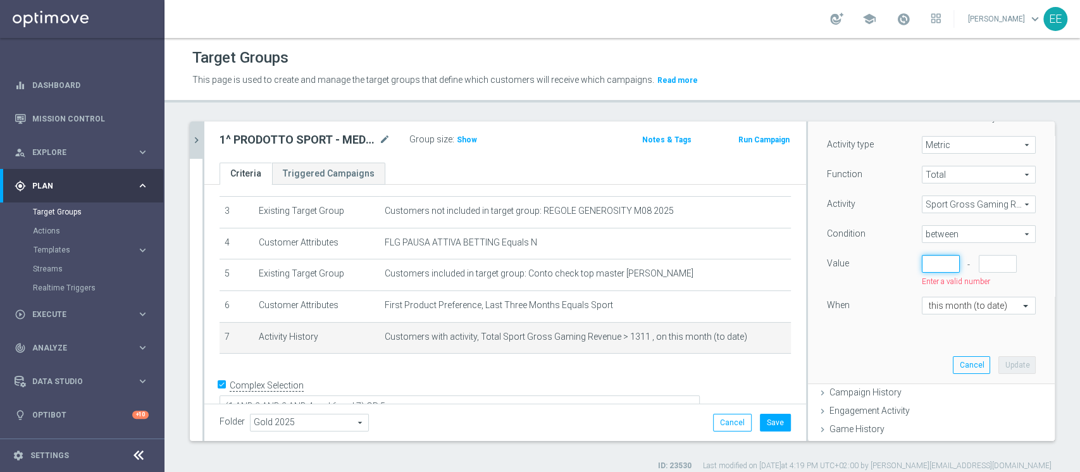
scroll to position [0, 0]
click at [978, 262] on input "number" at bounding box center [997, 264] width 38 height 18
type input "1311"
click at [923, 260] on input "number" at bounding box center [940, 264] width 38 height 18
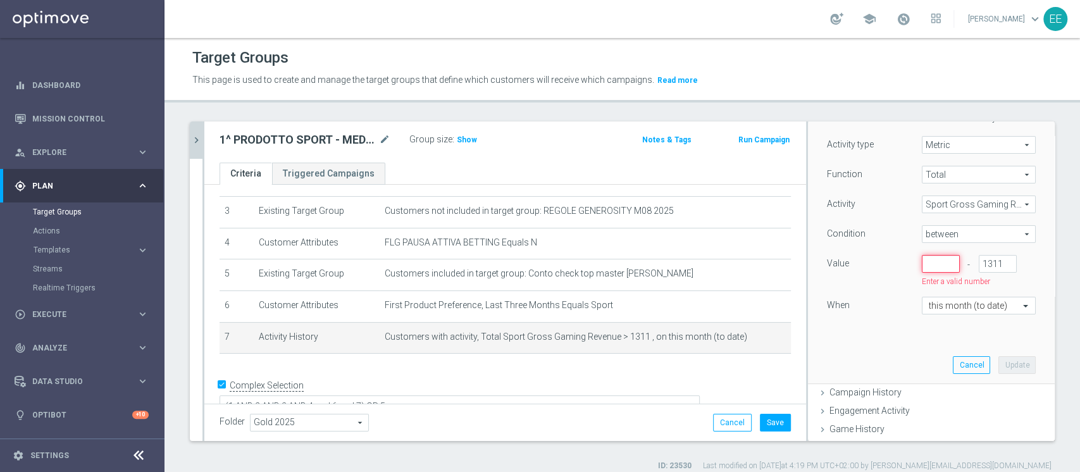
scroll to position [0, 0]
type input "8"
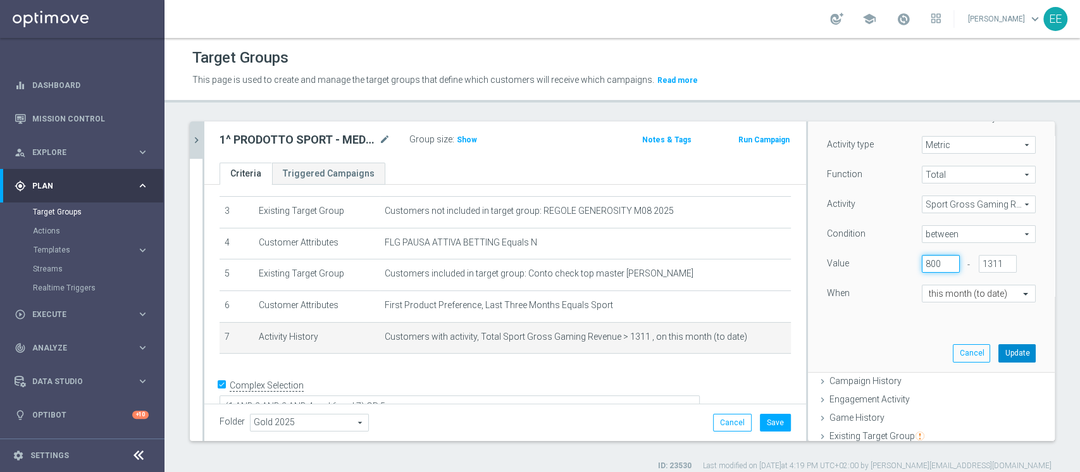
type input "800"
click at [998, 352] on button "Update" at bounding box center [1016, 353] width 37 height 18
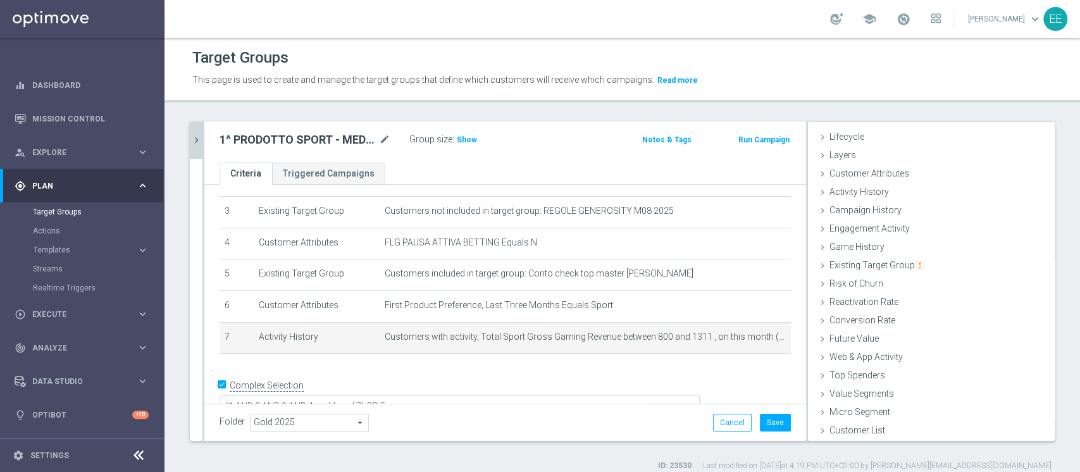
scroll to position [23, 0]
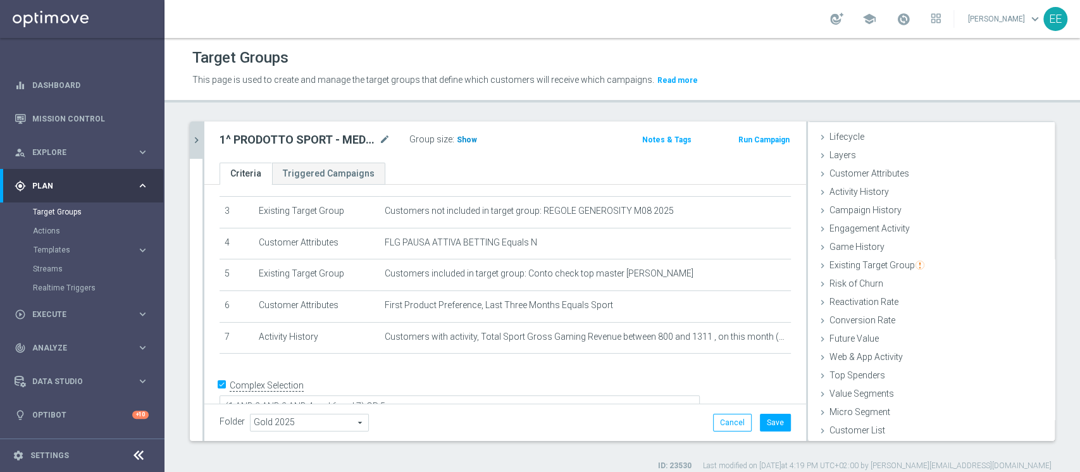
click at [466, 138] on span "Show" at bounding box center [467, 139] width 20 height 9
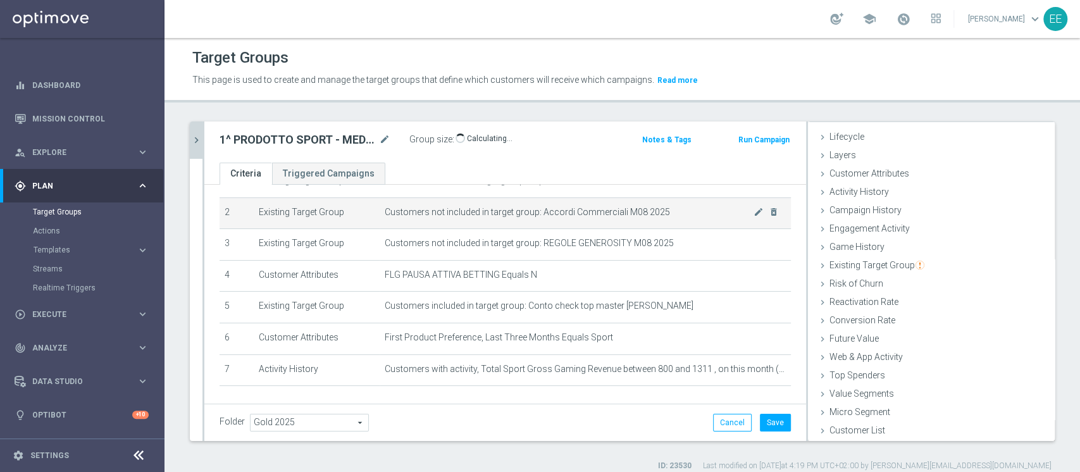
scroll to position [64, 0]
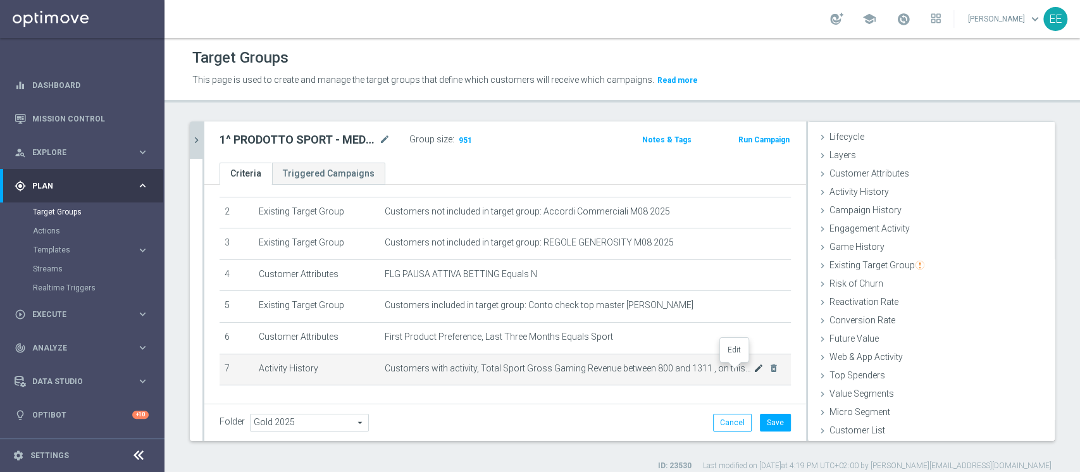
click at [753, 366] on icon "mode_edit" at bounding box center [758, 368] width 10 height 10
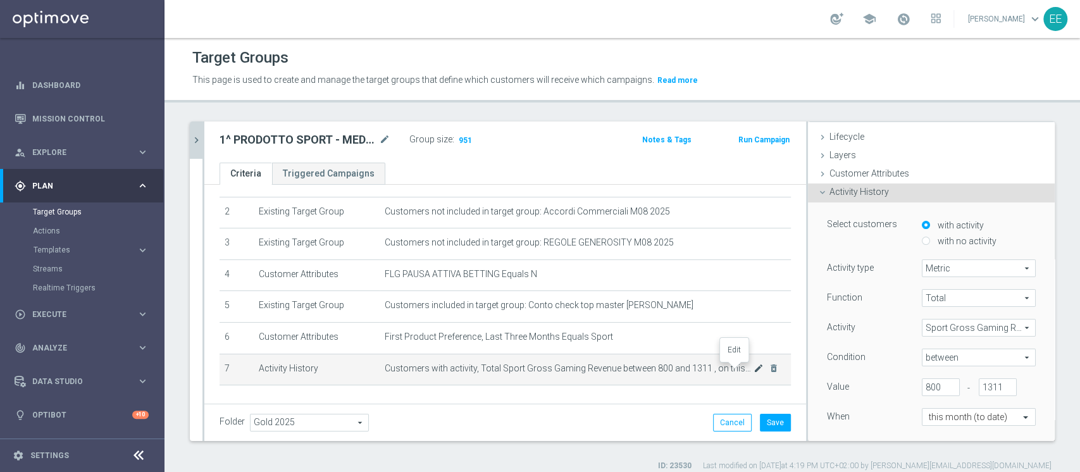
scroll to position [89, 0]
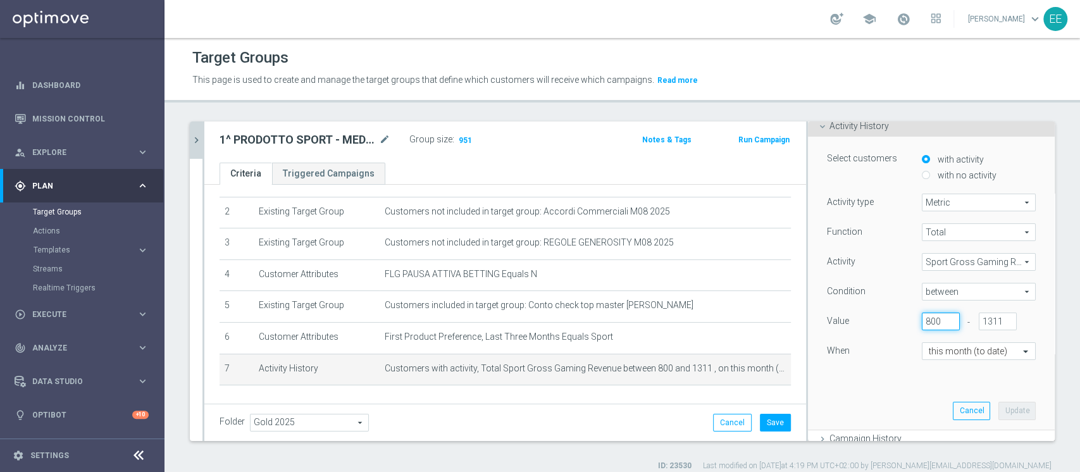
click at [921, 321] on input "800" at bounding box center [940, 321] width 38 height 18
type input "550"
click at [1002, 410] on button "Update" at bounding box center [1016, 411] width 37 height 18
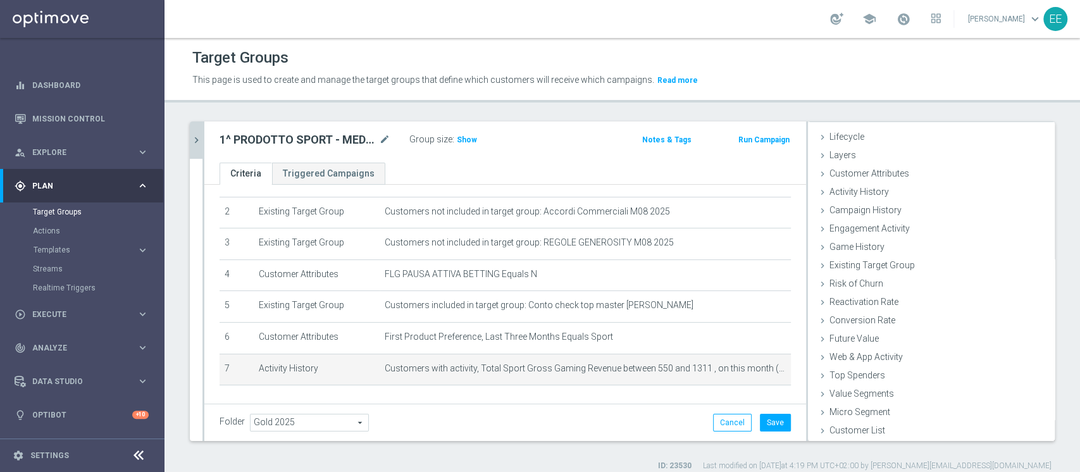
scroll to position [23, 0]
click at [469, 140] on span "Show" at bounding box center [467, 139] width 20 height 9
click at [753, 367] on icon "mode_edit" at bounding box center [758, 368] width 10 height 10
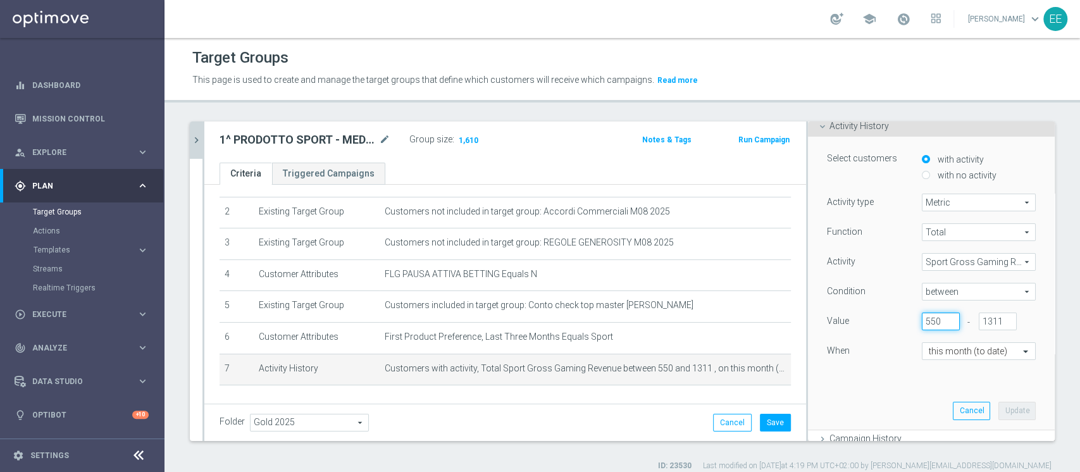
click at [921, 323] on input "550" at bounding box center [940, 321] width 38 height 18
type input "450"
click at [998, 409] on button "Update" at bounding box center [1016, 411] width 37 height 18
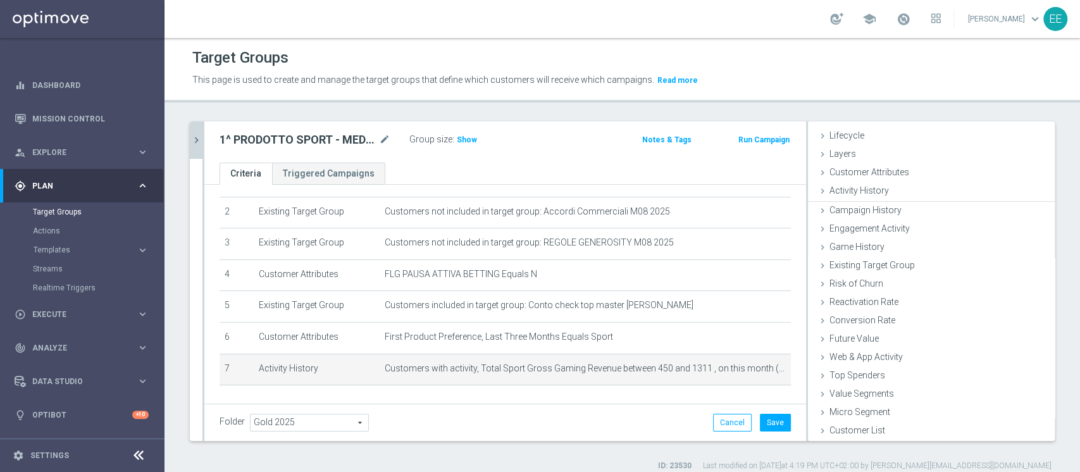
scroll to position [23, 0]
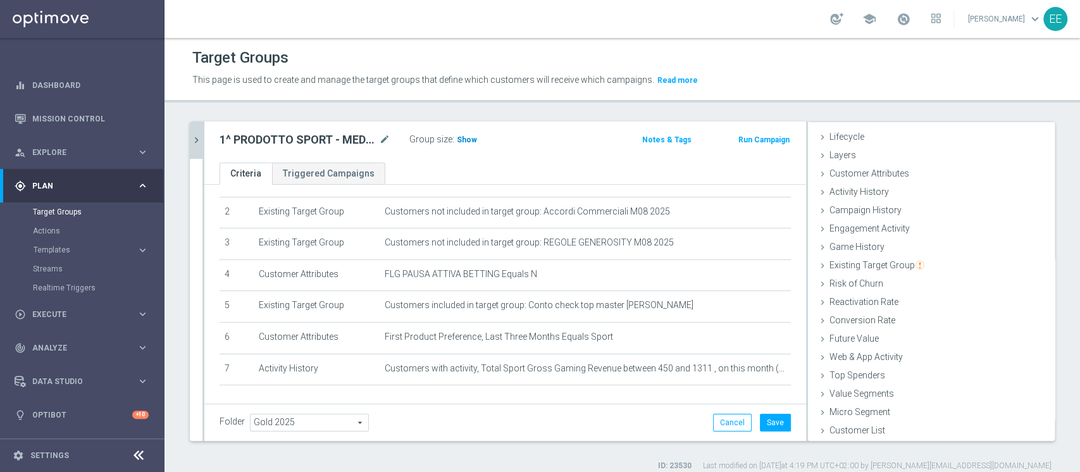
click at [463, 137] on span "Show" at bounding box center [467, 139] width 20 height 9
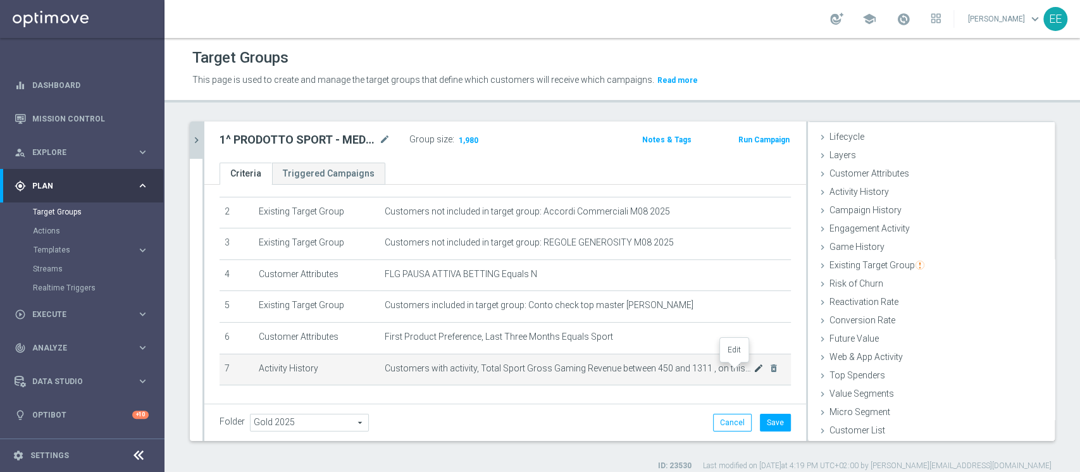
click at [753, 371] on icon "mode_edit" at bounding box center [758, 368] width 10 height 10
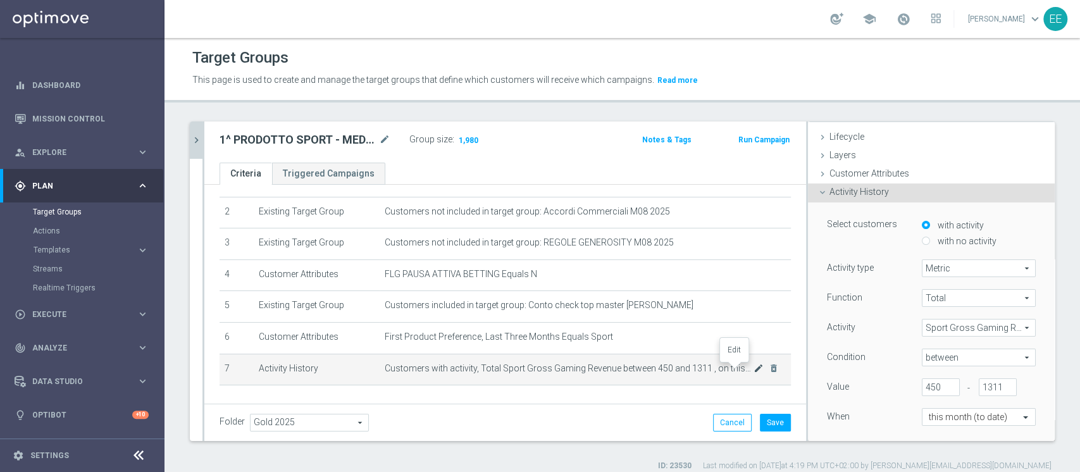
scroll to position [89, 0]
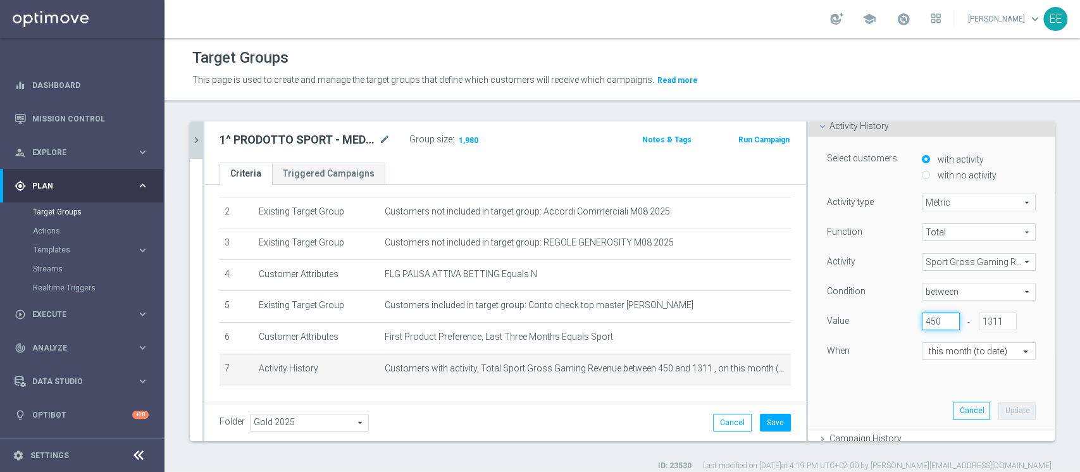
click at [921, 316] on input "450" at bounding box center [940, 321] width 38 height 18
type input "445"
click at [998, 411] on button "Update" at bounding box center [1016, 411] width 37 height 18
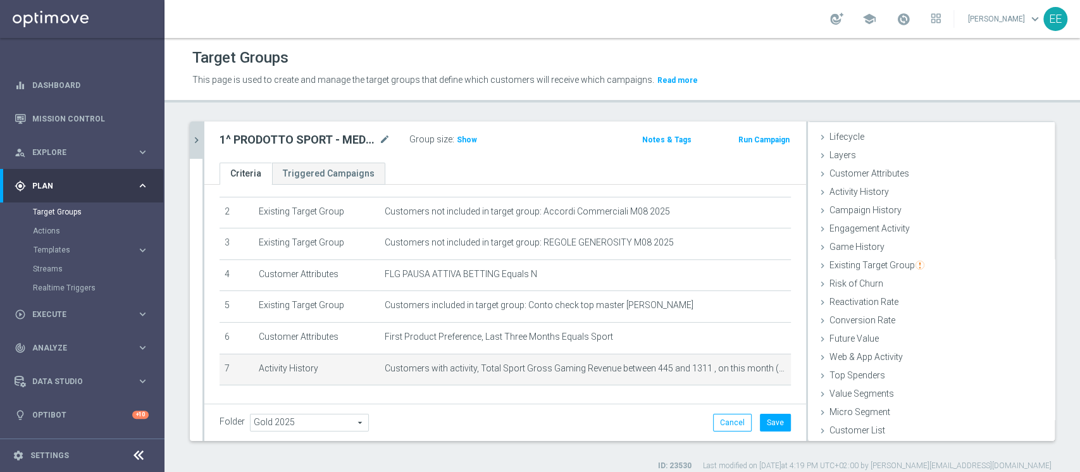
scroll to position [23, 0]
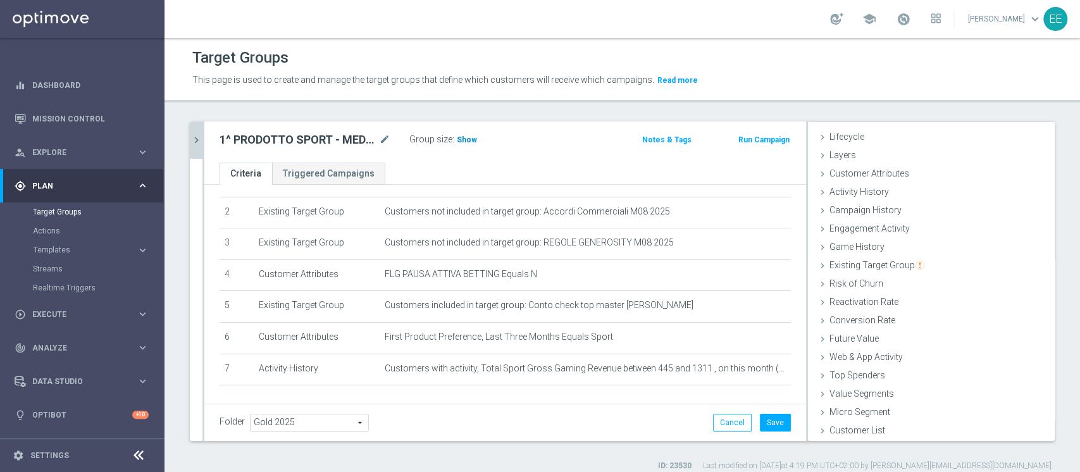
click at [463, 138] on span "Show" at bounding box center [467, 139] width 20 height 9
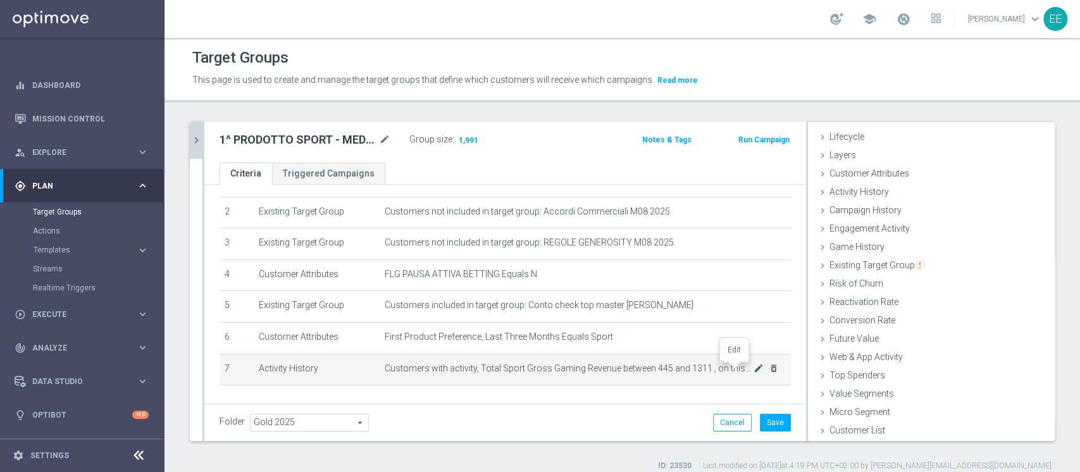
click at [753, 371] on icon "mode_edit" at bounding box center [758, 368] width 10 height 10
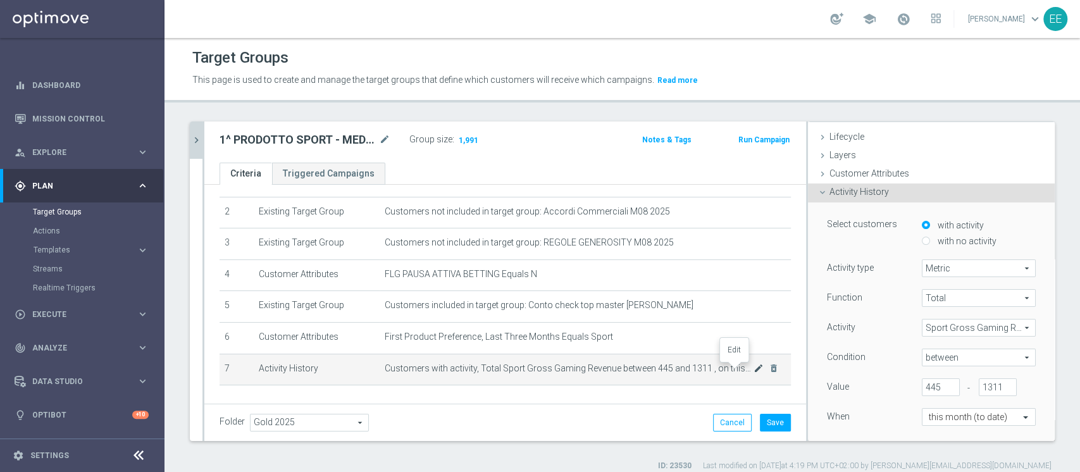
scroll to position [89, 0]
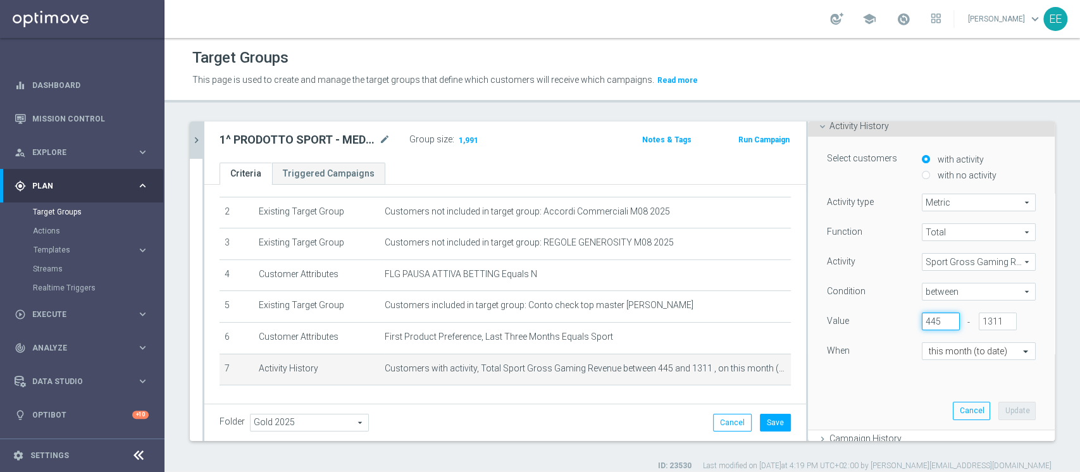
click at [921, 323] on input "445" at bounding box center [940, 321] width 38 height 18
type input "440"
click at [998, 407] on button "Update" at bounding box center [1016, 411] width 37 height 18
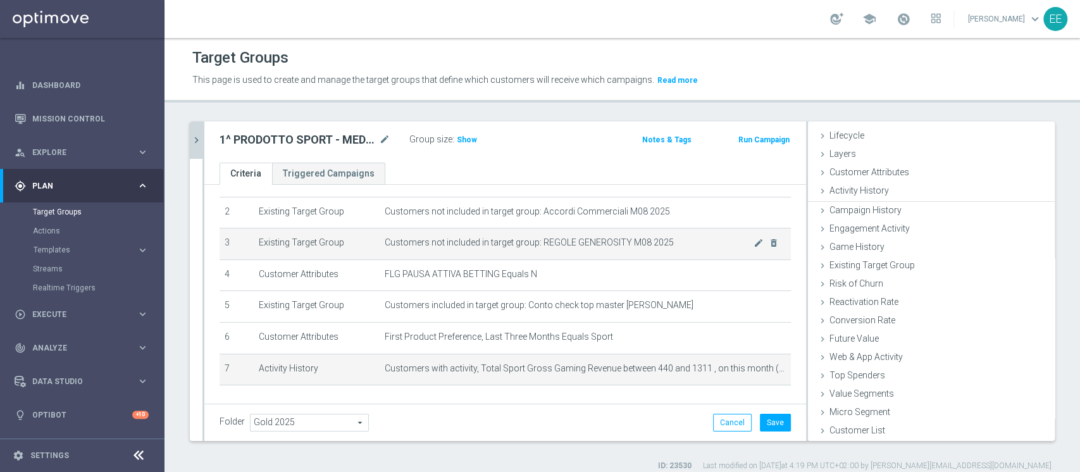
scroll to position [23, 0]
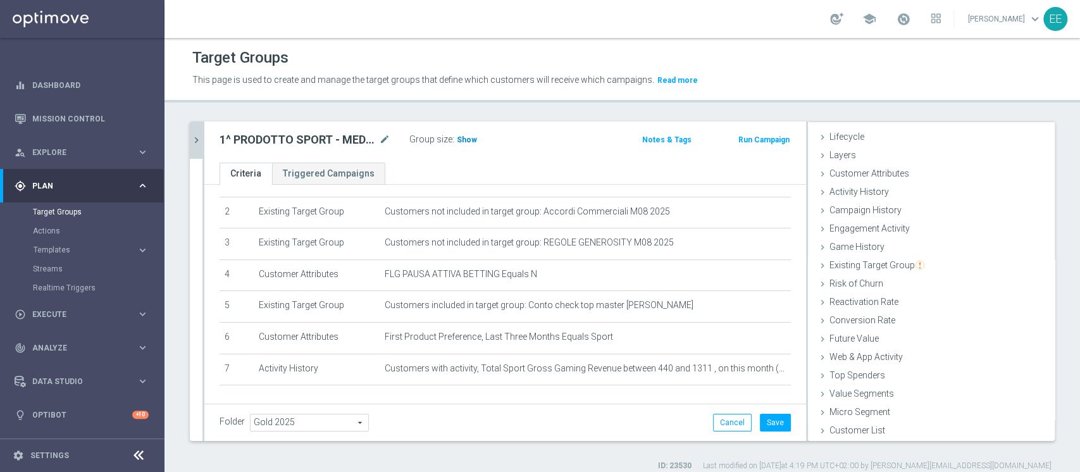
click at [465, 140] on span "Show" at bounding box center [467, 139] width 20 height 9
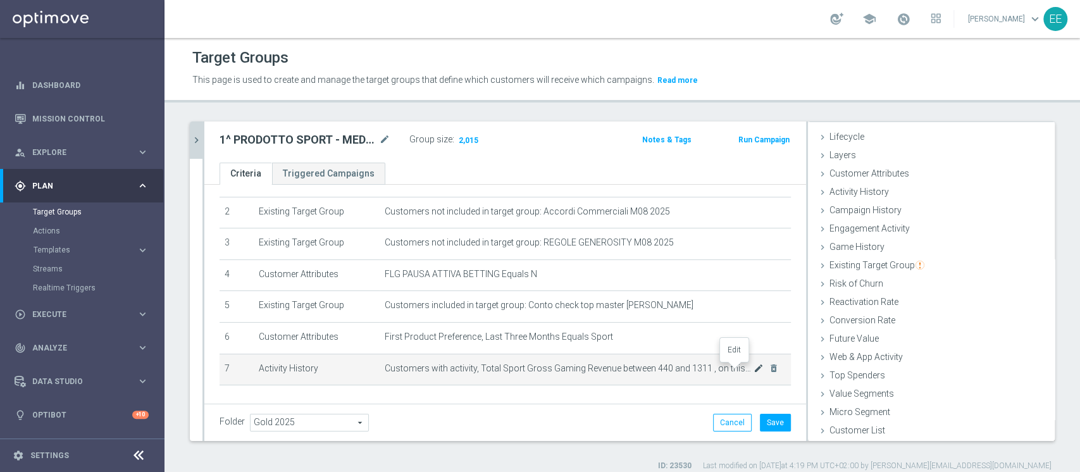
click at [753, 371] on icon "mode_edit" at bounding box center [758, 368] width 10 height 10
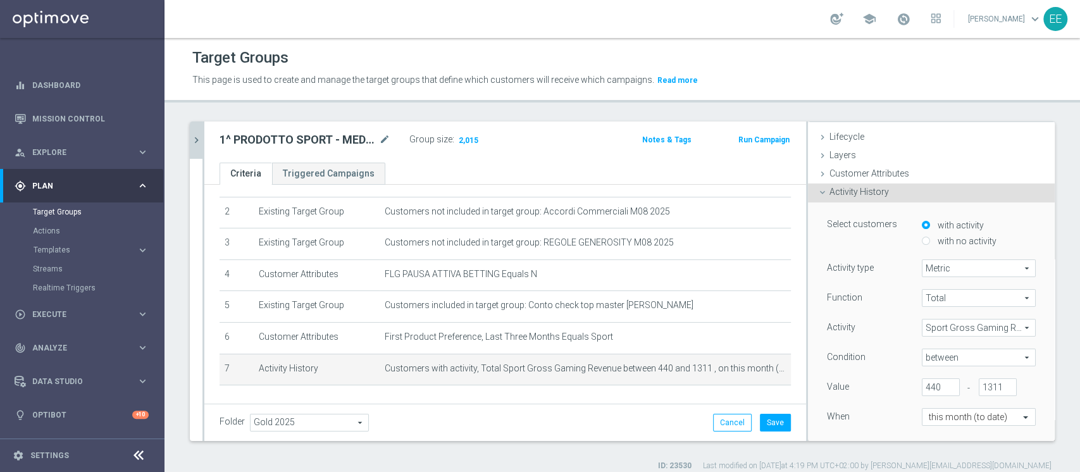
scroll to position [89, 0]
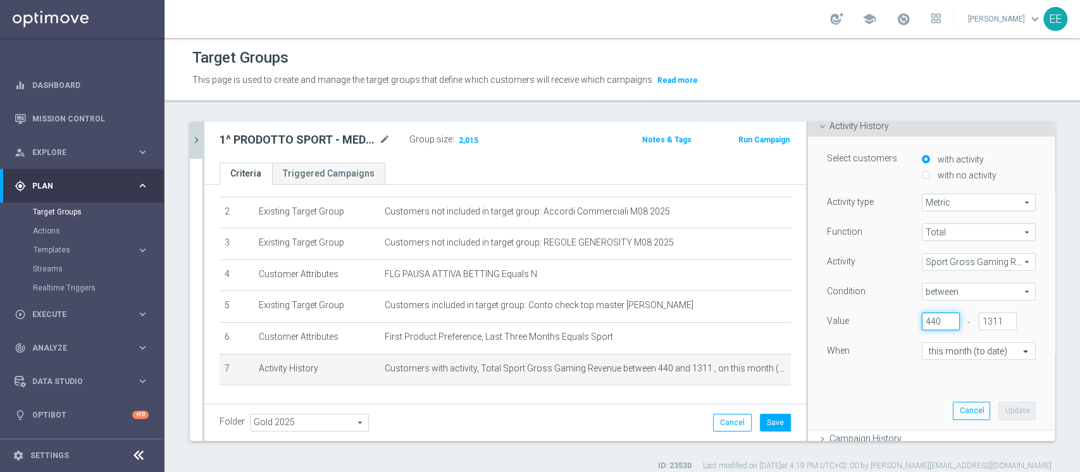
click at [921, 317] on input "440" at bounding box center [940, 321] width 38 height 18
type input "442"
click at [998, 414] on button "Update" at bounding box center [1016, 411] width 37 height 18
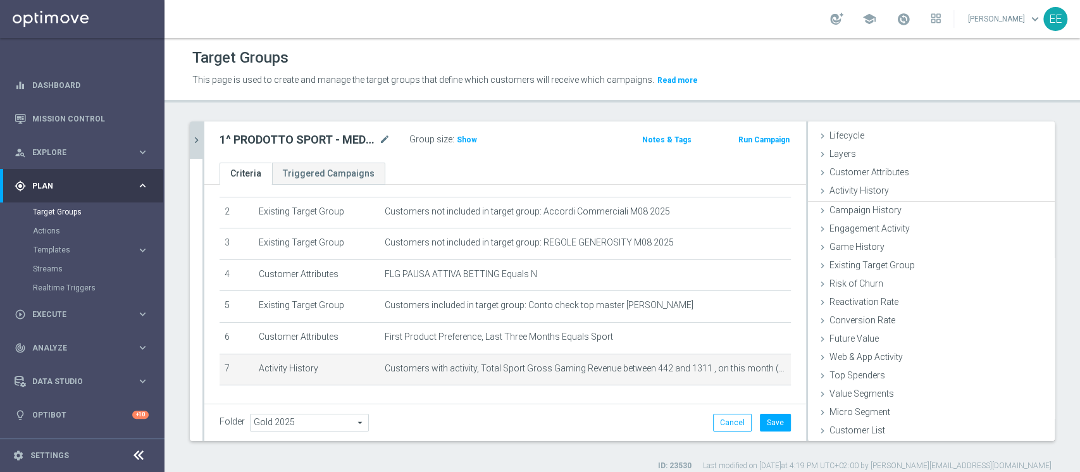
scroll to position [23, 0]
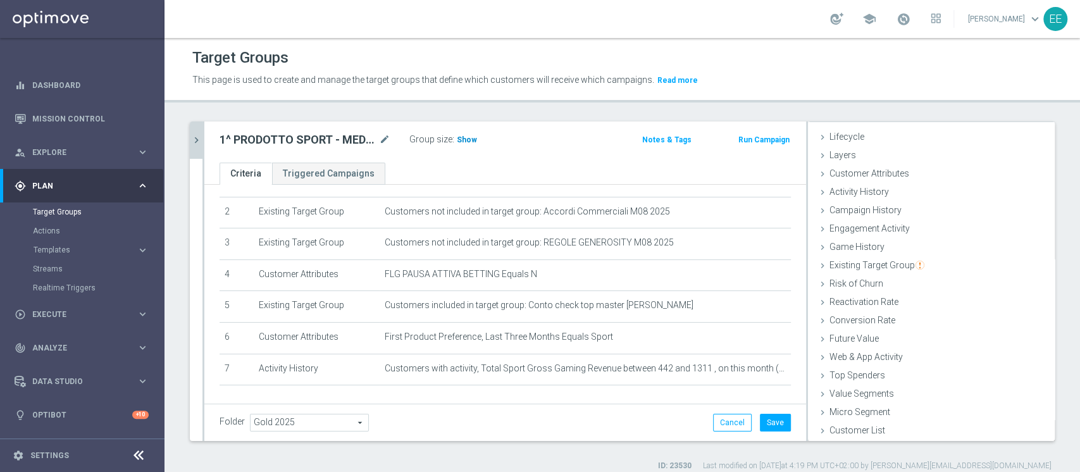
click at [458, 140] on span "Show" at bounding box center [467, 139] width 20 height 9
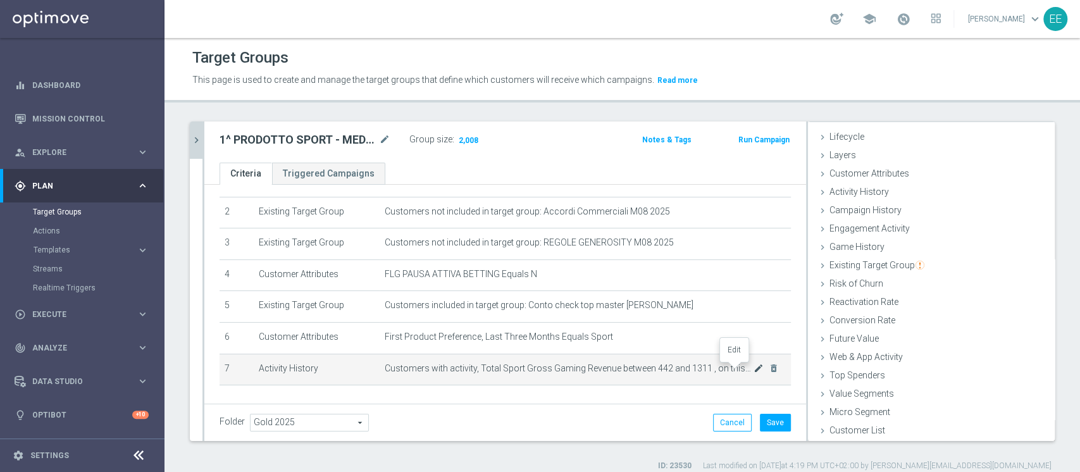
click at [753, 369] on icon "mode_edit" at bounding box center [758, 368] width 10 height 10
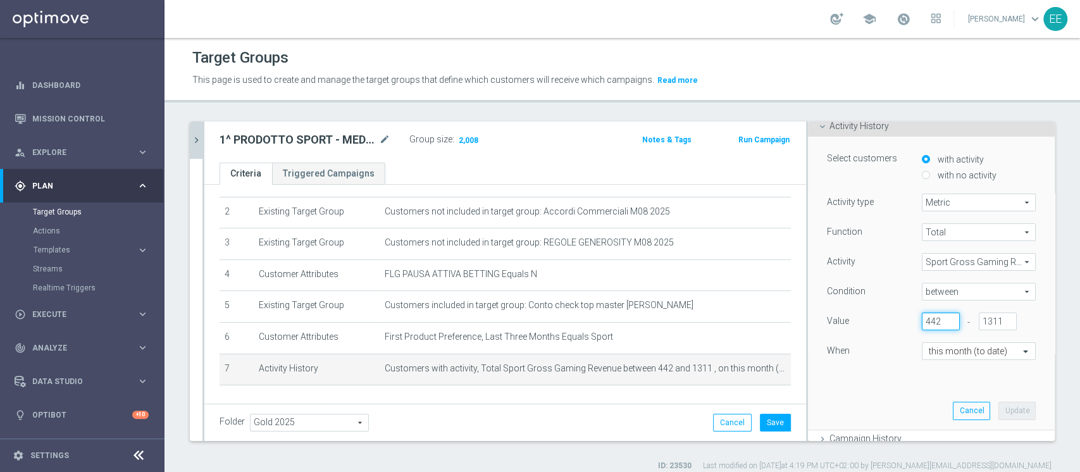
click at [921, 321] on input "442" at bounding box center [940, 321] width 38 height 18
type input "443"
click at [998, 407] on button "Update" at bounding box center [1016, 411] width 37 height 18
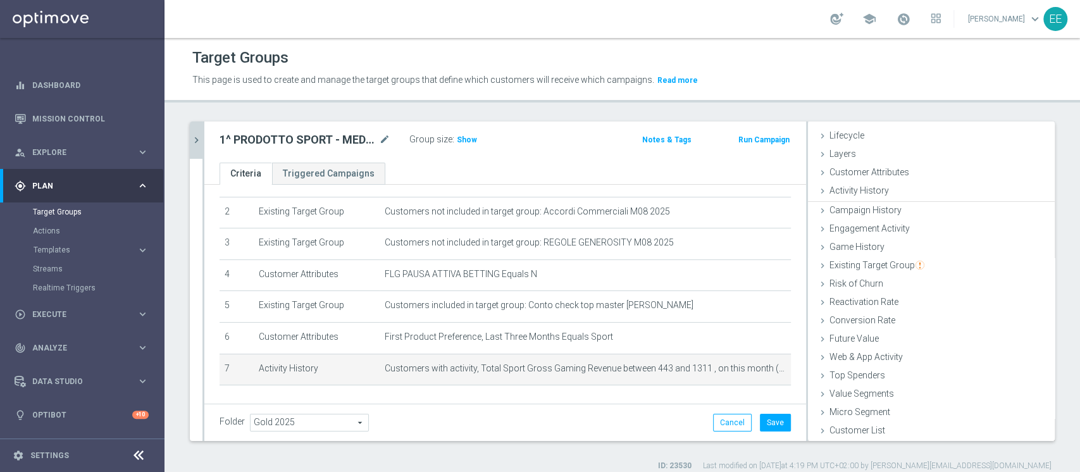
scroll to position [23, 0]
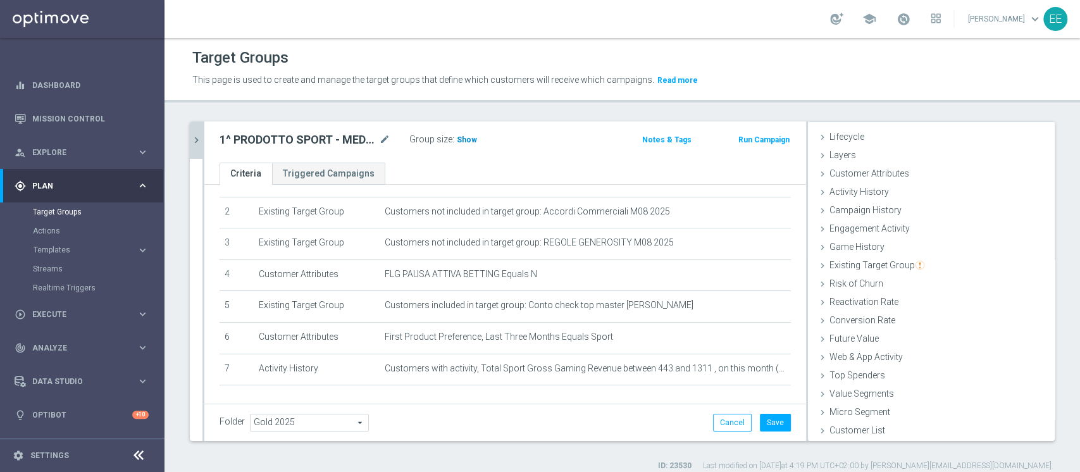
click at [472, 139] on span "Show" at bounding box center [467, 139] width 20 height 9
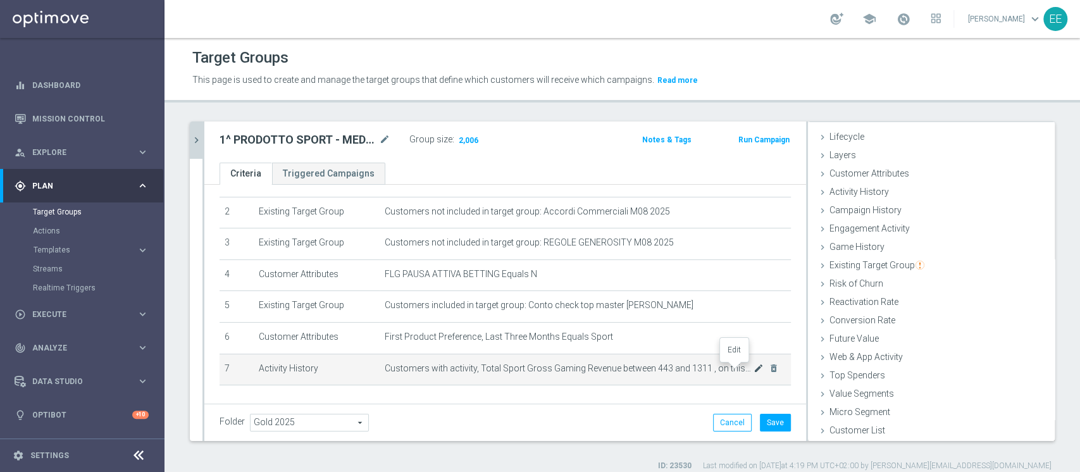
click at [753, 372] on icon "mode_edit" at bounding box center [758, 368] width 10 height 10
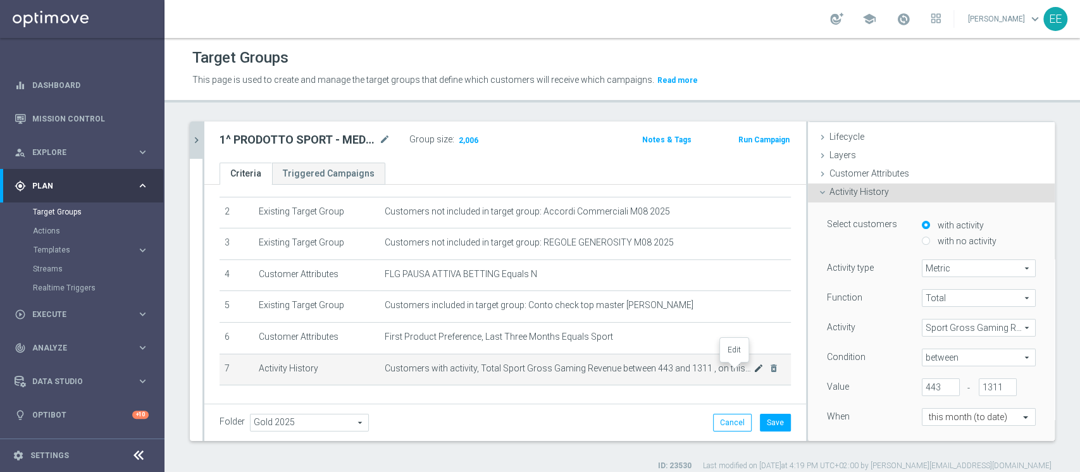
scroll to position [89, 0]
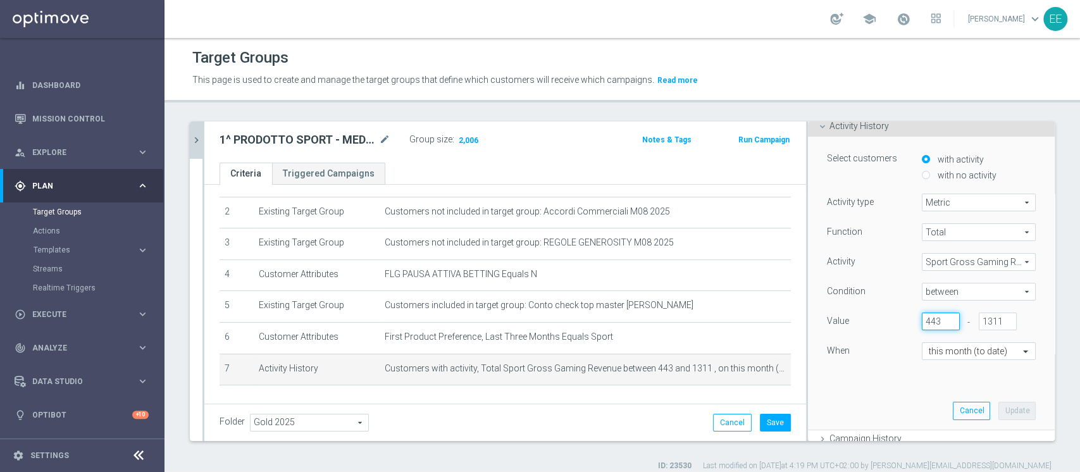
click at [921, 317] on input "443" at bounding box center [940, 321] width 38 height 18
type input "444"
click at [999, 403] on button "Update" at bounding box center [1016, 411] width 37 height 18
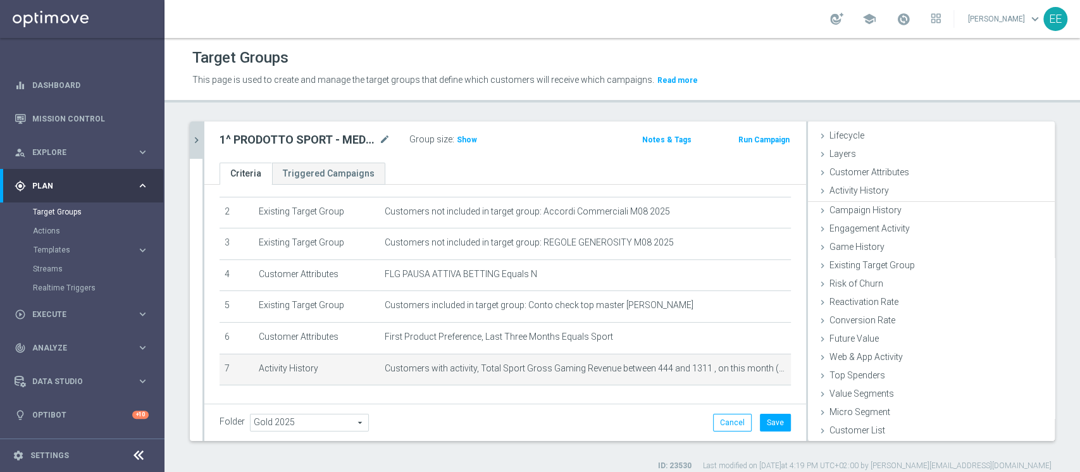
scroll to position [23, 0]
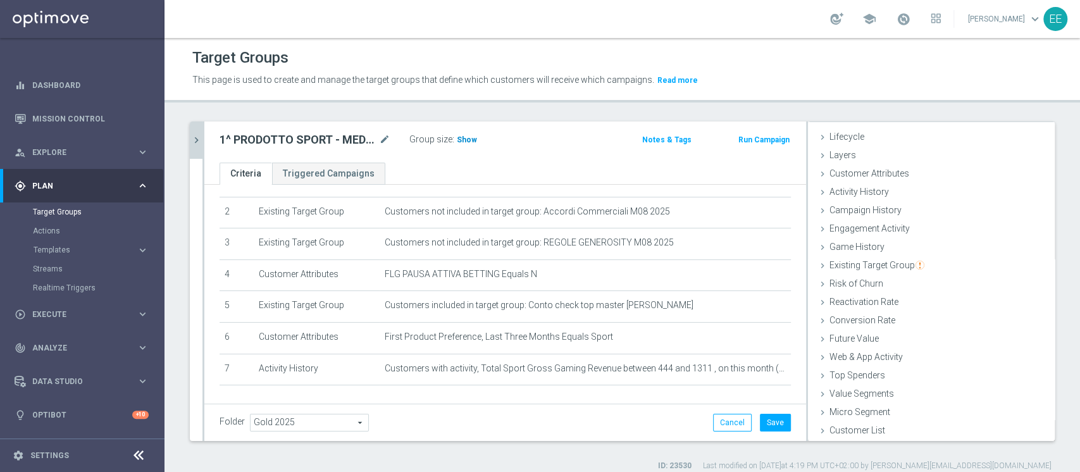
click at [467, 143] on span "Show" at bounding box center [467, 139] width 20 height 9
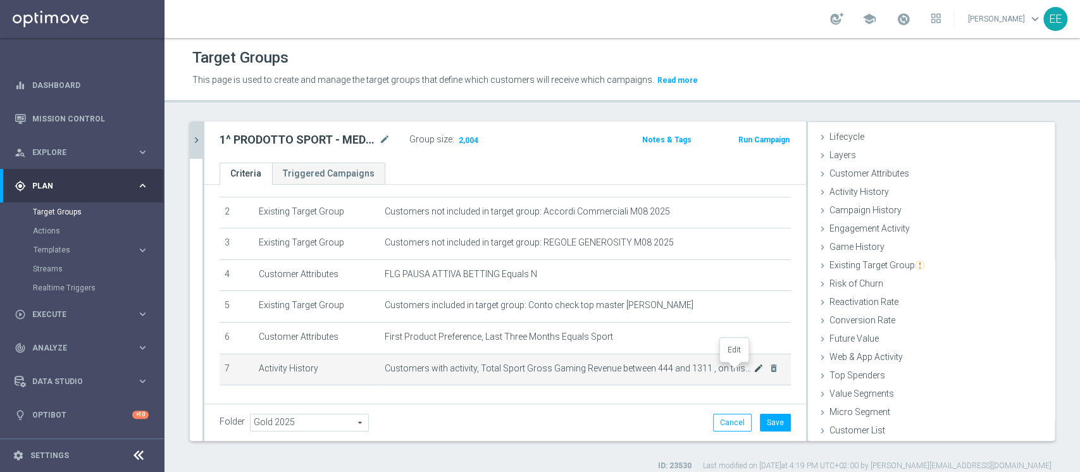
click at [753, 367] on icon "mode_edit" at bounding box center [758, 368] width 10 height 10
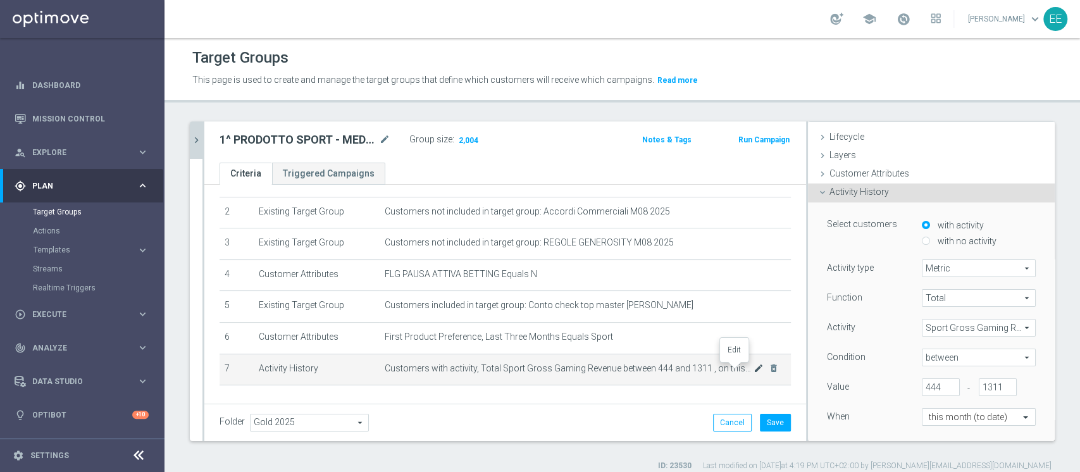
scroll to position [89, 0]
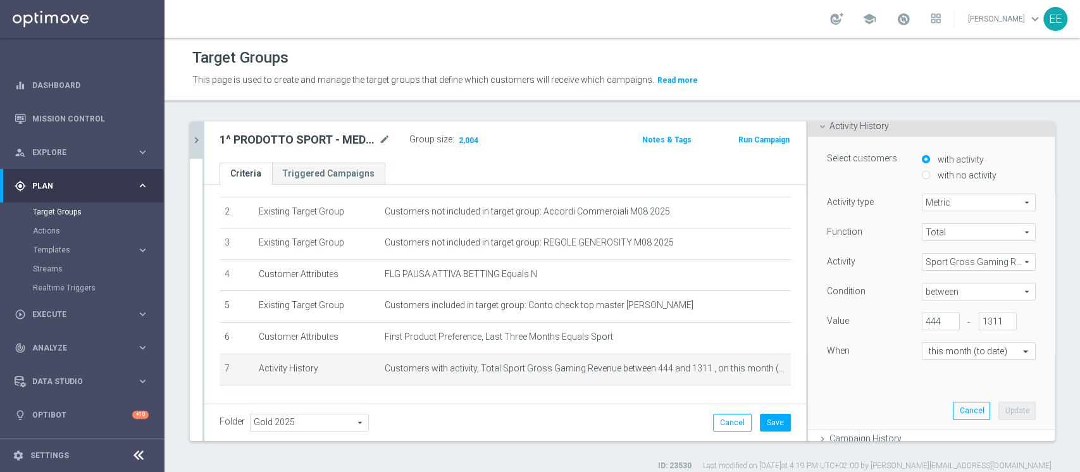
click at [896, 382] on div "Select customers with activity with no activity Activity type Metric Metric arr…" at bounding box center [931, 283] width 228 height 292
click at [768, 414] on button "Save" at bounding box center [775, 423] width 31 height 18
click at [194, 128] on button "chevron_right" at bounding box center [196, 139] width 13 height 37
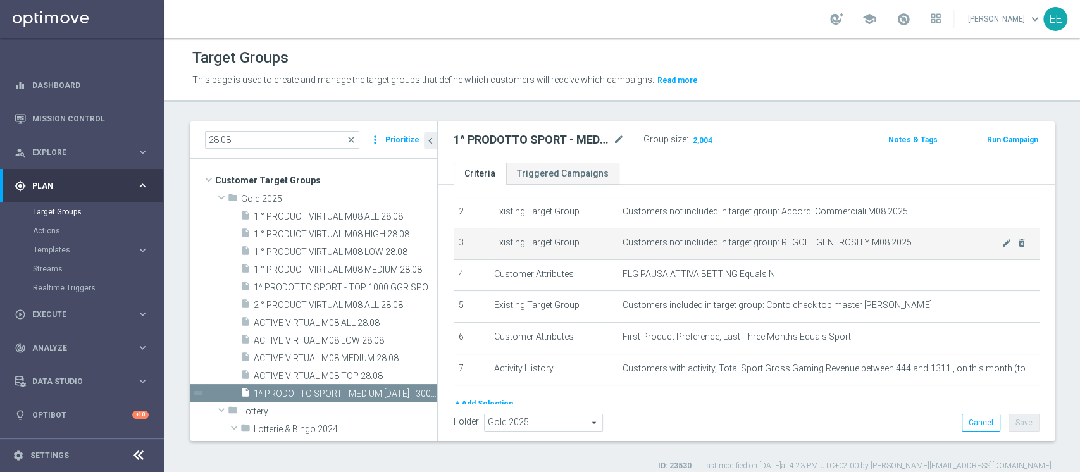
scroll to position [0, 0]
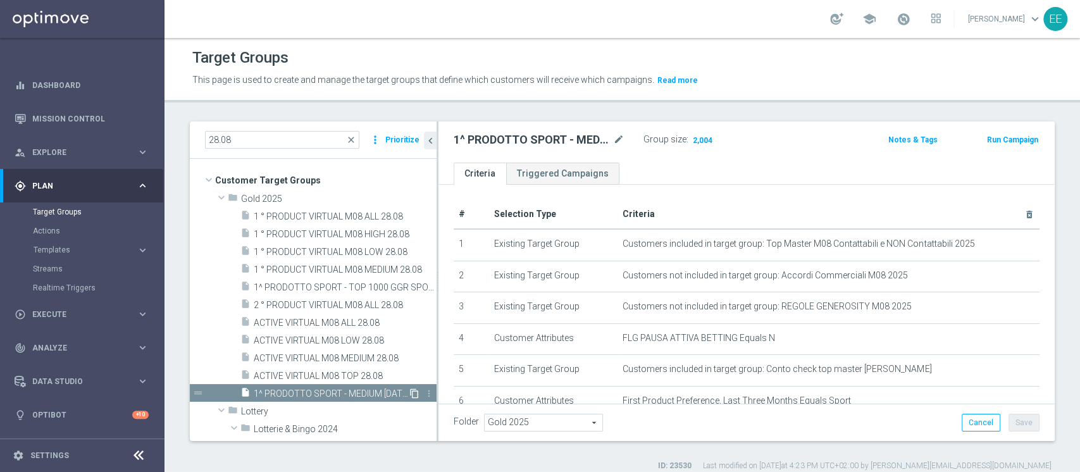
click at [409, 392] on icon "content_copy" at bounding box center [414, 393] width 10 height 10
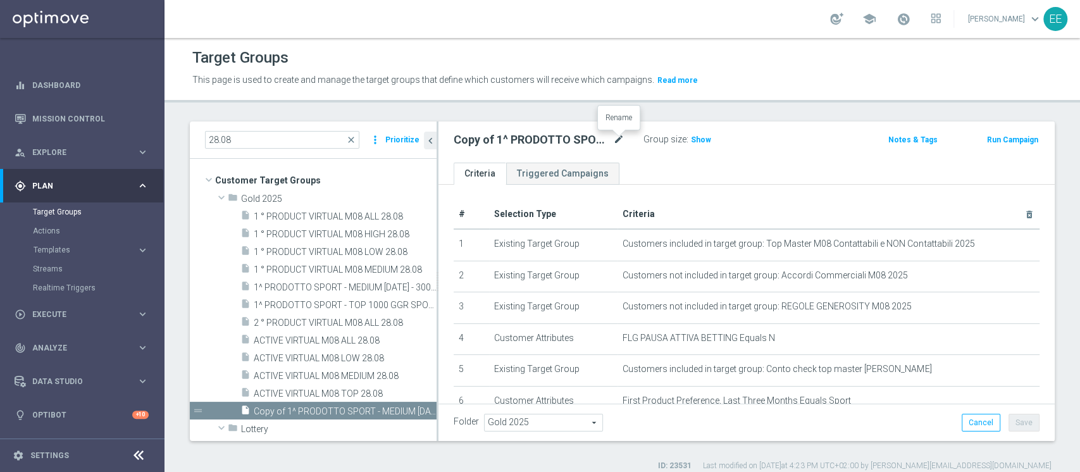
click at [617, 141] on icon "mode_edit" at bounding box center [618, 139] width 11 height 15
type input "1^ PRODOTTO SPORT - OTHER GGR SPORT M07 > 500 EURO - CONTATTABILI E NON 28.08"
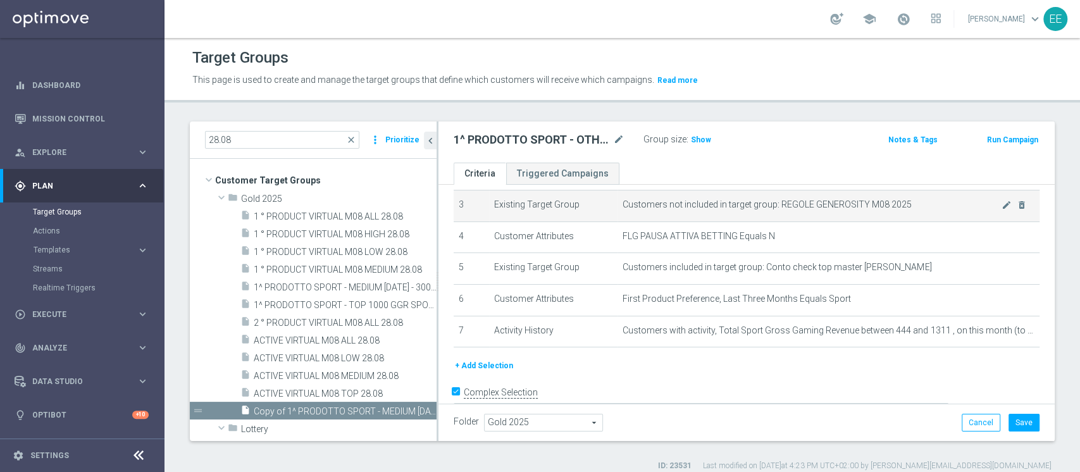
scroll to position [102, 0]
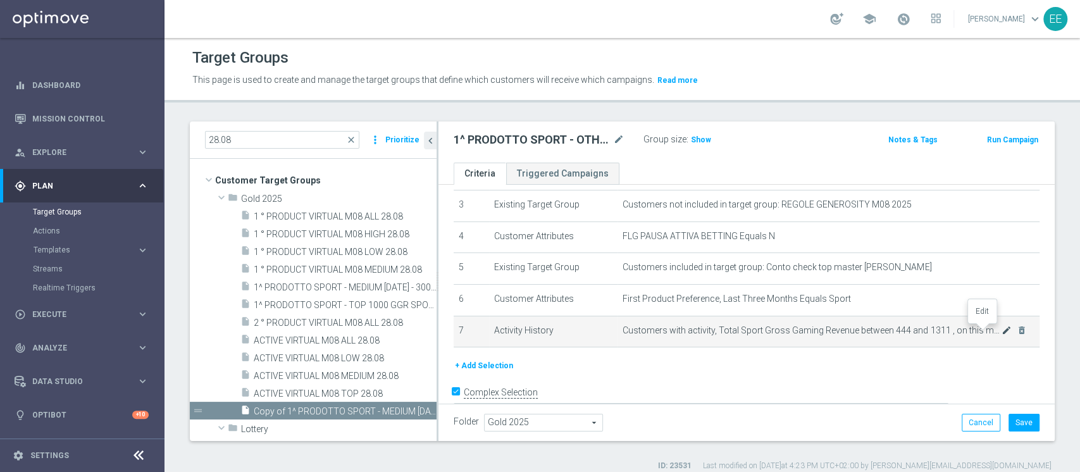
click at [1001, 331] on icon "mode_edit" at bounding box center [1006, 330] width 10 height 10
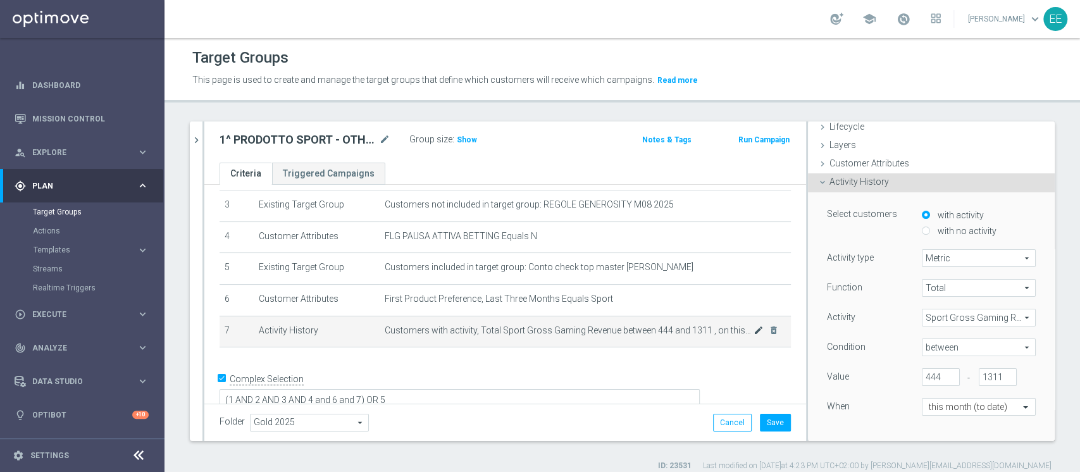
scroll to position [89, 0]
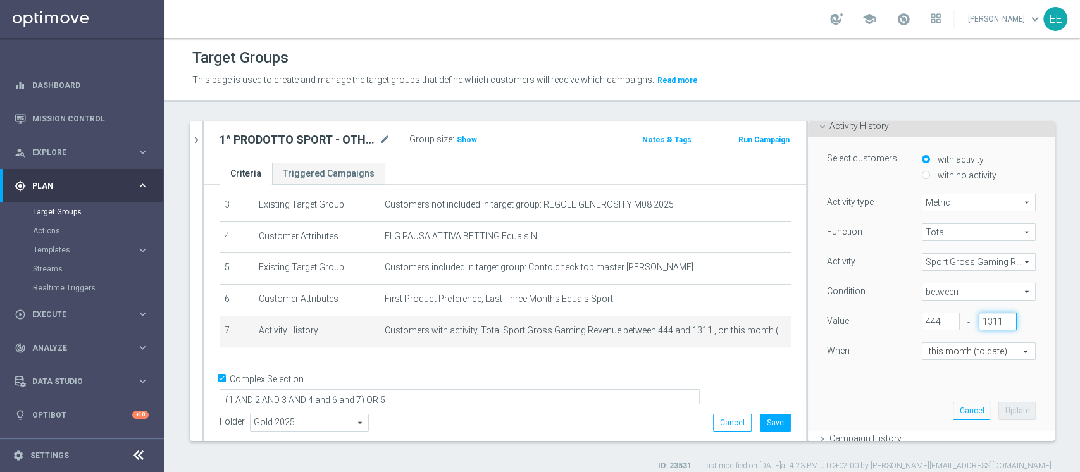
click at [980, 312] on input "1311" at bounding box center [997, 321] width 38 height 18
click at [978, 315] on input "1311" at bounding box center [997, 321] width 38 height 18
type input "444"
click at [921, 316] on input "444" at bounding box center [940, 321] width 38 height 18
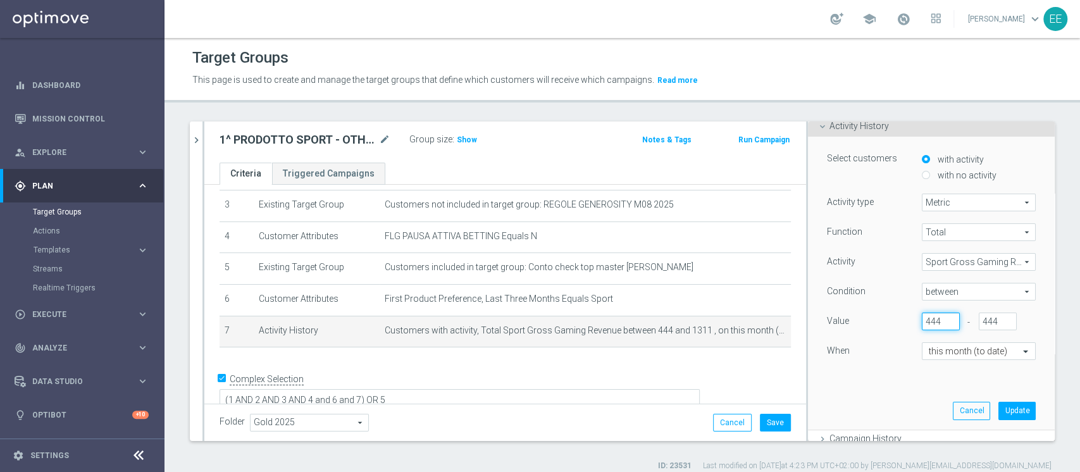
click at [921, 316] on input "444" at bounding box center [940, 321] width 38 height 18
type input "4"
type input "100"
click at [1000, 412] on button "Update" at bounding box center [1016, 411] width 37 height 18
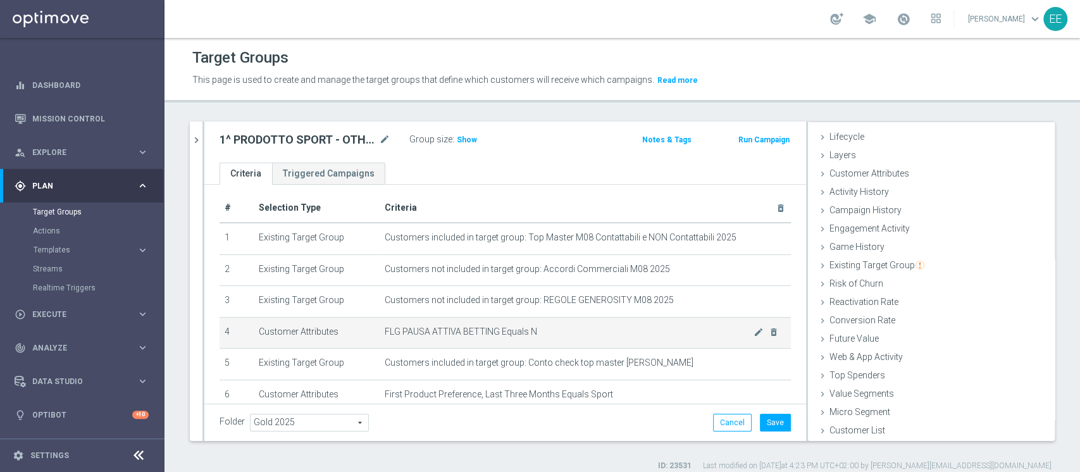
scroll to position [8, 0]
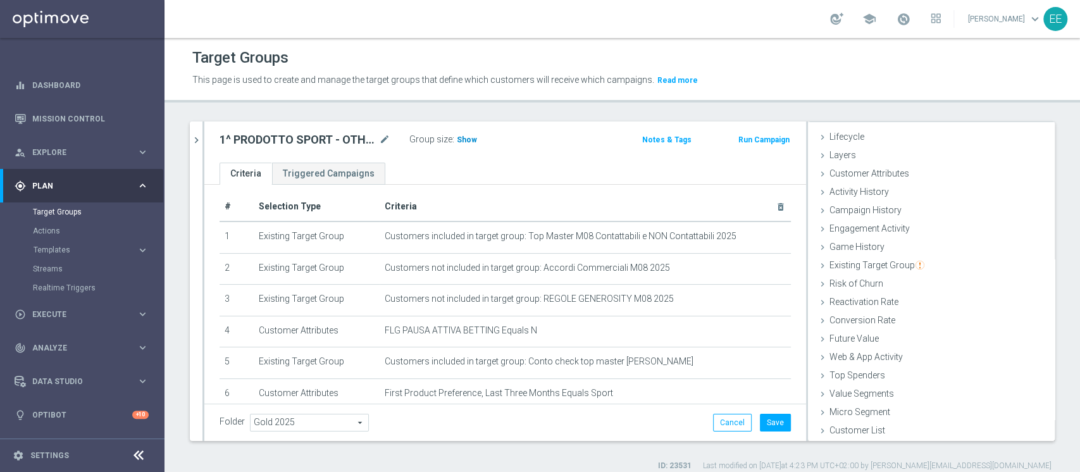
click at [459, 137] on span "Show" at bounding box center [467, 139] width 20 height 9
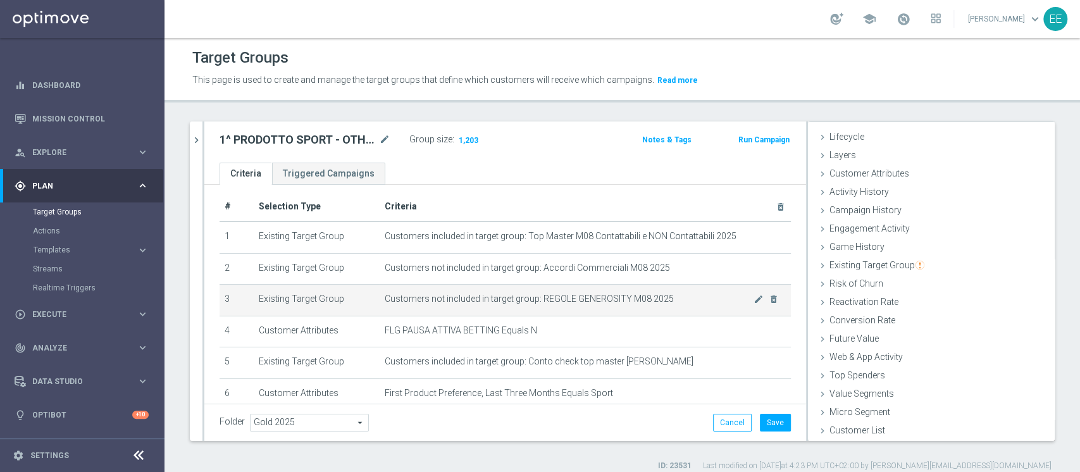
scroll to position [60, 0]
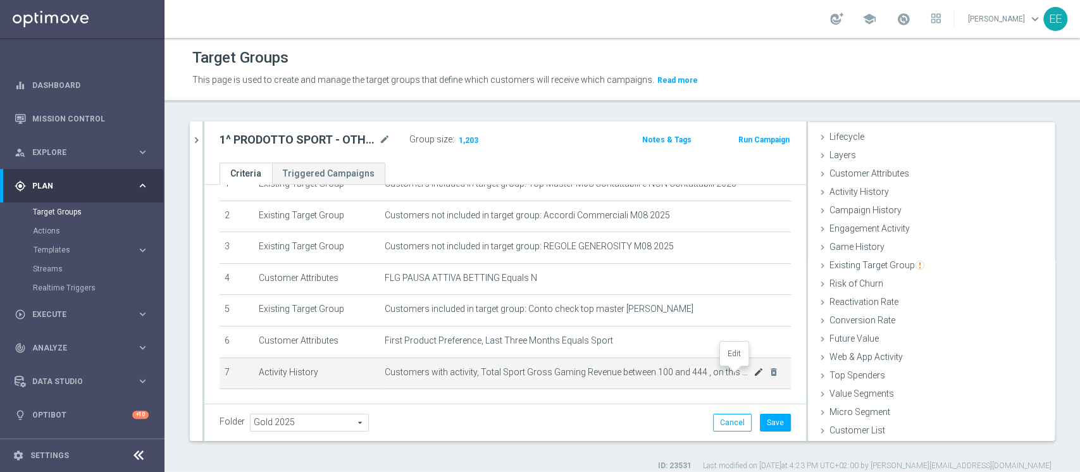
click at [753, 372] on icon "mode_edit" at bounding box center [758, 372] width 10 height 10
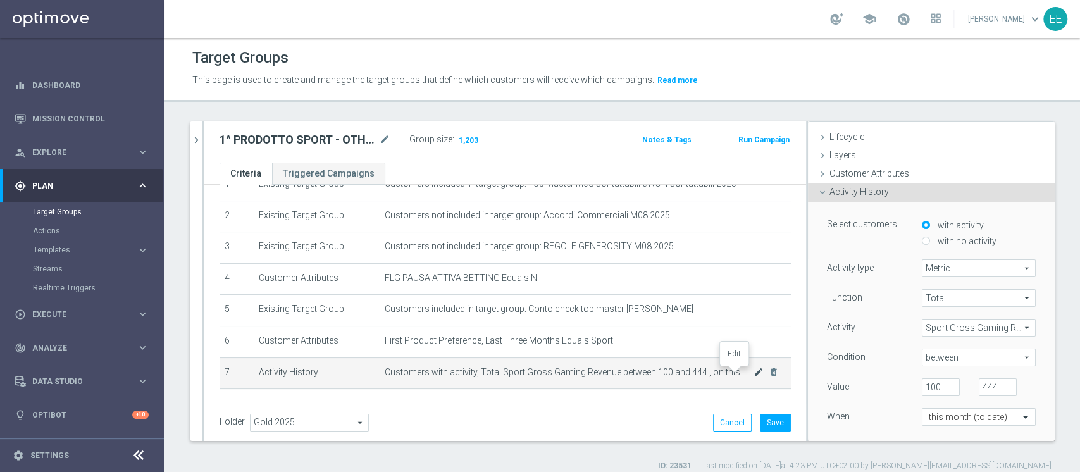
scroll to position [89, 0]
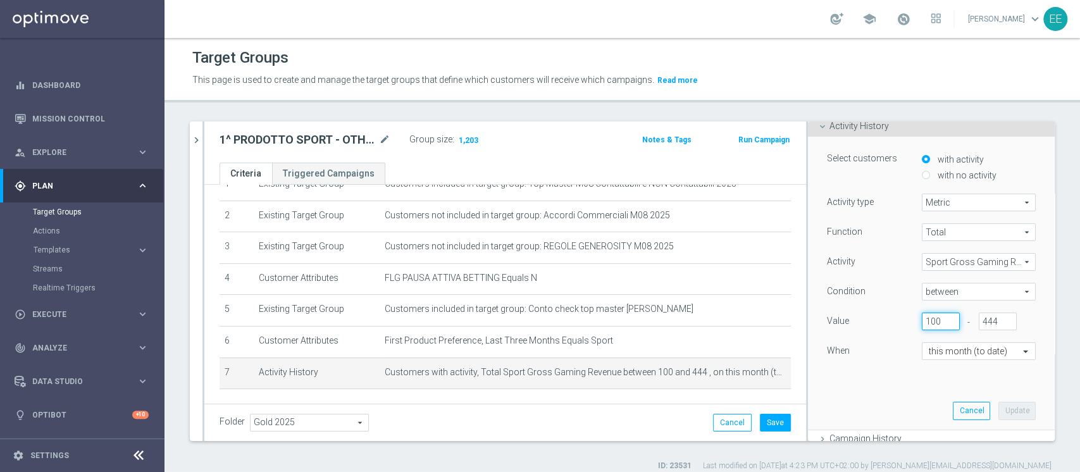
click at [921, 318] on input "100" at bounding box center [940, 321] width 38 height 18
type input "50"
click at [998, 403] on button "Update" at bounding box center [1016, 411] width 37 height 18
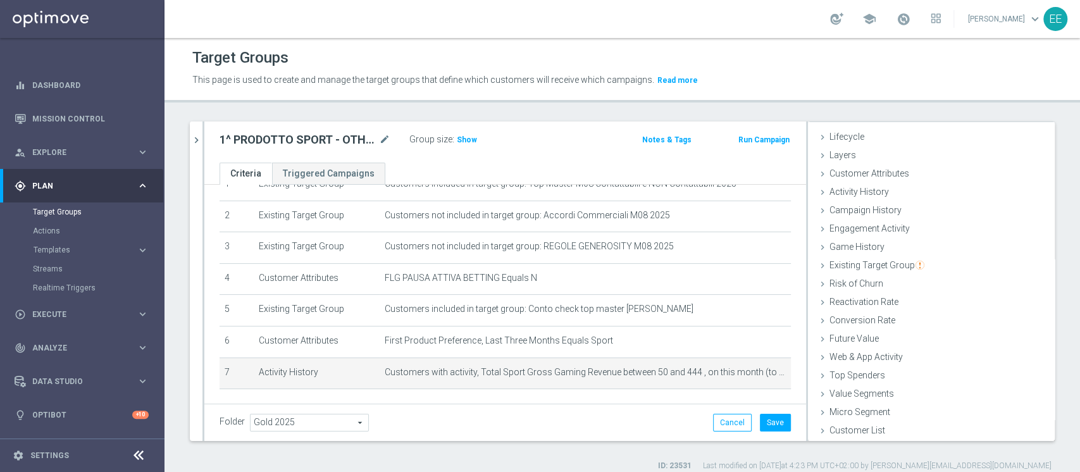
scroll to position [23, 0]
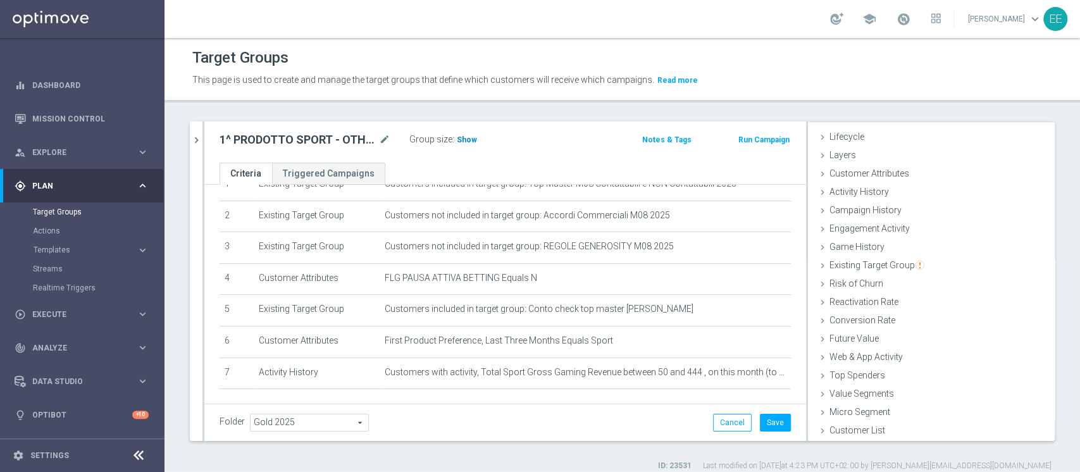
click at [465, 142] on span "Show" at bounding box center [467, 139] width 20 height 9
click at [760, 424] on button "Save" at bounding box center [775, 423] width 31 height 18
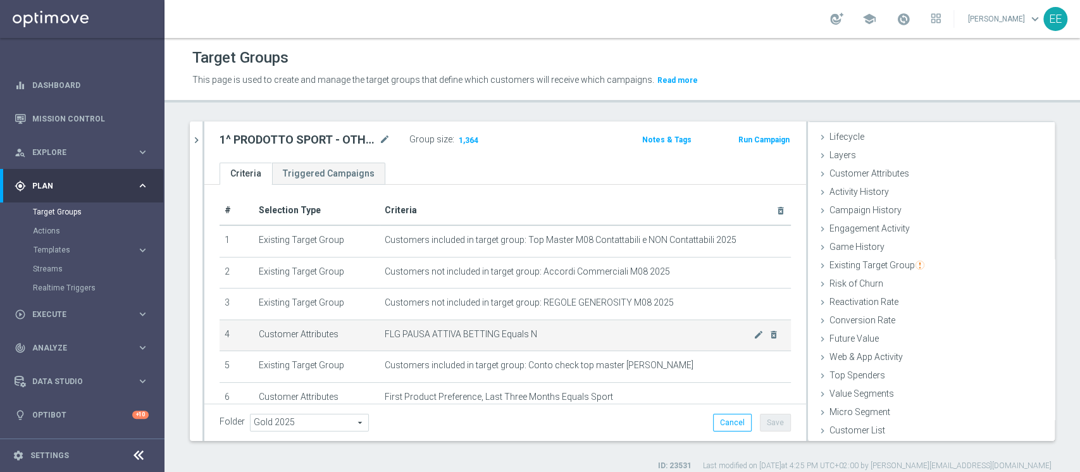
scroll to position [106, 0]
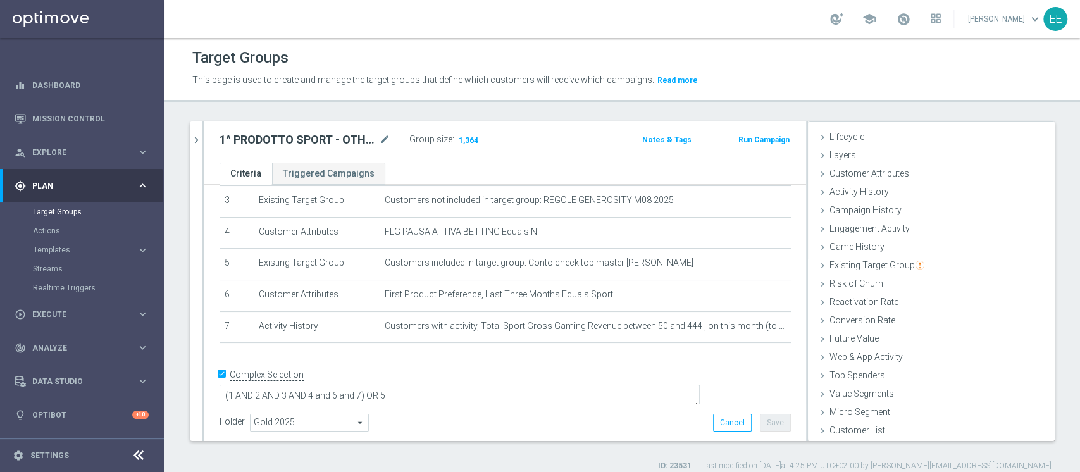
click at [188, 134] on div "28.08 close more_vert Prioritize Customer Target Groups library_add create_new_…" at bounding box center [621, 296] width 915 height 350
click at [67, 247] on span "Templates" at bounding box center [79, 250] width 90 height 8
click at [539, 147] on div "1^ PRODOTTO SPORT - OTHER GGR SPORT M07 > 500 EURO - CONTATTABILI E NON 28.08 m…" at bounding box center [406, 140] width 393 height 18
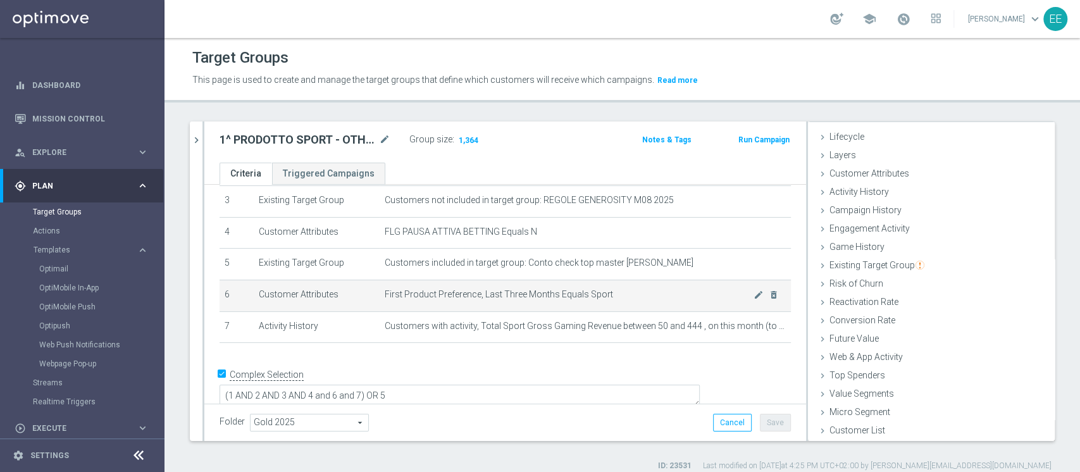
scroll to position [0, 0]
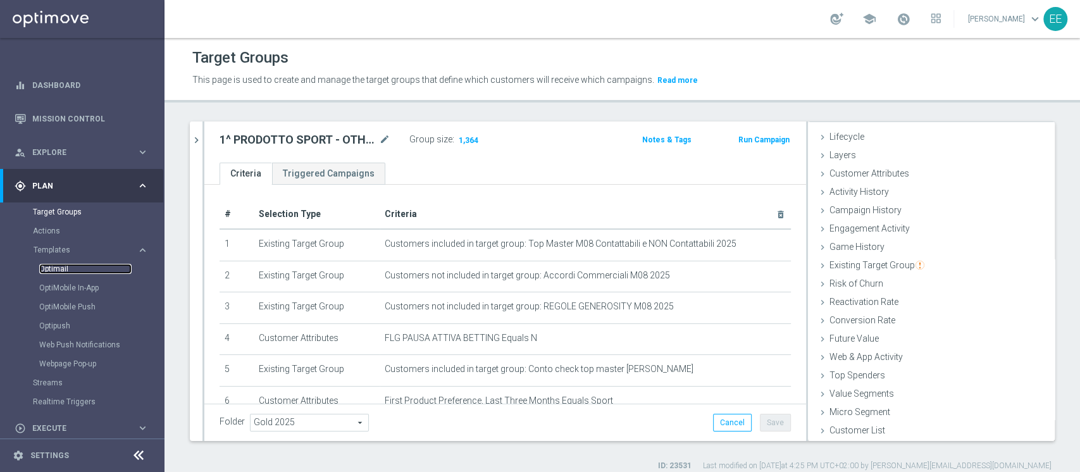
click at [52, 264] on link "Optimail" at bounding box center [85, 269] width 92 height 10
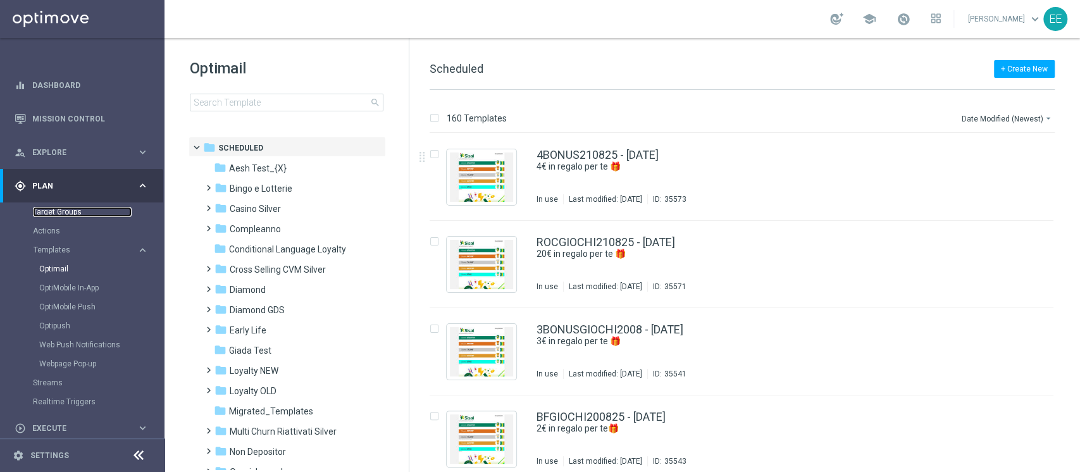
click at [70, 215] on link "Target Groups" at bounding box center [82, 212] width 99 height 10
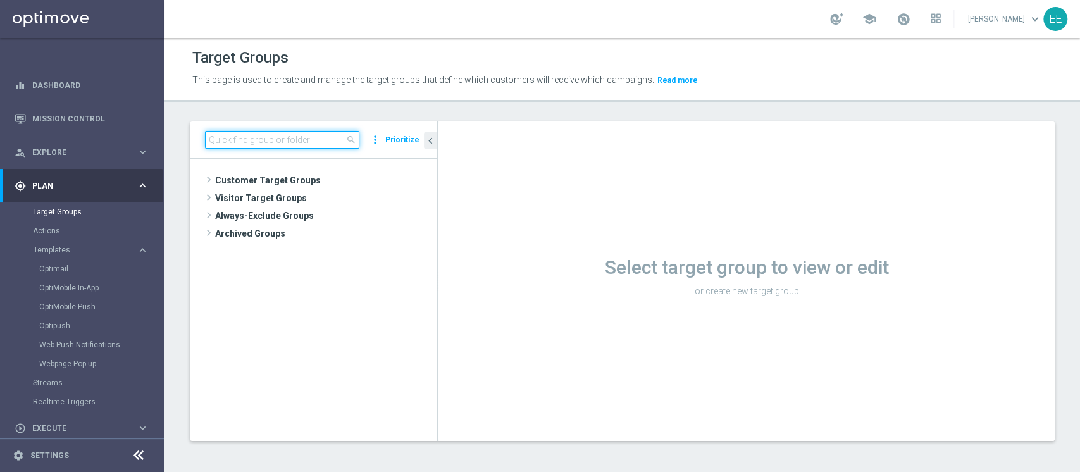
click at [281, 133] on input at bounding box center [282, 140] width 154 height 18
click at [280, 142] on input at bounding box center [282, 140] width 154 height 18
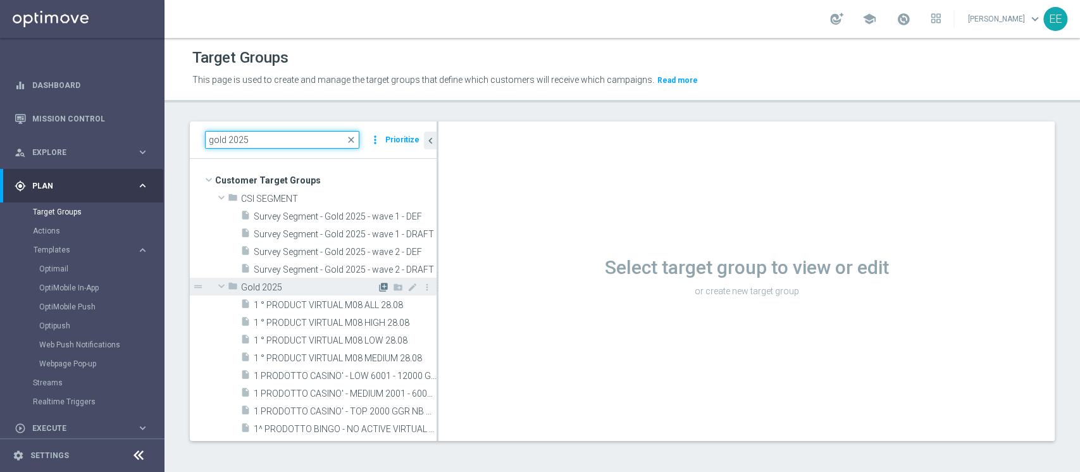
type input "gold 2025"
click at [378, 286] on icon "library_add" at bounding box center [383, 287] width 10 height 10
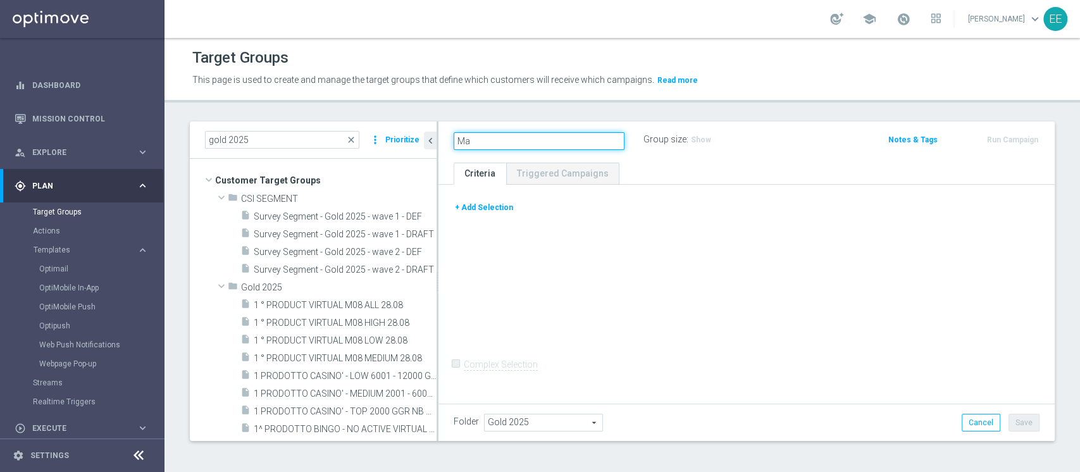
type input "M"
type input "Riattivazione Master 29.08"
click at [597, 142] on icon "mode_edit" at bounding box center [601, 139] width 11 height 15
type input "Riattivazione Master 29.08 Tipster"
click at [479, 208] on button "+ Add Selection" at bounding box center [483, 207] width 61 height 14
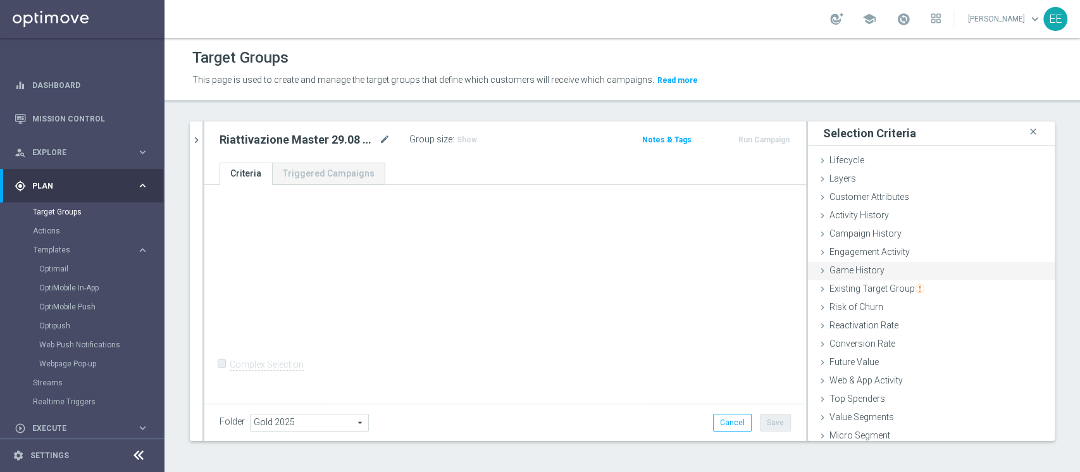
scroll to position [23, 0]
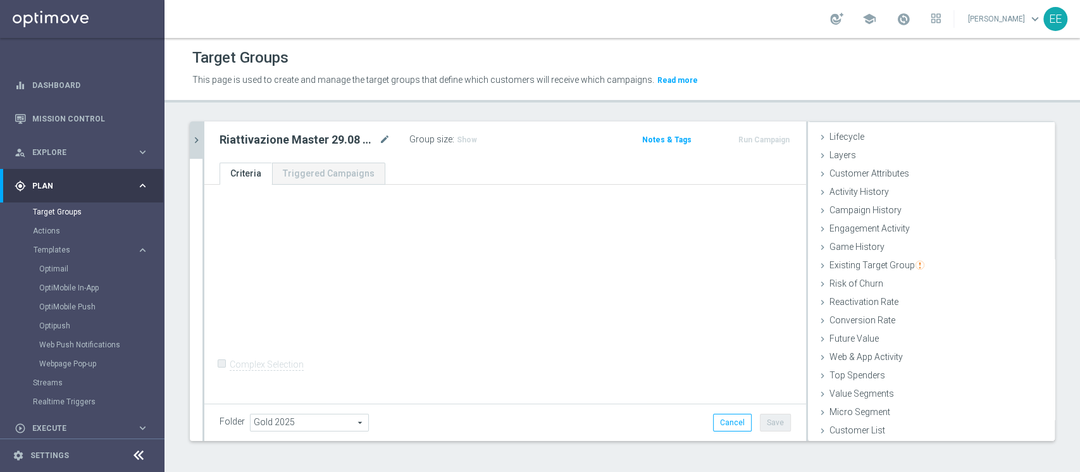
click at [200, 137] on icon "chevron_right" at bounding box center [196, 140] width 12 height 12
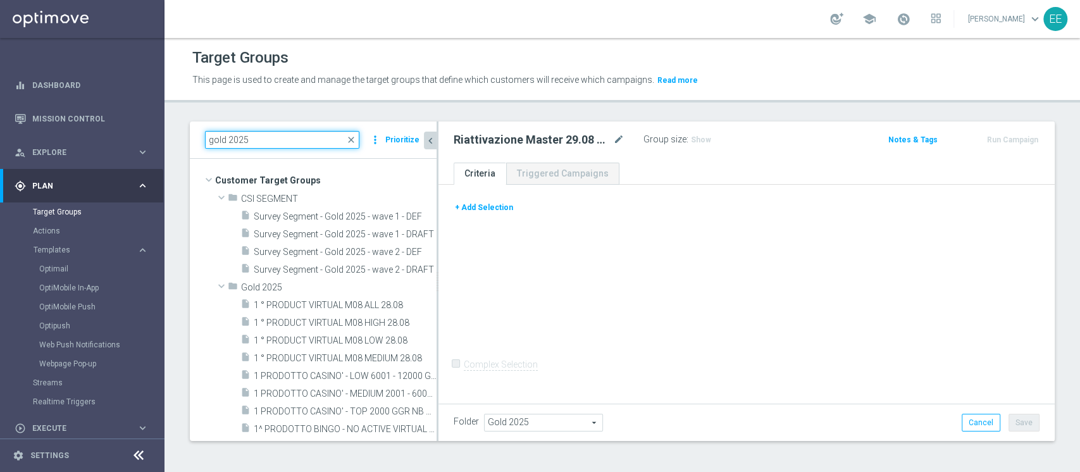
click at [268, 135] on input "gold 2025" at bounding box center [282, 140] width 154 height 18
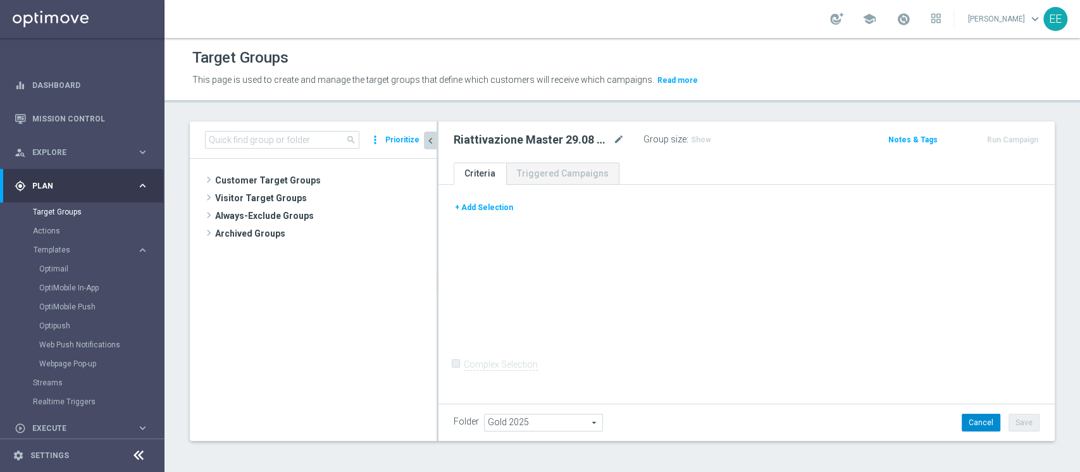
click at [964, 416] on button "Cancel" at bounding box center [980, 423] width 39 height 18
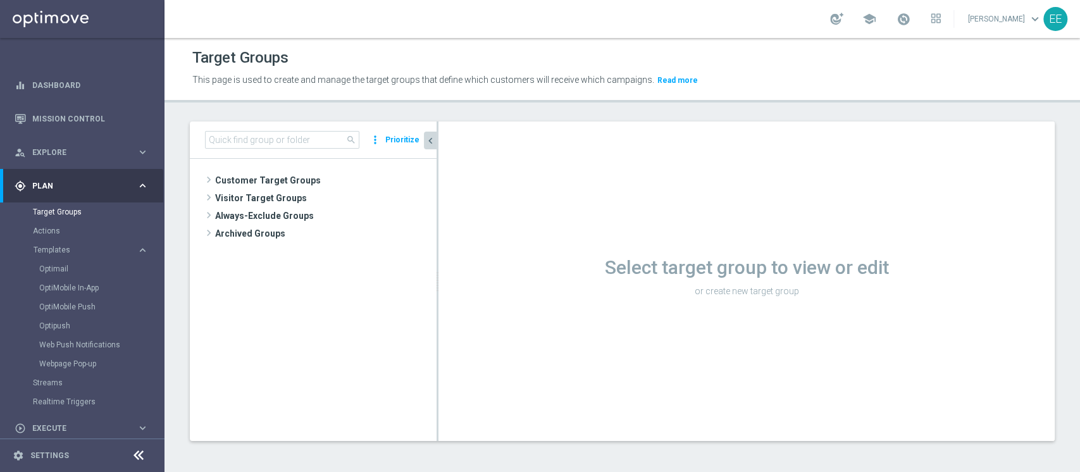
scroll to position [0, 0]
click at [307, 135] on input at bounding box center [282, 140] width 154 height 18
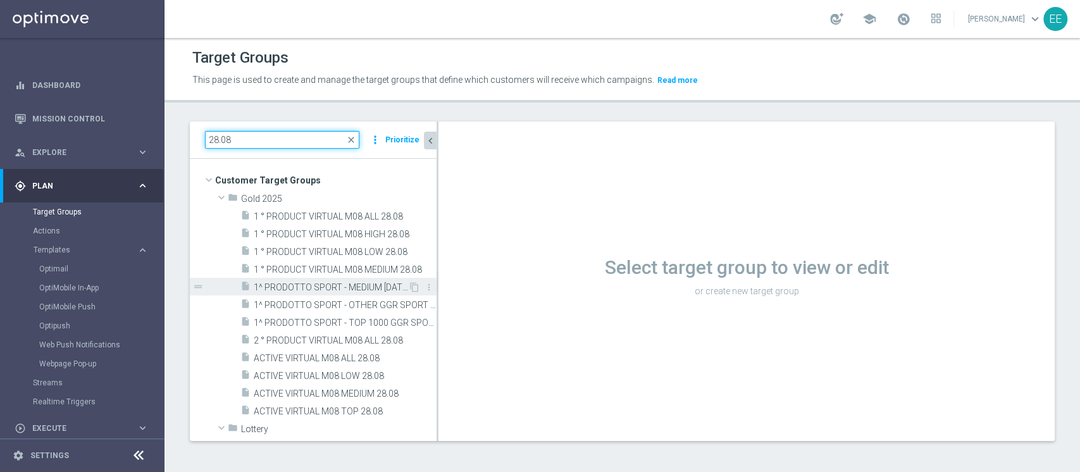
type input "28.08"
click at [338, 282] on span "1^ PRODOTTO SPORT - MEDIUM 1001 - 3000 GGR SPORT M07 - CONTATTABILI E NON 28.08" at bounding box center [331, 287] width 154 height 11
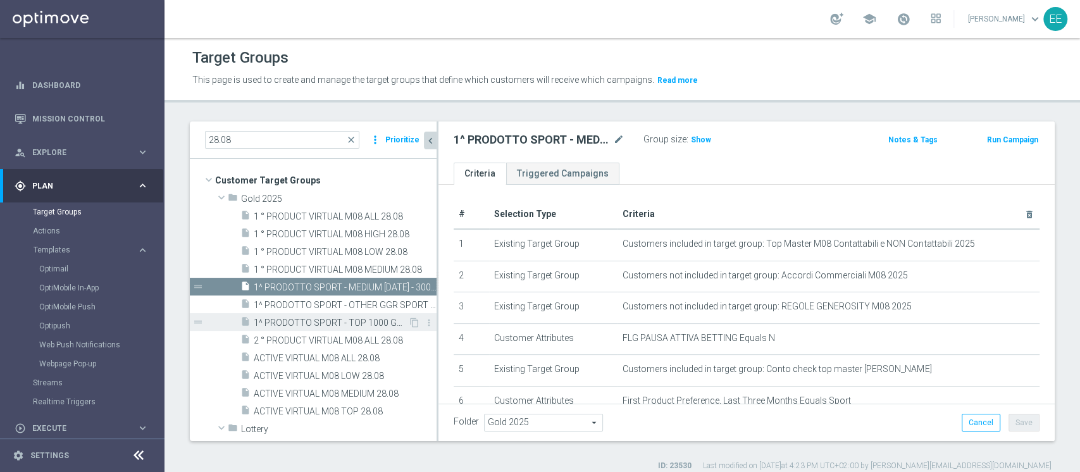
click at [353, 319] on span "1^ PRODOTTO SPORT - TOP 1000 GGR SPORT M07 - CONTATTABILI E NON 28.08" at bounding box center [331, 322] width 154 height 11
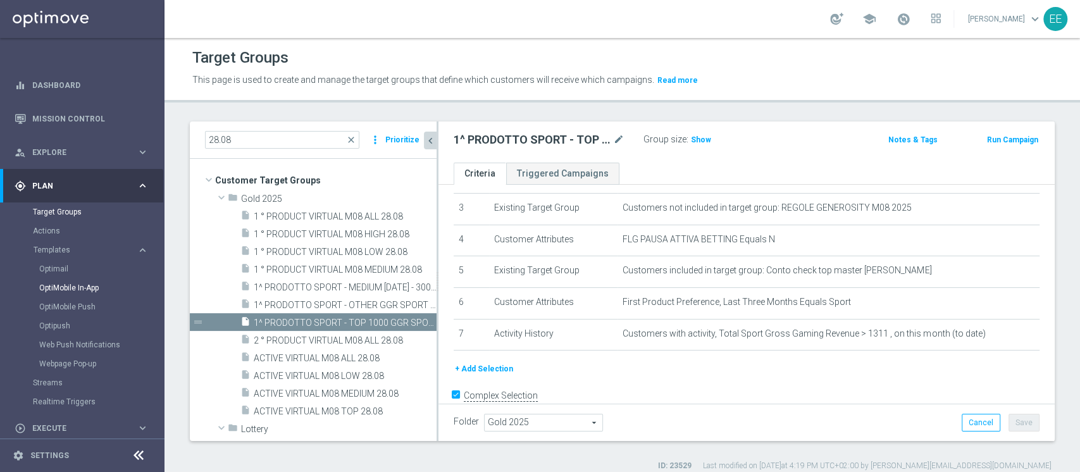
scroll to position [56, 0]
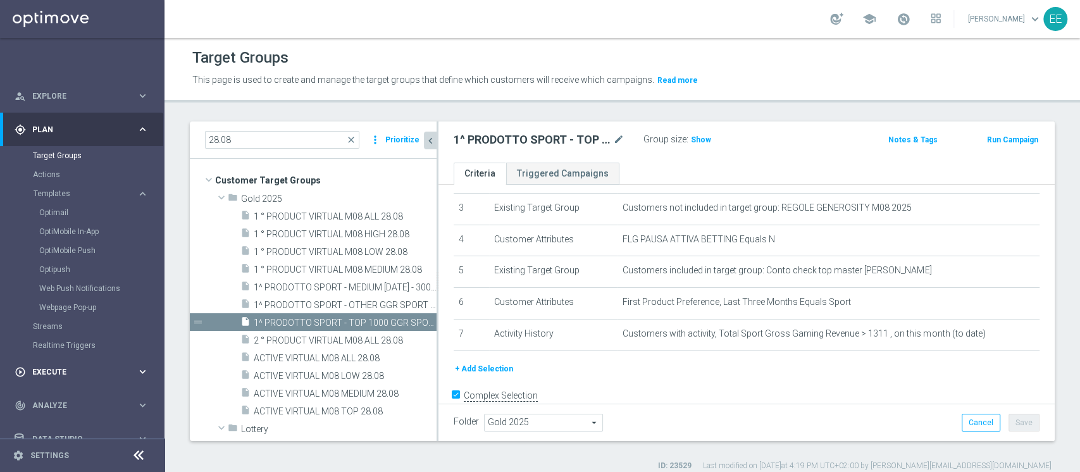
click at [45, 361] on div "play_circle_outline Execute keyboard_arrow_right" at bounding box center [81, 372] width 163 height 34
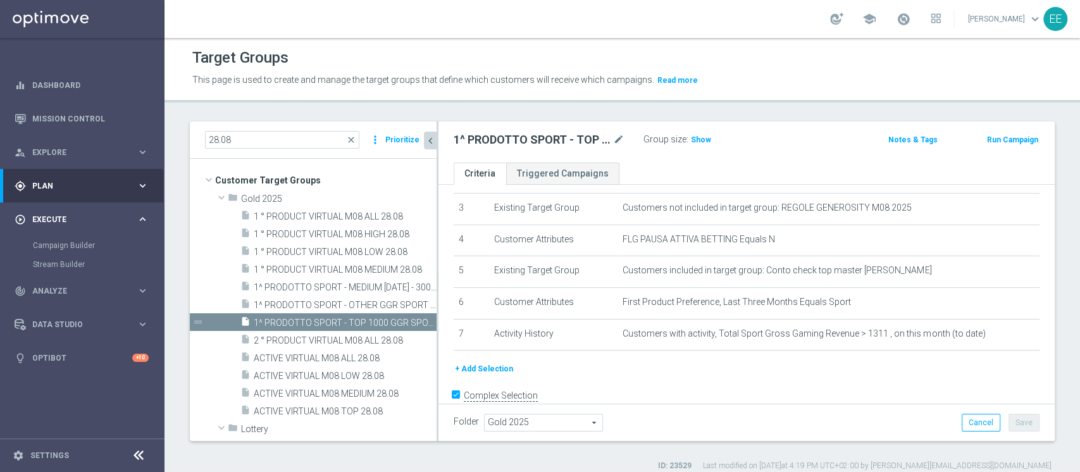
scroll to position [0, 0]
click at [54, 247] on link "Campaign Builder" at bounding box center [82, 245] width 99 height 10
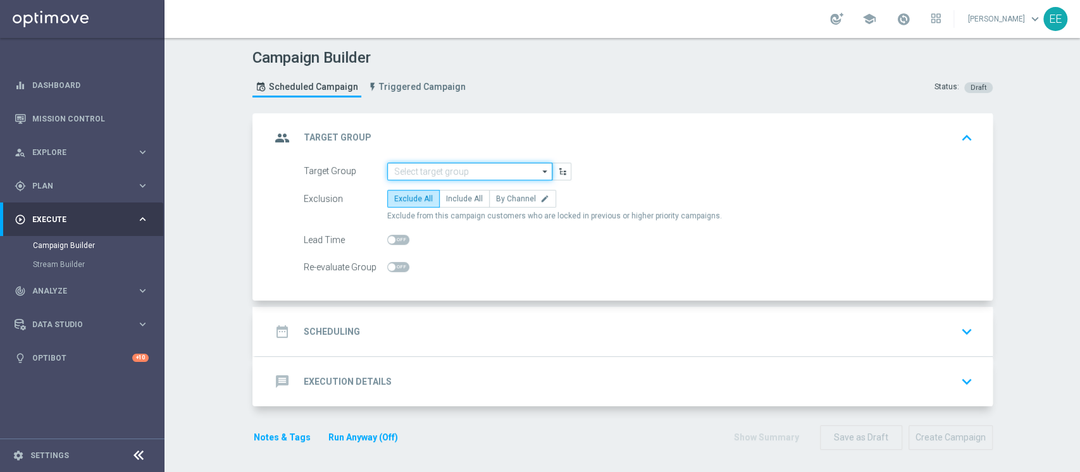
click at [396, 175] on input at bounding box center [469, 172] width 165 height 18
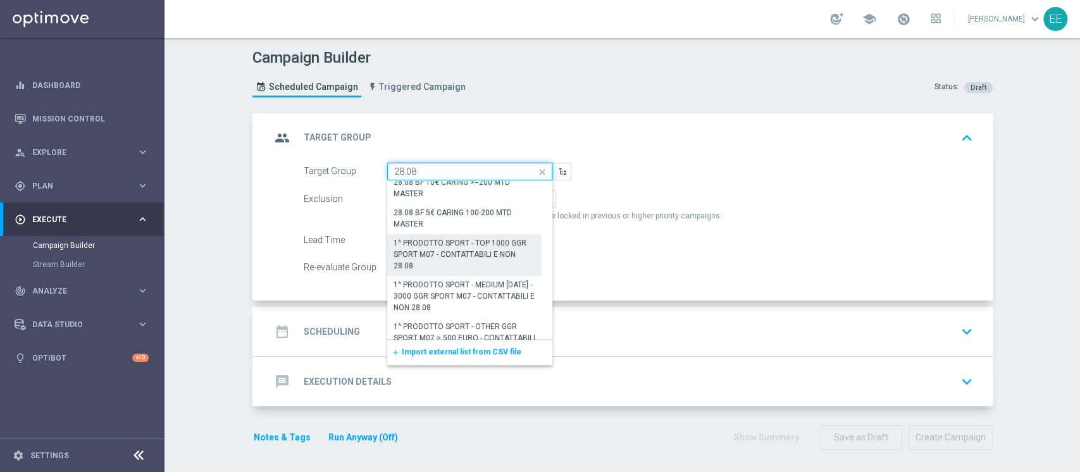
scroll to position [259, 0]
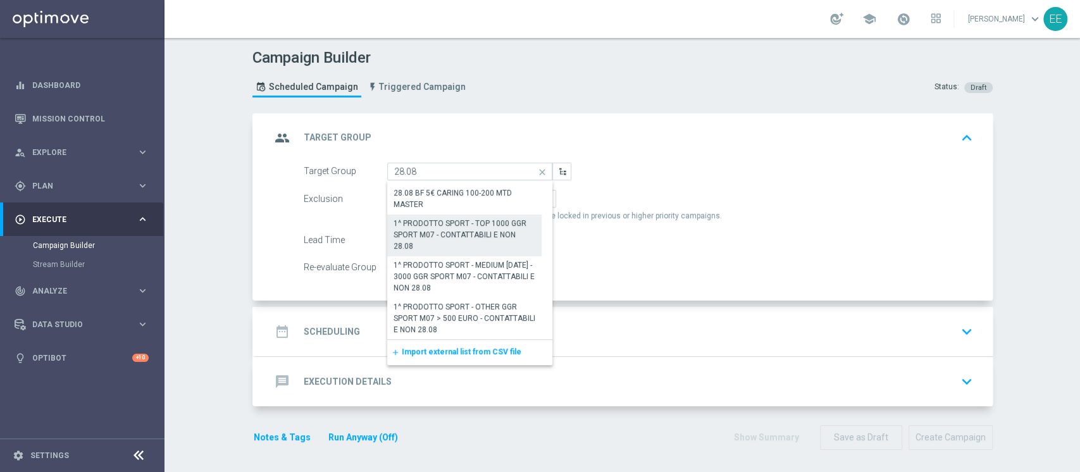
click at [450, 245] on div "1^ PRODOTTO SPORT - TOP 1000 GGR SPORT M07 - CONTATTABILI E NON 28.08" at bounding box center [464, 235] width 142 height 34
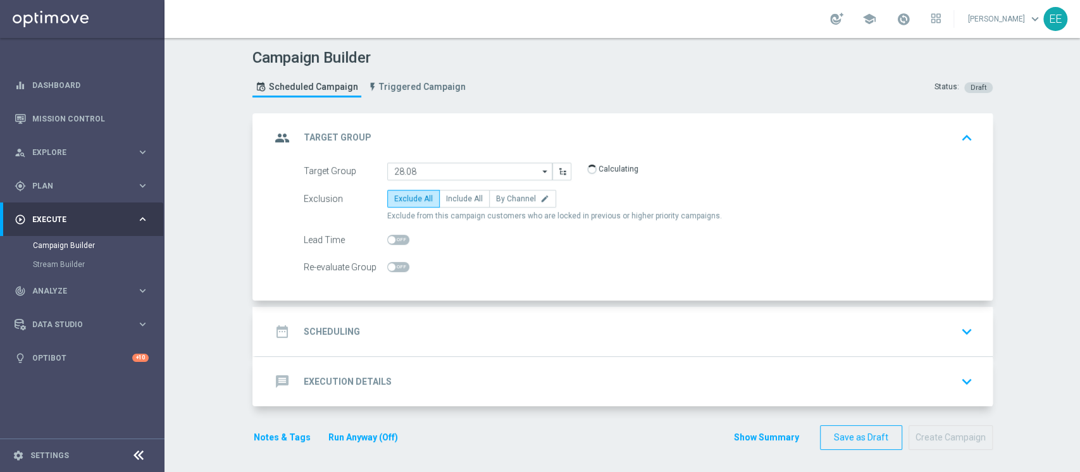
type input "1^ PRODOTTO SPORT - TOP 1000 GGR SPORT M07 - CONTATTABILI E NON 28.08"
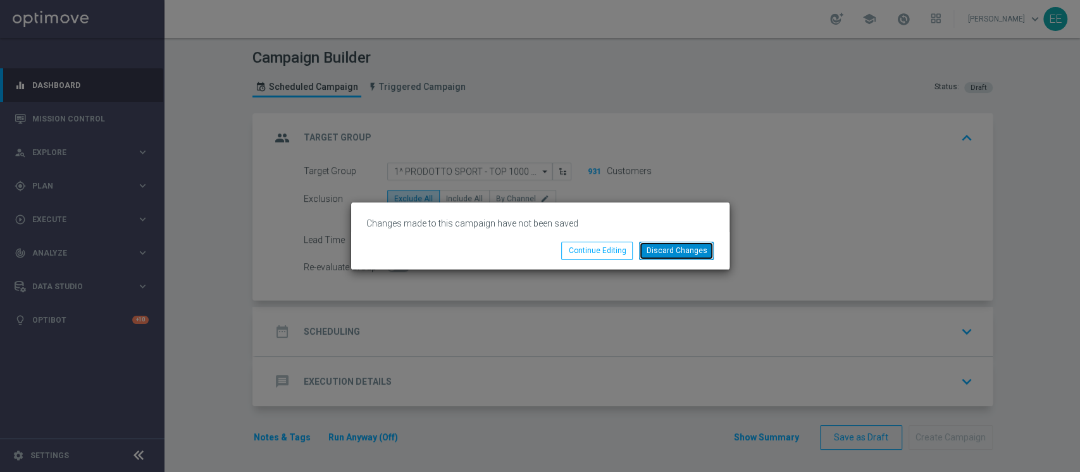
click at [691, 252] on button "Discard Changes" at bounding box center [676, 251] width 75 height 18
click at [679, 247] on button "Discard Changes" at bounding box center [676, 251] width 75 height 18
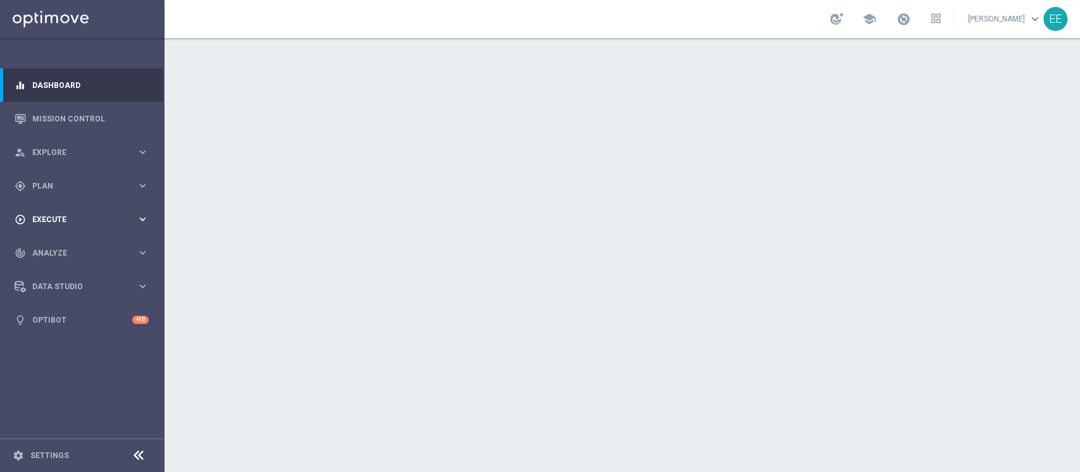
click at [42, 223] on div "play_circle_outline Execute" at bounding box center [76, 219] width 122 height 11
click at [80, 249] on link "Campaign Builder" at bounding box center [82, 245] width 99 height 10
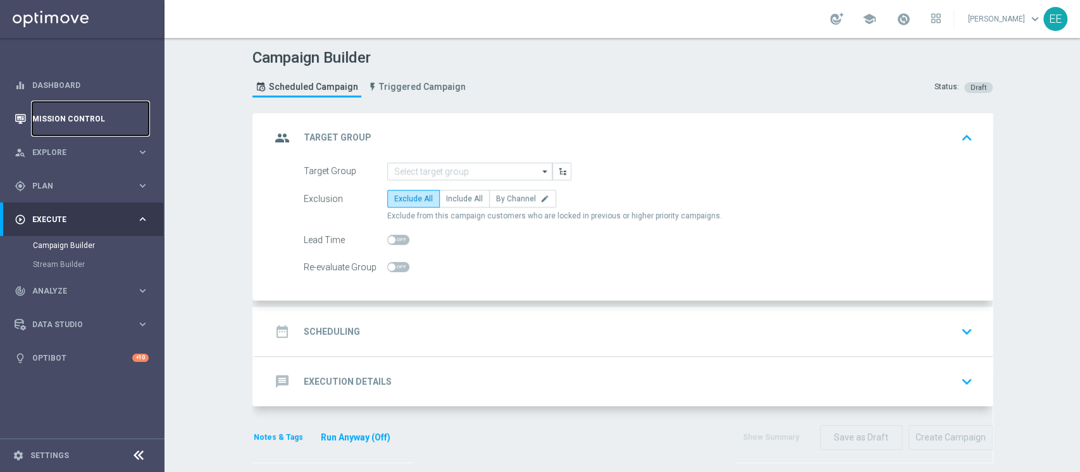
click at [65, 115] on link "Mission Control" at bounding box center [90, 119] width 116 height 34
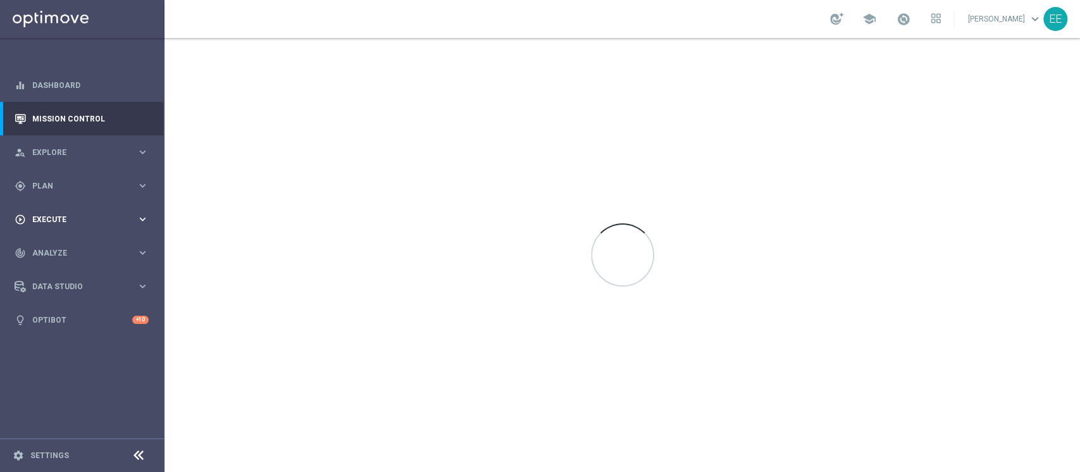
click at [73, 226] on div "play_circle_outline Execute keyboard_arrow_right" at bounding box center [81, 219] width 163 height 34
click at [59, 195] on div "gps_fixed Plan keyboard_arrow_right" at bounding box center [81, 186] width 163 height 34
click at [66, 209] on link "Target Groups" at bounding box center [82, 212] width 99 height 10
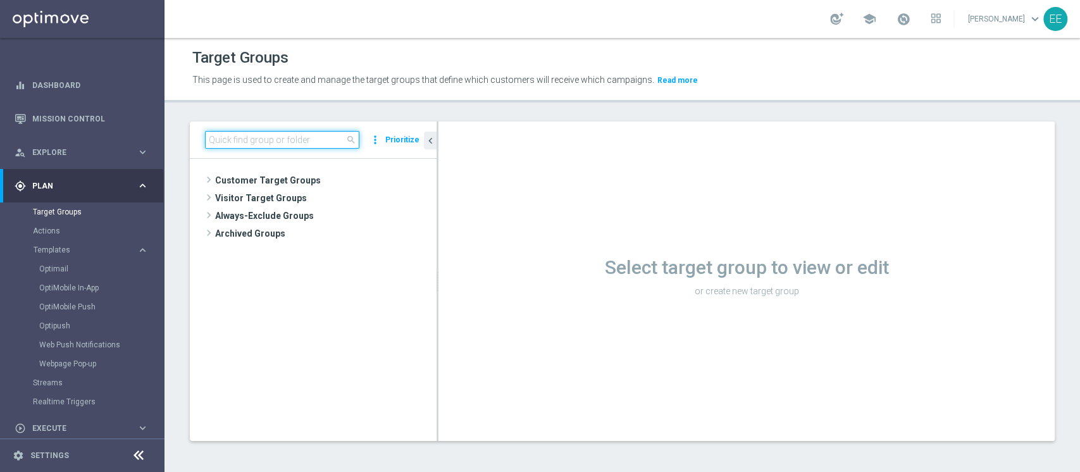
click at [224, 140] on input at bounding box center [282, 140] width 154 height 18
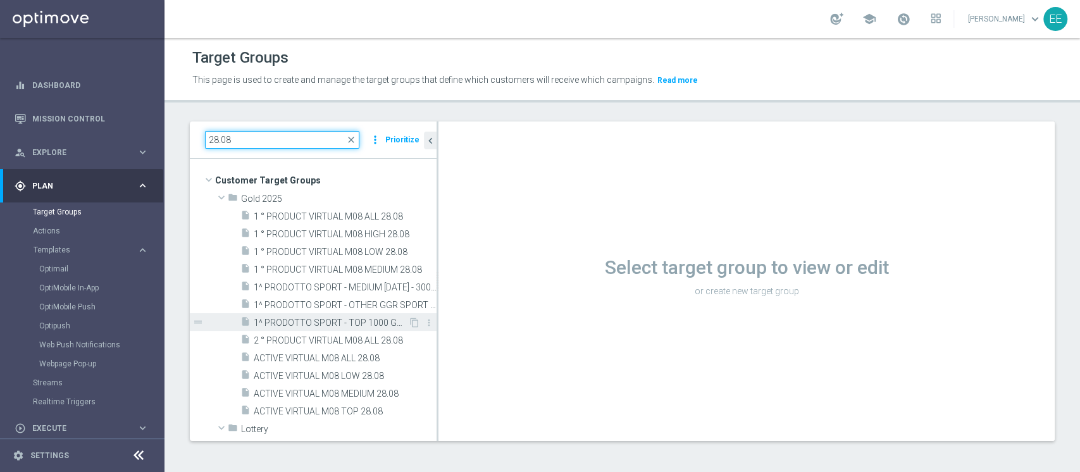
type input "28.08"
click at [307, 314] on div "insert_drive_file 1^ PRODOTTO SPORT - TOP 1000 GGR SPORT M07 - CONTATTABILI E N…" at bounding box center [324, 322] width 168 height 18
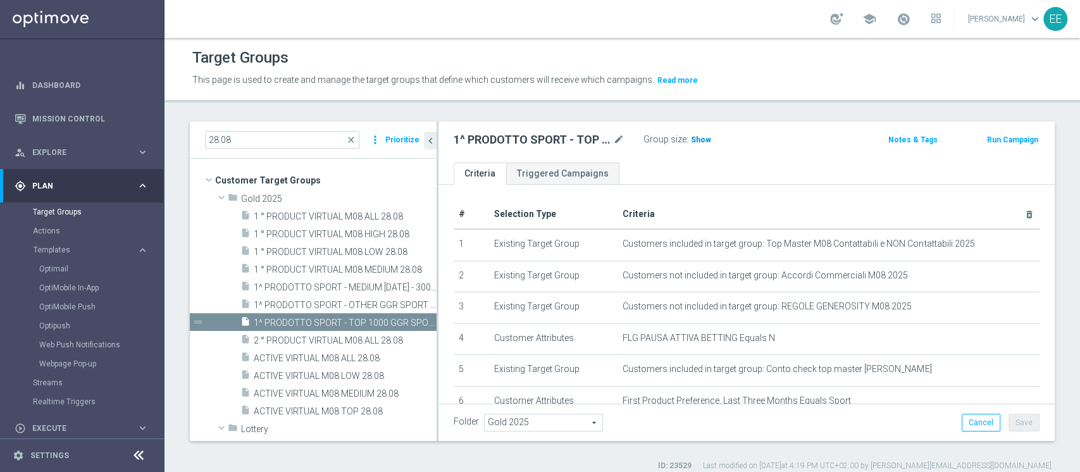
click at [703, 137] on span "Show" at bounding box center [701, 139] width 20 height 9
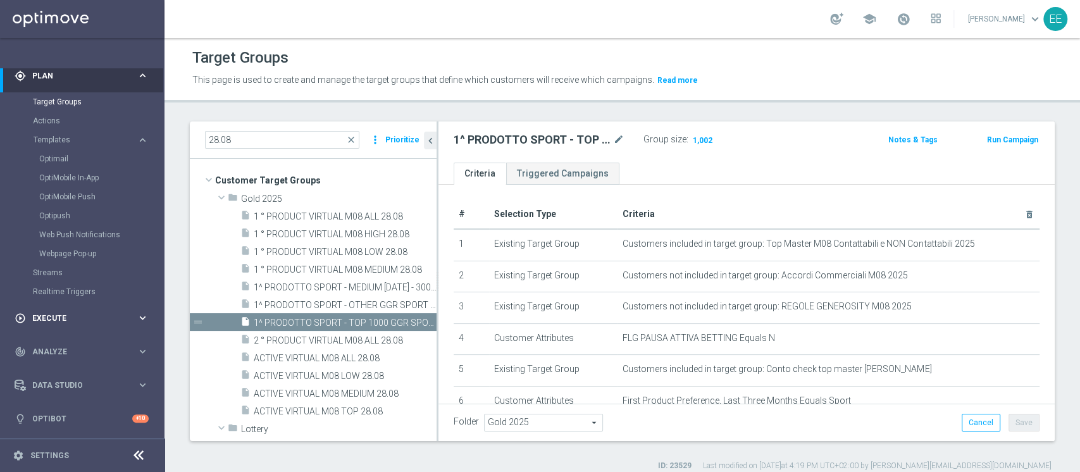
click at [51, 314] on span "Execute" at bounding box center [84, 318] width 104 height 8
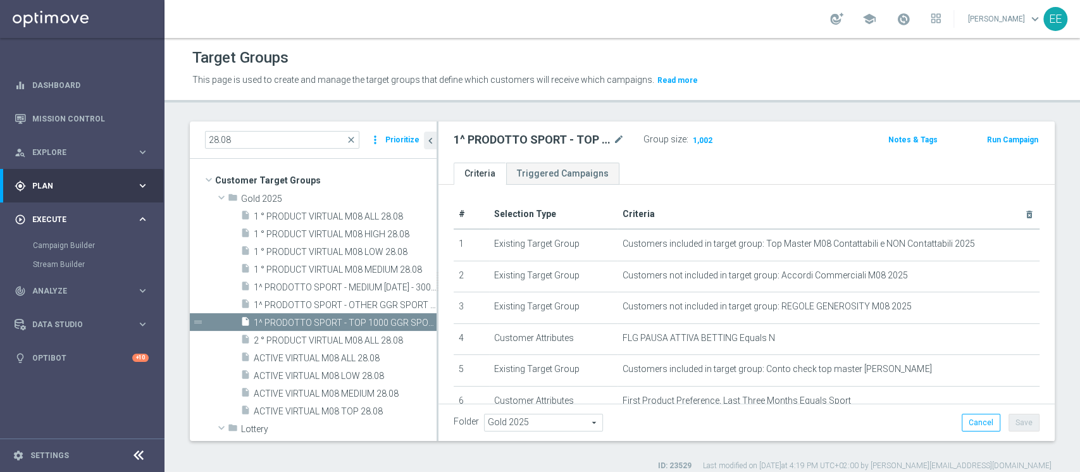
scroll to position [0, 0]
click at [78, 250] on link "Campaign Builder" at bounding box center [82, 245] width 99 height 10
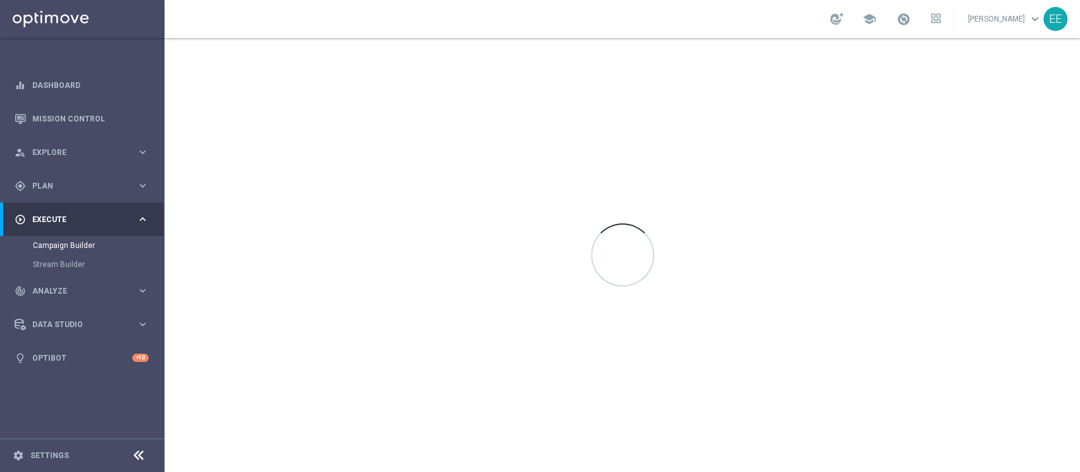
click at [228, 276] on div at bounding box center [621, 255] width 915 height 434
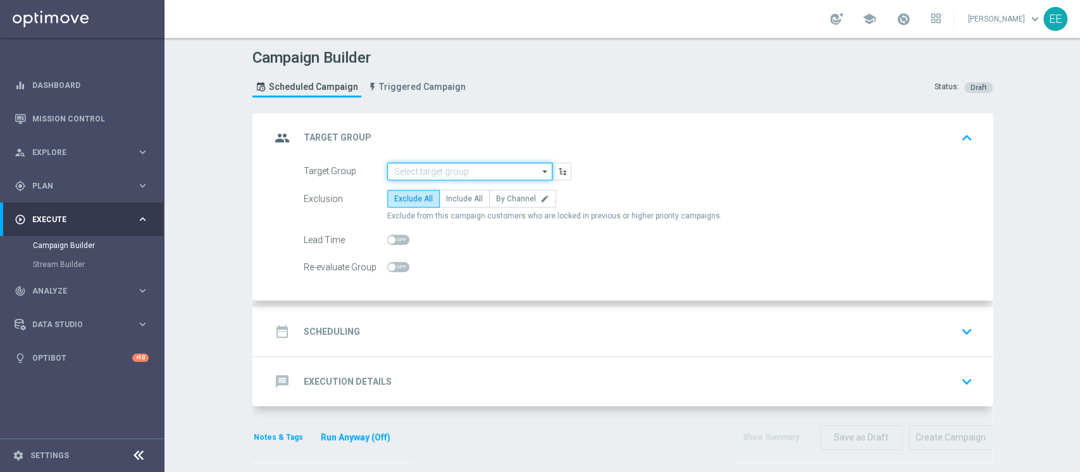
click at [434, 164] on input at bounding box center [469, 172] width 165 height 18
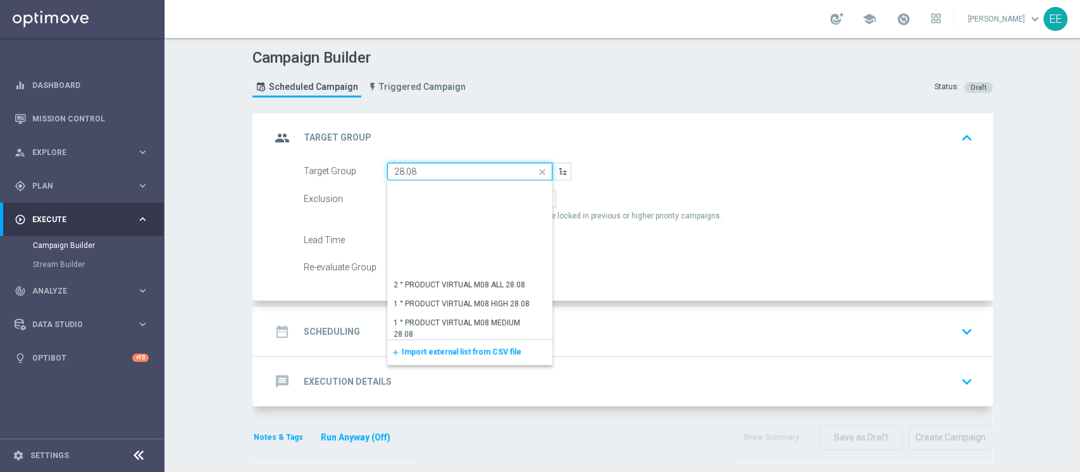
scroll to position [259, 0]
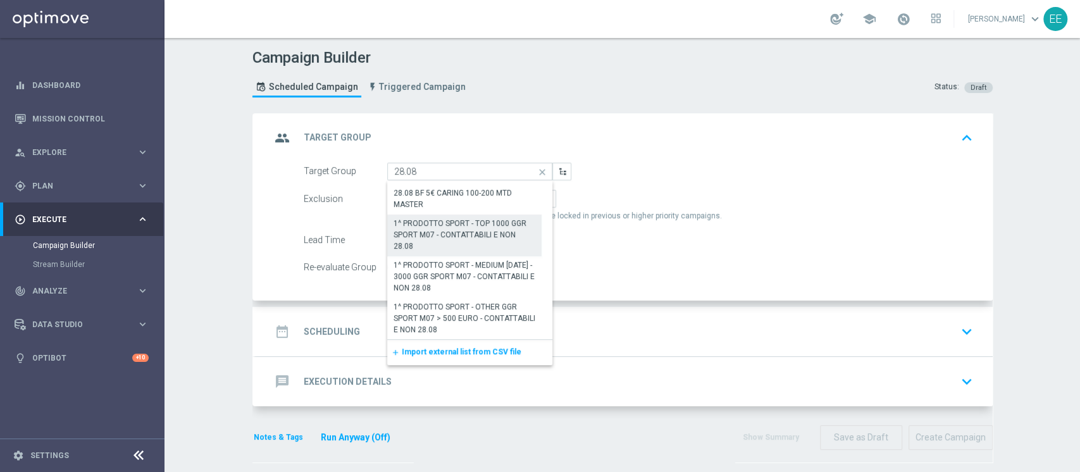
click at [456, 235] on div "1^ PRODOTTO SPORT - TOP 1000 GGR SPORT M07 - CONTATTABILI E NON 28.08" at bounding box center [464, 235] width 142 height 34
type input "1^ PRODOTTO SPORT - TOP 1000 GGR SPORT M07 - CONTATTABILI E NON 28.08"
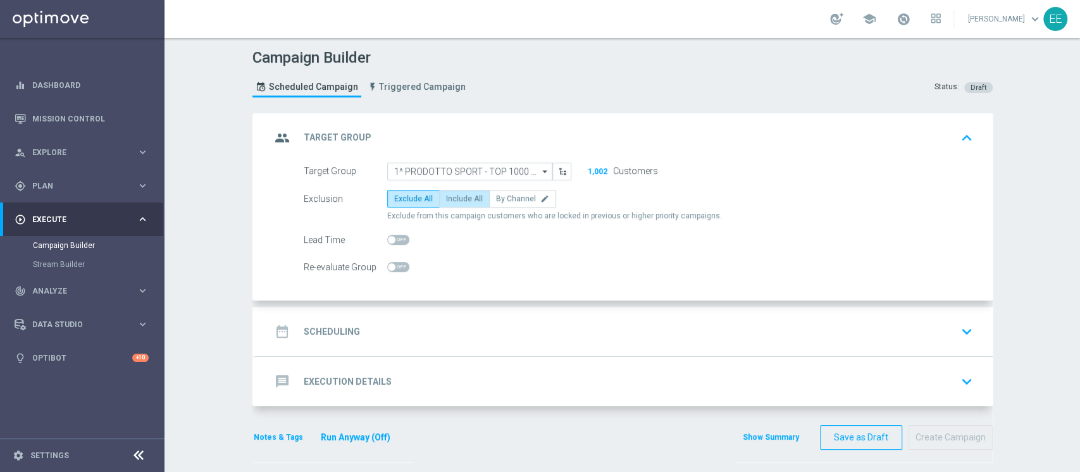
click at [448, 202] on label "Include All" at bounding box center [464, 199] width 51 height 18
click at [448, 202] on input "Include All" at bounding box center [450, 201] width 8 height 8
radio input "true"
click at [425, 322] on div "date_range Scheduling keyboard_arrow_down" at bounding box center [624, 331] width 706 height 24
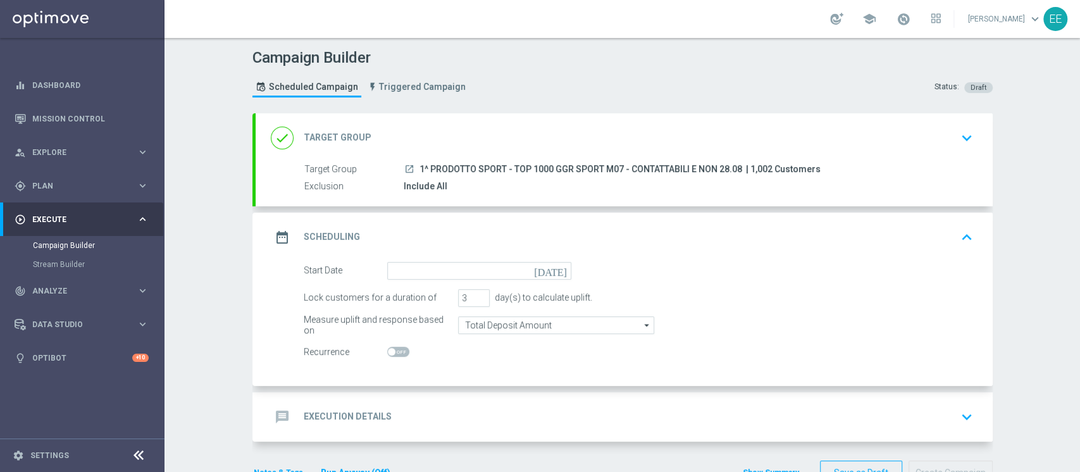
click at [442, 280] on form "Start Date today Lock customers for a duration of 3 day(s) to calculate uplift.…" at bounding box center [638, 311] width 669 height 99
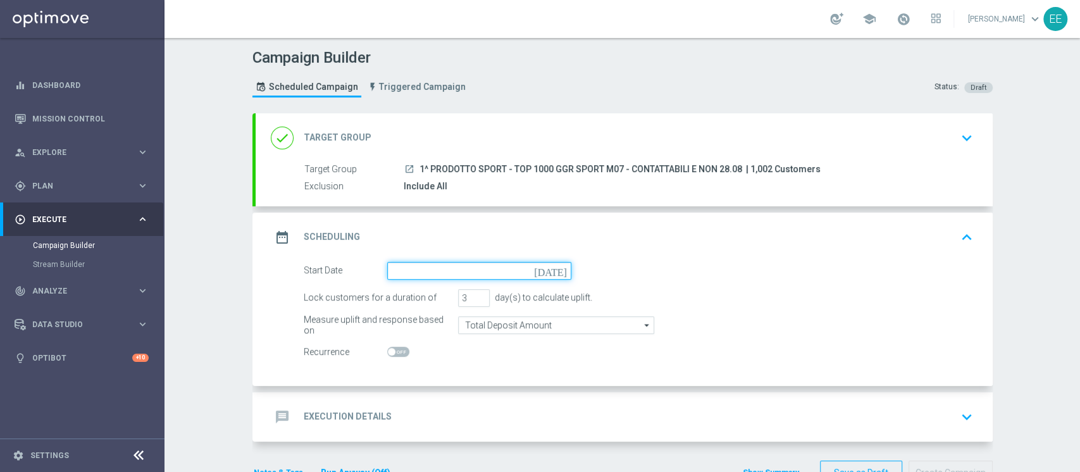
click at [438, 274] on input at bounding box center [479, 271] width 184 height 18
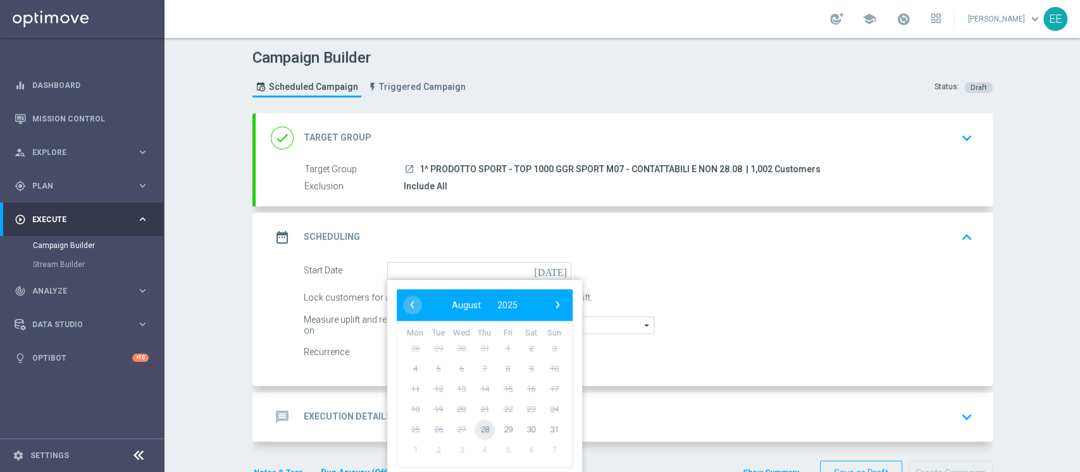
click at [477, 425] on span "28" at bounding box center [484, 429] width 20 height 20
type input "28 Aug 2025"
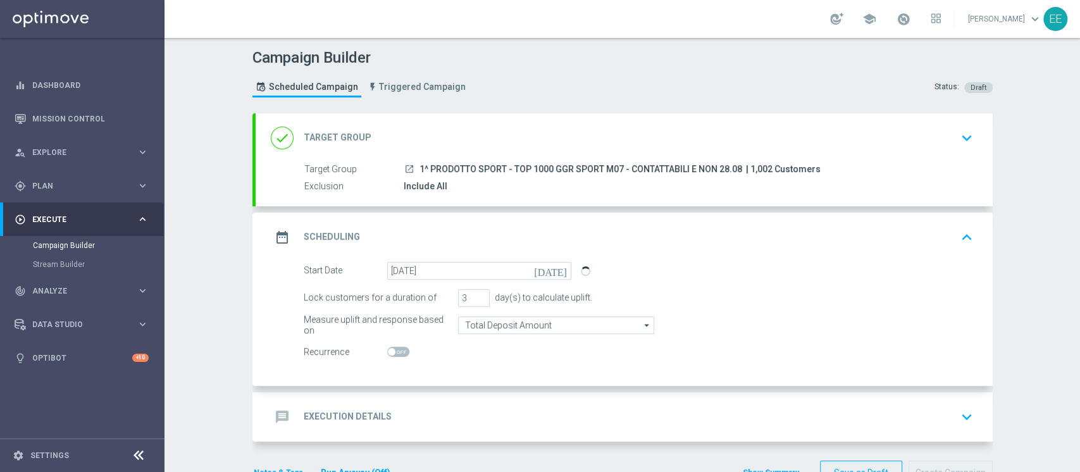
scroll to position [37, 0]
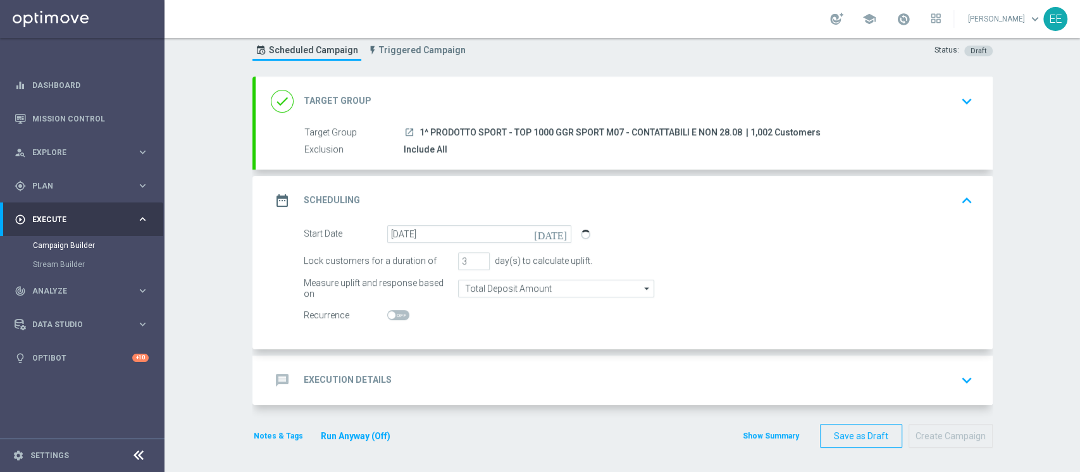
click at [400, 357] on div "message Execution Details keyboard_arrow_down" at bounding box center [623, 379] width 737 height 49
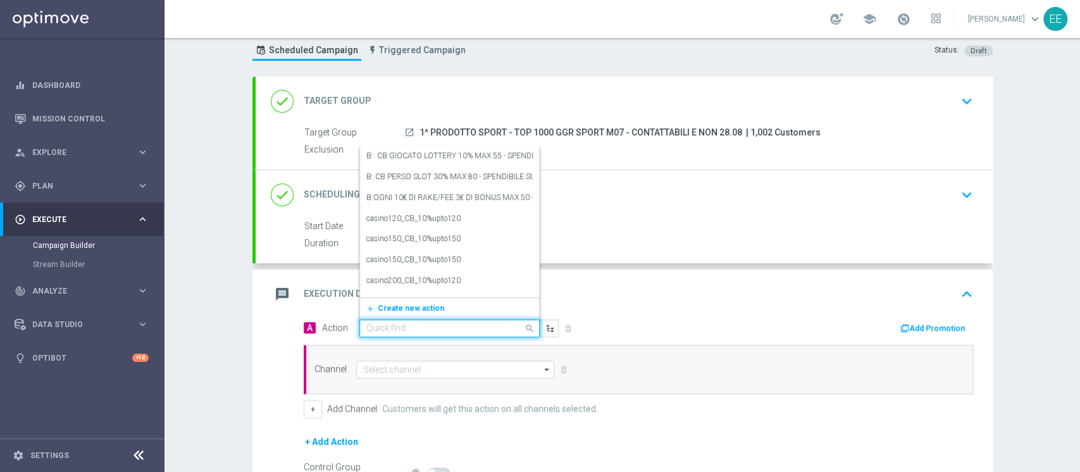
click at [412, 335] on div "Quick find" at bounding box center [449, 328] width 180 height 18
paste input "FASCE RICARICA: TRA 50/74 EURO 25% CB PERSO SPORT - ESCLUSE SINGOLE - FINO A 30…"
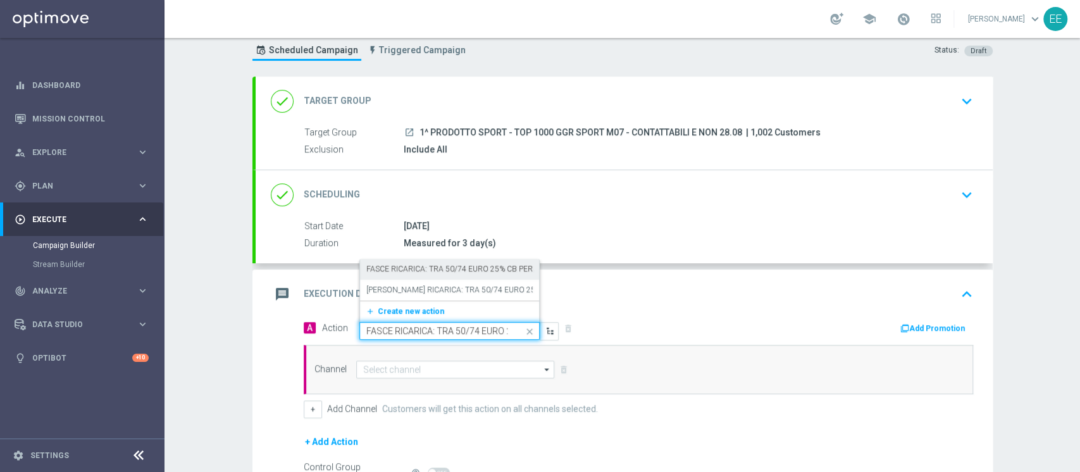
scroll to position [0, 981]
type input "FASCE RICARICA: TRA 50/74 EURO 25% CB PERSO SPORT - ESCLUSE SINGOLE - FINO A 30…"
click at [449, 266] on label "FASCE RICARICA: TRA 50/74 EURO 25% CB PERSO SPORT - ESCLUSE SINGOLE - FINO A 30…" at bounding box center [862, 269] width 993 height 11
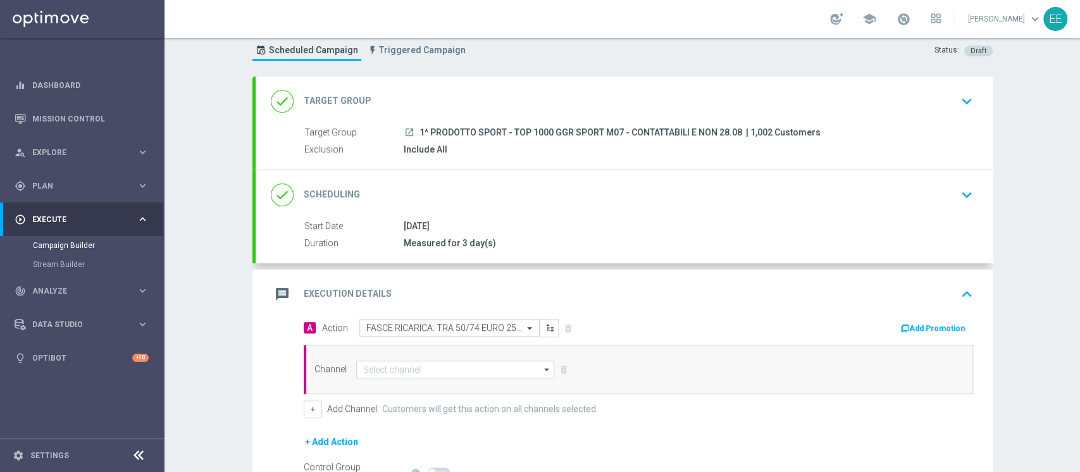
click at [916, 322] on button "Add Promotion" at bounding box center [934, 328] width 70 height 14
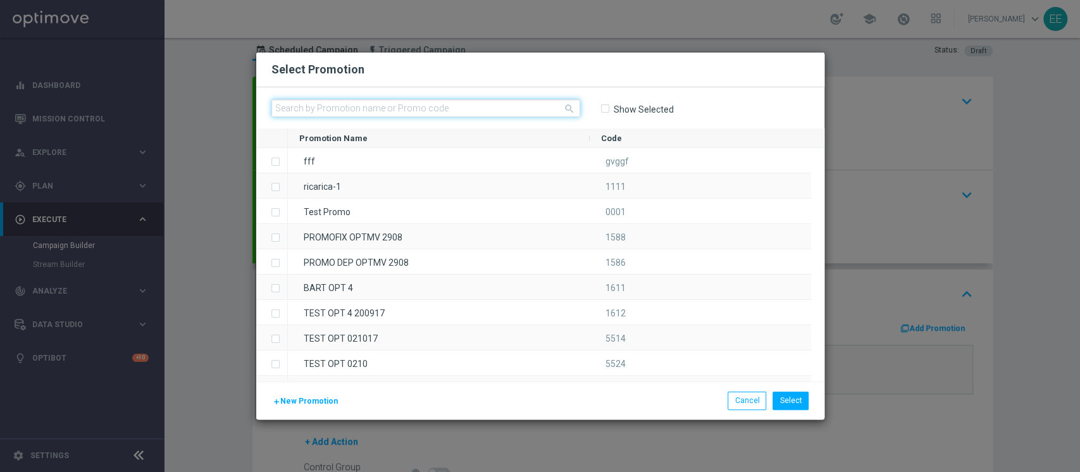
click at [318, 107] on input "text" at bounding box center [425, 108] width 309 height 18
paste input "SPORTCB2808-3"
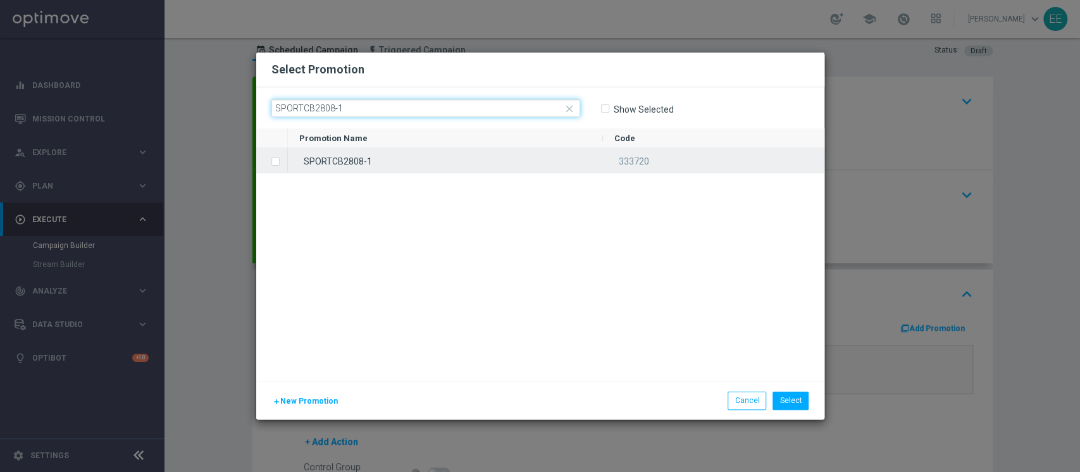
type input "SPORTCB2808-1"
click at [386, 163] on div "SPORTCB2808-1" at bounding box center [445, 160] width 315 height 25
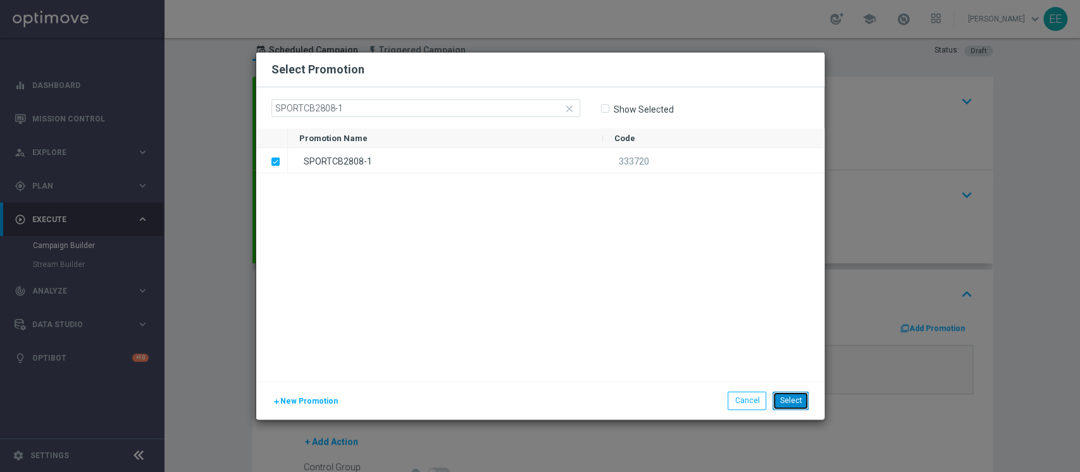
click at [799, 402] on button "Select" at bounding box center [790, 400] width 36 height 18
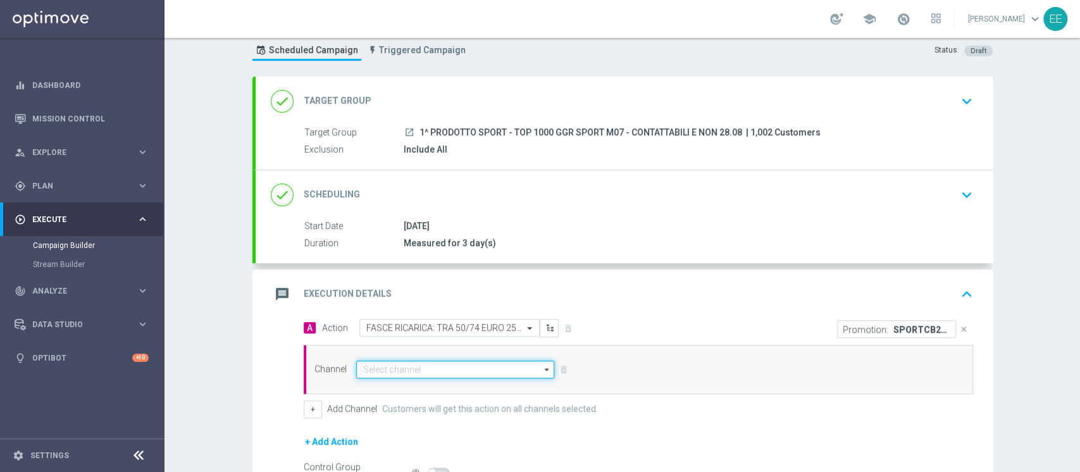
click at [425, 367] on input at bounding box center [455, 369] width 199 height 18
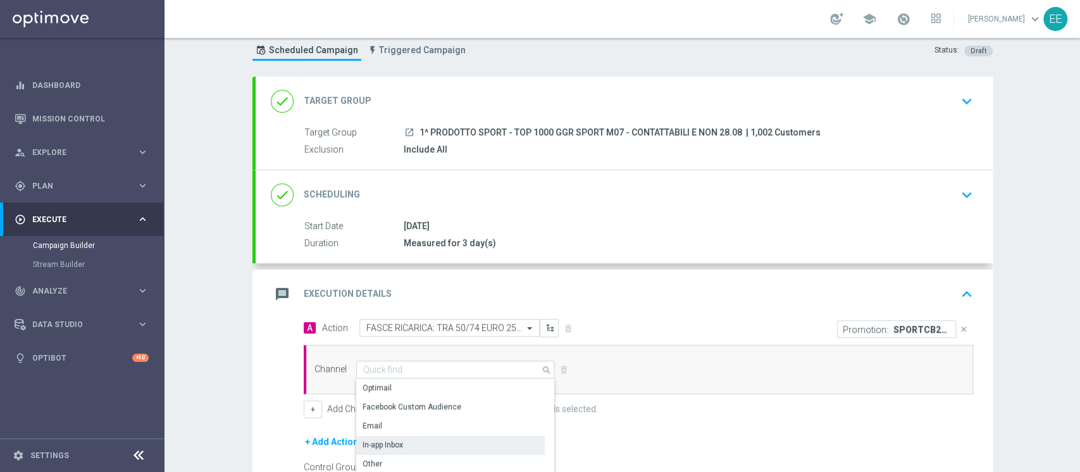
click at [376, 440] on div "In-app Inbox" at bounding box center [382, 444] width 40 height 11
type input "In-app Inbox"
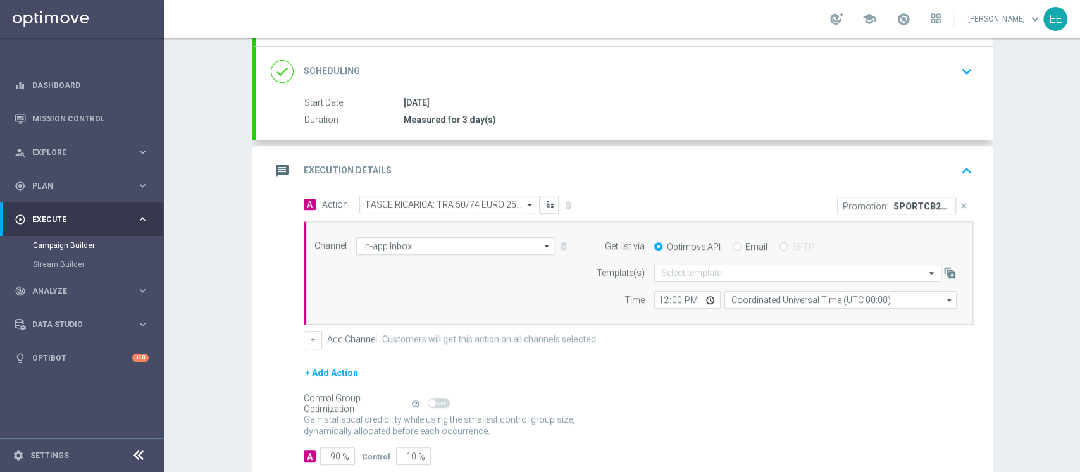
scroll to position [164, 0]
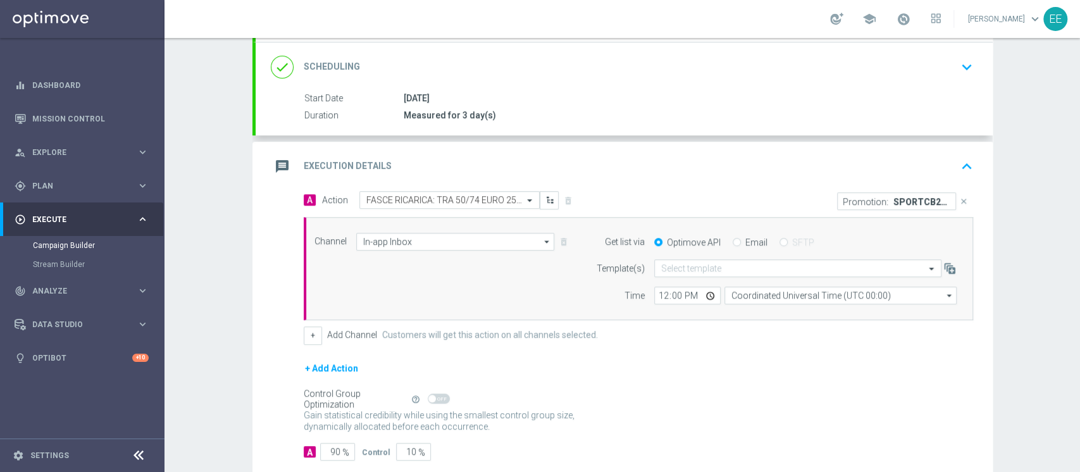
click at [732, 239] on input "Email" at bounding box center [736, 243] width 8 height 8
radio input "true"
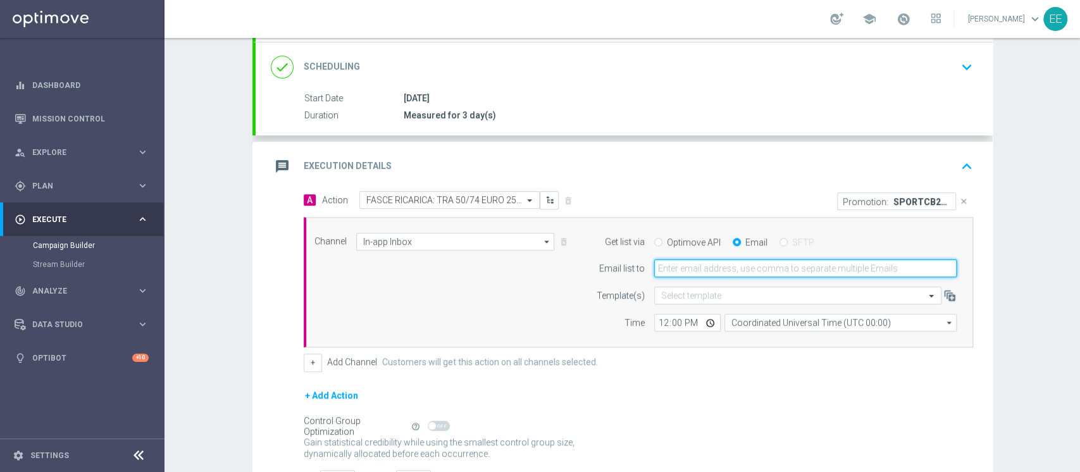
click at [696, 269] on input "email" at bounding box center [805, 268] width 302 height 18
type input "edoardo.ellena@sisal.it"
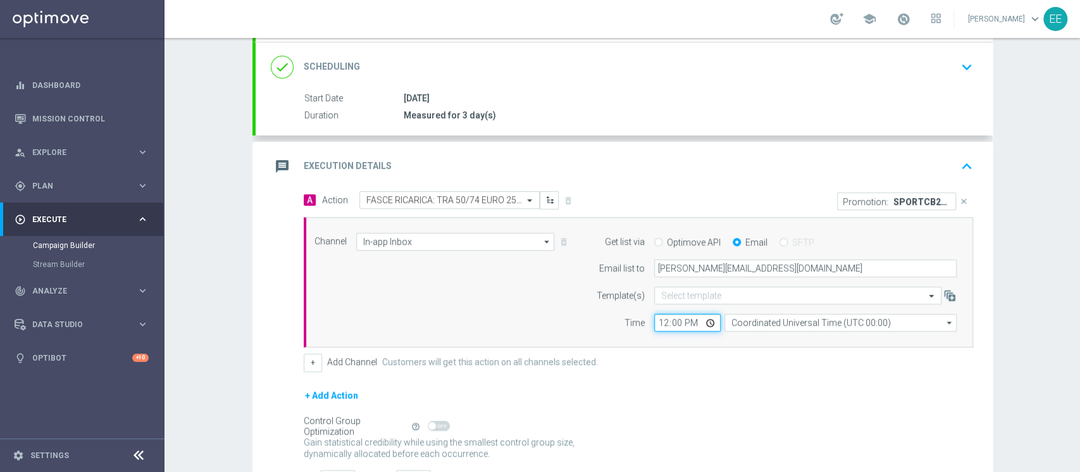
click at [654, 321] on input "12:00" at bounding box center [687, 323] width 66 height 18
type input "18:00"
click at [681, 338] on div "Channel In-app Inbox In-app Inbox arrow_drop_down Drag here to set row groups D…" at bounding box center [638, 282] width 669 height 131
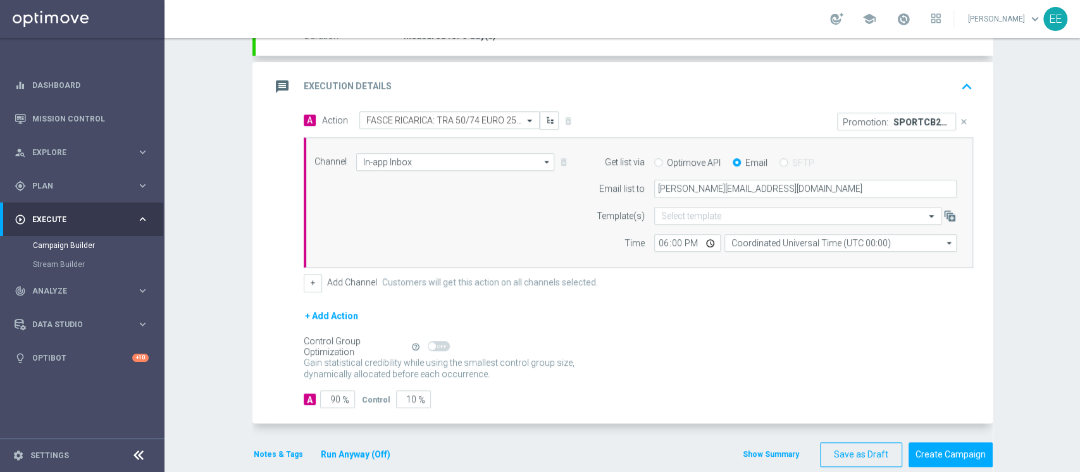
scroll to position [262, 0]
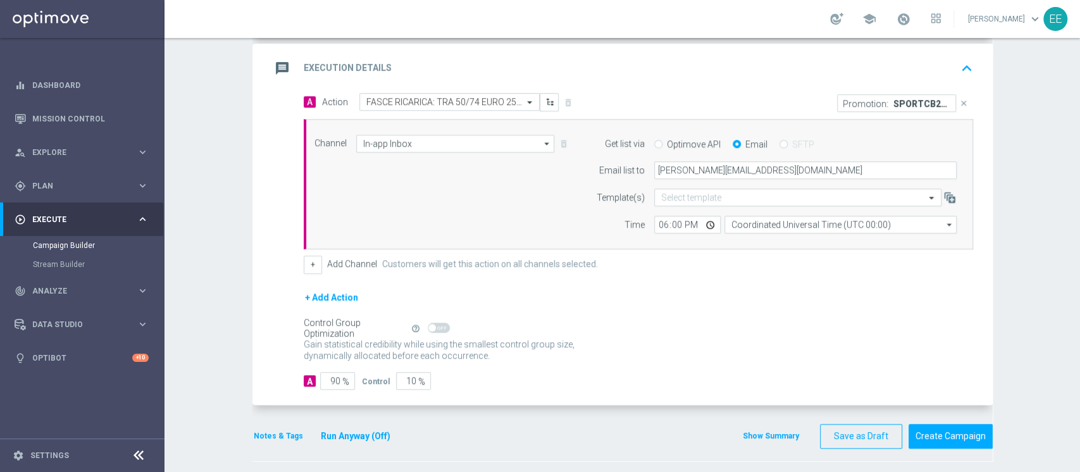
click at [261, 436] on button "Notes & Tags" at bounding box center [278, 436] width 52 height 14
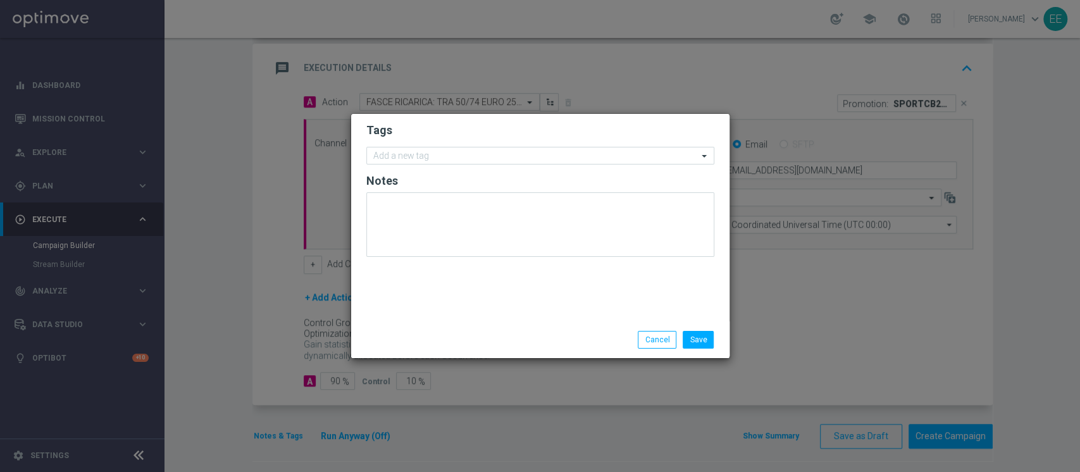
click at [424, 144] on form "Tags Add a new tag Notes" at bounding box center [540, 193] width 348 height 147
click at [421, 152] on input "text" at bounding box center [535, 156] width 324 height 11
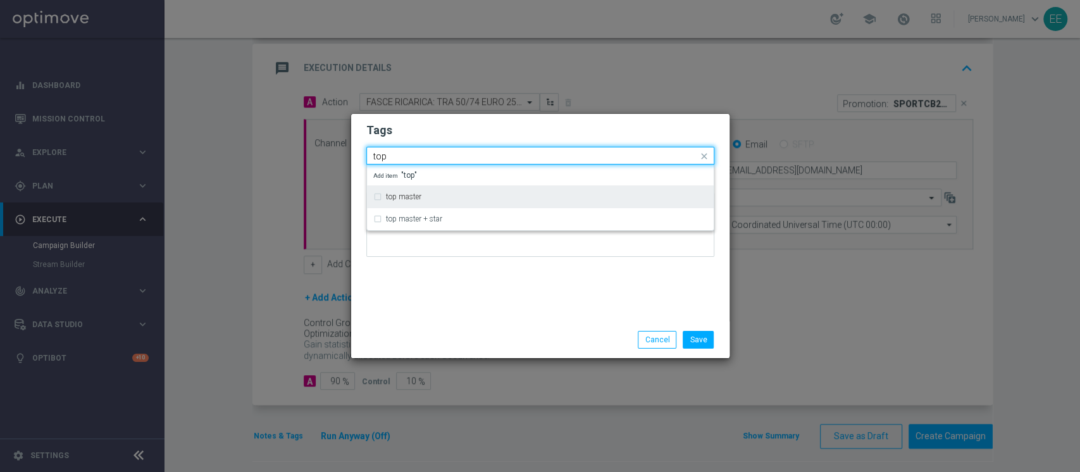
type input "top"
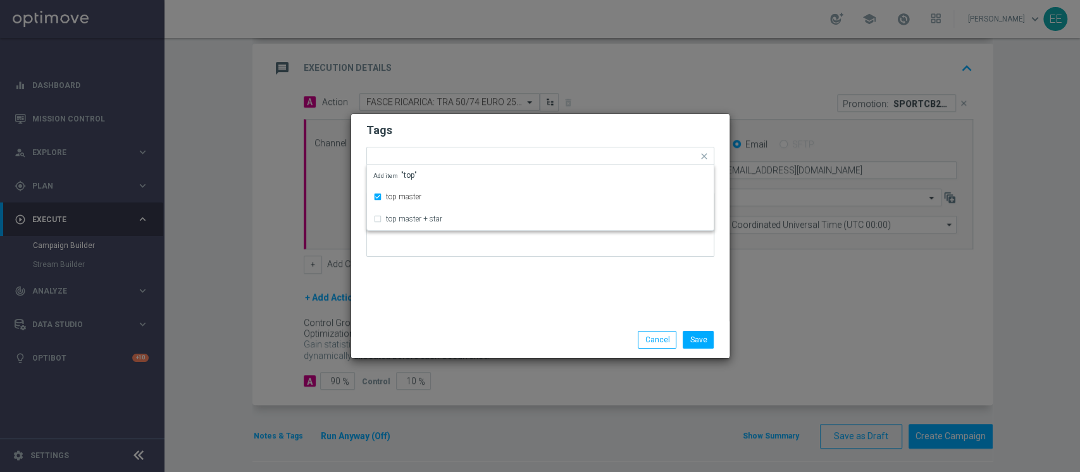
click at [484, 109] on modal-container "Tags Quick find × top master top master top master + star Add item "top" Notes …" at bounding box center [540, 236] width 1080 height 472
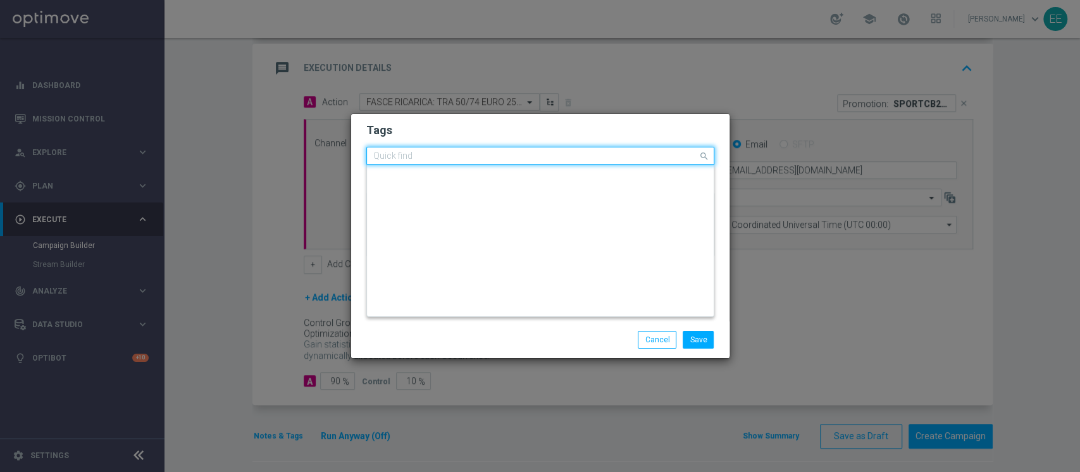
click at [454, 156] on input "text" at bounding box center [535, 156] width 324 height 11
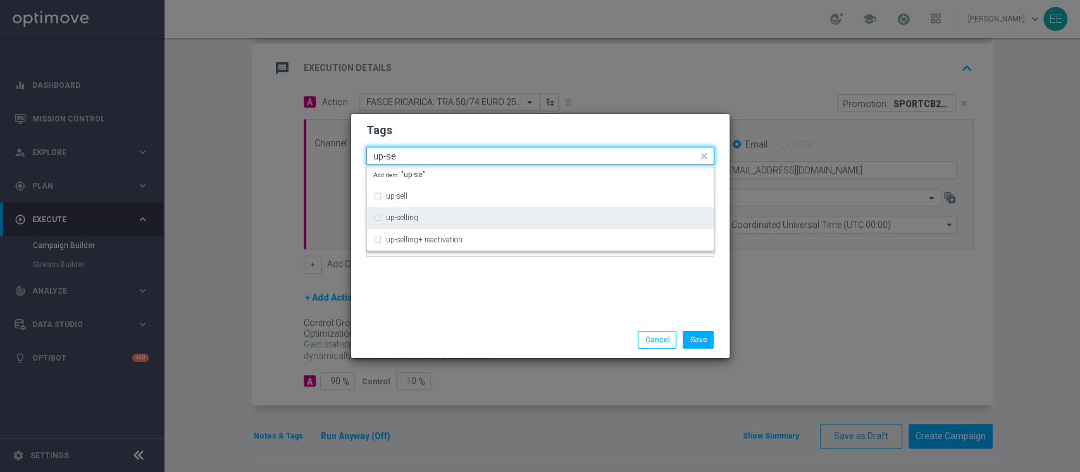
click at [415, 210] on div "up-selling" at bounding box center [540, 217] width 334 height 20
type input "up-se"
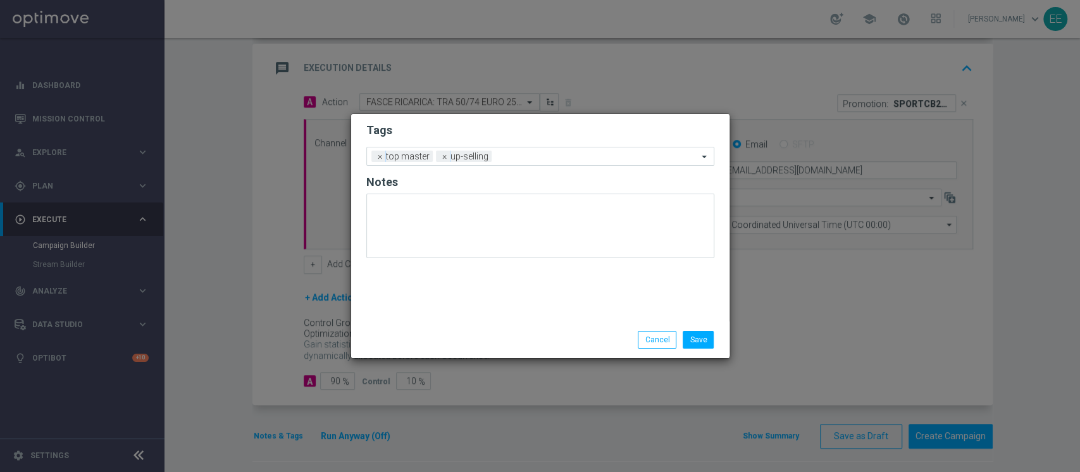
click at [467, 283] on div "Tags Add a new tag × top master × up-selling Notes" at bounding box center [540, 217] width 378 height 207
click at [552, 144] on form "Tags Add a new tag × top master × up-selling Notes" at bounding box center [540, 194] width 348 height 148
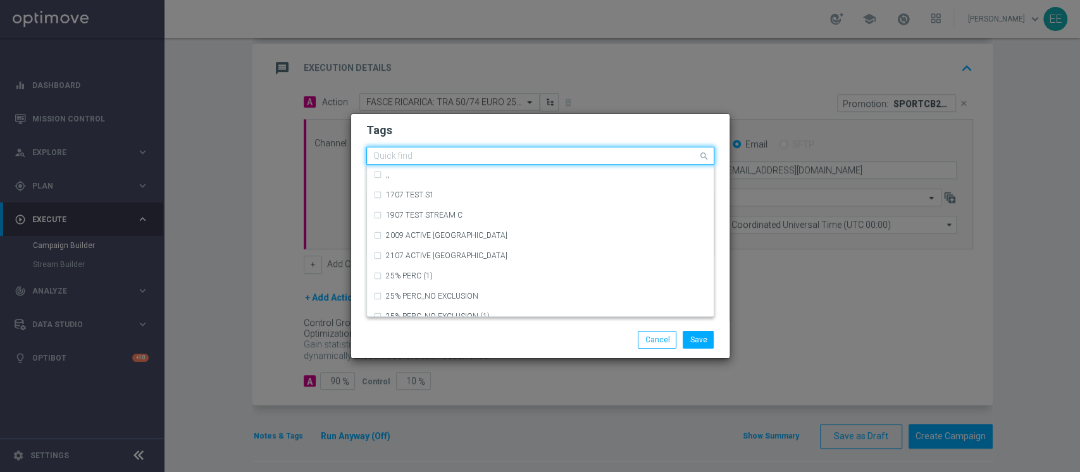
click at [536, 156] on input "text" at bounding box center [535, 156] width 324 height 11
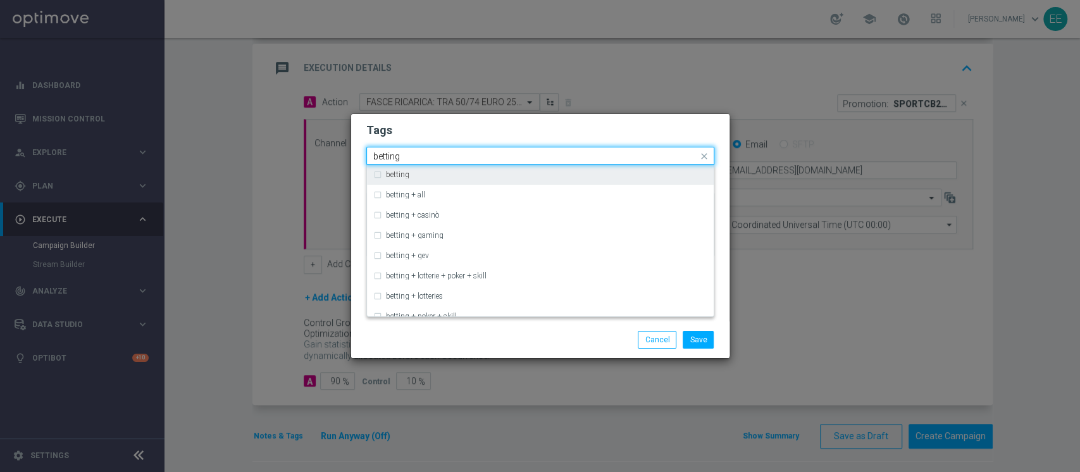
click at [469, 175] on div "betting" at bounding box center [546, 175] width 321 height 8
type input "betting"
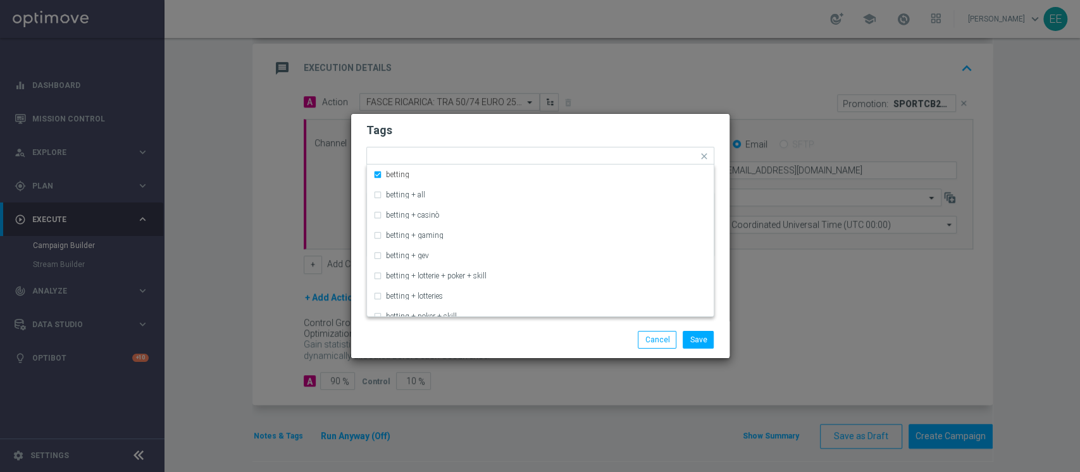
click at [549, 130] on h2 "Tags" at bounding box center [540, 130] width 348 height 15
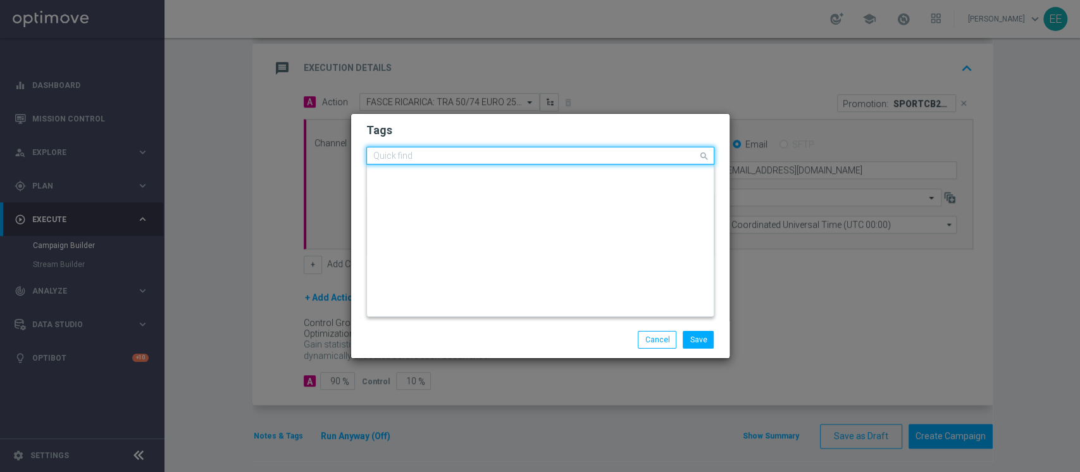
click at [582, 150] on div "Quick find × top master × up-selling × betting" at bounding box center [532, 156] width 331 height 16
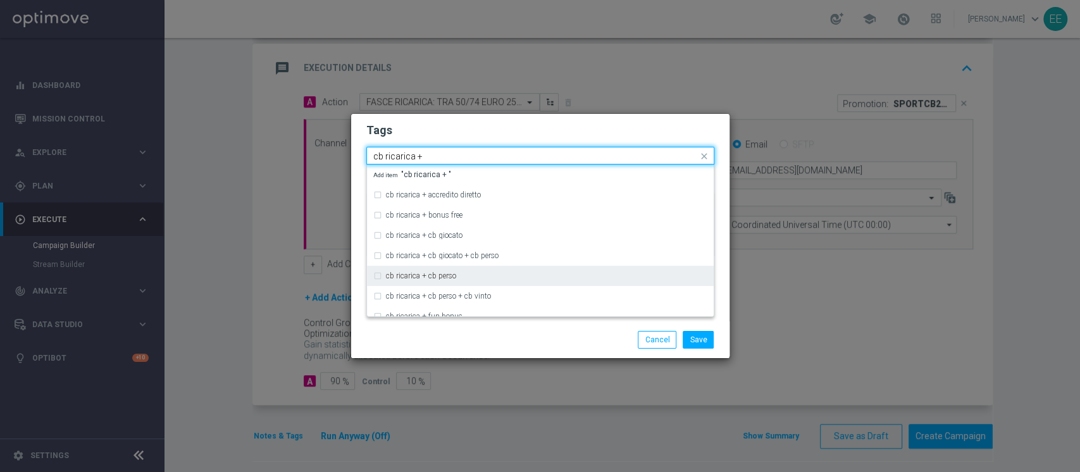
click at [474, 279] on div "cb ricarica + cb perso" at bounding box center [546, 276] width 321 height 8
type input "cb ricarica +"
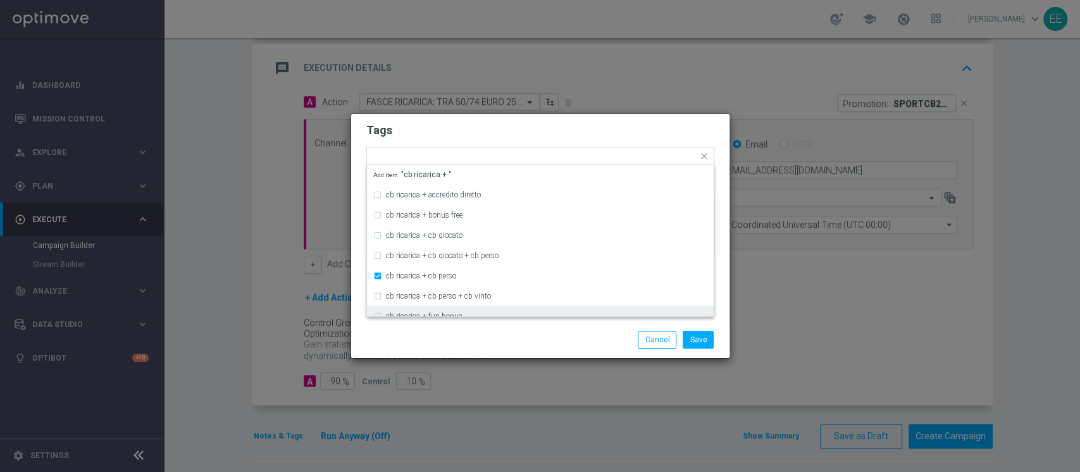
click at [507, 339] on div "Save Cancel" at bounding box center [601, 340] width 245 height 18
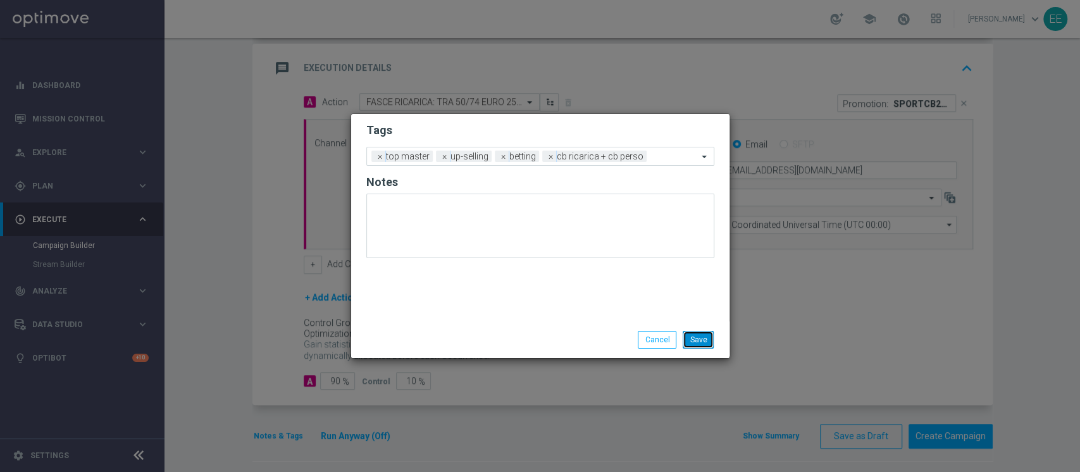
click at [703, 340] on button "Save" at bounding box center [697, 340] width 31 height 18
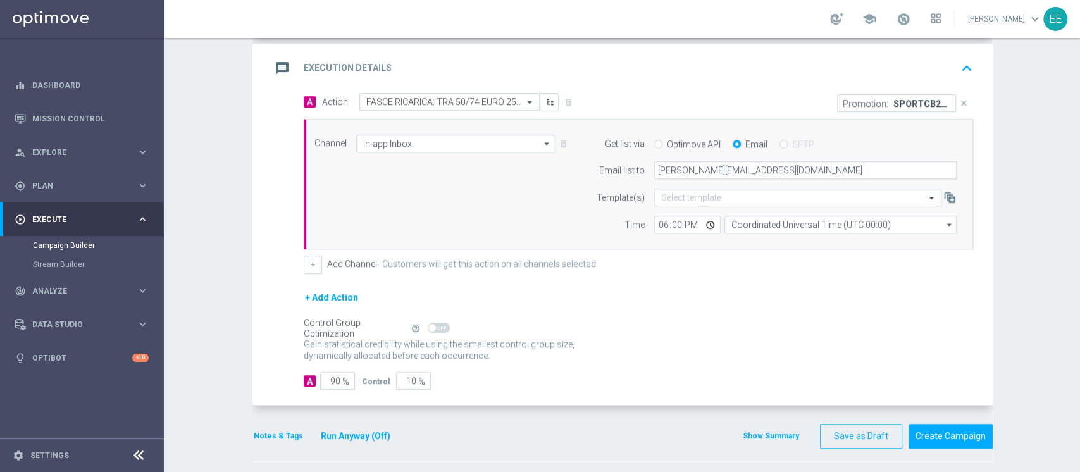
click at [269, 440] on button "Notes & Tags" at bounding box center [278, 436] width 52 height 14
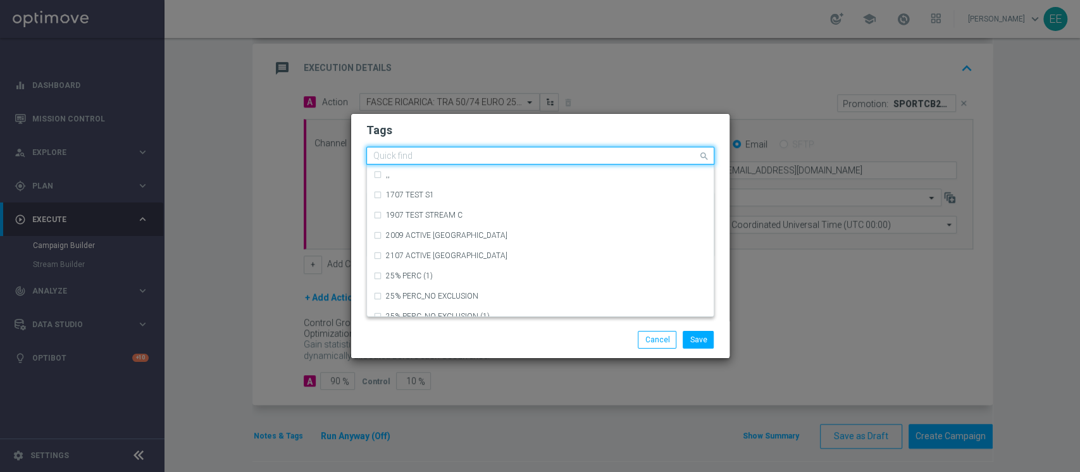
click at [662, 156] on input "text" at bounding box center [535, 156] width 324 height 11
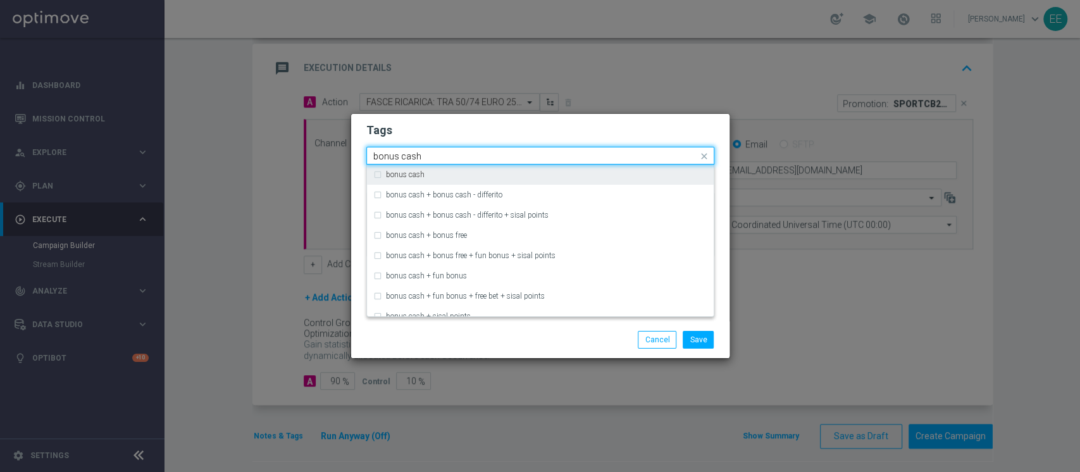
click at [626, 175] on div "bonus cash" at bounding box center [546, 175] width 321 height 8
type input "bonus cash"
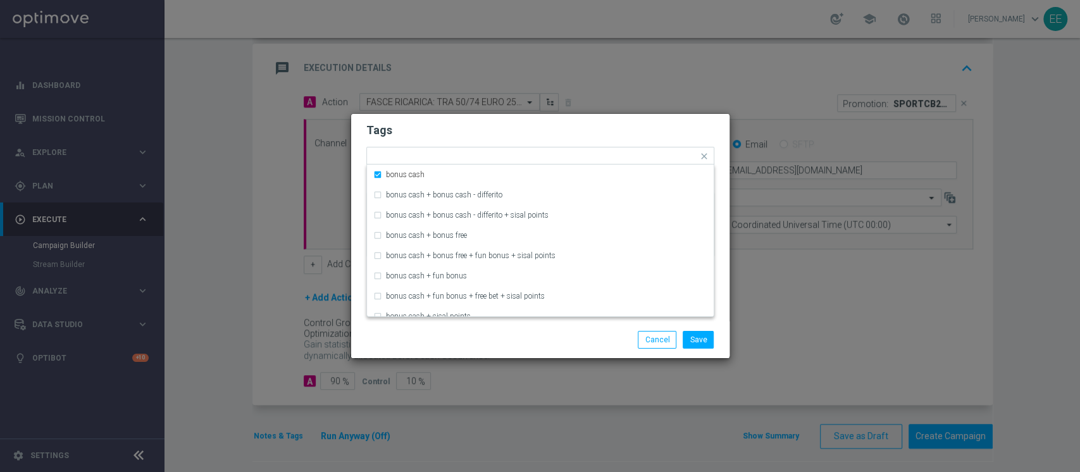
click at [663, 125] on h2 "Tags" at bounding box center [540, 130] width 348 height 15
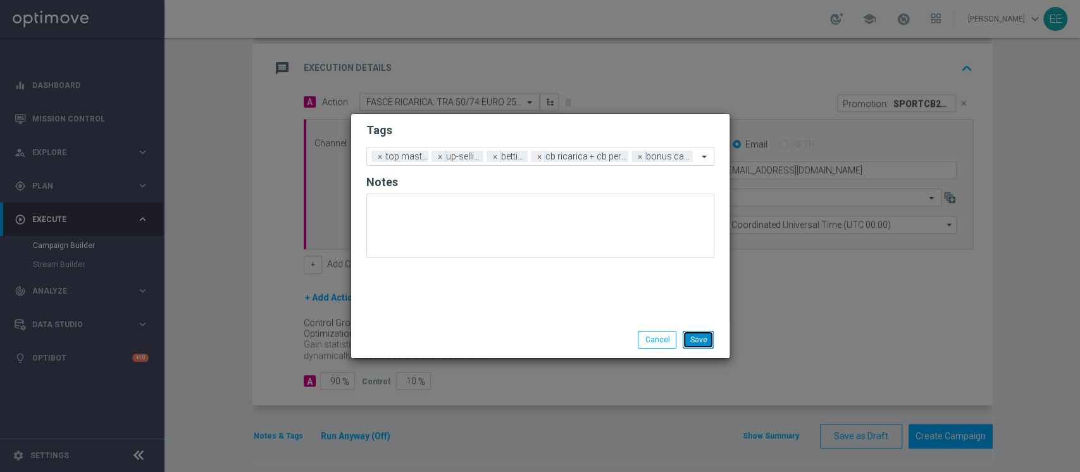
click at [702, 336] on button "Save" at bounding box center [697, 340] width 31 height 18
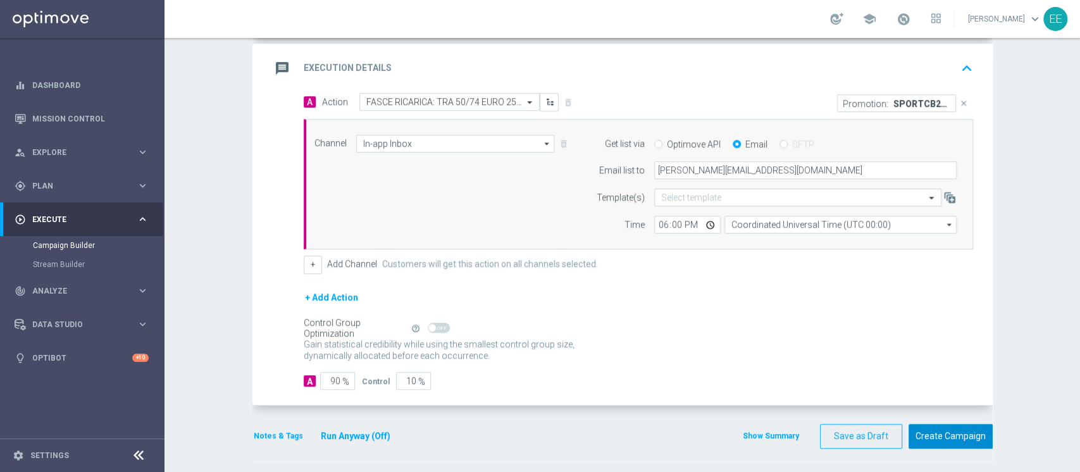
click at [953, 439] on button "Create Campaign" at bounding box center [950, 436] width 84 height 25
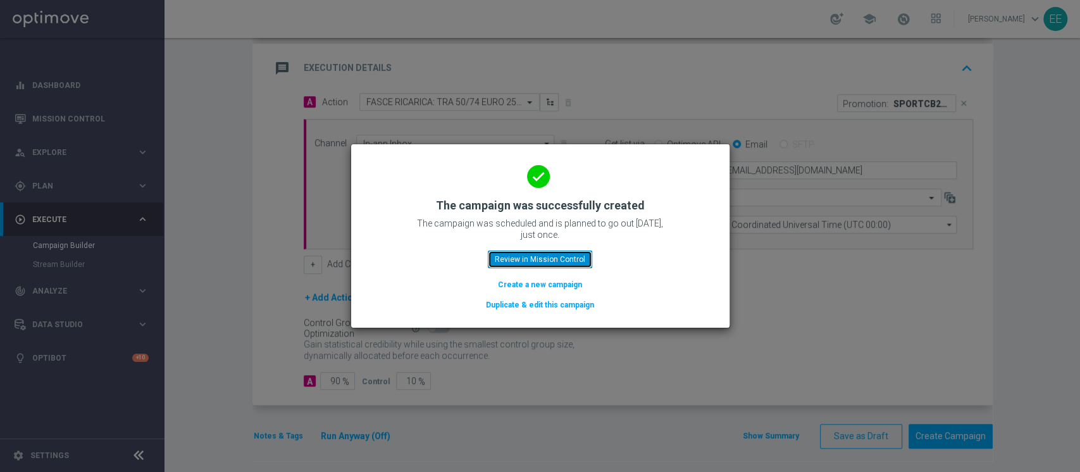
click at [582, 255] on button "Review in Mission Control" at bounding box center [540, 259] width 104 height 18
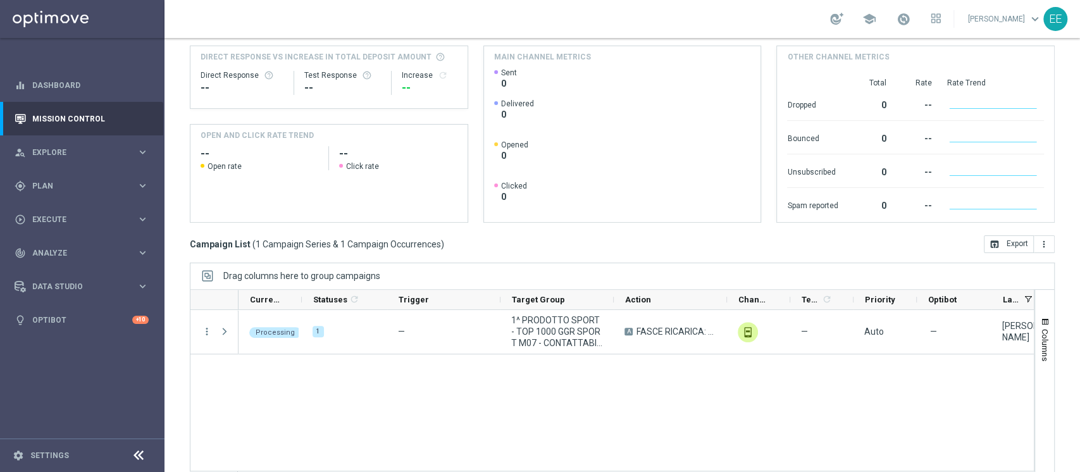
scroll to position [167, 0]
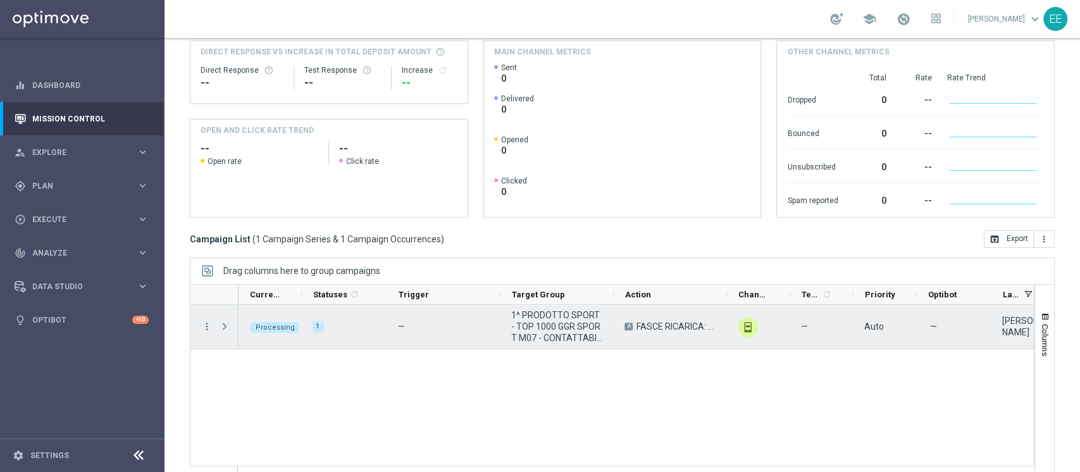
click at [223, 326] on span "Press SPACE to select this row." at bounding box center [224, 326] width 11 height 10
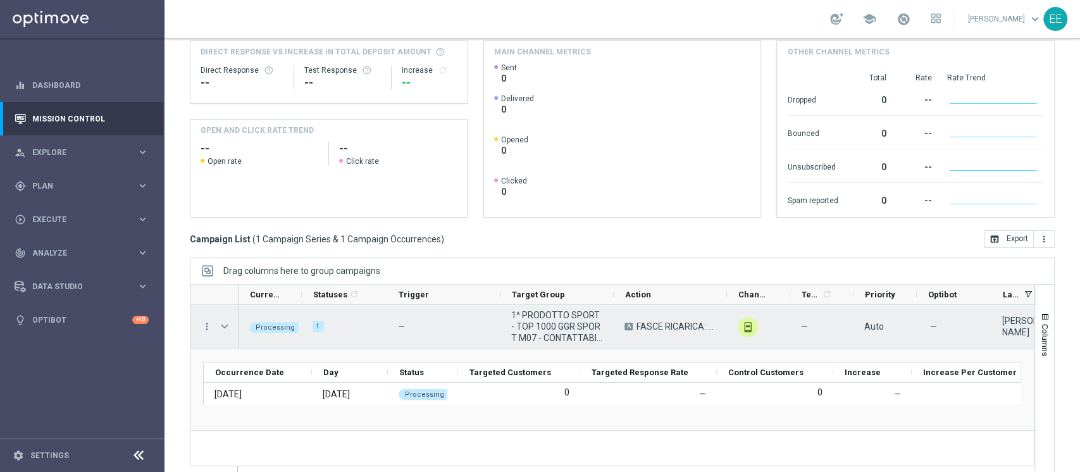
click at [223, 326] on span "Press SPACE to select this row." at bounding box center [224, 326] width 11 height 10
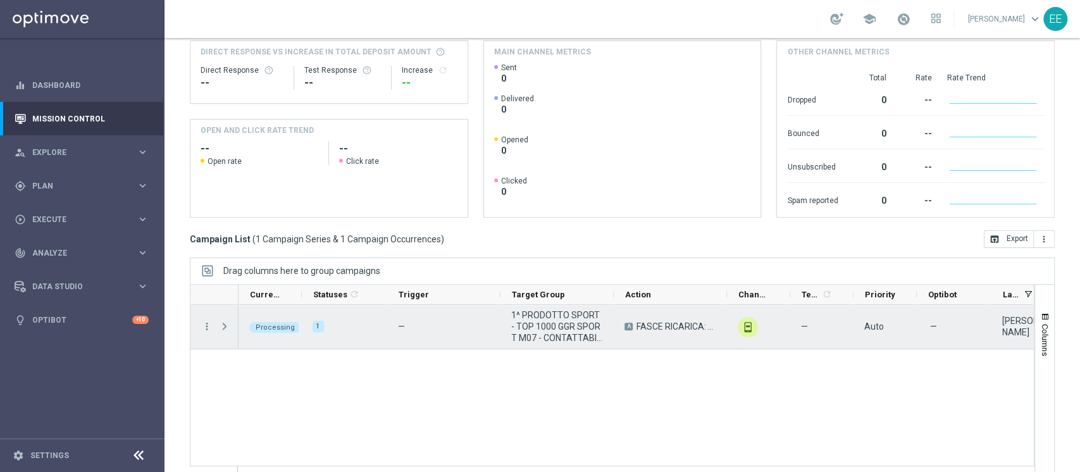
click at [223, 326] on span "Press SPACE to select this row." at bounding box center [224, 326] width 11 height 10
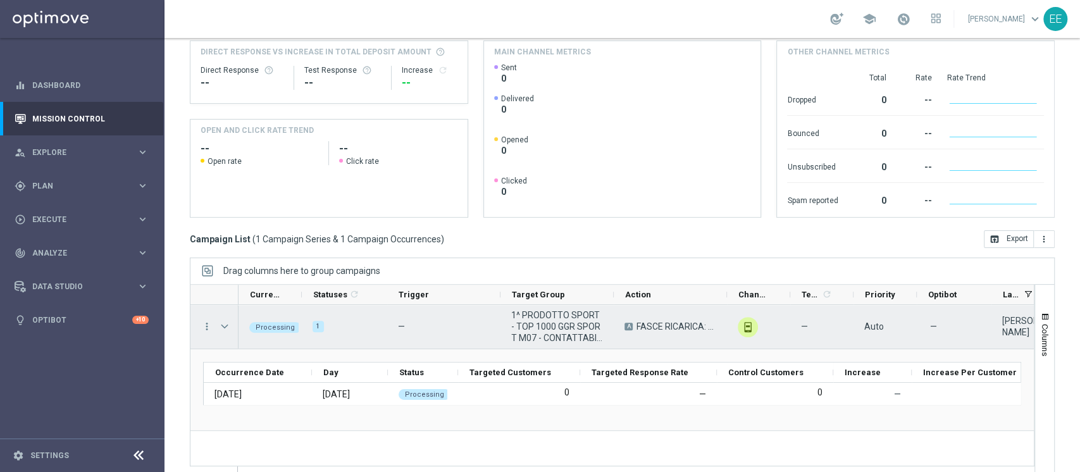
click at [526, 331] on span "1^ PRODOTTO SPORT - TOP 1000 GGR SPORT M07 - CONTATTABILI E NON 28.08" at bounding box center [557, 326] width 92 height 34
click at [228, 324] on span "Press SPACE to select this row." at bounding box center [224, 326] width 11 height 10
click at [0, 0] on span "Press SPACE to select this row." at bounding box center [0, 0] width 0 height 0
click at [228, 324] on span "Press SPACE to select this row." at bounding box center [224, 326] width 11 height 10
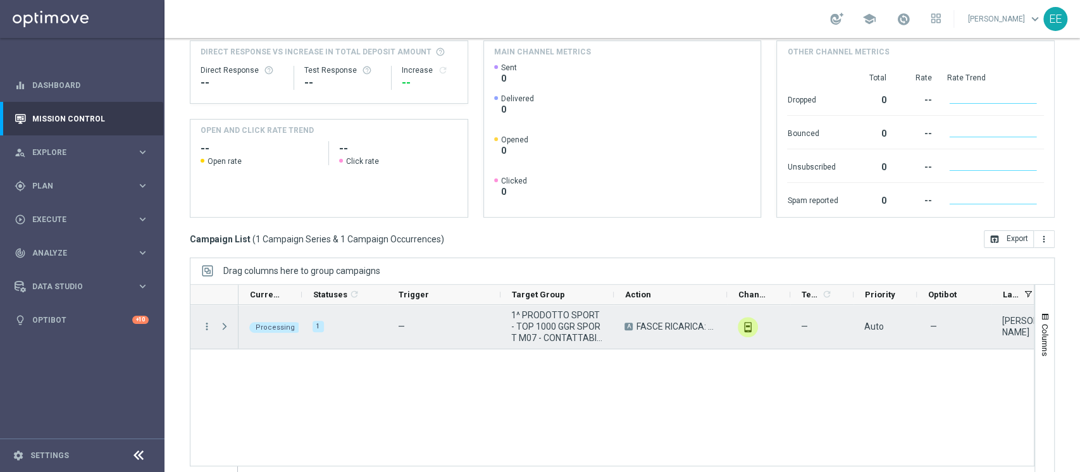
click at [228, 324] on span "Press SPACE to select this row." at bounding box center [224, 326] width 11 height 10
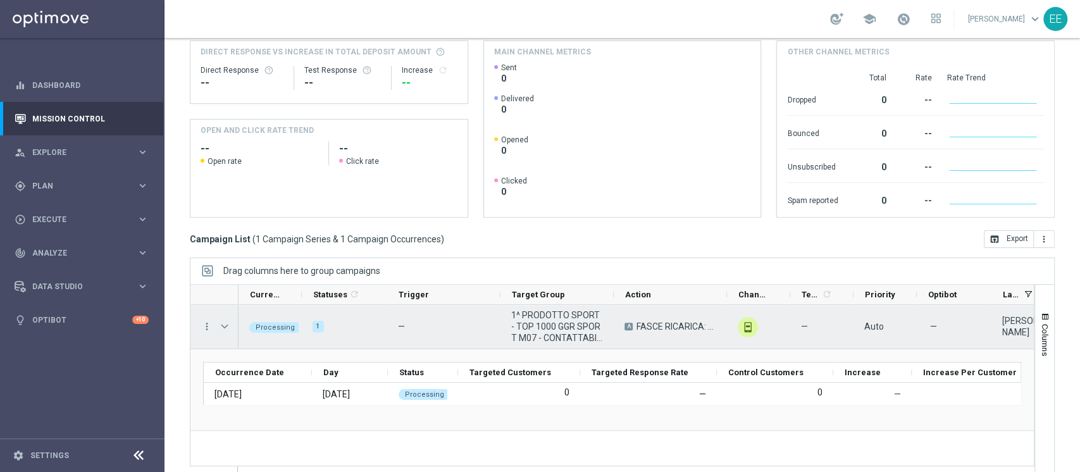
click at [228, 324] on span "Press SPACE to select this row." at bounding box center [224, 326] width 11 height 10
click at [0, 0] on span "Press SPACE to select this row." at bounding box center [0, 0] width 0 height 0
click at [221, 323] on span "Press SPACE to select this row." at bounding box center [224, 326] width 11 height 10
click at [0, 0] on span "Press SPACE to select this row." at bounding box center [0, 0] width 0 height 0
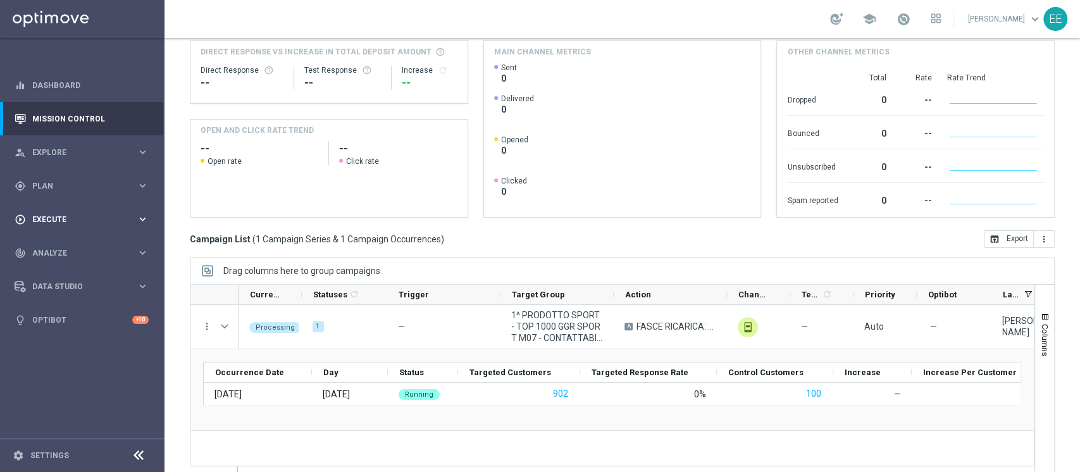
click at [59, 210] on div "play_circle_outline Execute keyboard_arrow_right" at bounding box center [81, 219] width 163 height 34
click at [83, 243] on link "Campaign Builder" at bounding box center [82, 245] width 99 height 10
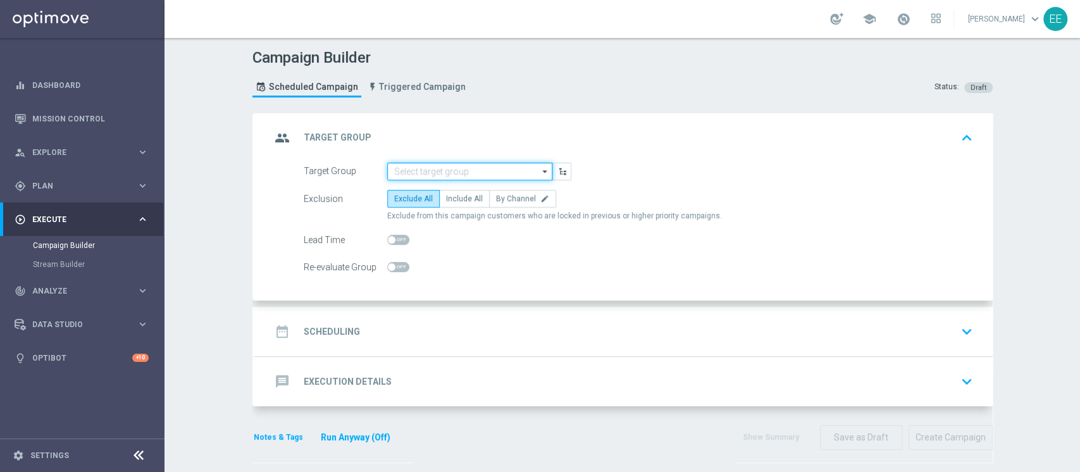
click at [434, 175] on input at bounding box center [469, 172] width 165 height 18
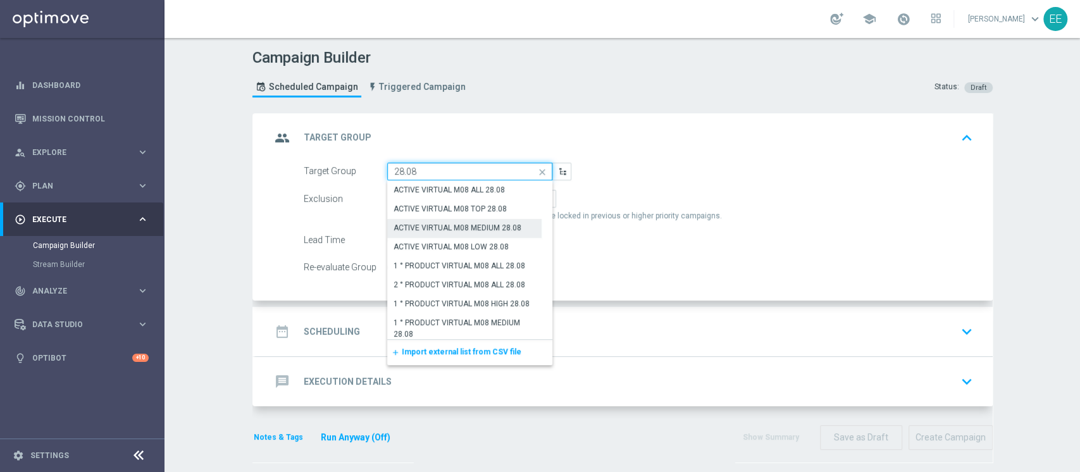
scroll to position [259, 0]
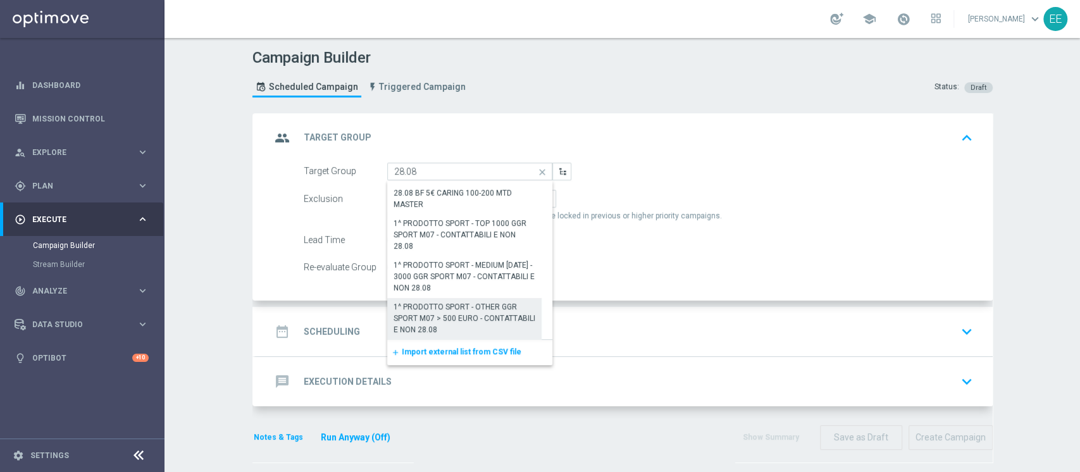
click at [469, 329] on div "1^ PRODOTTO SPORT - OTHER GGR SPORT M07 > 500 EURO - CONTATTABILI E NON 28.08" at bounding box center [464, 318] width 142 height 34
type input "1^ PRODOTTO SPORT - OTHER GGR SPORT M07 > 500 EURO - CONTATTABILI E NON 28.08"
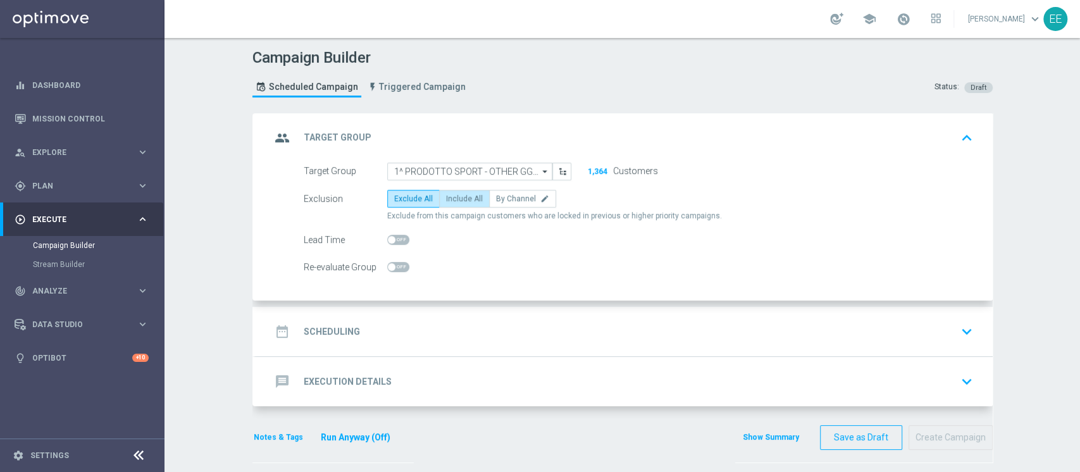
click at [476, 199] on label "Include All" at bounding box center [464, 199] width 51 height 18
click at [454, 199] on input "Include All" at bounding box center [450, 201] width 8 height 8
radio input "true"
click at [382, 326] on div "date_range Scheduling keyboard_arrow_down" at bounding box center [624, 331] width 706 height 24
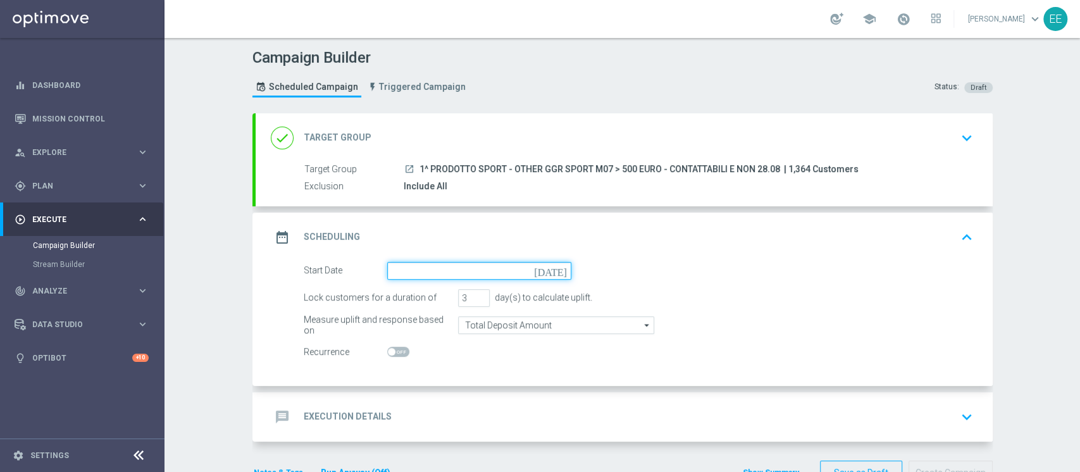
click at [476, 274] on input at bounding box center [479, 271] width 184 height 18
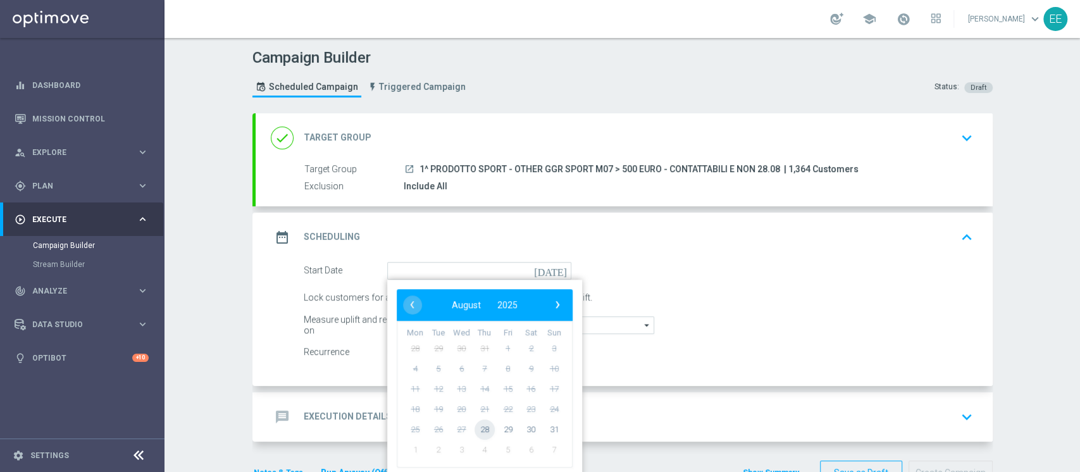
click at [486, 424] on span "28" at bounding box center [484, 429] width 20 height 20
type input "28 Aug 2025"
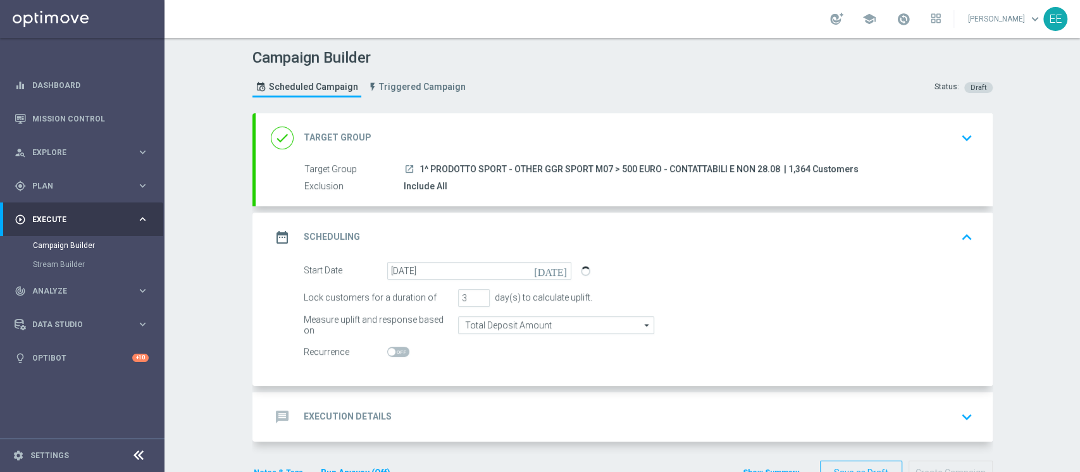
click at [486, 421] on div "message Execution Details keyboard_arrow_down" at bounding box center [624, 417] width 706 height 24
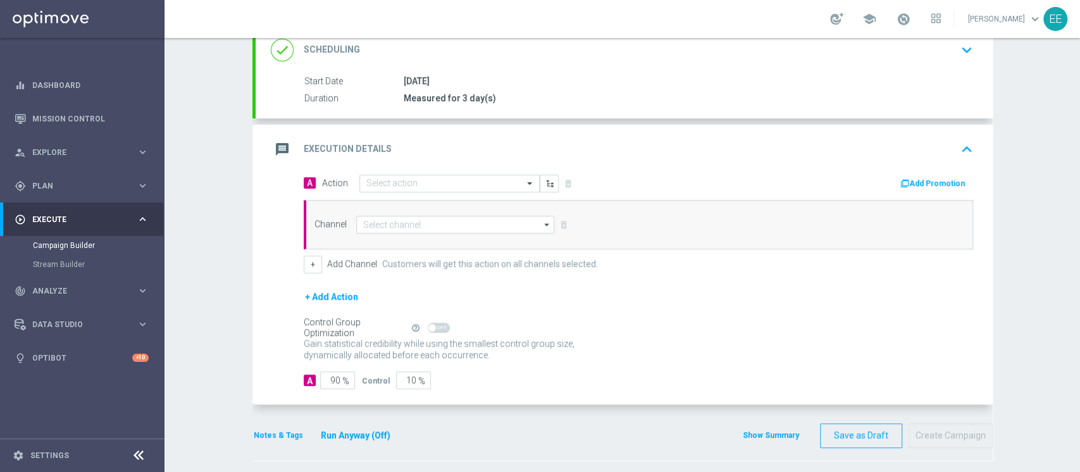
scroll to position [181, 0]
click at [399, 189] on div "Select action" at bounding box center [449, 184] width 180 height 18
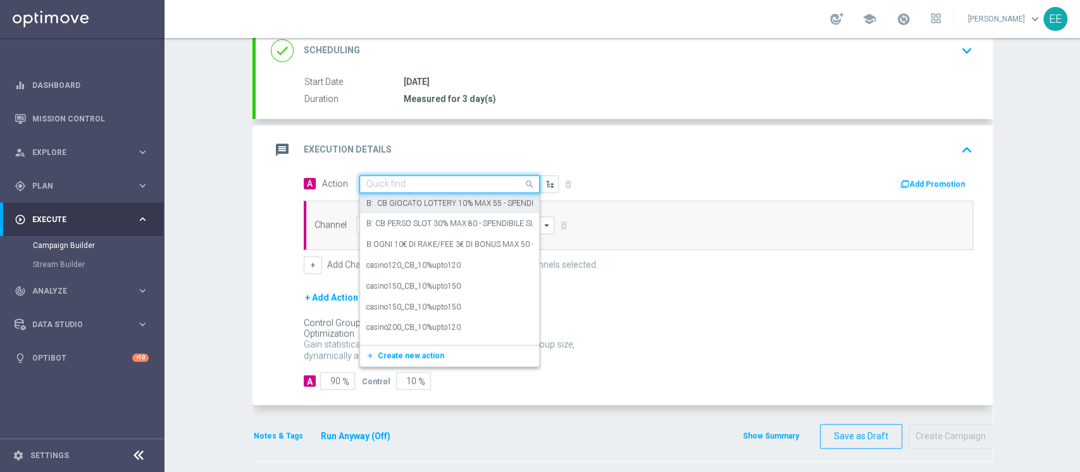
paste input "FASCE RICARICA: TRA 10/24 EURO 25% CB PERSO SPORT - ESCLUSE SINGOLE - FINO A 10…"
type input "FASCE RICARICA: TRA 10/24 EURO 25% CB PERSO SPORT - ESCLUSE SINGOLE - FINO A 10…"
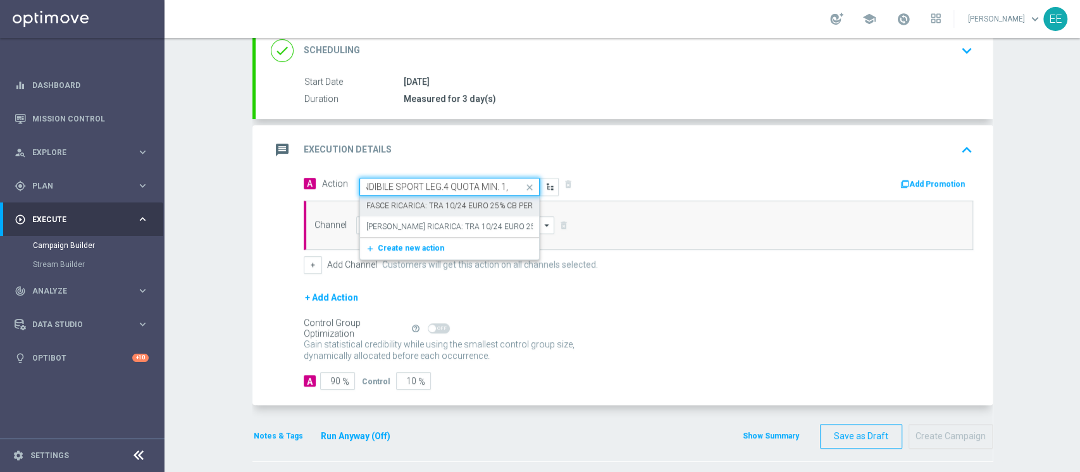
click at [458, 200] on label "FASCE RICARICA: TRA 10/24 EURO 25% CB PERSO SPORT - ESCLUSE SINGOLE - FINO A 10…" at bounding box center [857, 205] width 982 height 11
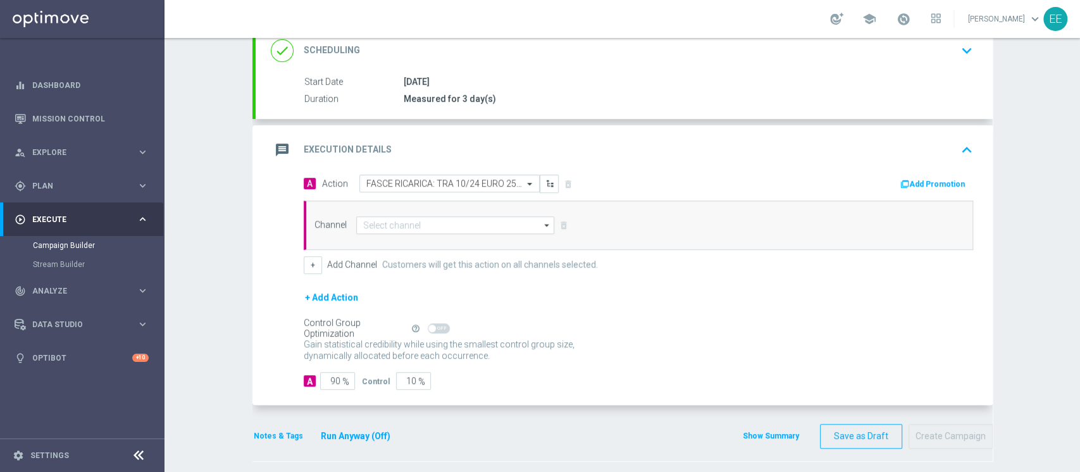
scroll to position [0, 0]
click at [925, 177] on button "Add Promotion" at bounding box center [934, 184] width 70 height 14
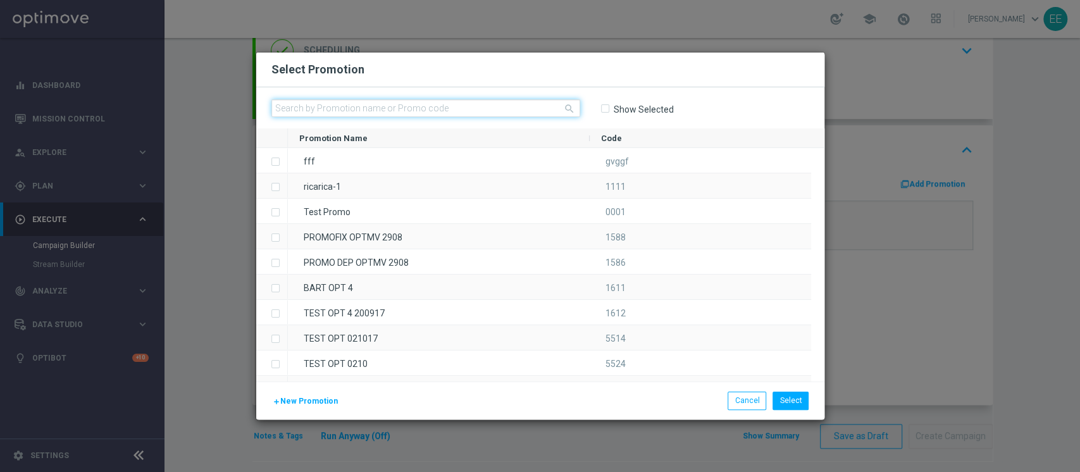
click at [397, 105] on input "text" at bounding box center [425, 108] width 309 height 18
paste input "SPORTCB2808-3"
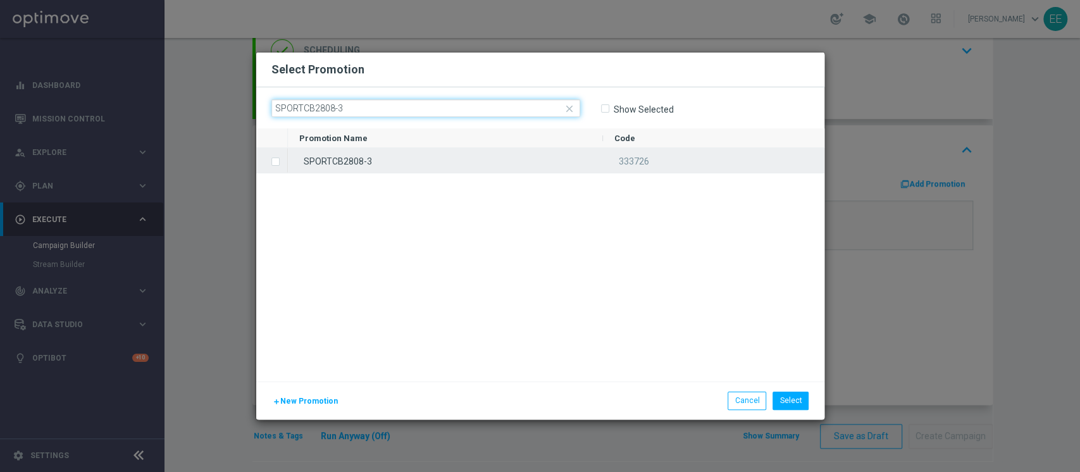
type input "SPORTCB2808-3"
click at [369, 169] on div "SPORTCB2808-3" at bounding box center [445, 160] width 315 height 25
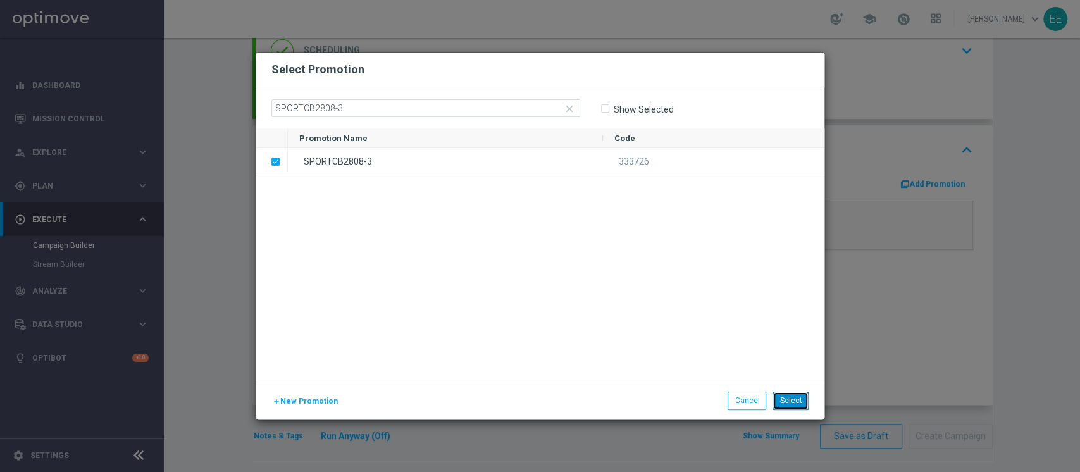
click at [799, 401] on button "Select" at bounding box center [790, 400] width 36 height 18
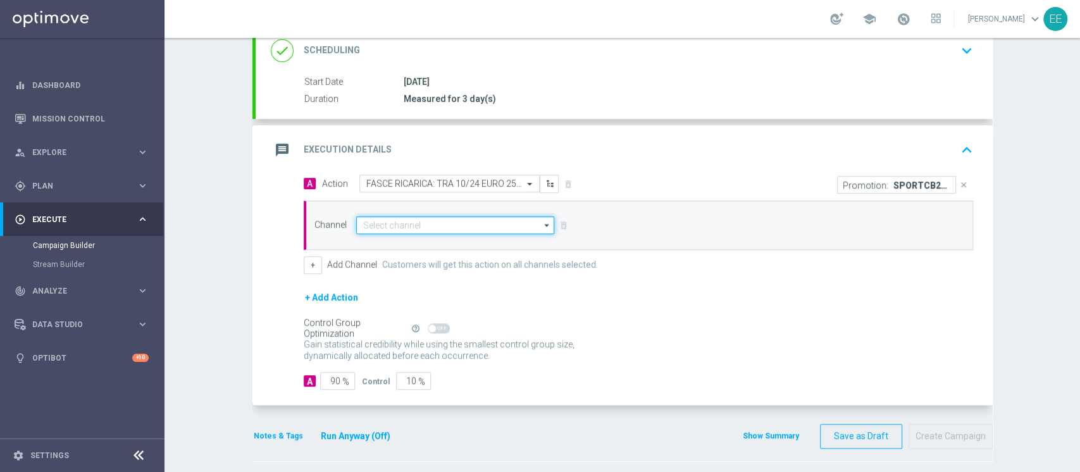
click at [448, 219] on input at bounding box center [455, 225] width 199 height 18
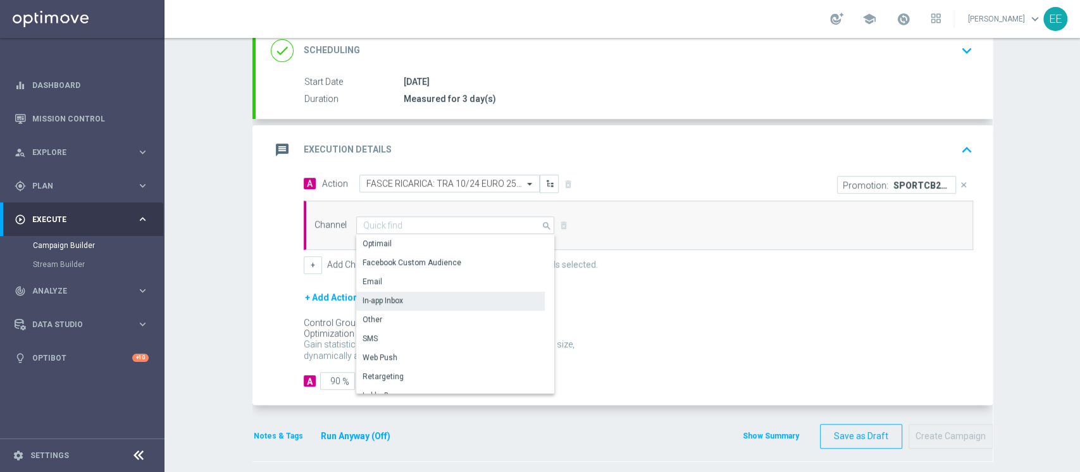
click at [414, 301] on div "In-app Inbox" at bounding box center [450, 301] width 188 height 18
type input "In-app Inbox"
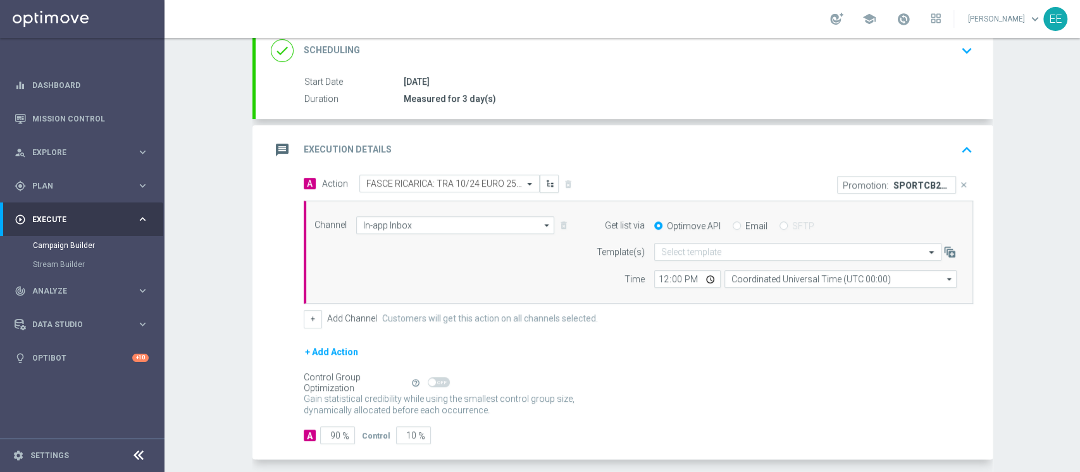
click at [732, 225] on input "Email" at bounding box center [736, 227] width 8 height 8
radio input "true"
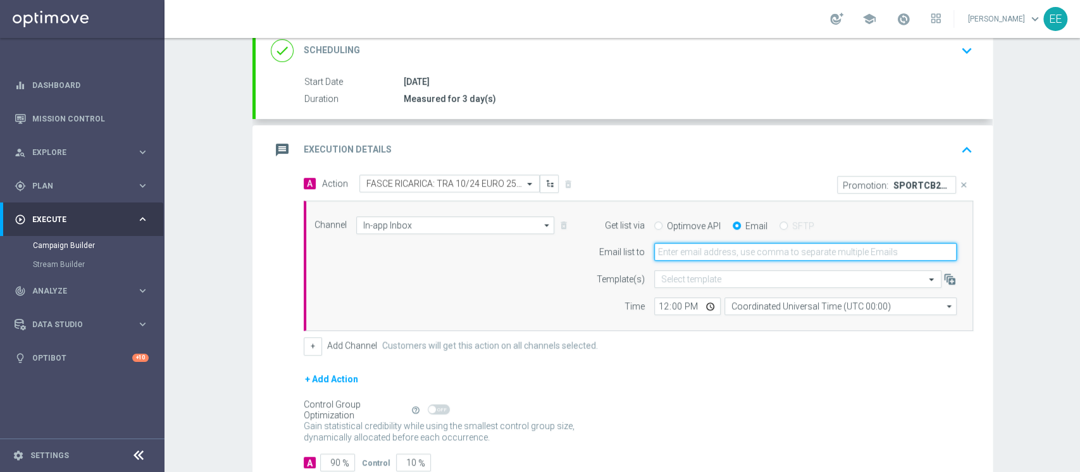
click at [709, 252] on input "email" at bounding box center [805, 252] width 302 height 18
type input "edoardo.ellena@sisal.it"
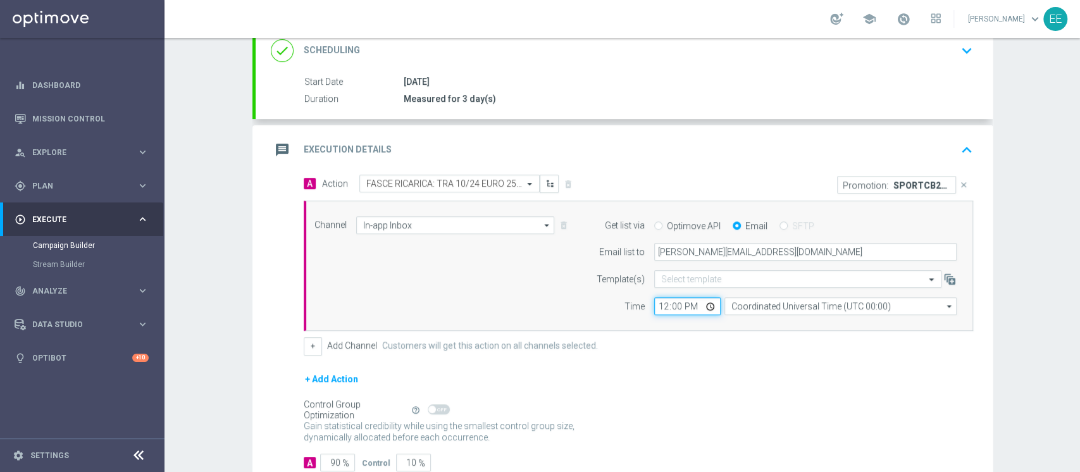
click at [660, 309] on input "12:00" at bounding box center [687, 306] width 66 height 18
type input "18:00"
click at [645, 349] on div "+ Add Channel Customers will get this action on all channels selected." at bounding box center [638, 346] width 669 height 18
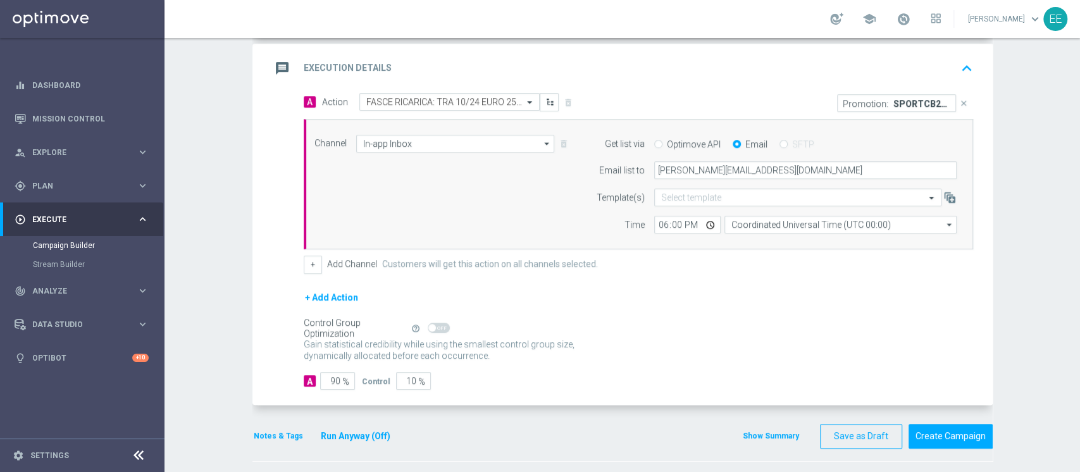
click at [278, 436] on button "Notes & Tags" at bounding box center [278, 436] width 52 height 14
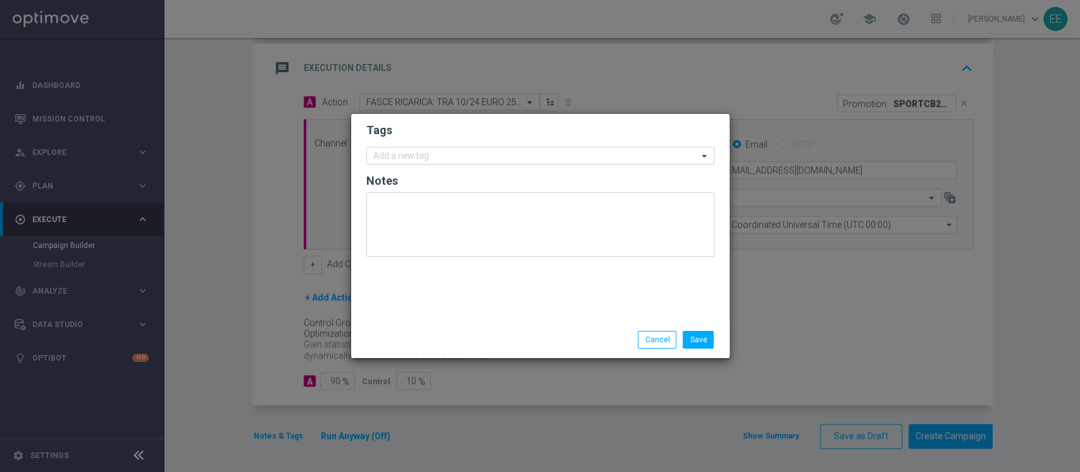
click at [465, 154] on input "text" at bounding box center [535, 156] width 324 height 11
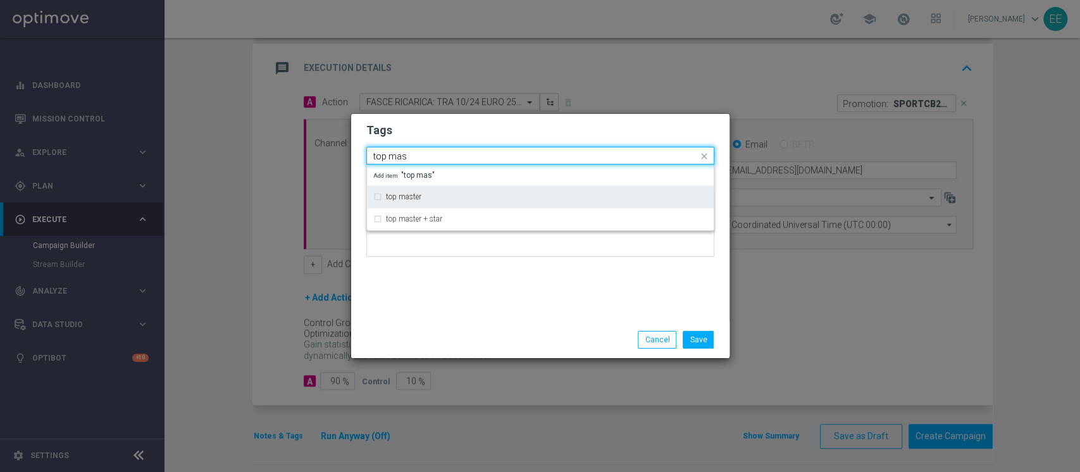
type input "top mas"
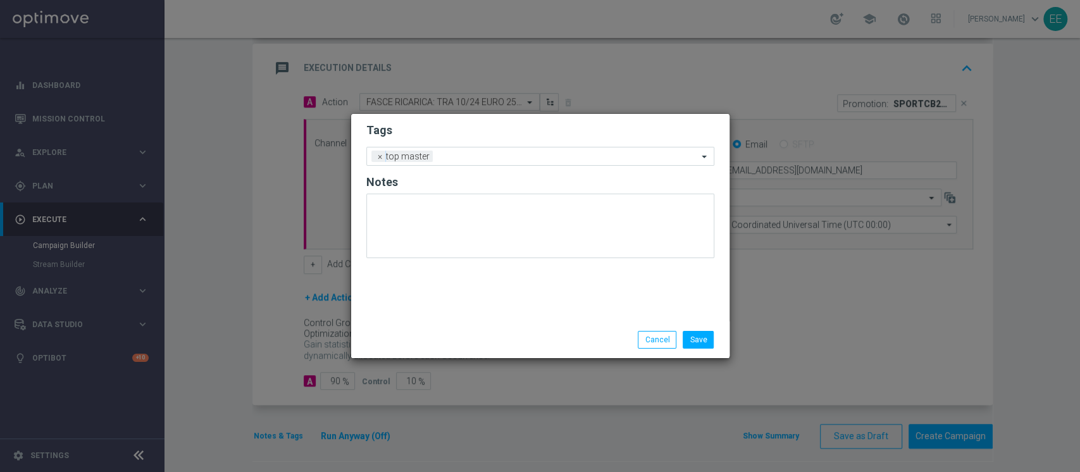
click at [477, 128] on h2 "Tags" at bounding box center [540, 130] width 348 height 15
click at [480, 165] on ng-select "Add a new tag × top master" at bounding box center [540, 156] width 348 height 19
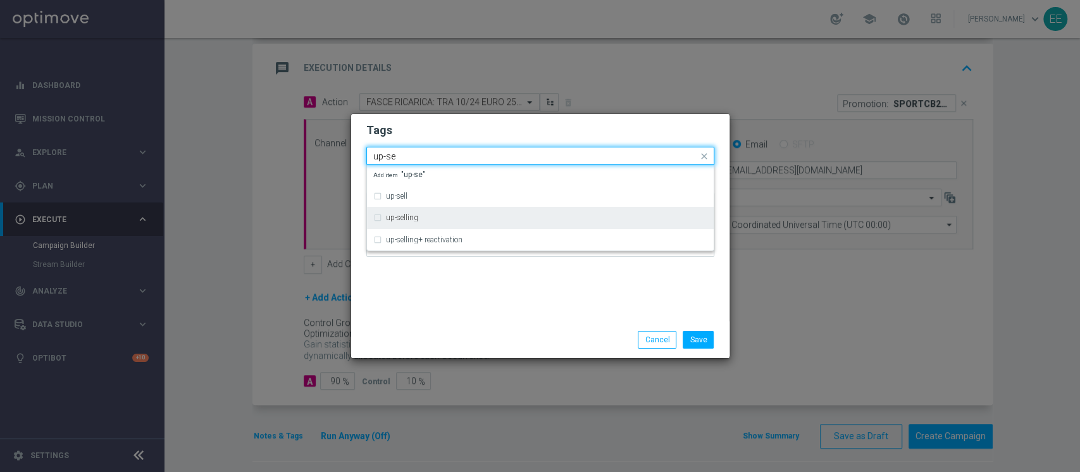
click at [432, 221] on div "up-selling" at bounding box center [546, 218] width 321 height 8
type input "up-se"
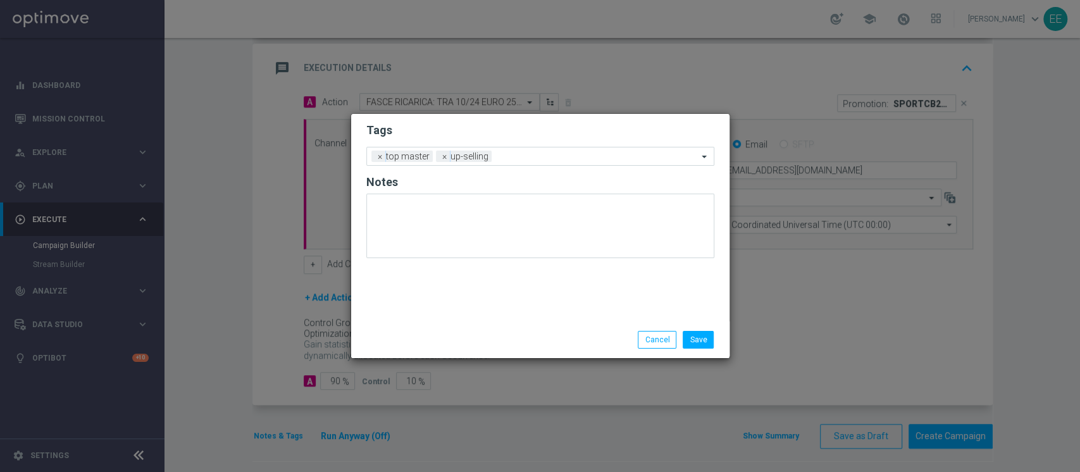
click at [472, 288] on div "Tags Add a new tag × top master × up-selling Notes" at bounding box center [540, 217] width 378 height 207
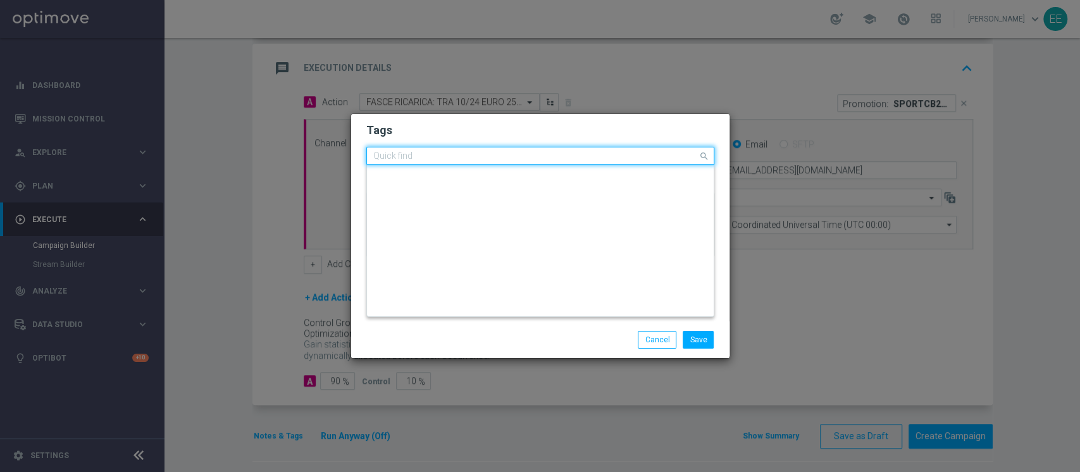
click at [541, 164] on div "Quick find × top master × up-selling" at bounding box center [540, 156] width 348 height 18
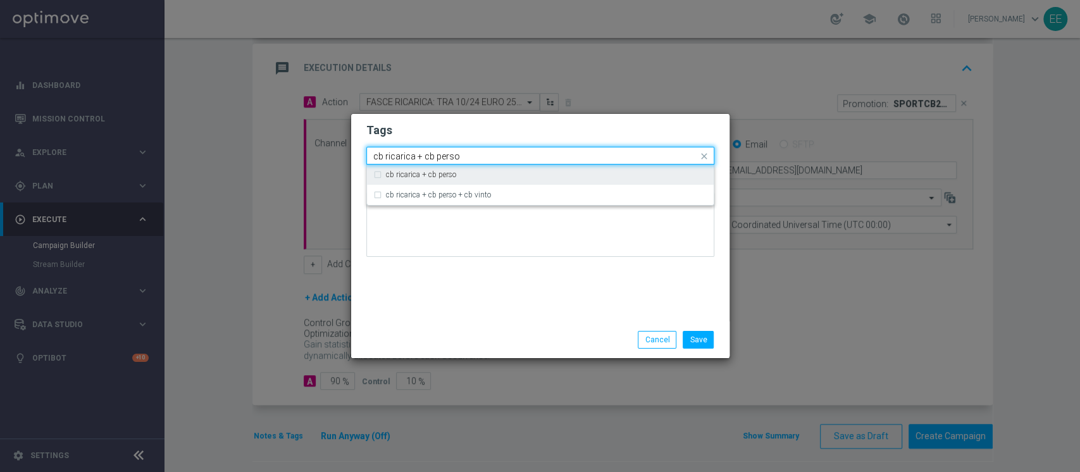
click at [508, 175] on div "cb ricarica + cb perso" at bounding box center [546, 175] width 321 height 8
type input "cb ricarica + cb perso"
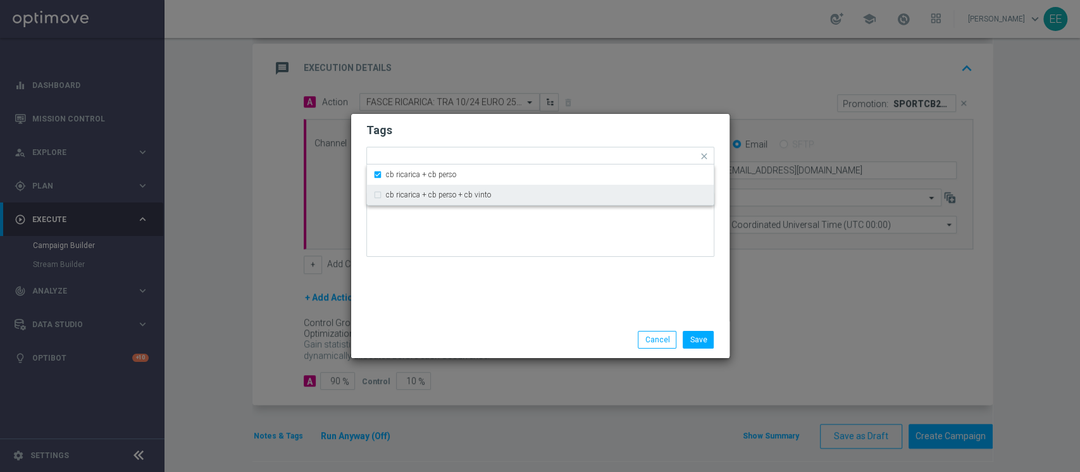
click at [498, 262] on div at bounding box center [540, 229] width 348 height 74
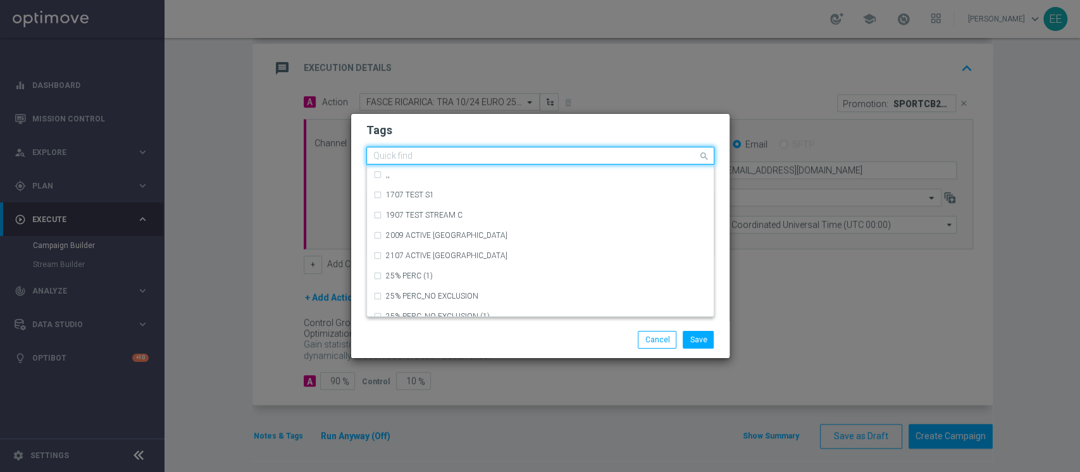
click at [617, 156] on input "text" at bounding box center [535, 156] width 324 height 11
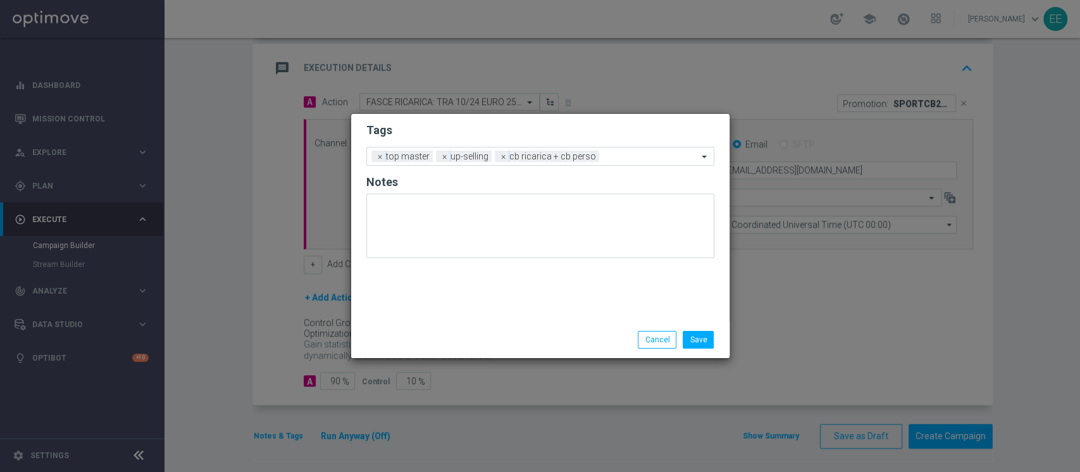
click at [573, 135] on h2 "Tags" at bounding box center [540, 130] width 348 height 15
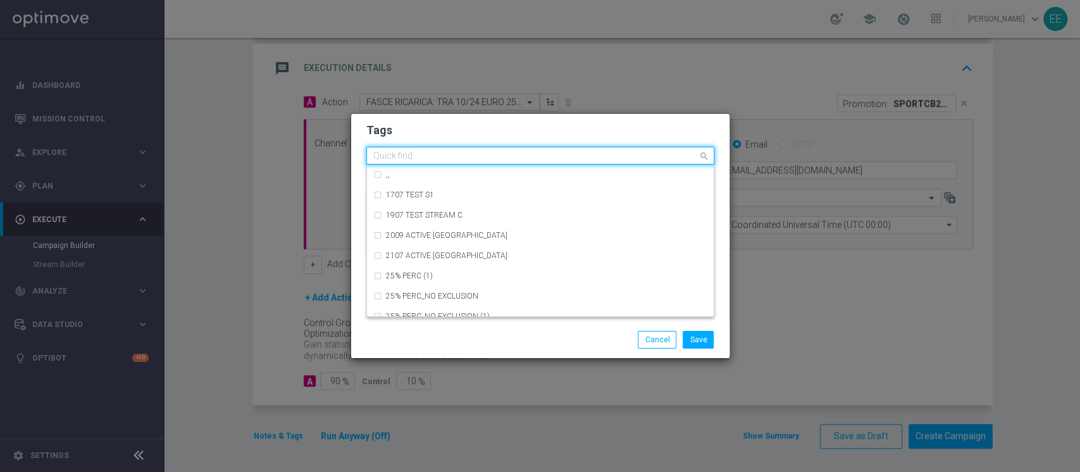
click at [626, 160] on input "text" at bounding box center [535, 156] width 324 height 11
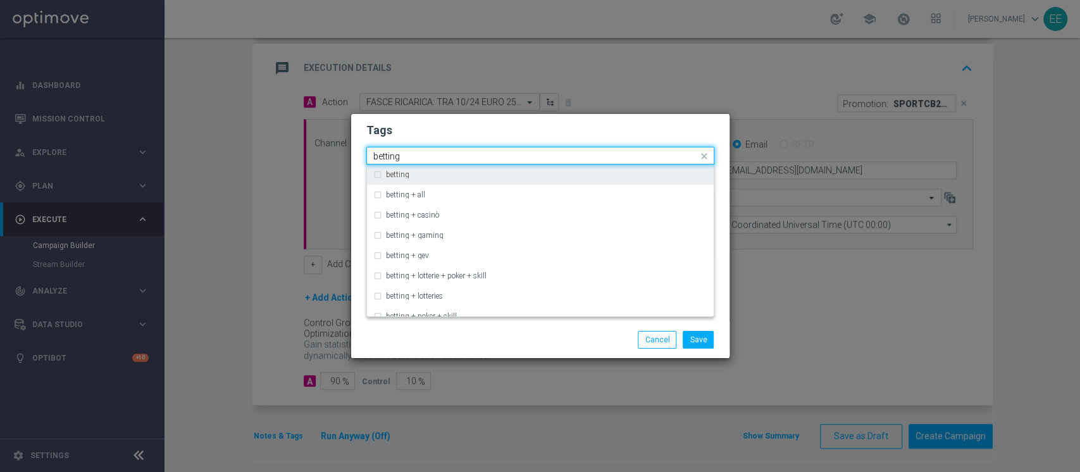
click at [566, 174] on div "betting" at bounding box center [546, 175] width 321 height 8
type input "betting"
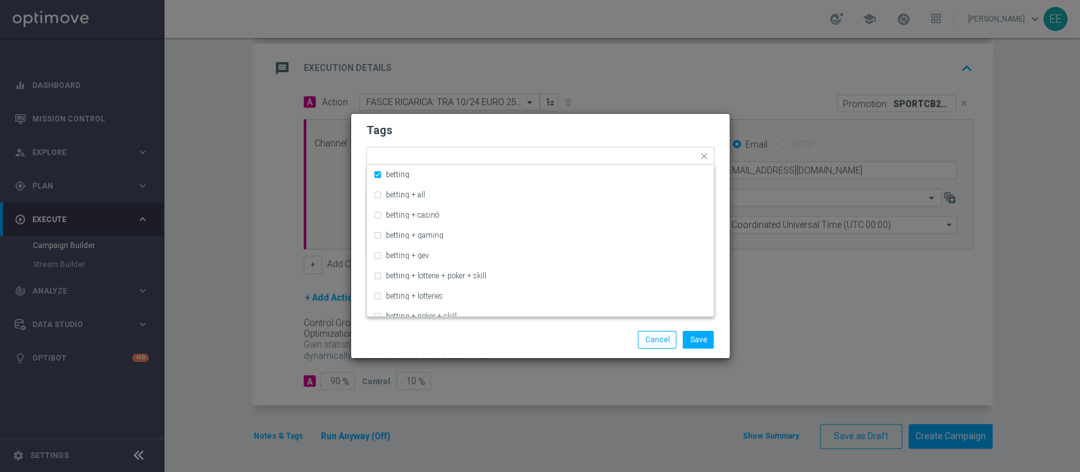
click at [619, 135] on h2 "Tags" at bounding box center [540, 130] width 348 height 15
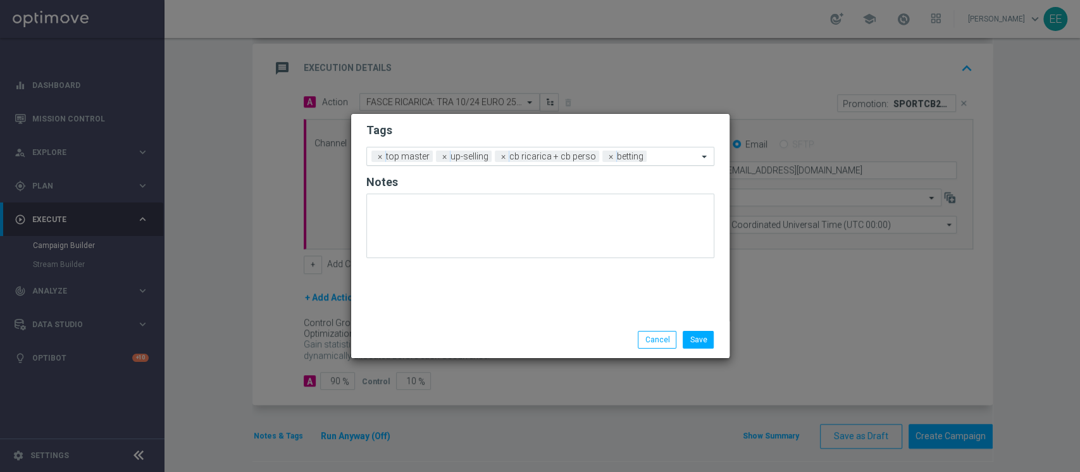
click at [653, 154] on input "text" at bounding box center [674, 157] width 46 height 11
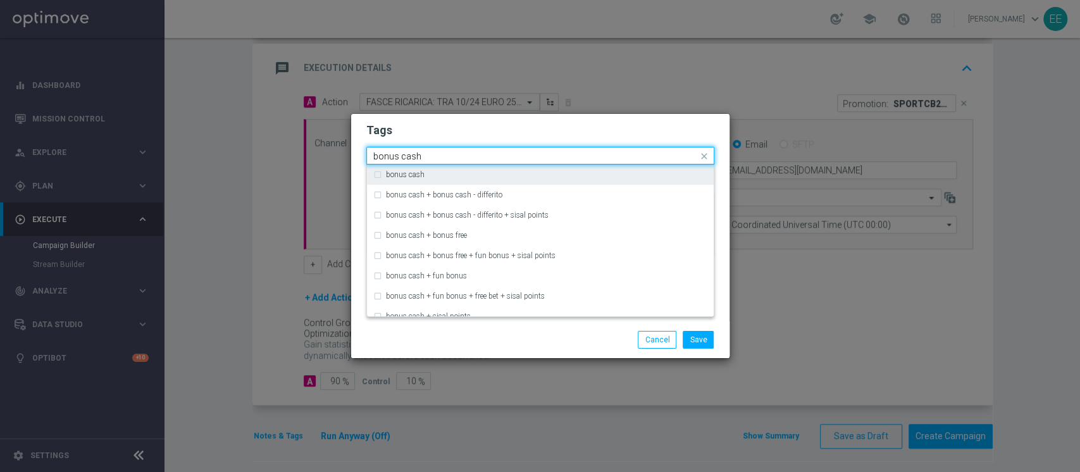
click at [612, 166] on div "bonus cash" at bounding box center [540, 174] width 334 height 20
type input "bonus cash"
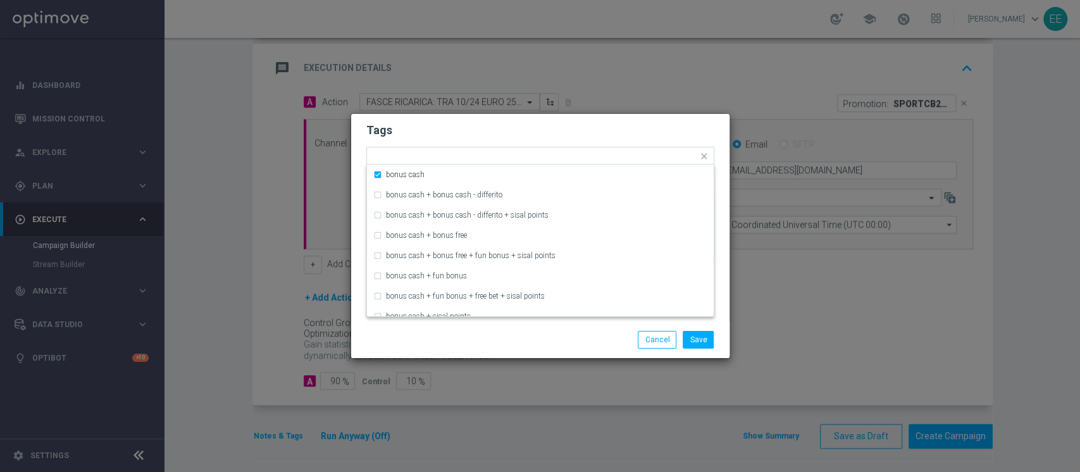
click at [632, 143] on form "Tags Quick find × top master × up-selling × cb ricarica + cb perso × betting × …" at bounding box center [540, 193] width 348 height 147
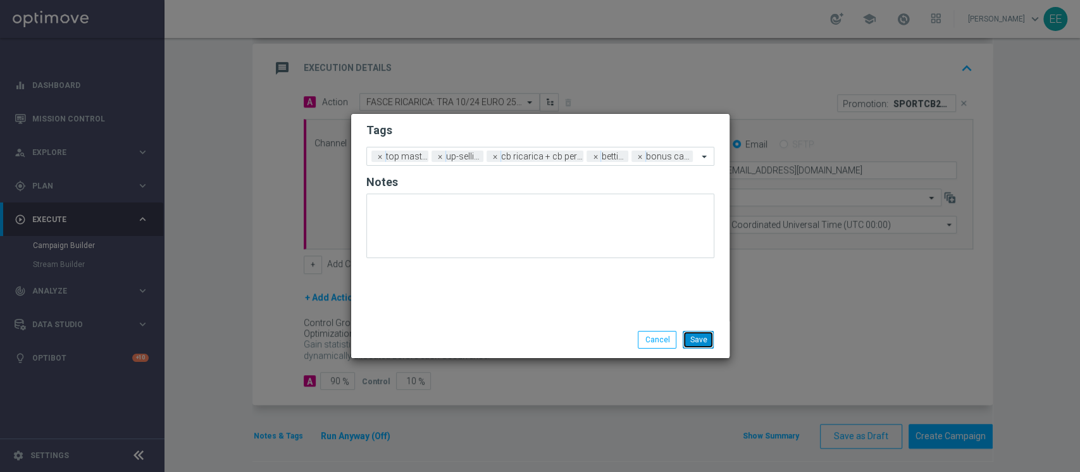
click at [692, 336] on button "Save" at bounding box center [697, 340] width 31 height 18
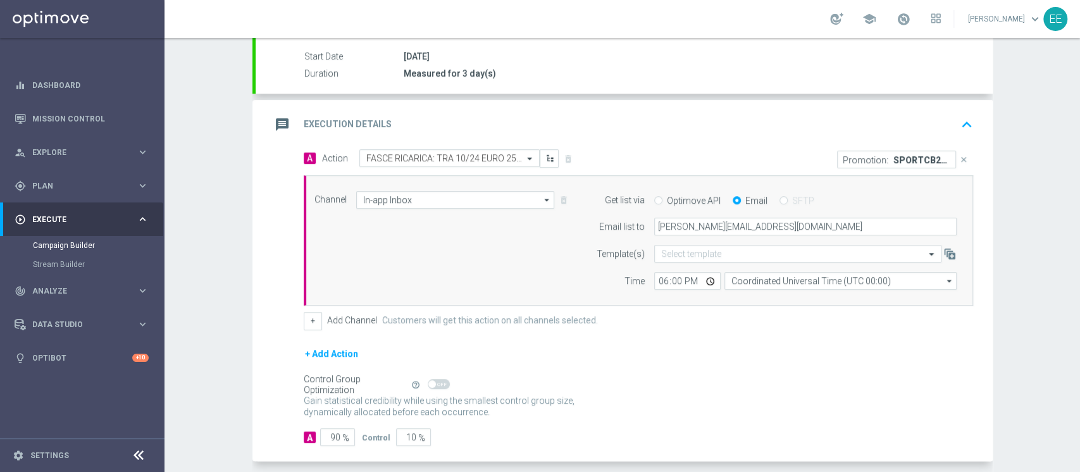
scroll to position [204, 0]
click at [959, 119] on icon "keyboard_arrow_up" at bounding box center [966, 126] width 19 height 19
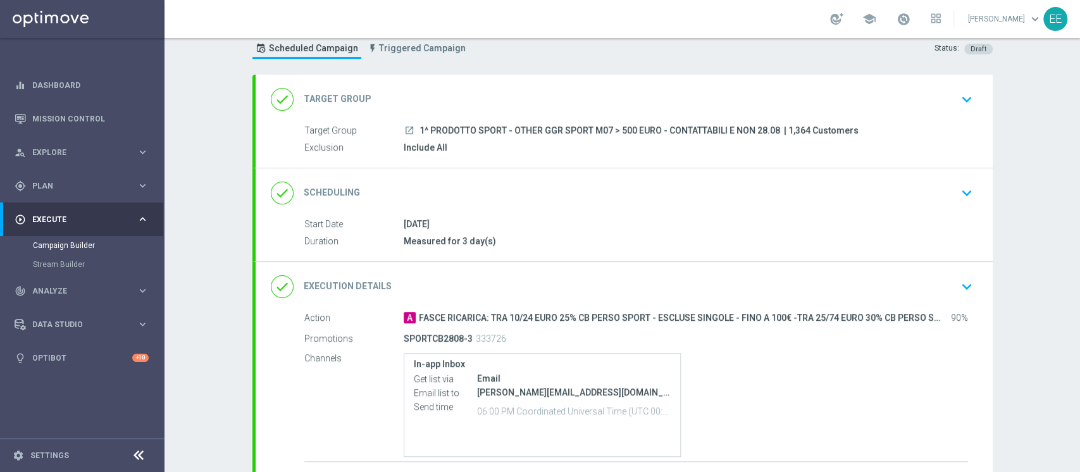
scroll to position [135, 0]
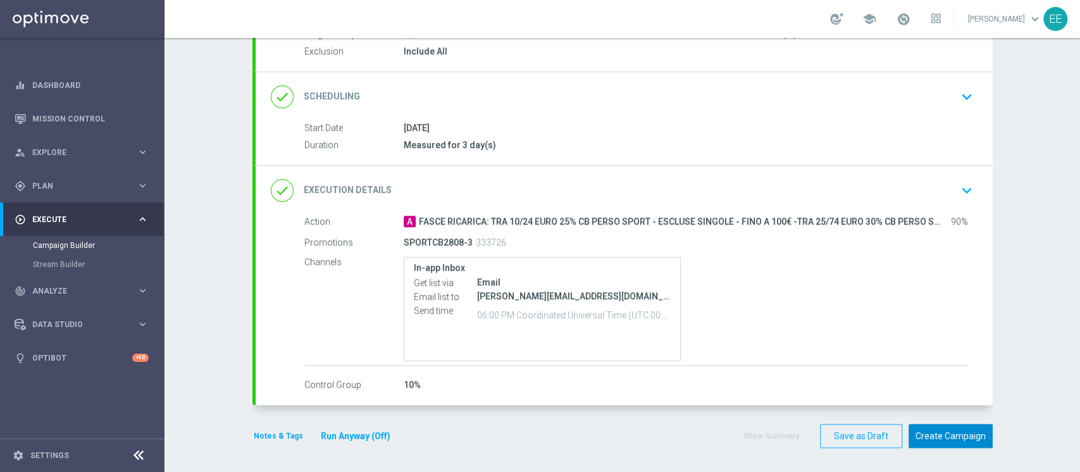
click at [947, 446] on button "Create Campaign" at bounding box center [950, 436] width 84 height 25
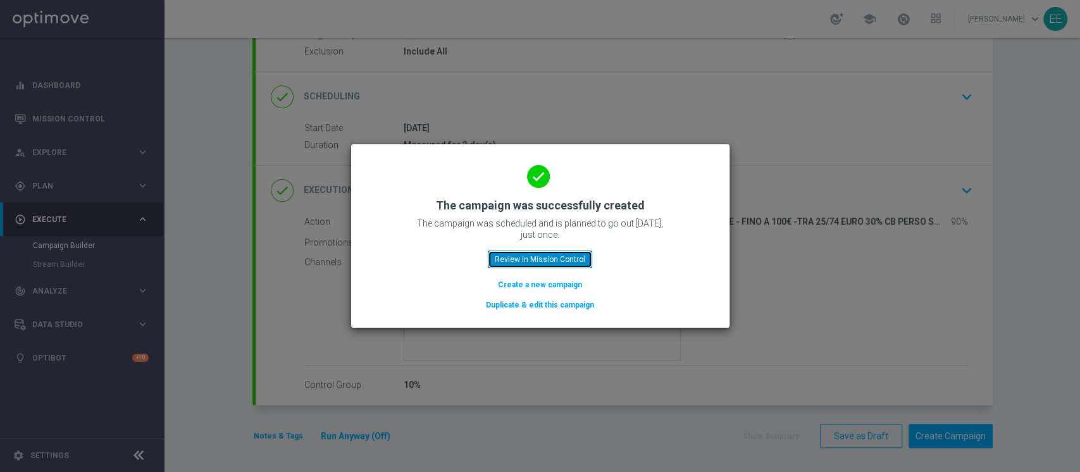
click at [553, 257] on button "Review in Mission Control" at bounding box center [540, 259] width 104 height 18
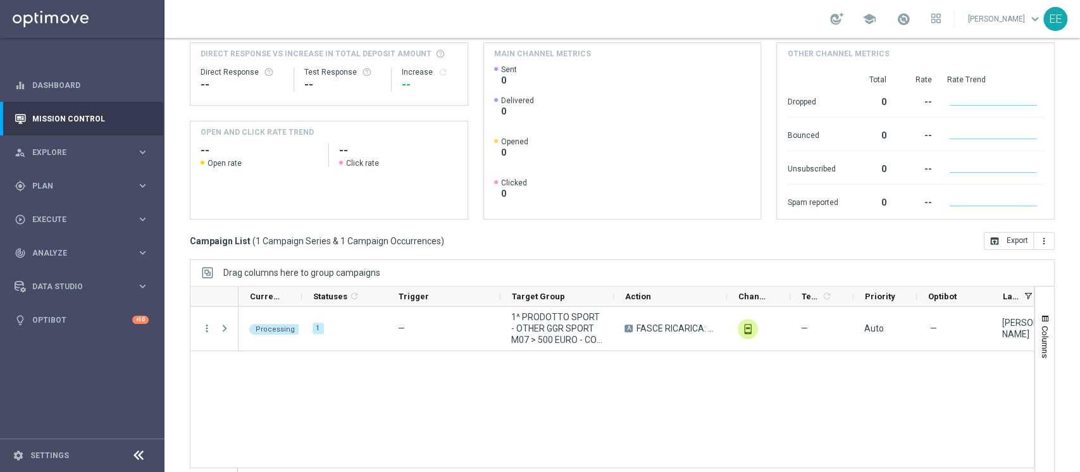
scroll to position [186, 0]
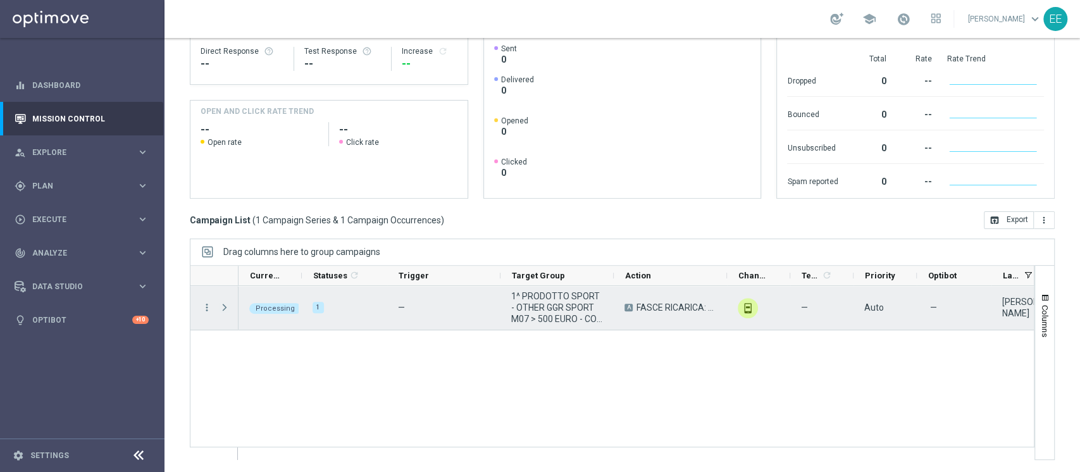
click at [225, 307] on span "Press SPACE to select this row." at bounding box center [224, 307] width 11 height 10
click at [0, 0] on span "Press SPACE to select this row." at bounding box center [0, 0] width 0 height 0
click at [225, 307] on span "Press SPACE to select this row." at bounding box center [224, 307] width 11 height 10
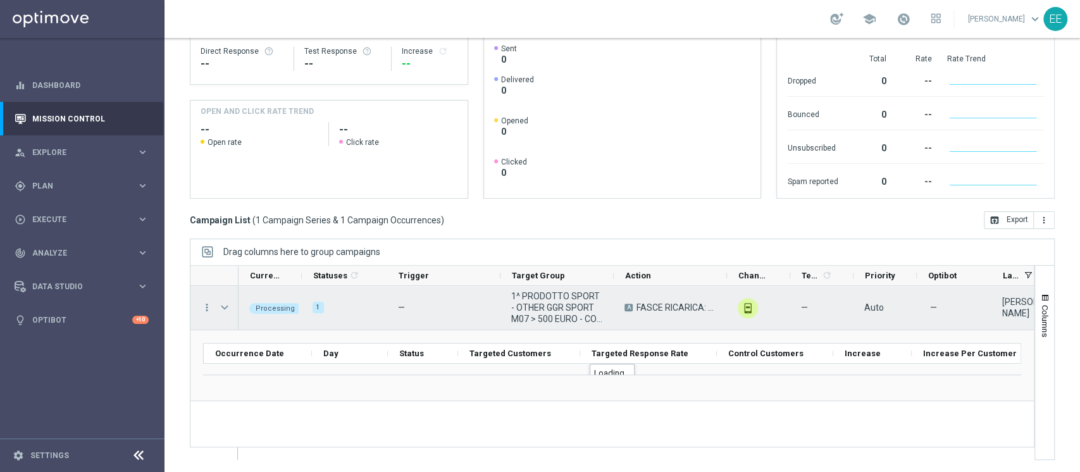
click at [572, 305] on span "1^ PRODOTTO SPORT - OTHER GGR SPORT M07 > 500 EURO - CONTATTABILI E NON 28.08" at bounding box center [557, 307] width 92 height 34
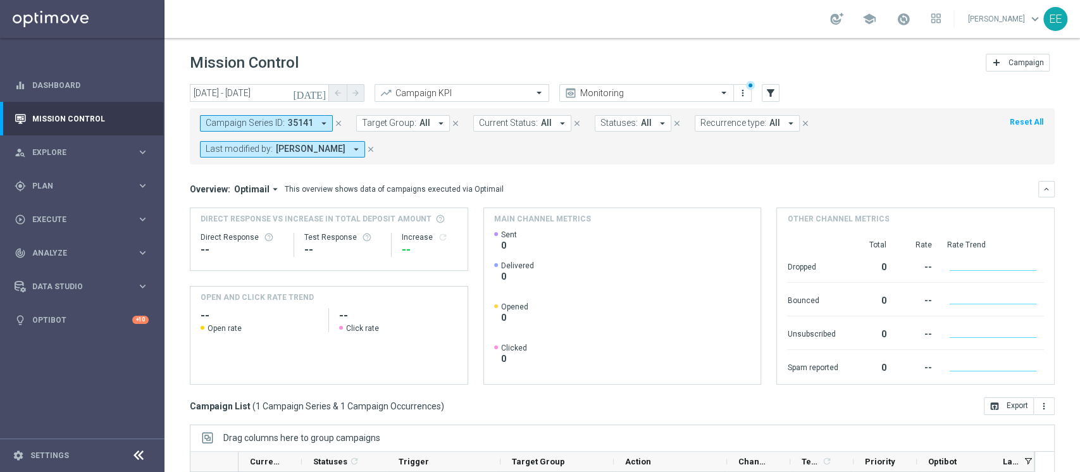
scroll to position [0, 0]
click at [366, 145] on icon "close" at bounding box center [370, 149] width 9 height 9
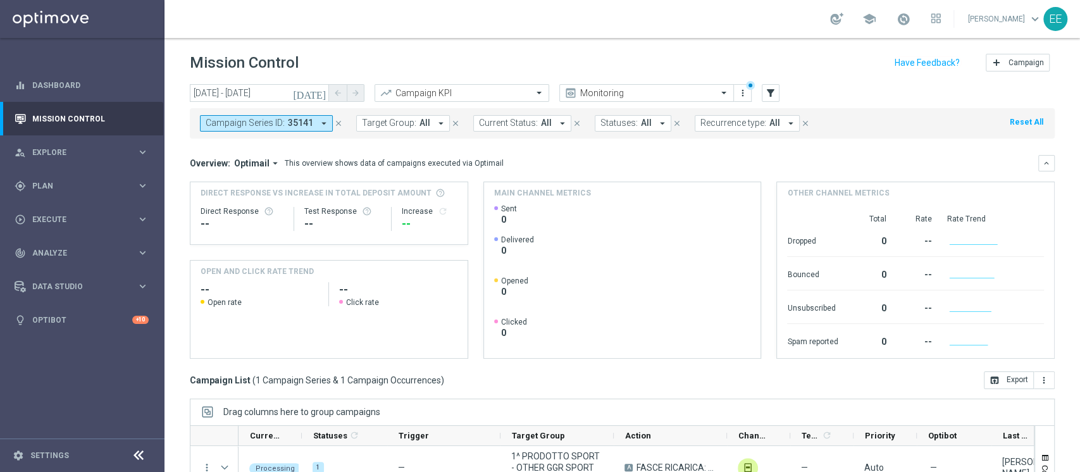
click at [338, 124] on icon "close" at bounding box center [338, 123] width 9 height 9
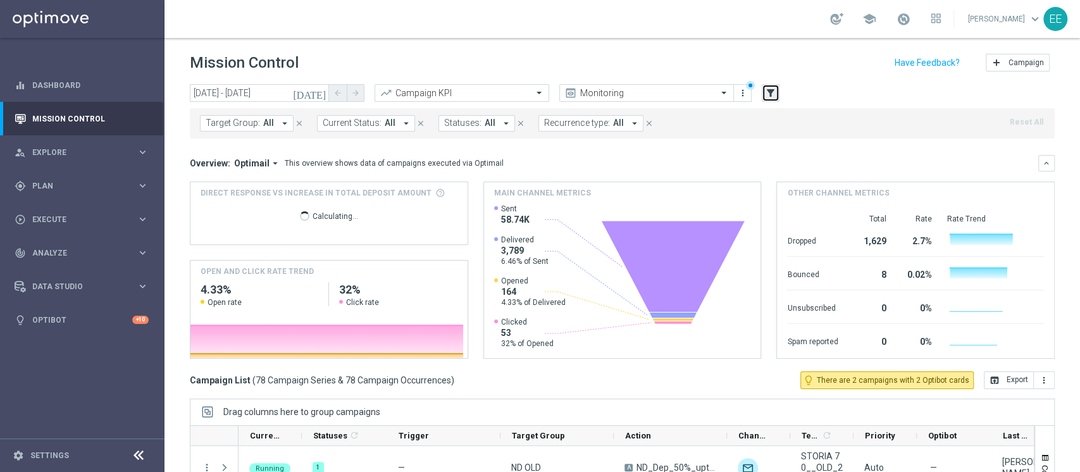
click at [776, 94] on button "filter_alt" at bounding box center [770, 93] width 18 height 18
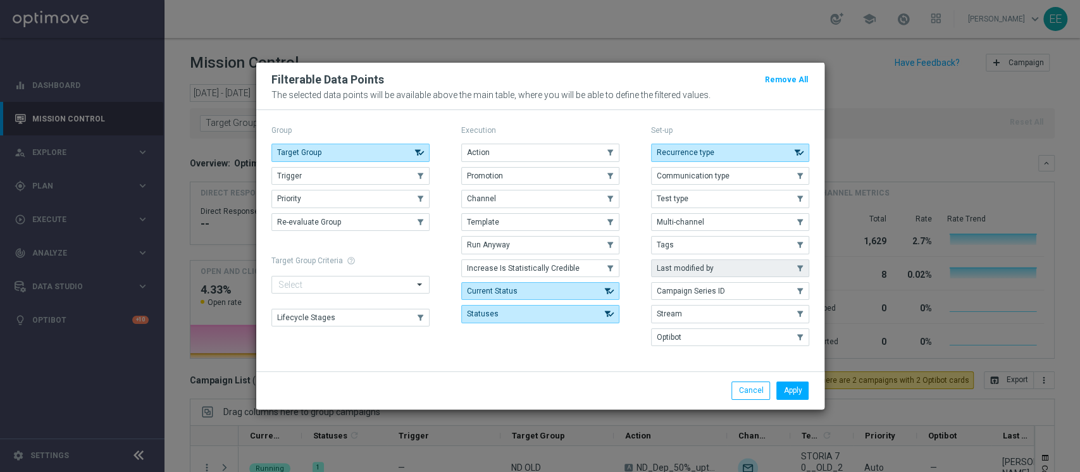
click at [720, 260] on button "Last modified by" at bounding box center [730, 268] width 158 height 18
click at [804, 389] on button "Apply" at bounding box center [792, 390] width 32 height 18
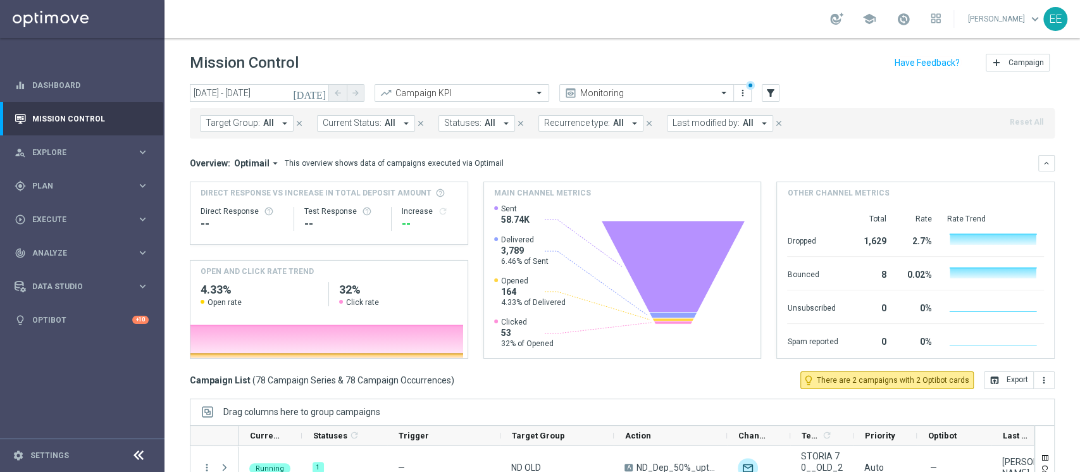
click at [322, 90] on icon "[DATE]" at bounding box center [310, 92] width 34 height 11
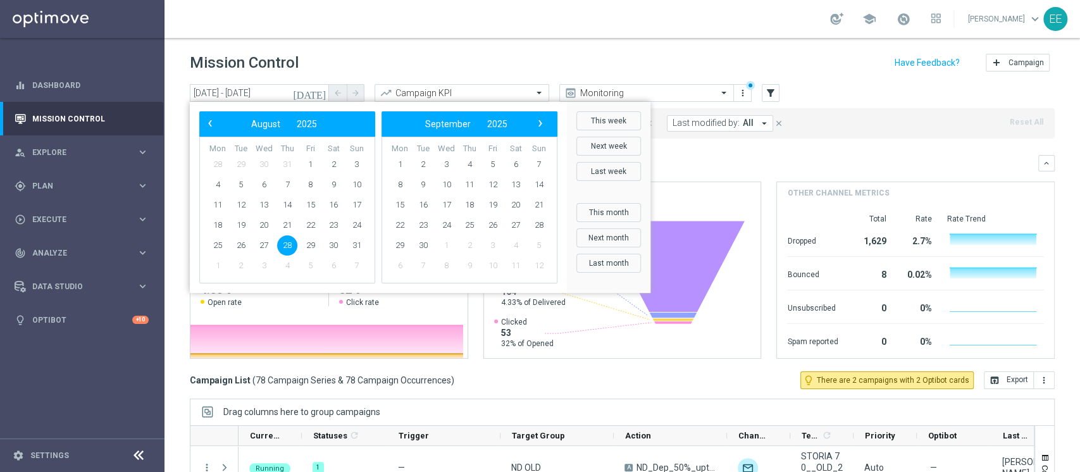
click at [285, 245] on span "28" at bounding box center [287, 245] width 20 height 20
click at [330, 242] on span "30" at bounding box center [333, 245] width 20 height 20
type input "28 Aug 2025 - 30 Aug 2025"
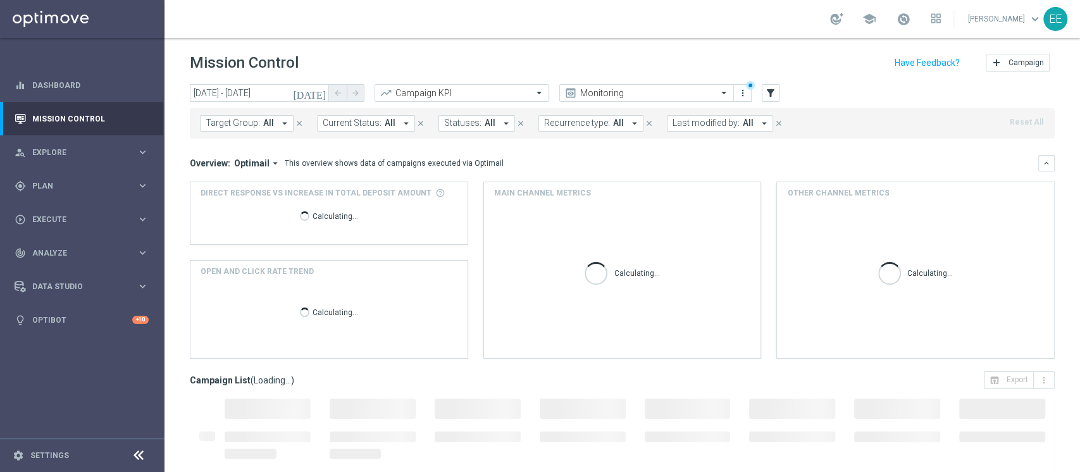
click at [700, 124] on span "Last modified by:" at bounding box center [705, 123] width 67 height 11
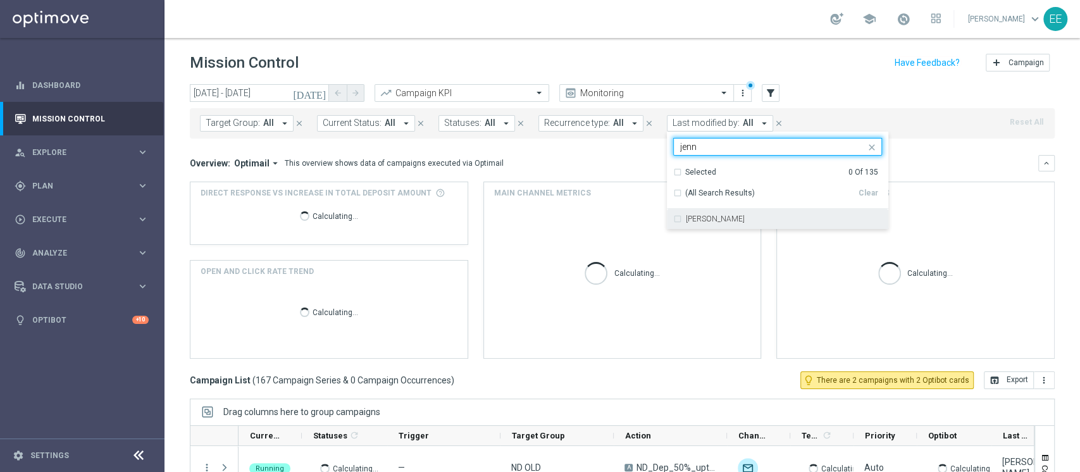
click at [782, 218] on div "Jennyffer Gonzalez" at bounding box center [784, 219] width 196 height 8
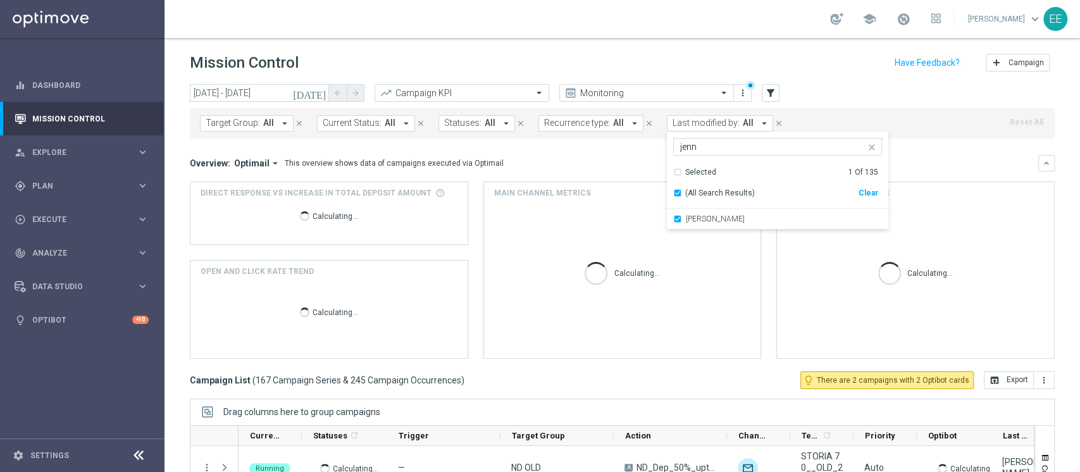
click at [711, 142] on input "jenn" at bounding box center [772, 147] width 185 height 11
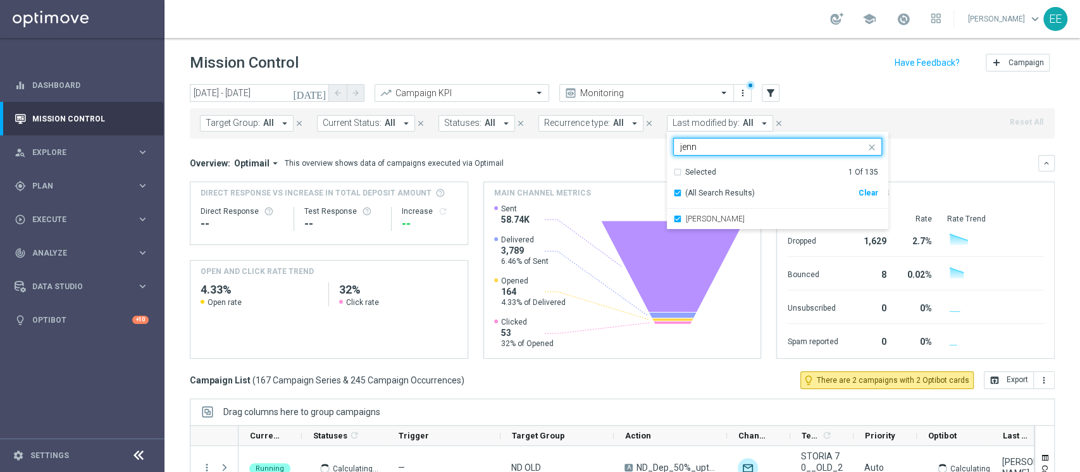
click at [711, 142] on input "jenn" at bounding box center [772, 147] width 185 height 11
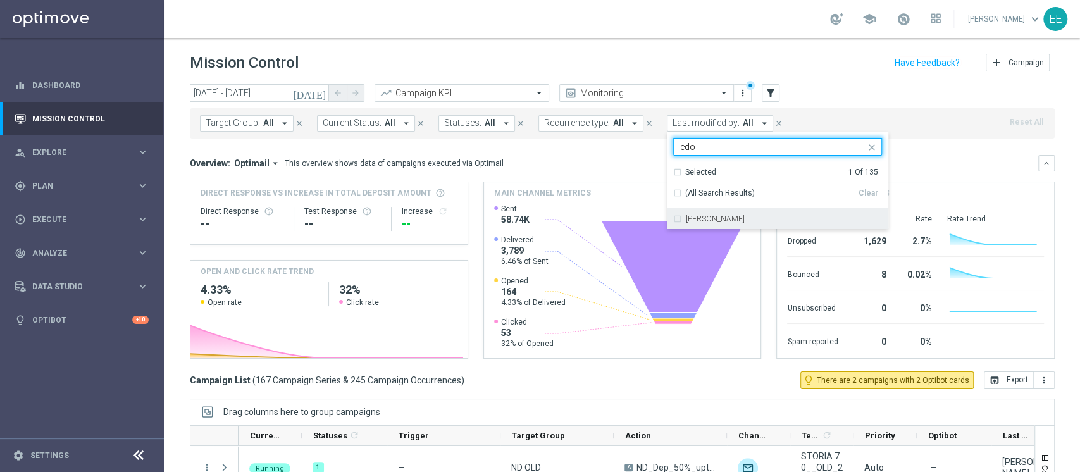
click at [778, 216] on div "[PERSON_NAME]" at bounding box center [784, 219] width 196 height 8
type input "edo"
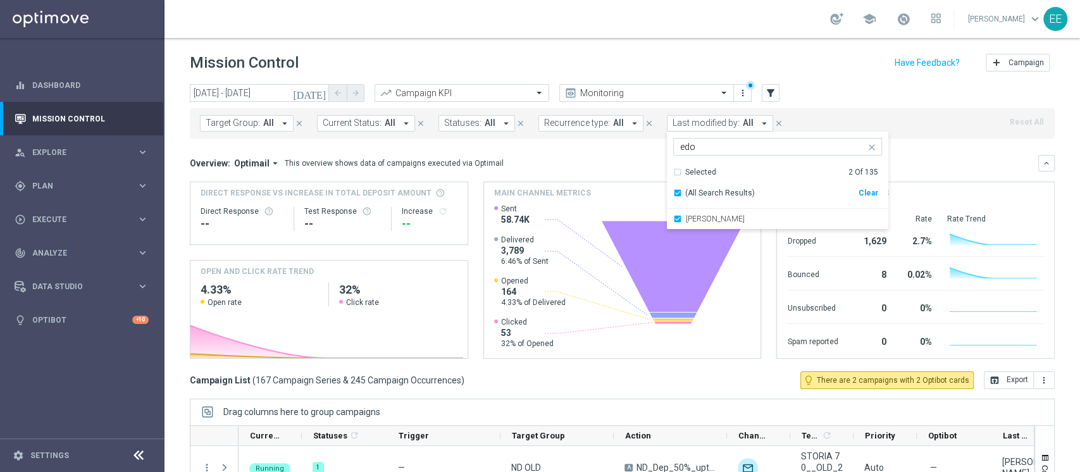
click at [921, 108] on div "Target Group: All arrow_drop_down close Current Status: All arrow_drop_down clo…" at bounding box center [622, 123] width 865 height 30
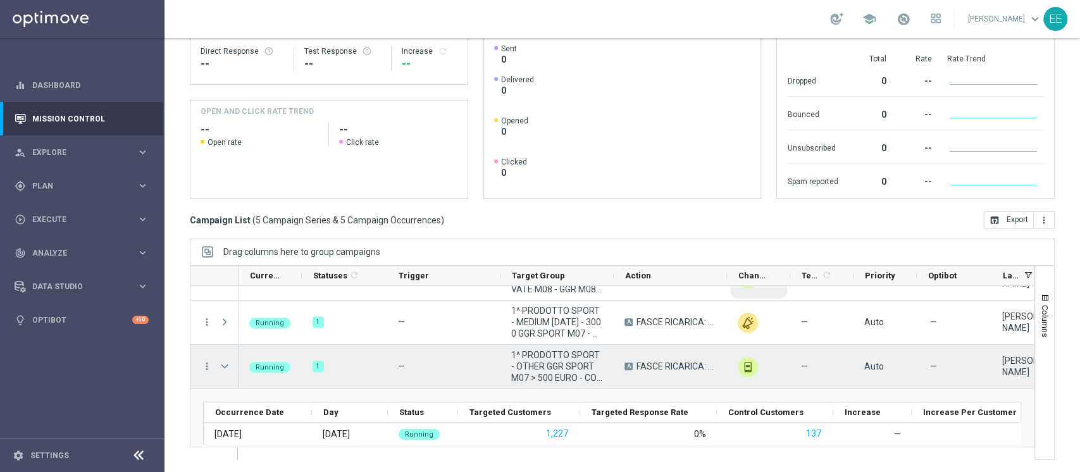
scroll to position [28, 0]
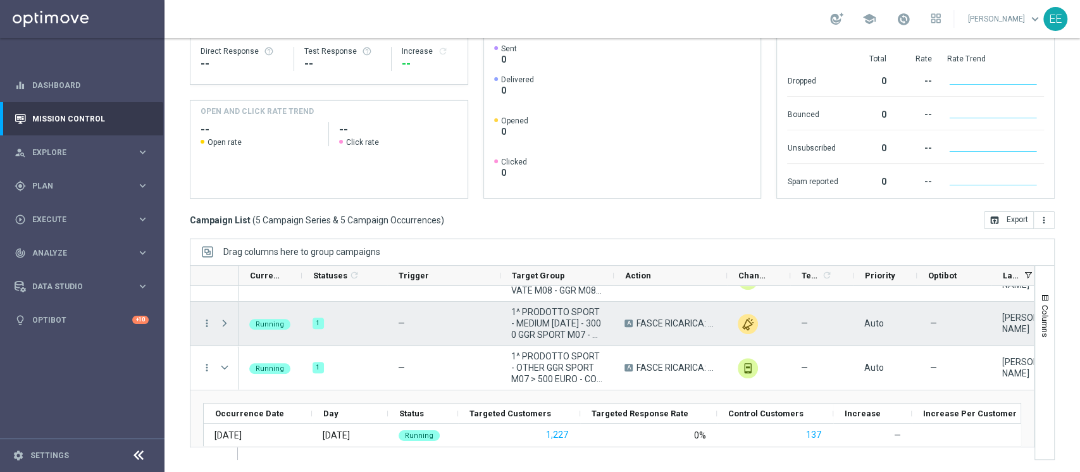
click at [614, 312] on div "A FASCE RICARICA: TRA 25/49 EURO 25% CB PERSO SPORT - ESCLUSE SINGOLE - FINO A …" at bounding box center [669, 324] width 113 height 44
click at [590, 315] on span "1^ PRODOTTO SPORT - MEDIUM 1001 - 3000 GGR SPORT M07 - CONTATTABILI E NON 28.08" at bounding box center [557, 323] width 92 height 34
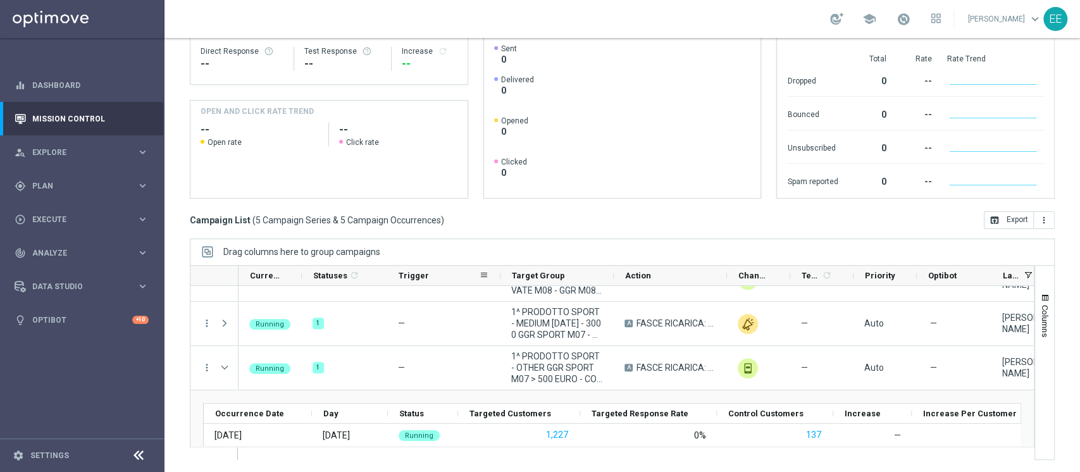
click at [434, 280] on div "Trigger" at bounding box center [438, 276] width 80 height 20
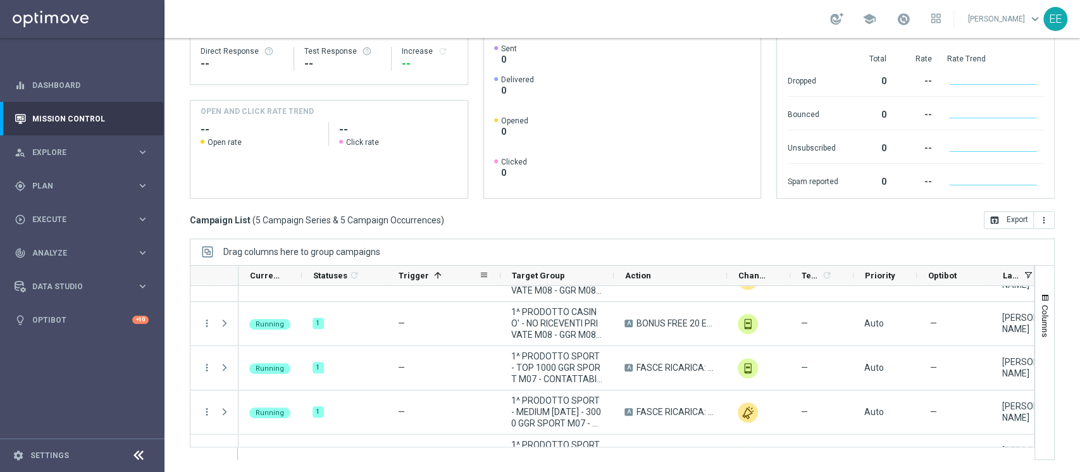
click at [434, 280] on span at bounding box center [438, 275] width 10 height 10
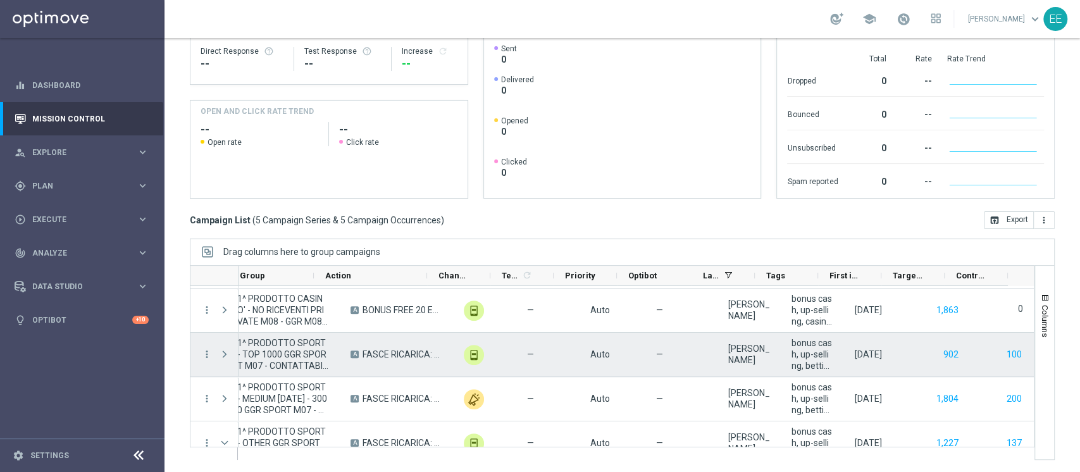
scroll to position [142, 0]
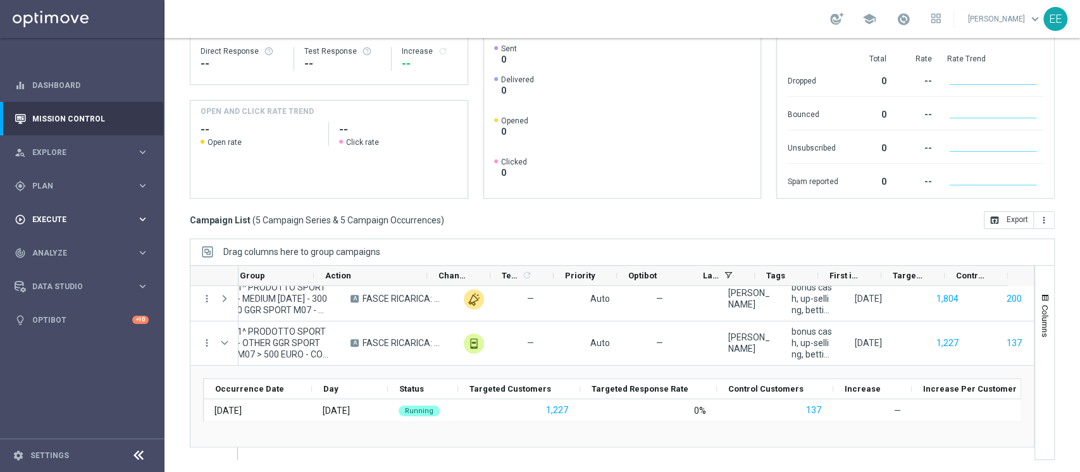
click at [61, 212] on div "play_circle_outline Execute keyboard_arrow_right" at bounding box center [81, 219] width 163 height 34
click at [44, 185] on span "Plan" at bounding box center [84, 186] width 104 height 8
click at [71, 212] on link "Target Groups" at bounding box center [82, 212] width 99 height 10
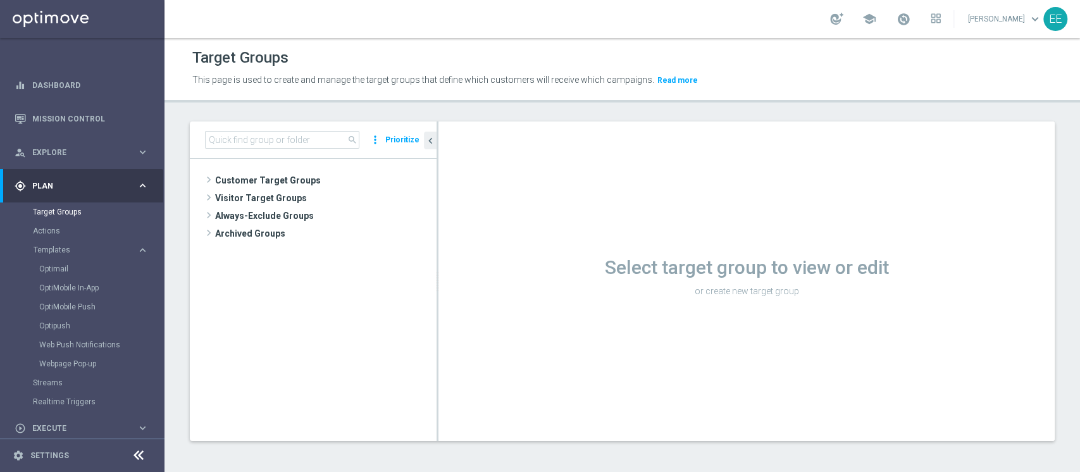
click at [218, 149] on div "search more_vert Prioritize" at bounding box center [313, 139] width 247 height 37
click at [223, 142] on input at bounding box center [282, 140] width 154 height 18
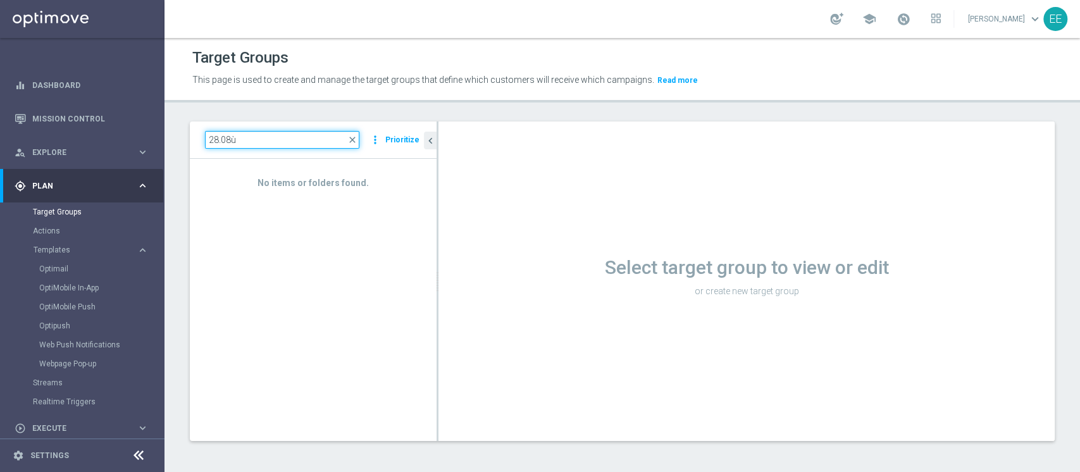
click at [245, 139] on input "28.08ù" at bounding box center [282, 140] width 154 height 18
type input "28.08"
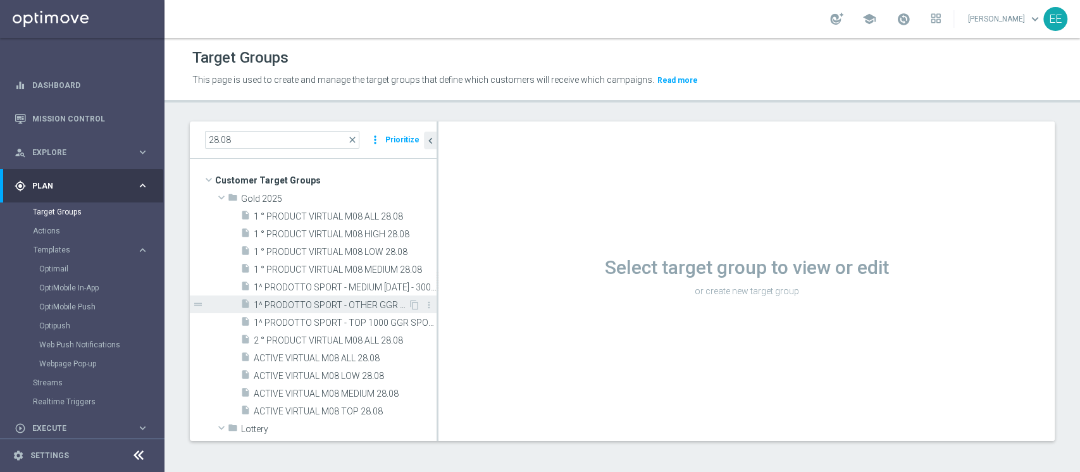
click at [346, 306] on span "1^ PRODOTTO SPORT - OTHER GGR SPORT M07 > 500 EURO - CONTATTABILI E NON 28.08" at bounding box center [331, 305] width 154 height 11
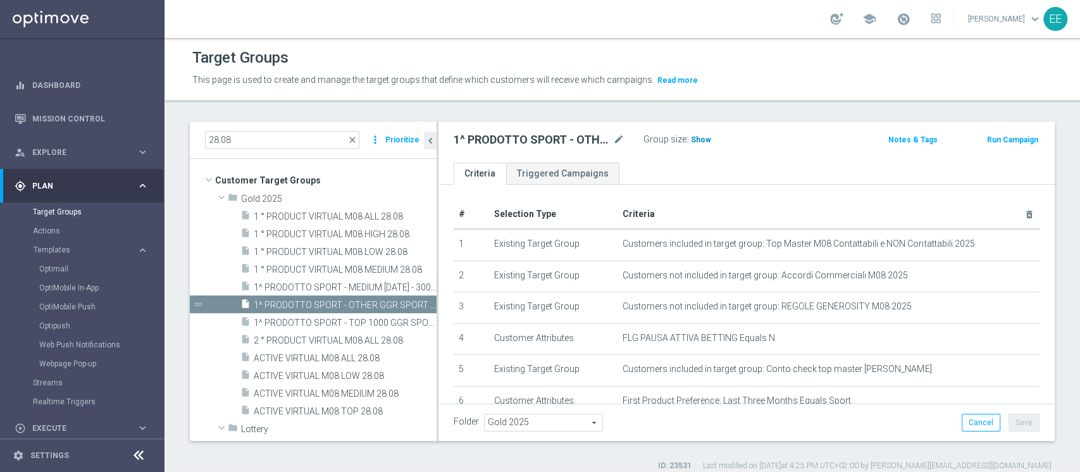
click at [698, 140] on span "Show" at bounding box center [701, 139] width 20 height 9
click at [620, 140] on icon "mode_edit" at bounding box center [618, 139] width 11 height 15
click at [481, 138] on input "1^ PRODOTTO SPORT - OTHER GGR SPORT M07 > 500 EURO - CONTATTABILI E NON 28.08" at bounding box center [538, 141] width 171 height 18
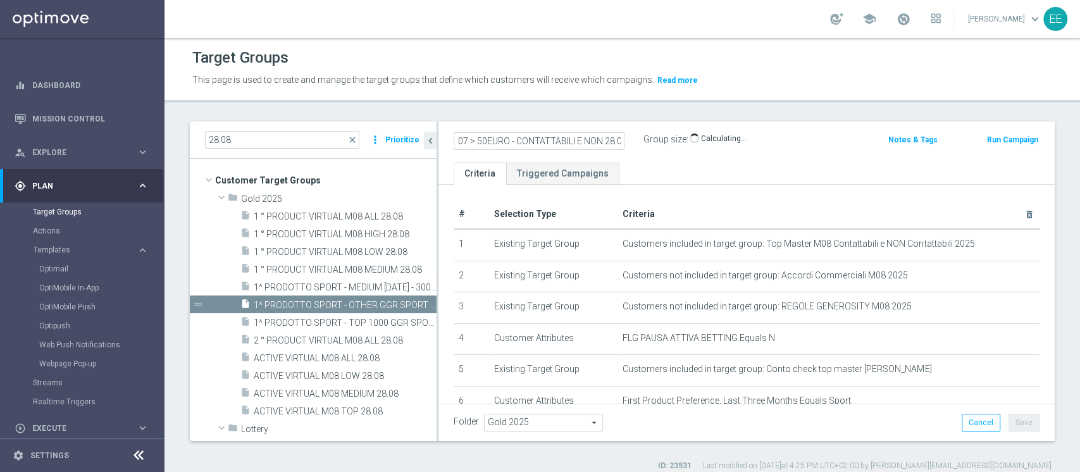
type input "1^ PRODOTTO SPORT - OTHER GGR SPORT M07 > 50EURO - CONTATTABILI E NON 28.08"
click at [615, 140] on icon "mode_edit" at bounding box center [618, 139] width 11 height 15
click at [477, 138] on input "1^ PRODOTTO SPORT - OTHER GGR SPORT M07 > 50EURO - CONTATTABILI E NON 28.08" at bounding box center [538, 141] width 171 height 18
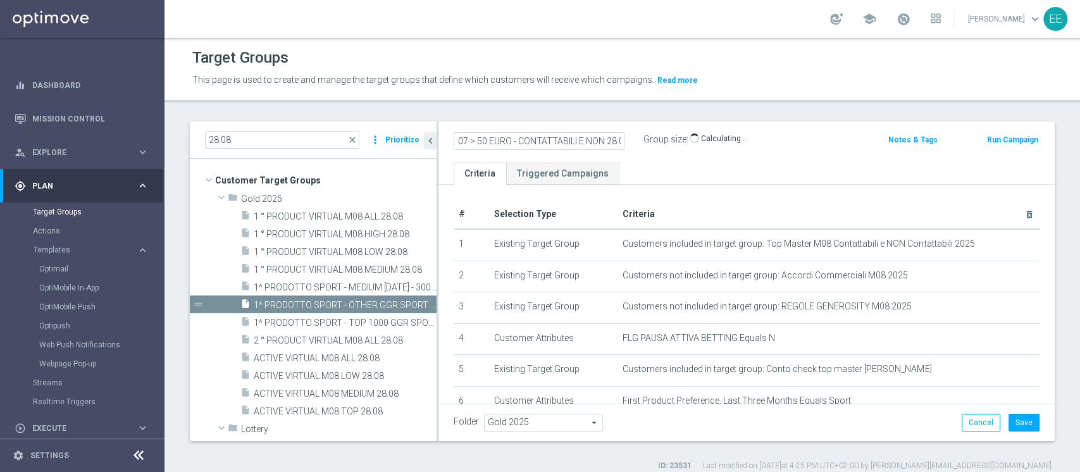
type input "1^ PRODOTTO SPORT - OTHER GGR SPORT M07 > 50 EURO - CONTATTABILI E NON 28.08"
click at [755, 157] on div "1^ PRODOTTO SPORT - OTHER GGR SPORT M07 > 50 EURO - CONTATTABILI E NON 28.08 Gr…" at bounding box center [746, 141] width 616 height 41
click at [1011, 419] on button "Save" at bounding box center [1023, 423] width 31 height 18
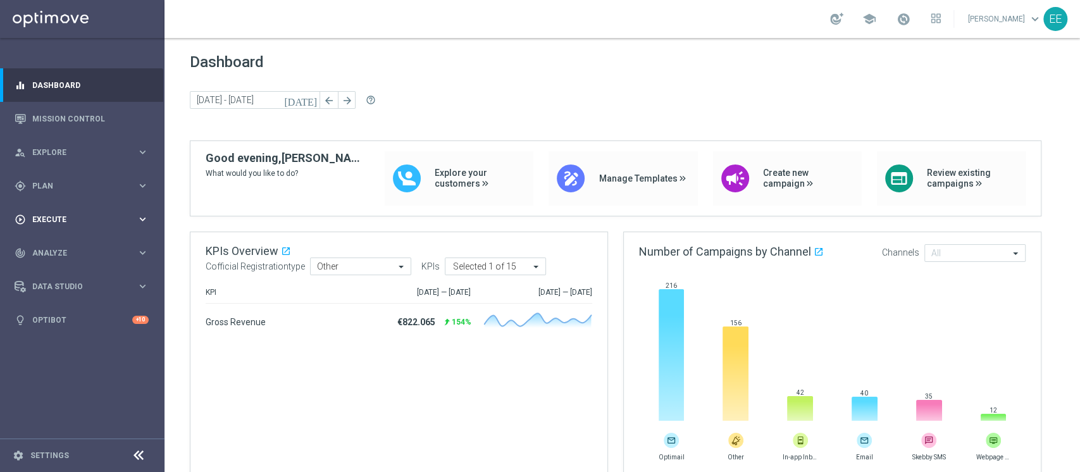
click at [54, 208] on div "play_circle_outline Execute keyboard_arrow_right" at bounding box center [81, 219] width 163 height 34
click at [52, 186] on span "Plan" at bounding box center [84, 186] width 104 height 8
click at [58, 249] on span "Templates" at bounding box center [79, 250] width 90 height 8
click at [57, 265] on link "Optimail" at bounding box center [85, 269] width 92 height 10
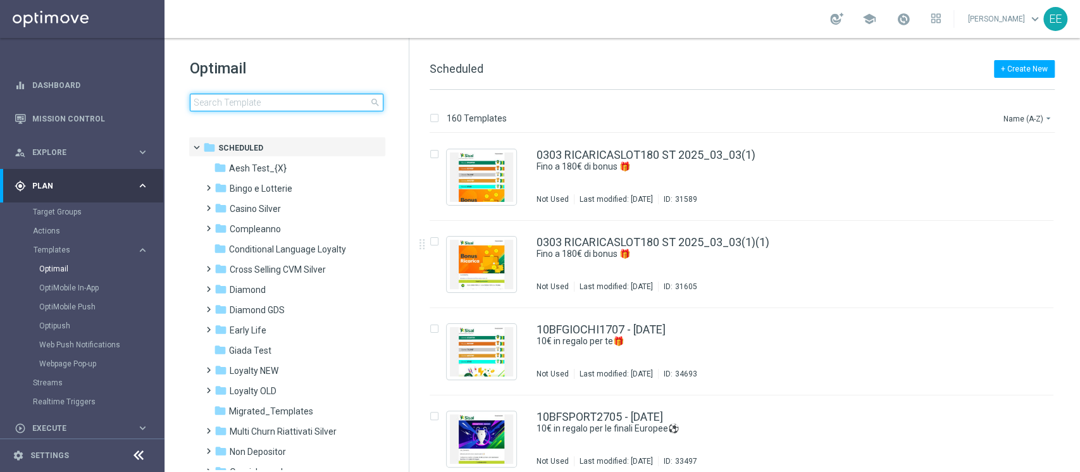
click at [249, 97] on input at bounding box center [287, 103] width 194 height 18
type input "2"
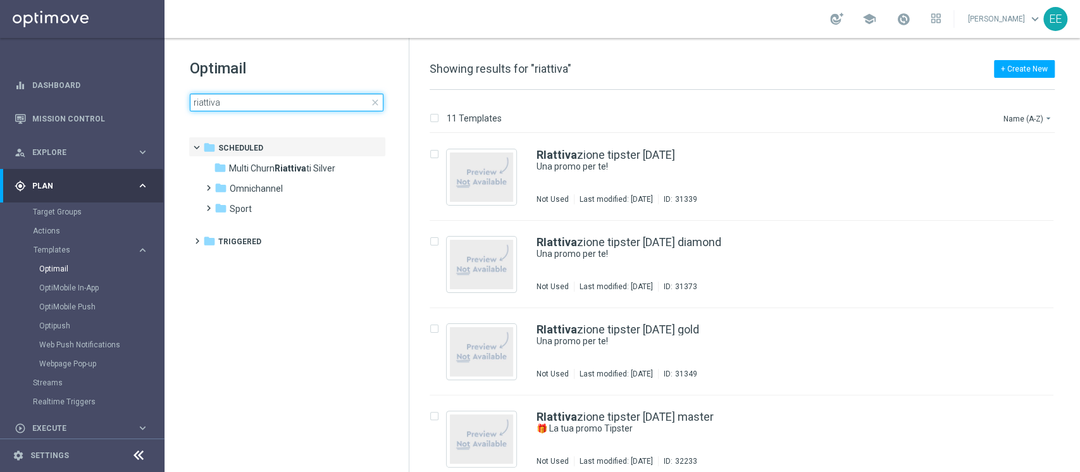
type input "riattiva"
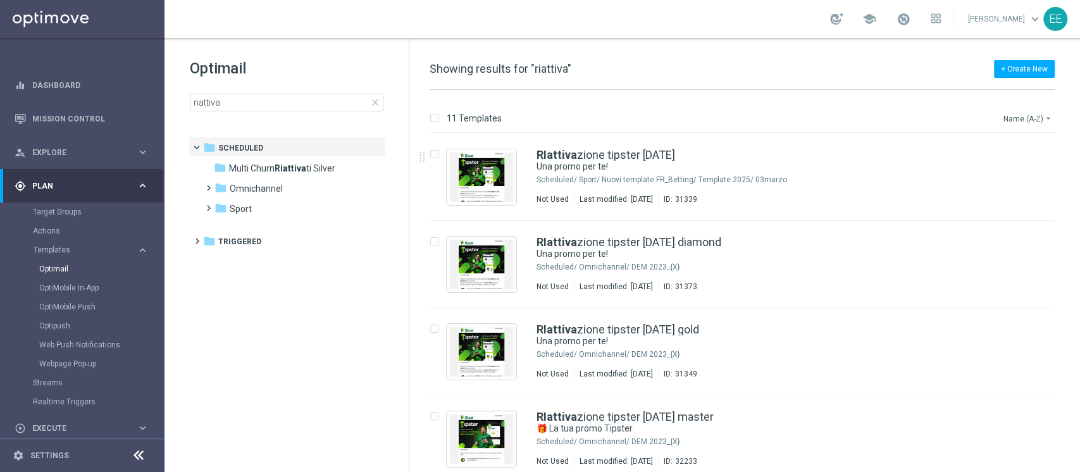
click at [1021, 114] on button "Name (A-Z) arrow_drop_down" at bounding box center [1028, 118] width 52 height 15
click at [1000, 169] on div "Date Modified (Newest)" at bounding box center [1003, 175] width 101 height 18
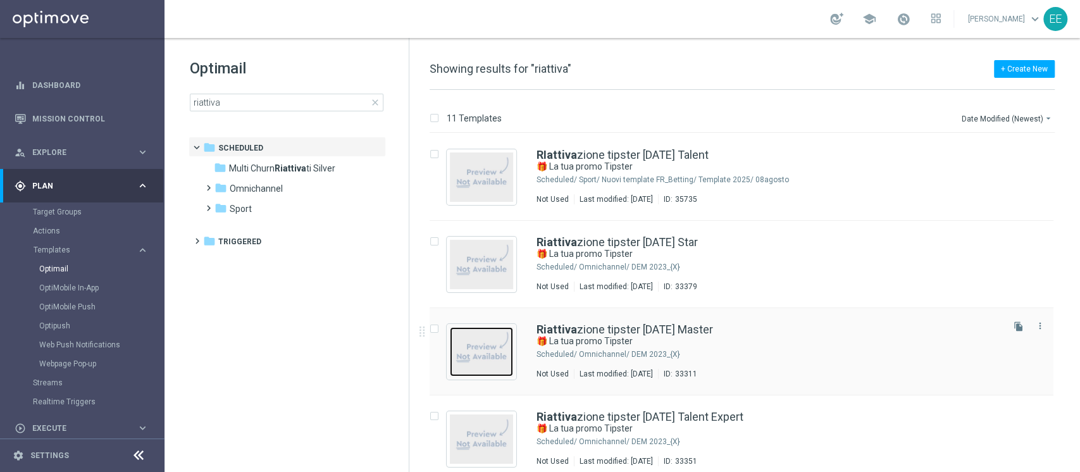
click at [488, 344] on img "Press SPACE to select this row." at bounding box center [481, 351] width 63 height 49
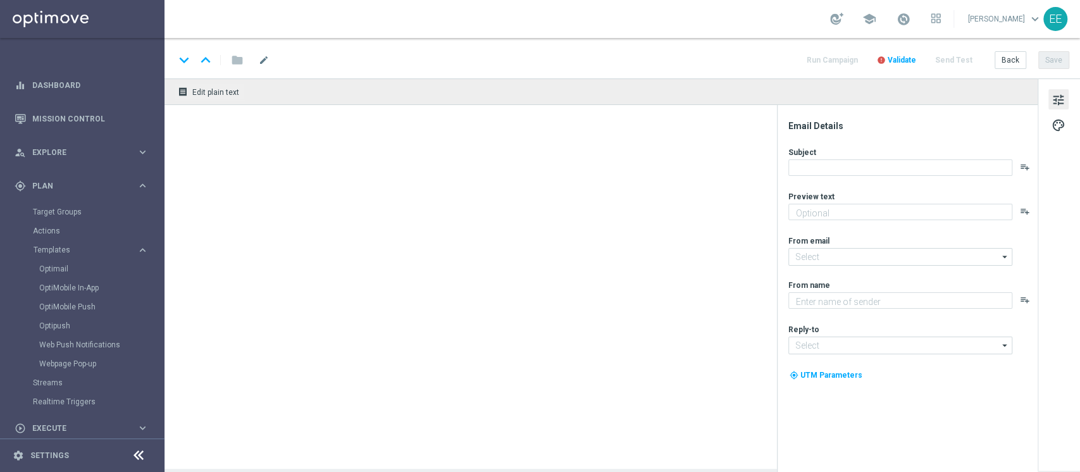
type textarea "Torna su Tipster e sblocca la tua Freebet!"
type textarea "Sisal"
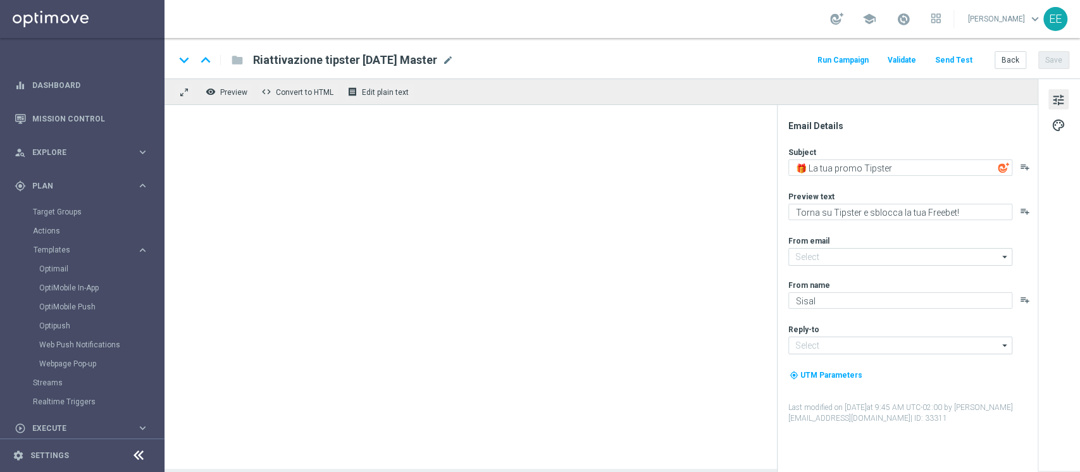
type input "newsletter@comunicazioni.sisal.it"
type input "info@sisal.it"
click at [1010, 58] on button "Back" at bounding box center [1010, 60] width 32 height 18
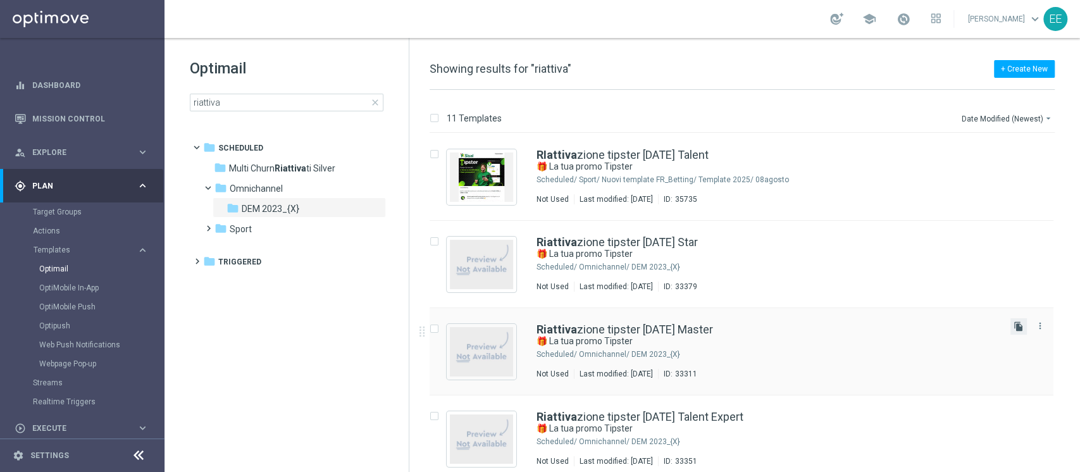
click at [1014, 326] on icon "file_copy" at bounding box center [1018, 326] width 10 height 10
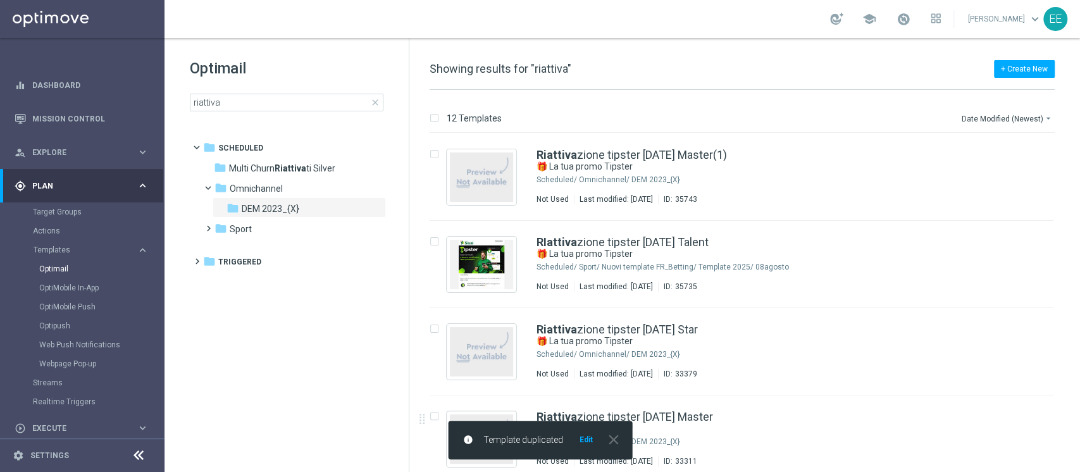
click at [588, 440] on button "Edit" at bounding box center [586, 439] width 16 height 10
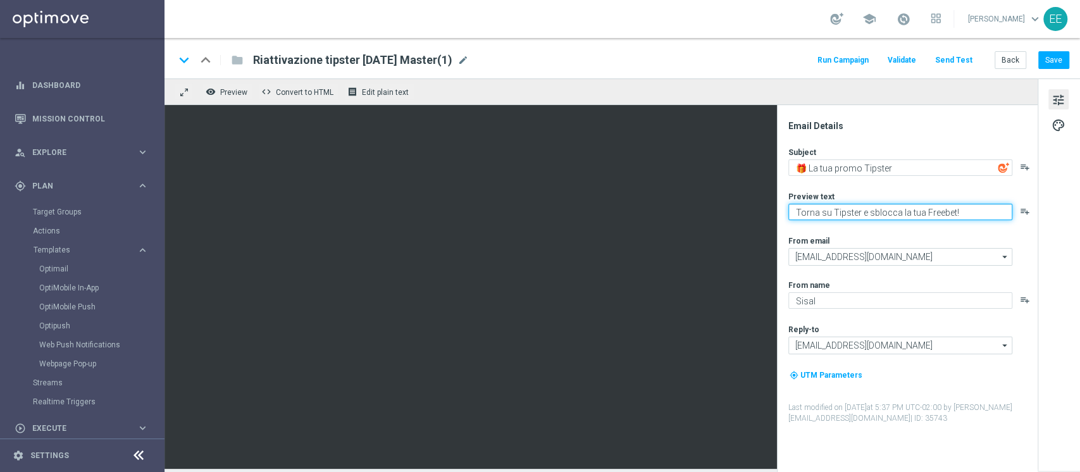
click at [923, 211] on textarea "Torna su Tipster e sblocca la tua Freebet!" at bounding box center [900, 212] width 224 height 16
paste textarea "Sblocca la tua Freebet e un Bottino bonus"
type textarea "Sblocca la tua Freebet e un Bottino bonus"
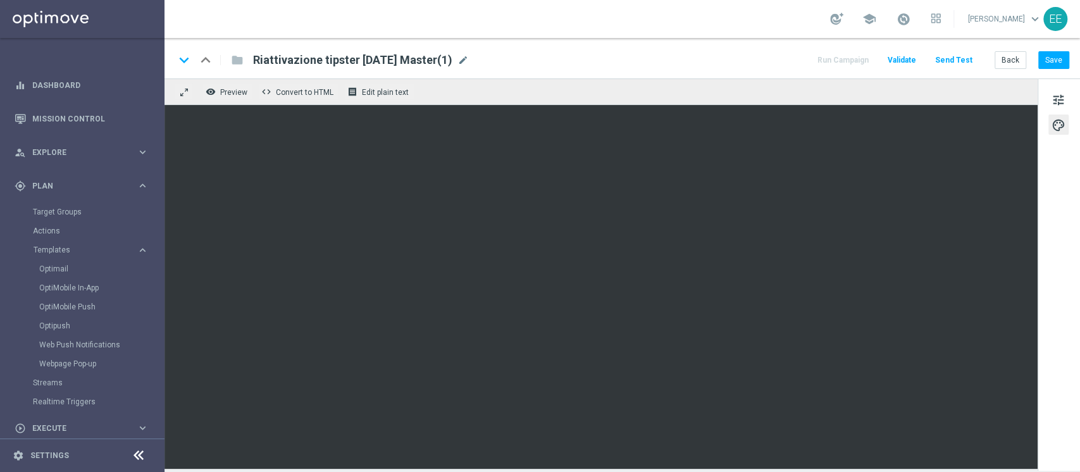
click at [489, 59] on div "keyboard_arrow_down keyboard_arrow_up folder Riattivazione tipster 23.05.2025 M…" at bounding box center [622, 60] width 894 height 16
click at [469, 59] on span "mode_edit" at bounding box center [462, 59] width 11 height 11
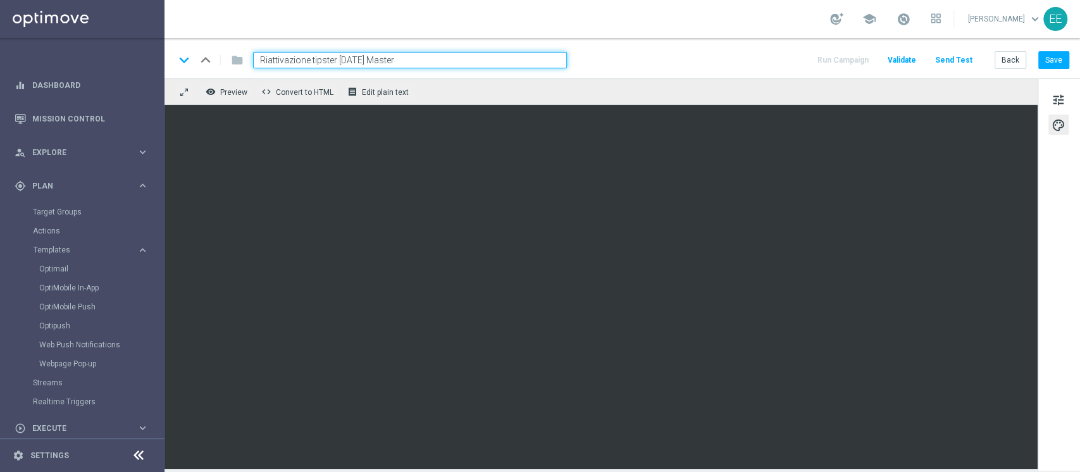
type input "Riattivazione tipster 29.08.2025 Master"
click at [1061, 67] on button "Save" at bounding box center [1053, 60] width 31 height 18
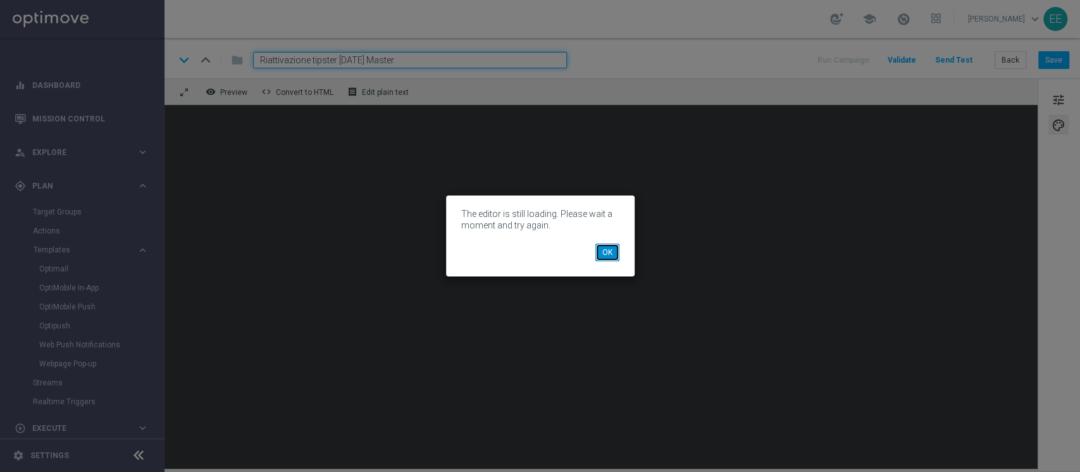
click at [600, 251] on button "OK" at bounding box center [607, 252] width 24 height 18
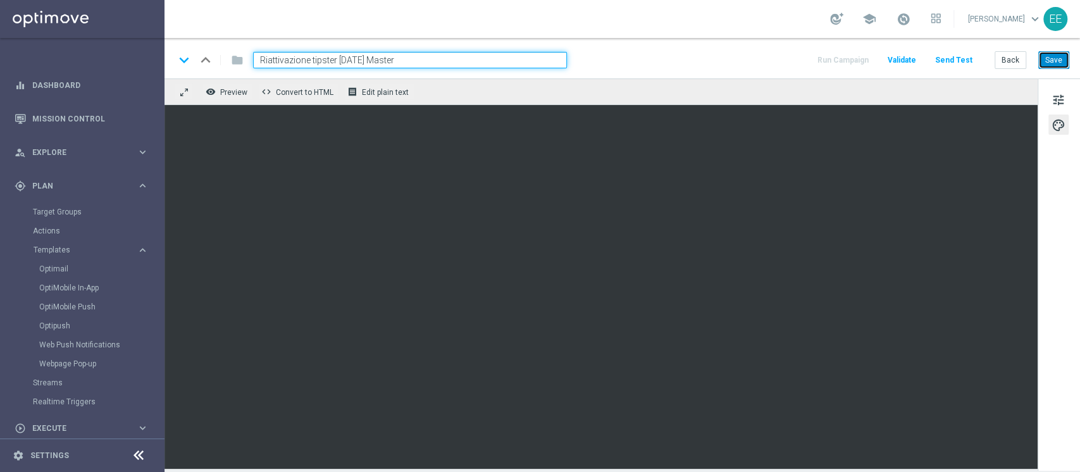
click at [1039, 58] on button "Save" at bounding box center [1053, 60] width 31 height 18
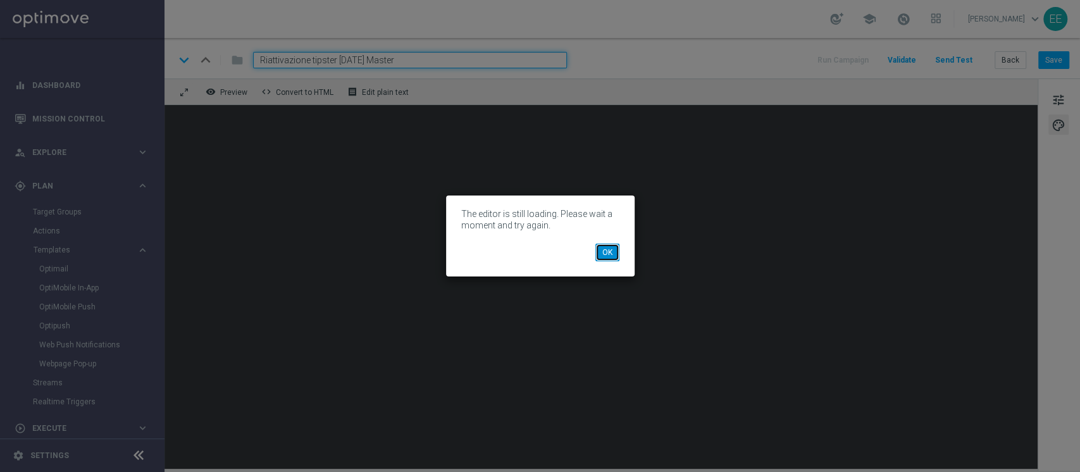
click at [610, 248] on button "OK" at bounding box center [607, 252] width 24 height 18
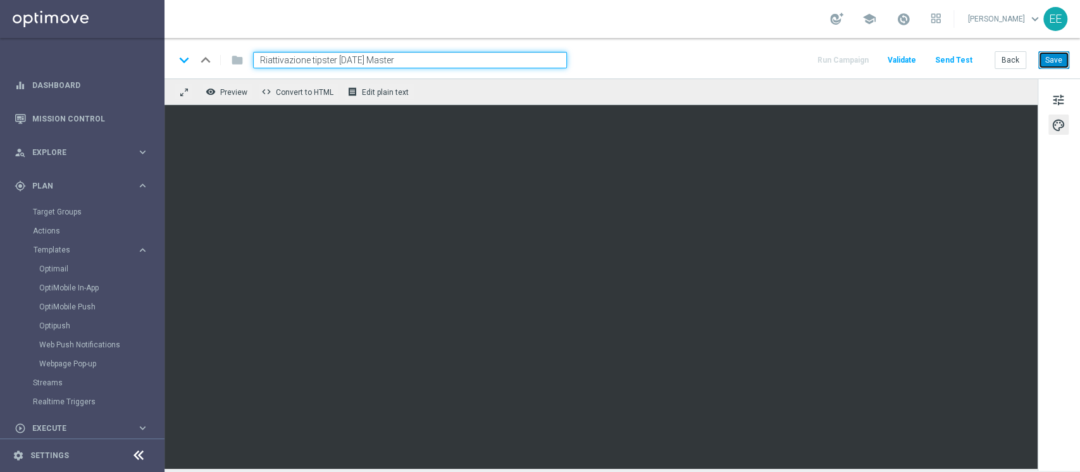
click at [1054, 67] on button "Save" at bounding box center [1053, 60] width 31 height 18
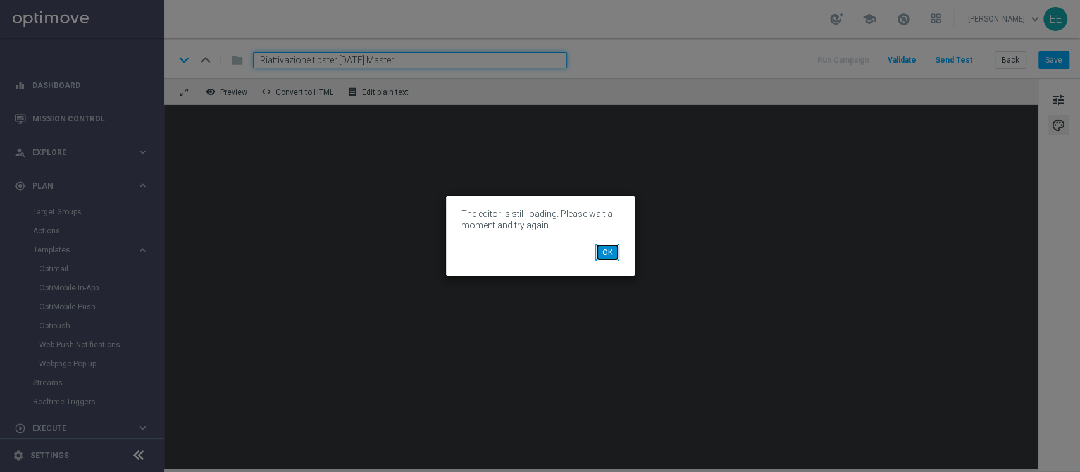
click at [617, 243] on button "OK" at bounding box center [607, 252] width 24 height 18
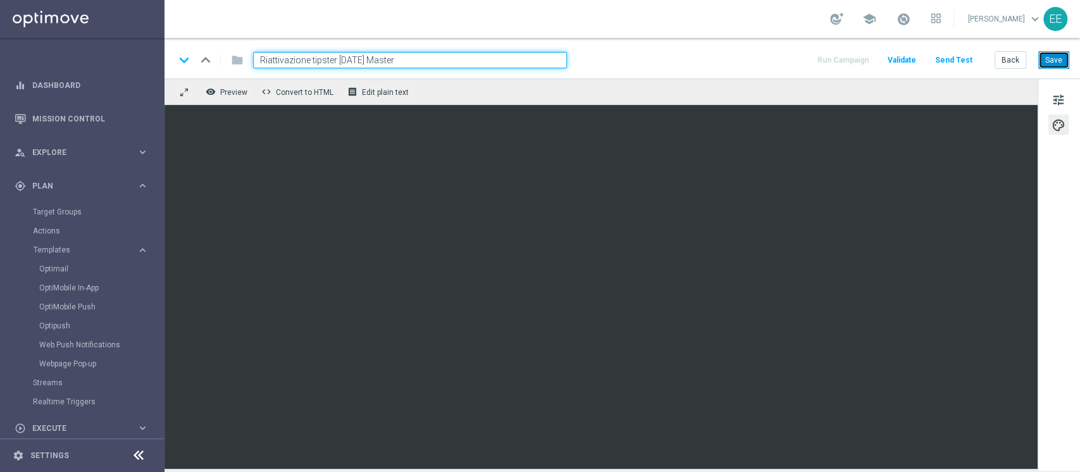
click at [1046, 60] on button "Save" at bounding box center [1053, 60] width 31 height 18
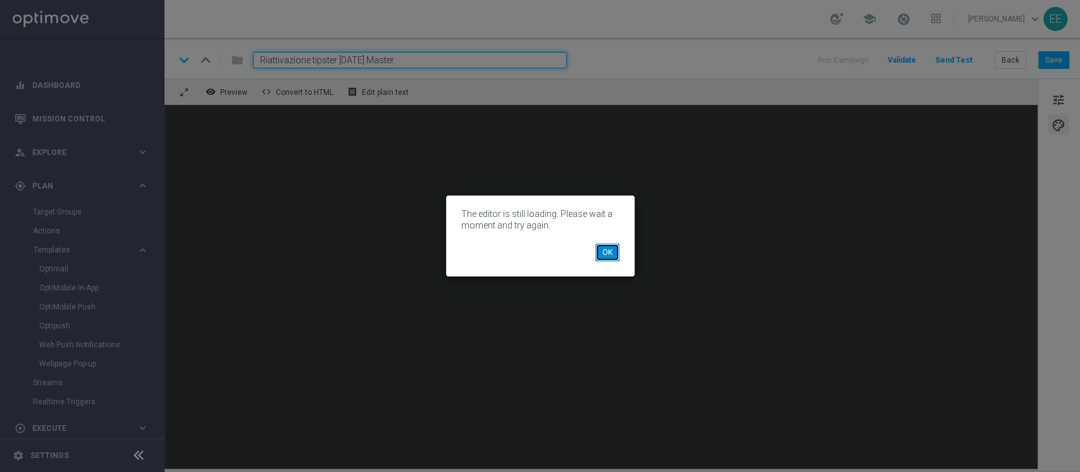
click at [605, 250] on button "OK" at bounding box center [607, 252] width 24 height 18
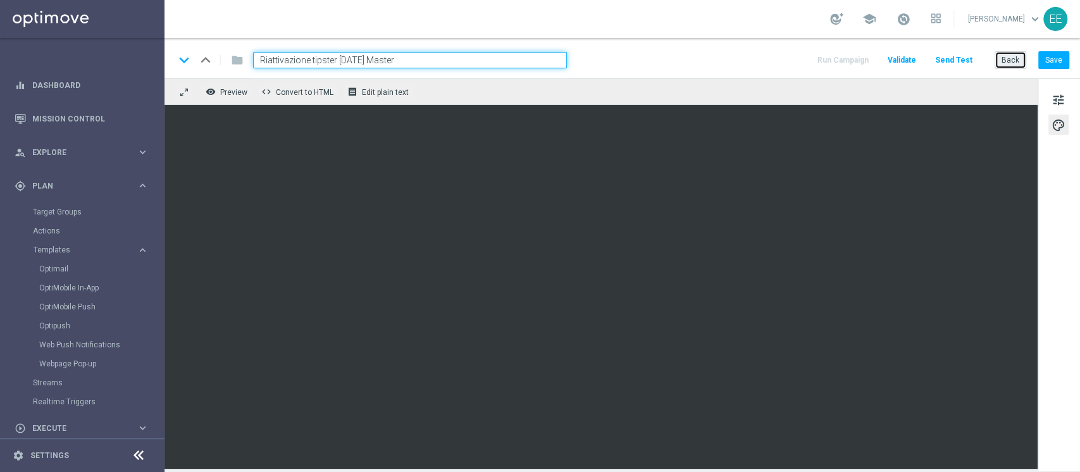
click at [1014, 56] on button "Back" at bounding box center [1010, 60] width 32 height 18
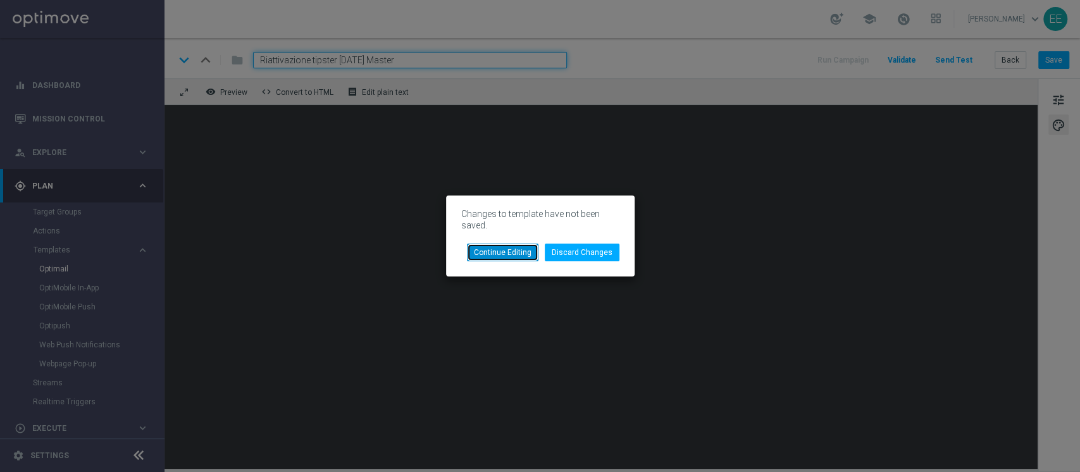
click at [515, 254] on button "Continue Editing" at bounding box center [502, 252] width 71 height 18
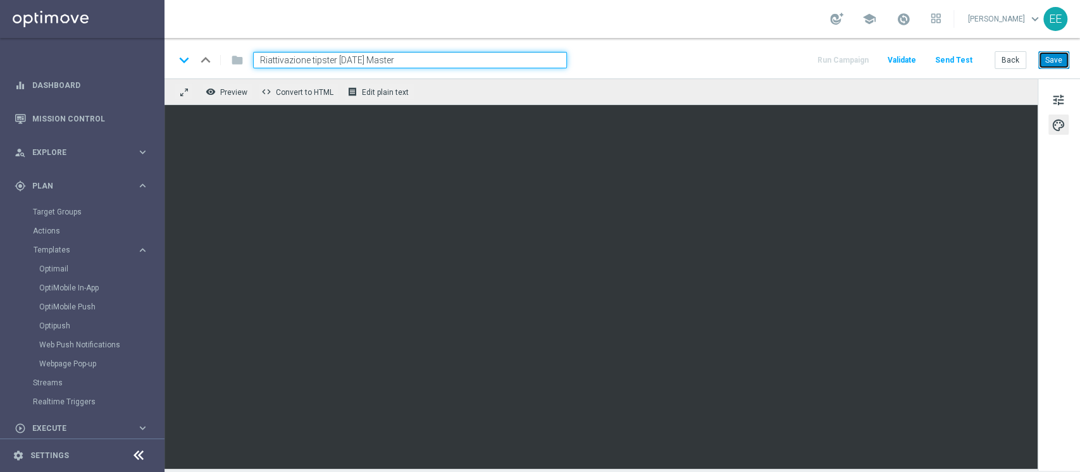
click at [1060, 61] on button "Save" at bounding box center [1053, 60] width 31 height 18
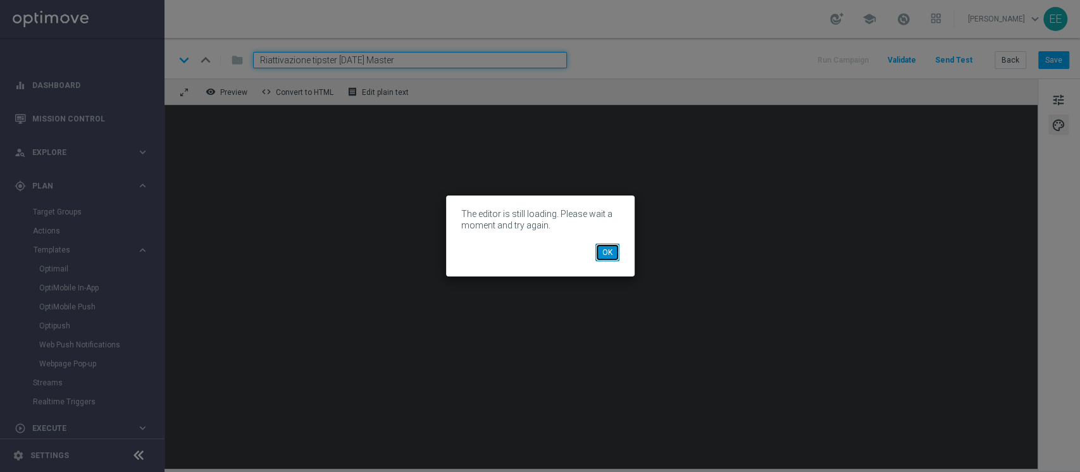
click at [596, 247] on button "OK" at bounding box center [607, 252] width 24 height 18
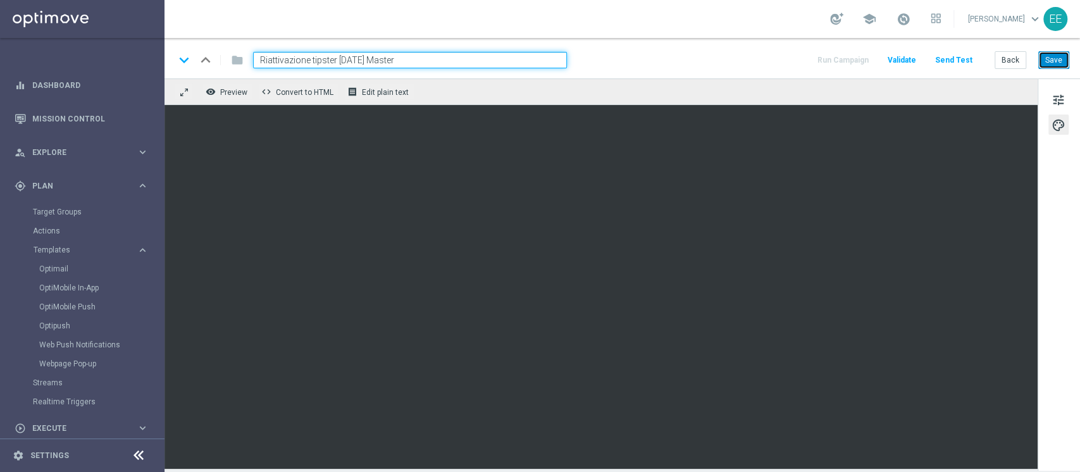
click at [1052, 59] on button "Save" at bounding box center [1053, 60] width 31 height 18
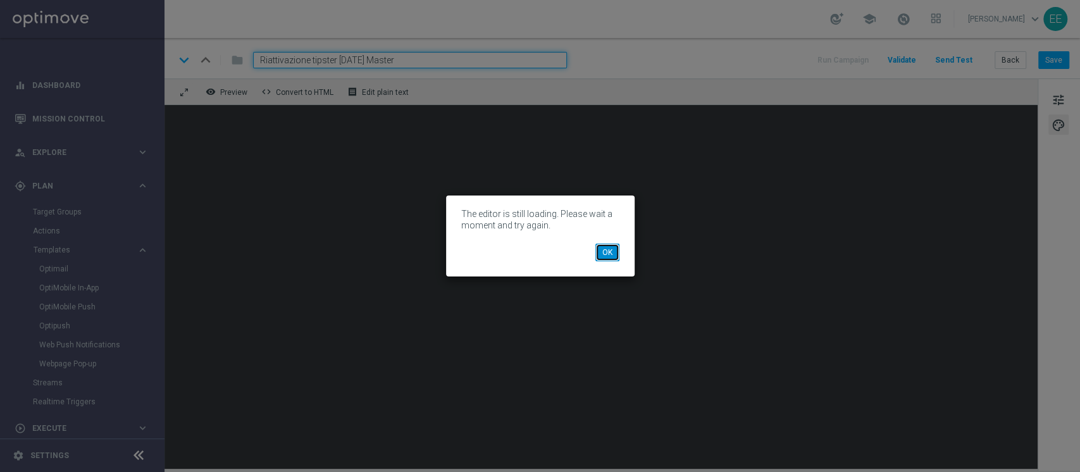
click at [600, 252] on button "OK" at bounding box center [607, 252] width 24 height 18
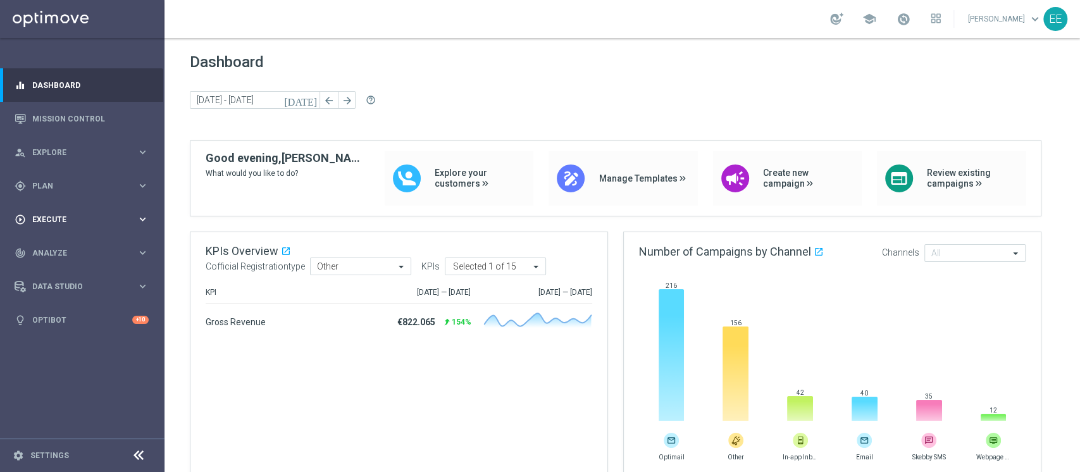
click at [86, 210] on div "play_circle_outline Execute keyboard_arrow_right" at bounding box center [81, 219] width 163 height 34
click at [63, 188] on span "Plan" at bounding box center [84, 186] width 104 height 8
click at [51, 249] on span "Templates" at bounding box center [79, 250] width 90 height 8
click at [59, 252] on span "Templates" at bounding box center [79, 250] width 90 height 8
click at [60, 253] on span "Templates" at bounding box center [79, 250] width 90 height 8
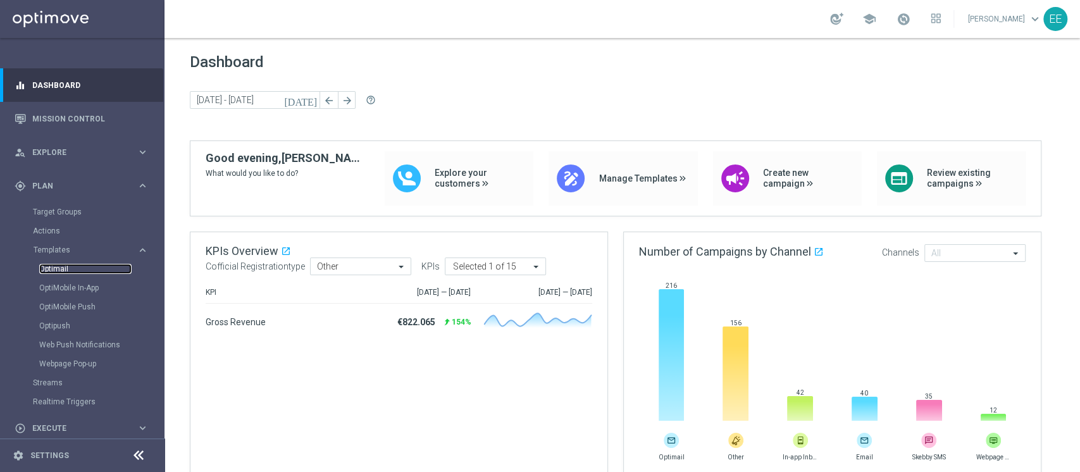
click at [63, 266] on link "Optimail" at bounding box center [85, 269] width 92 height 10
